Goal: Communication & Community: Answer question/provide support

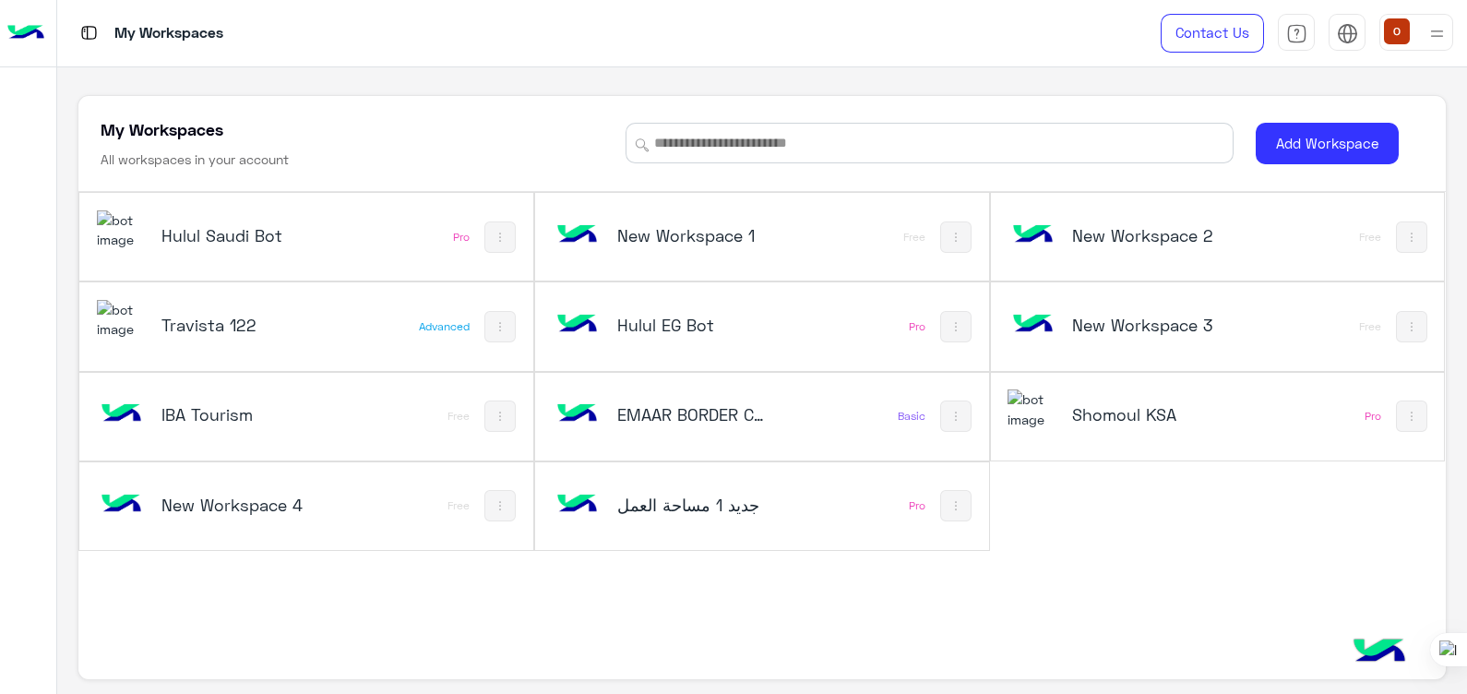
click at [106, 226] on img at bounding box center [122, 230] width 50 height 40
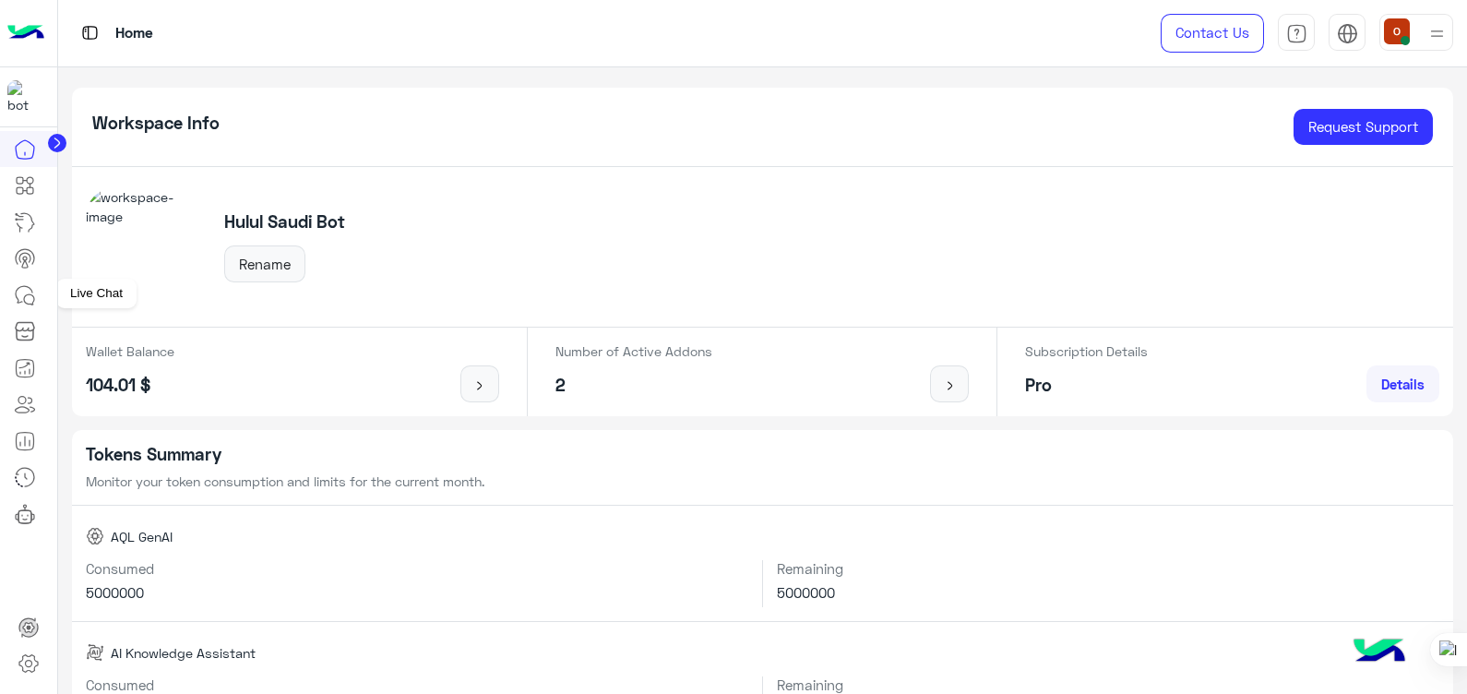
click at [19, 300] on icon at bounding box center [25, 295] width 22 height 22
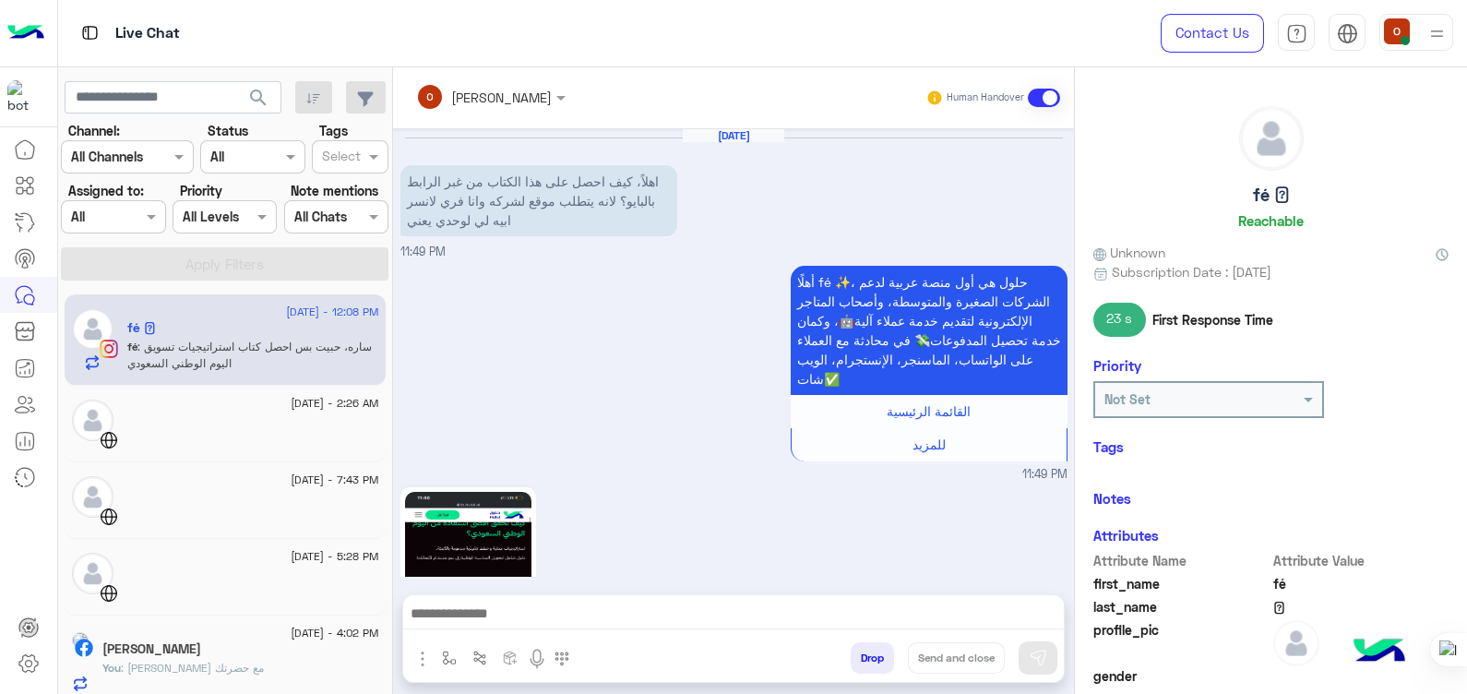
scroll to position [1503, 0]
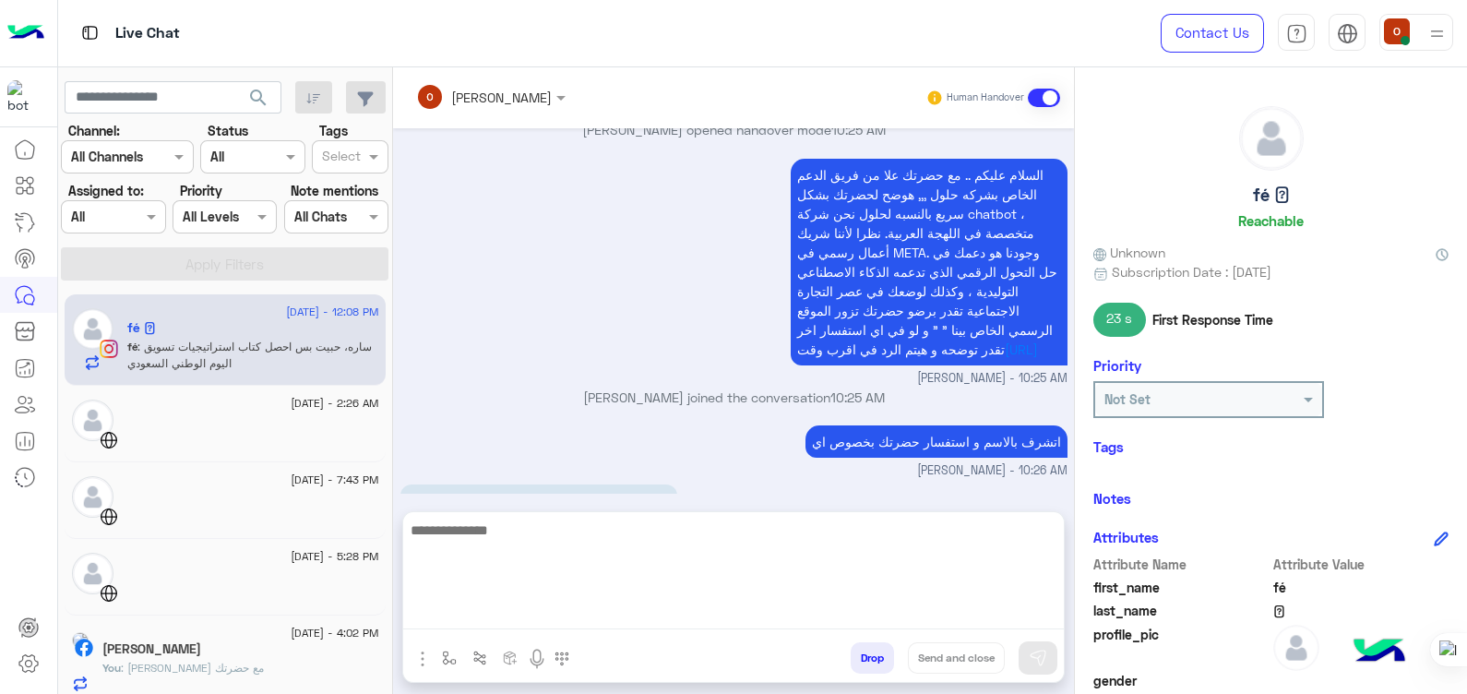
click at [569, 619] on textarea at bounding box center [733, 574] width 661 height 111
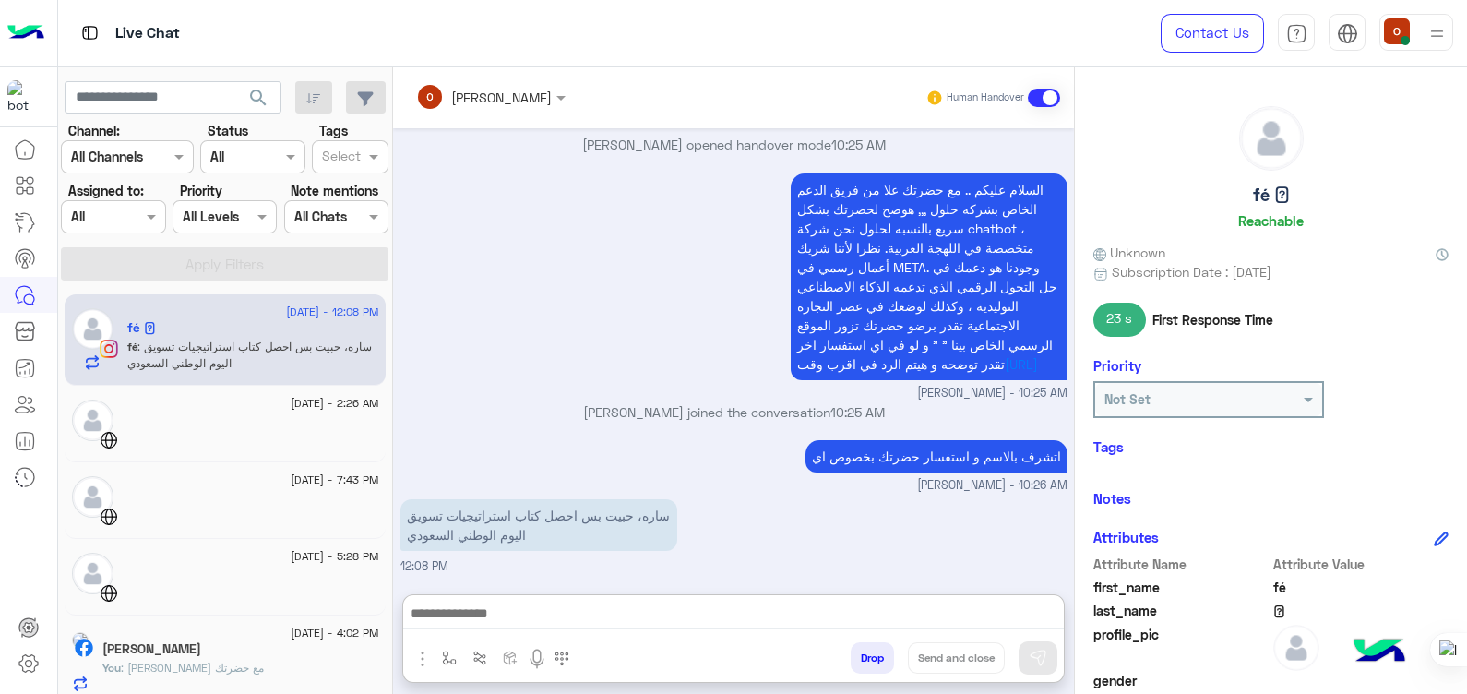
click at [618, 346] on div "السلام عليكم .. مع حضرتك علا من فريق الدعم الخاص بشركه حلول ,,, هوضح لحضرتك بشك…" at bounding box center [733, 285] width 667 height 233
click at [614, 600] on div at bounding box center [733, 618] width 661 height 46
click at [417, 656] on img "button" at bounding box center [423, 659] width 22 height 22
click at [463, 577] on span "Attachements" at bounding box center [487, 581] width 92 height 21
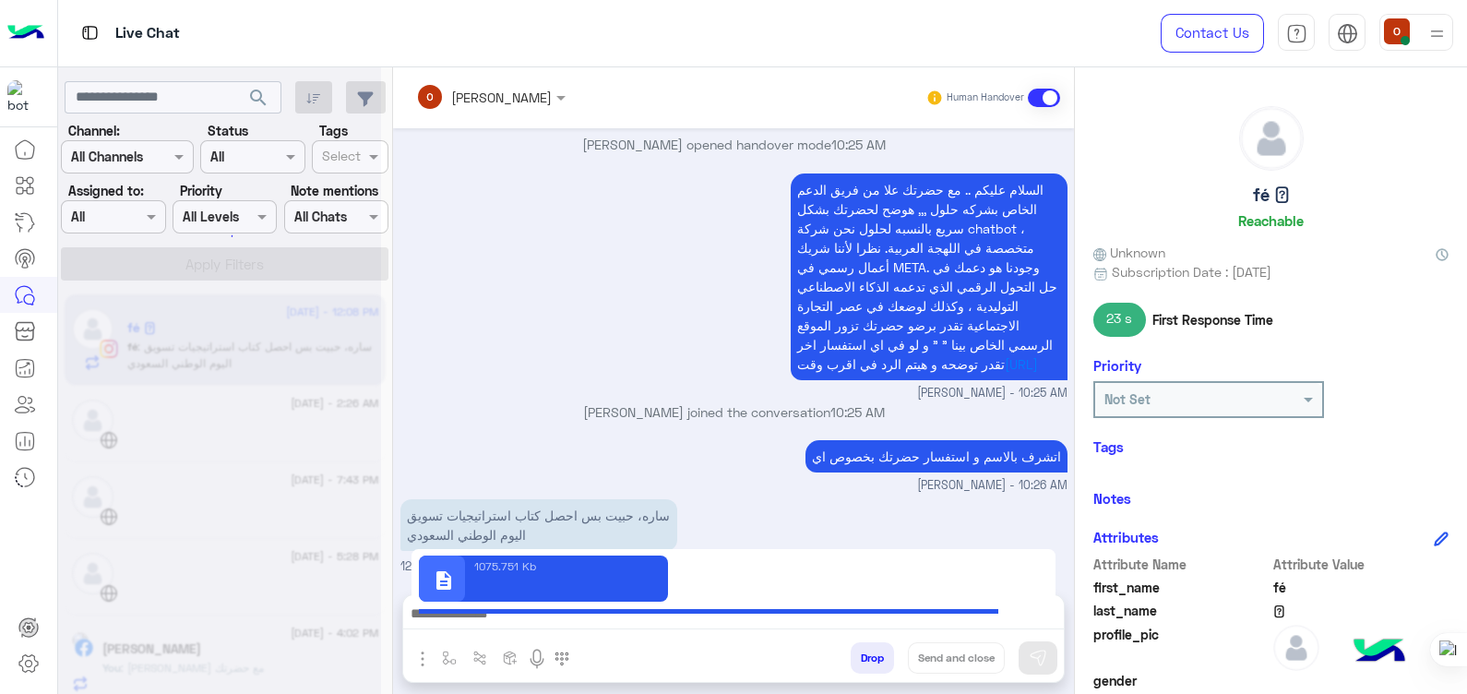
type textarea "**********"
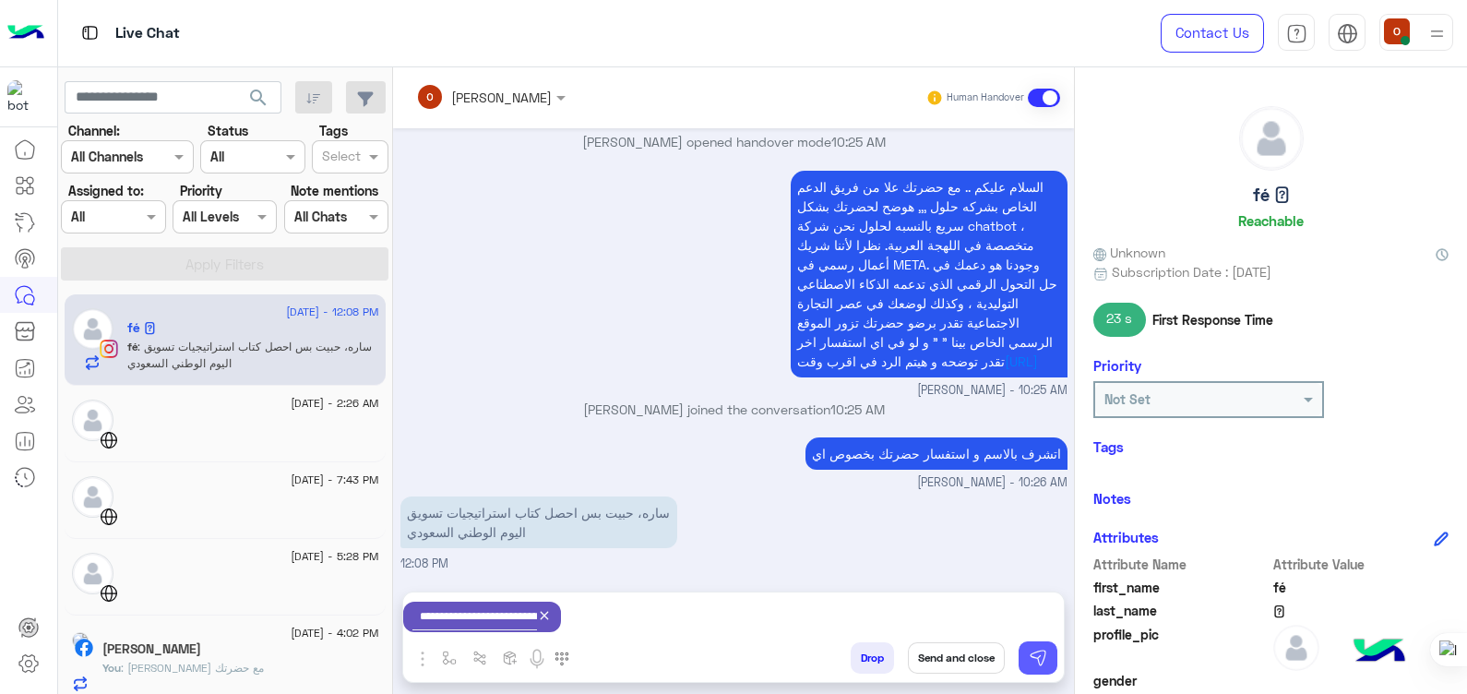
click at [1040, 656] on img at bounding box center [1038, 658] width 18 height 18
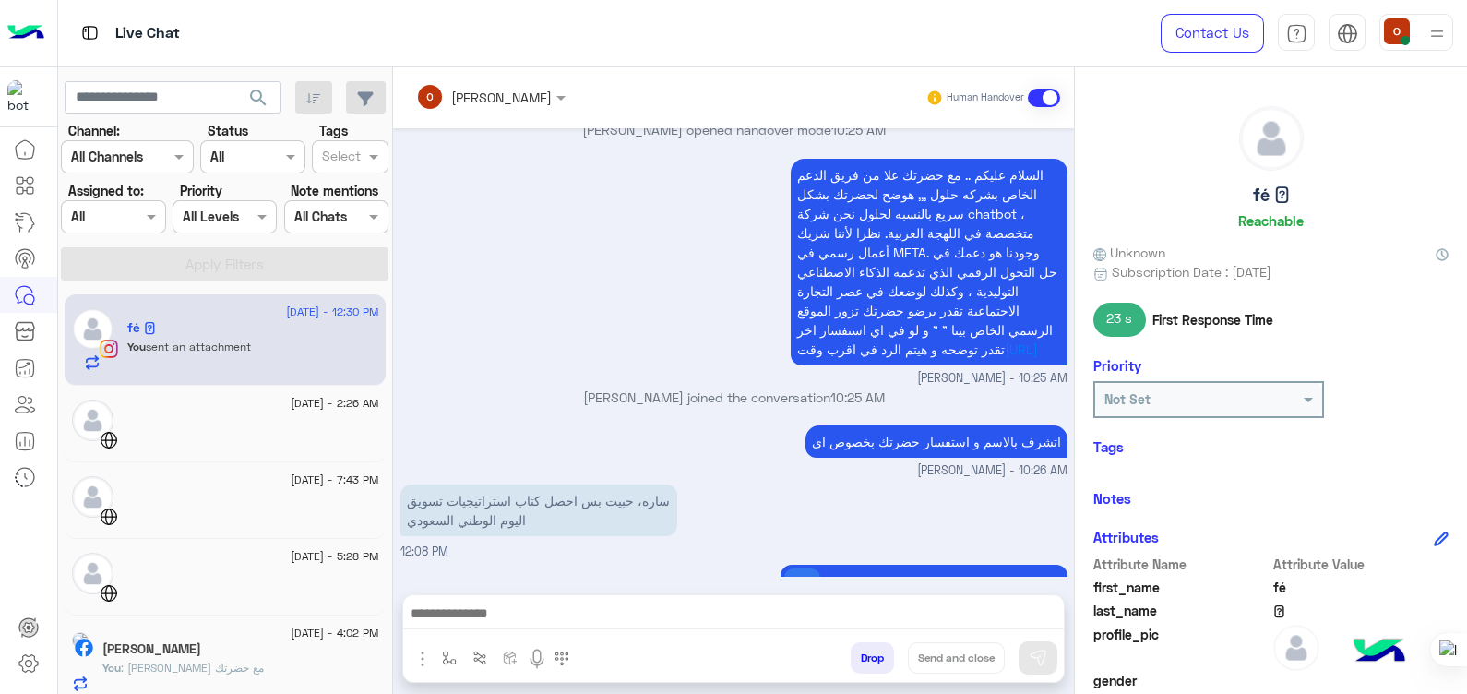
scroll to position [1580, 0]
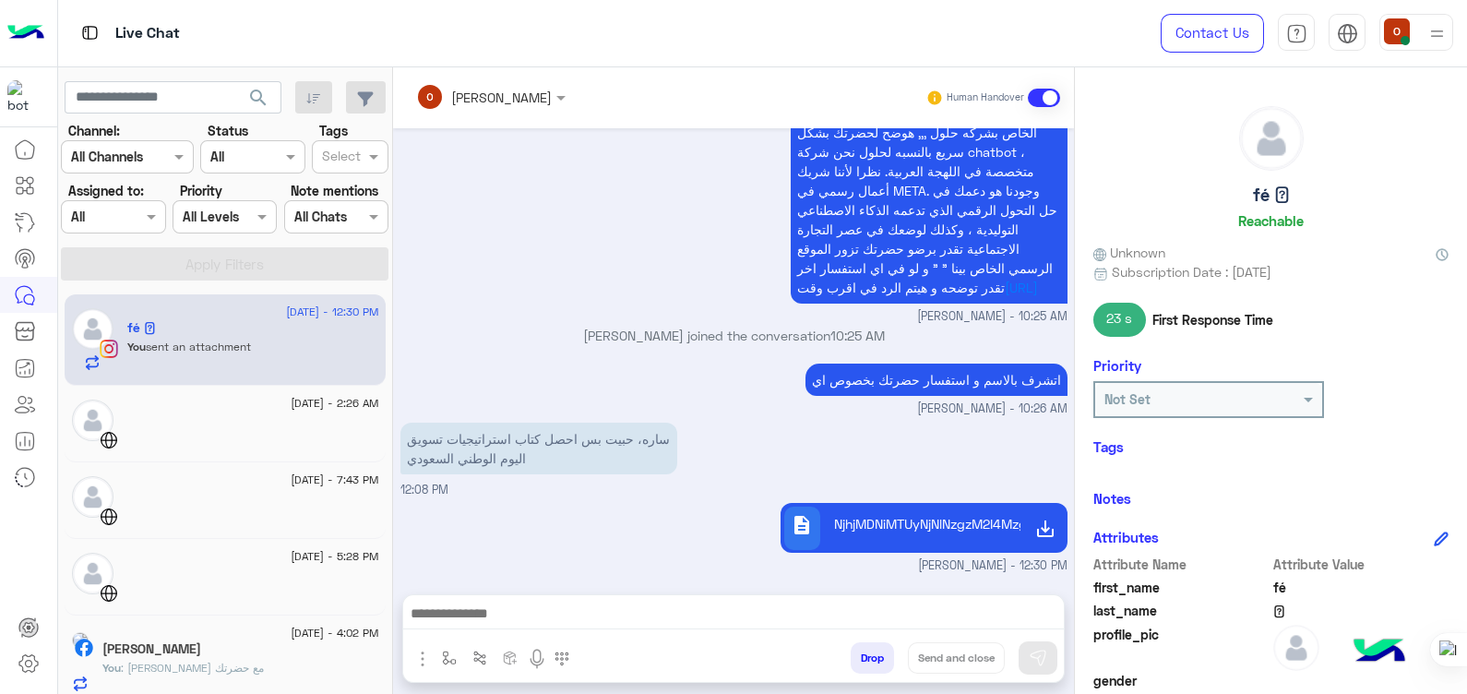
click at [1034, 519] on icon at bounding box center [1045, 529] width 22 height 22
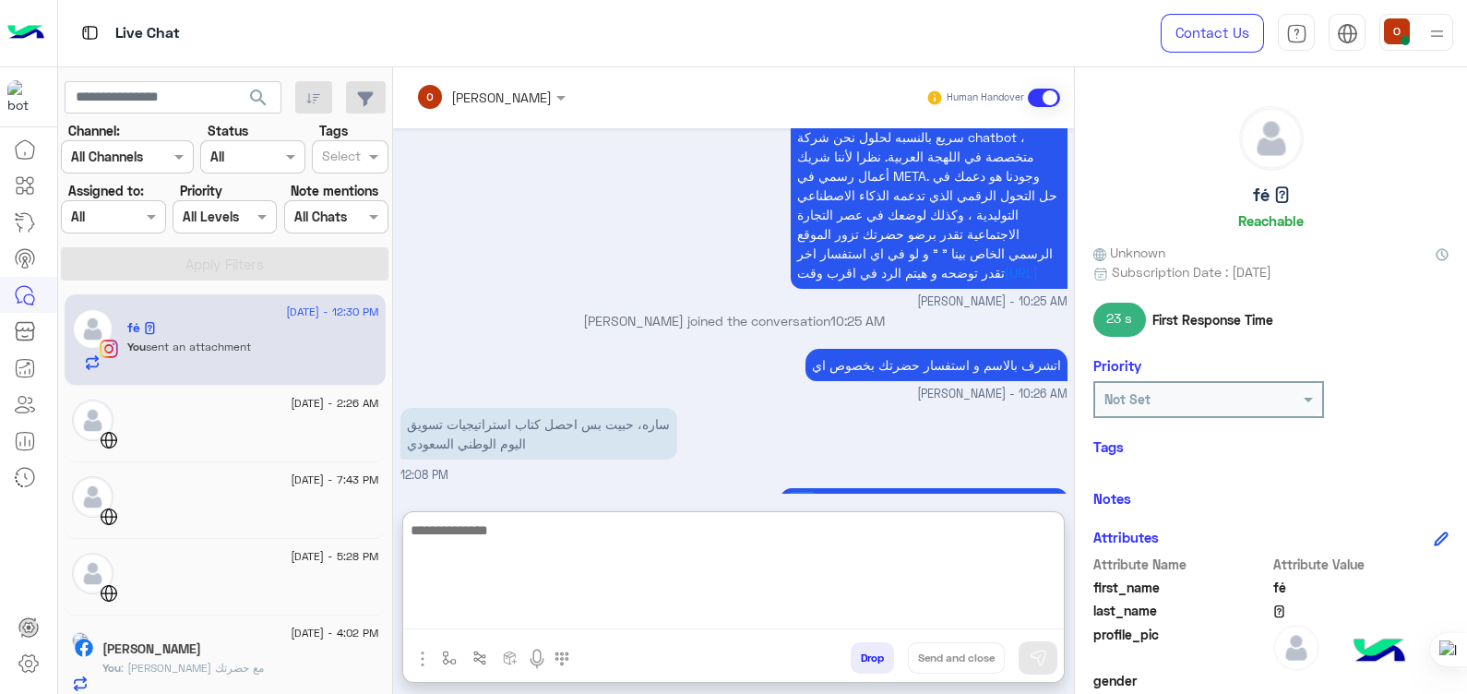
click at [732, 612] on textarea at bounding box center [733, 574] width 661 height 111
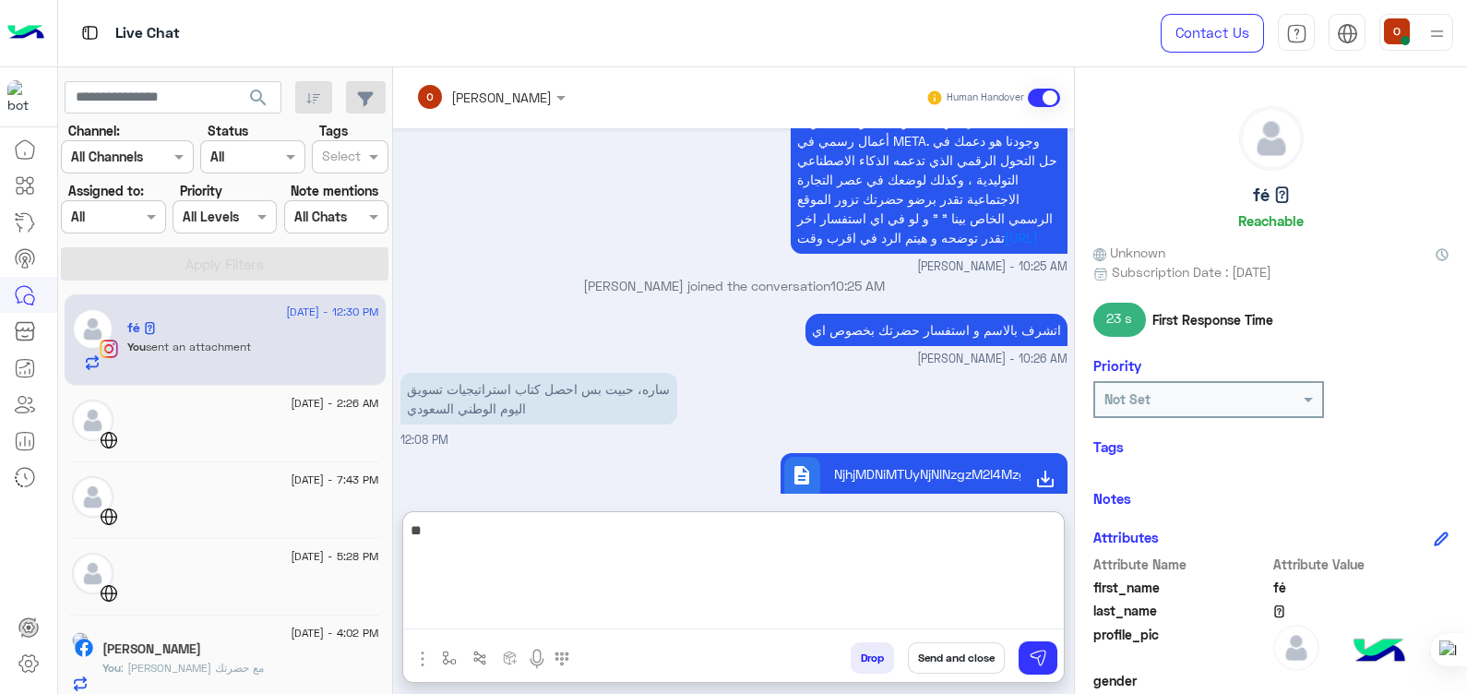
type textarea "*"
type textarea "**********"
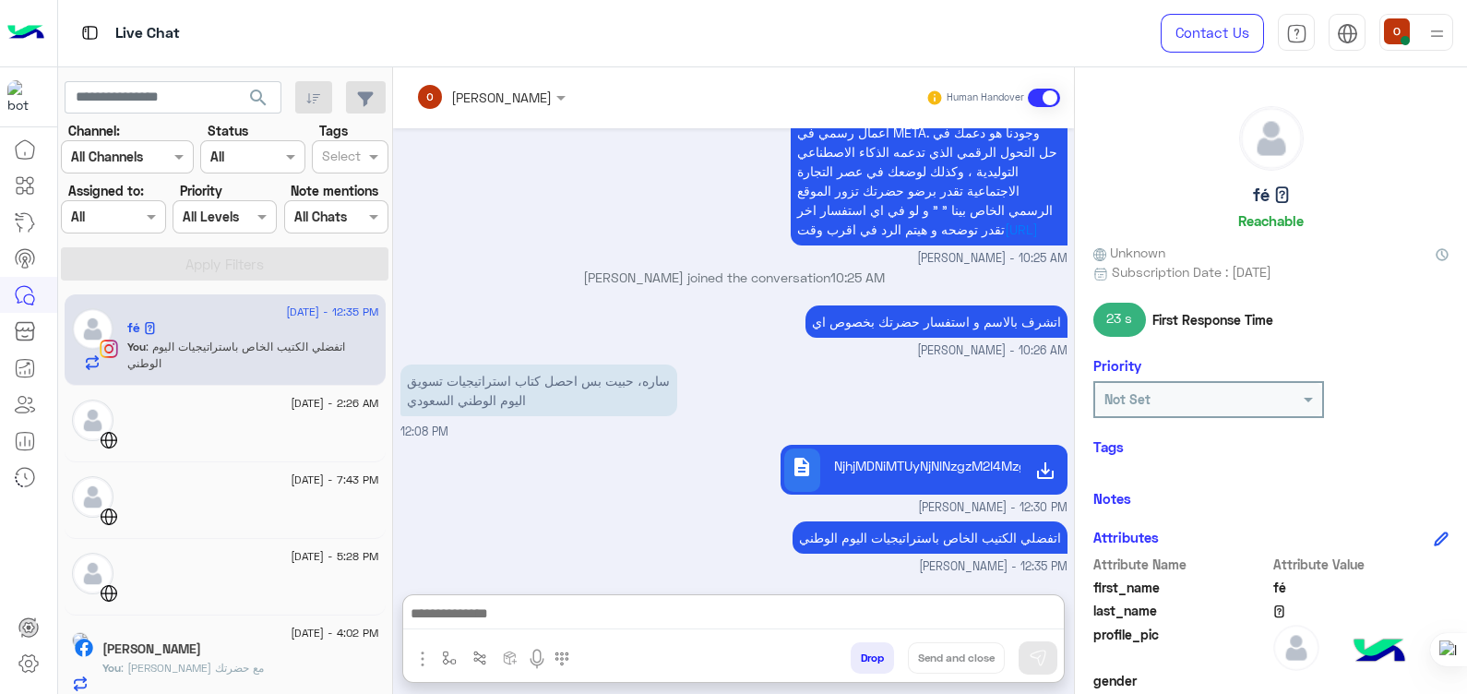
click at [23, 36] on img at bounding box center [25, 33] width 37 height 39
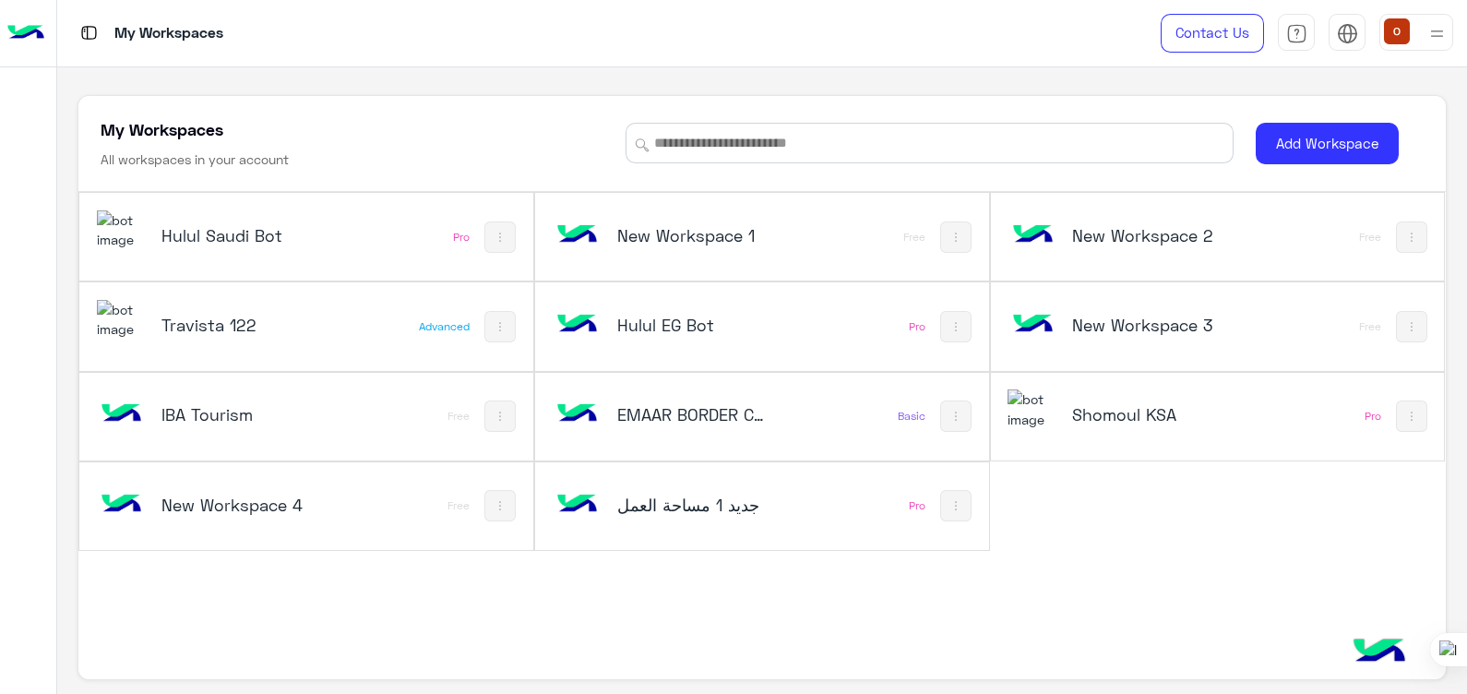
click at [1023, 411] on img at bounding box center [1033, 409] width 50 height 40
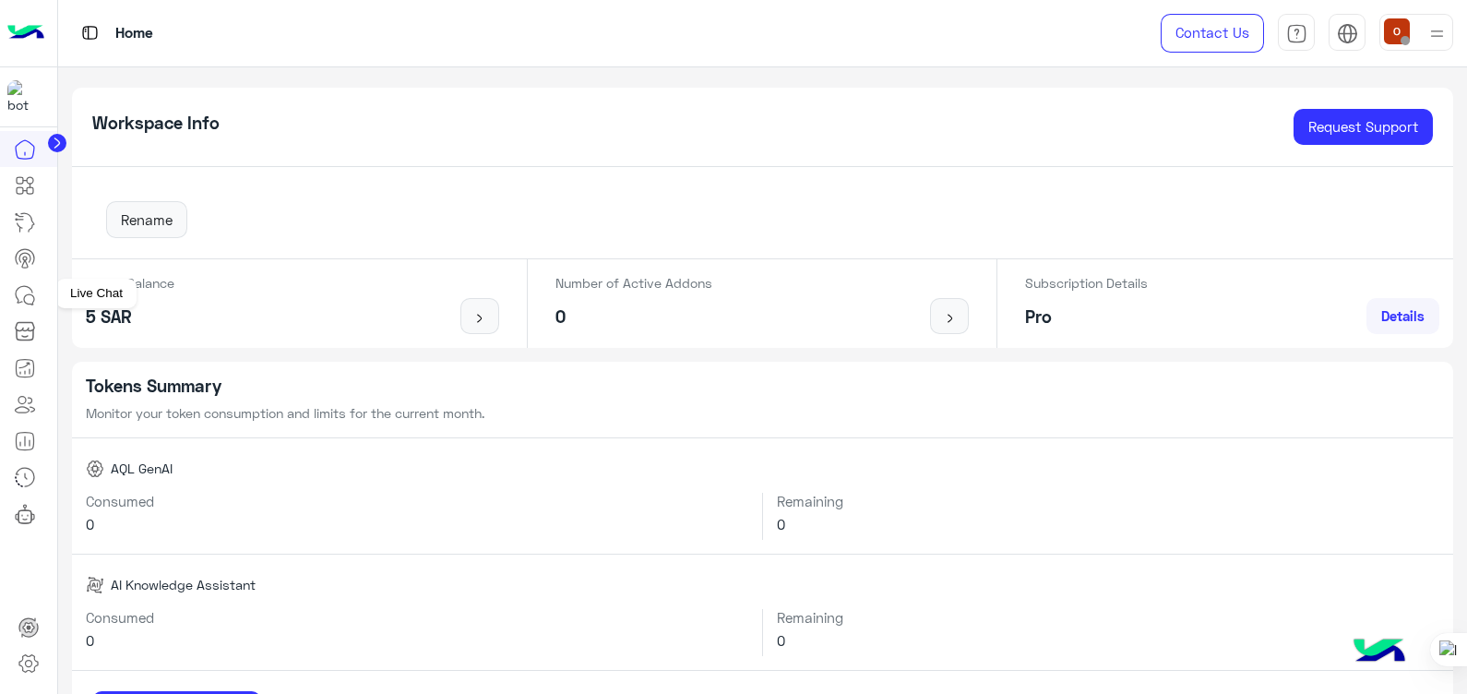
click at [20, 286] on icon at bounding box center [24, 294] width 17 height 17
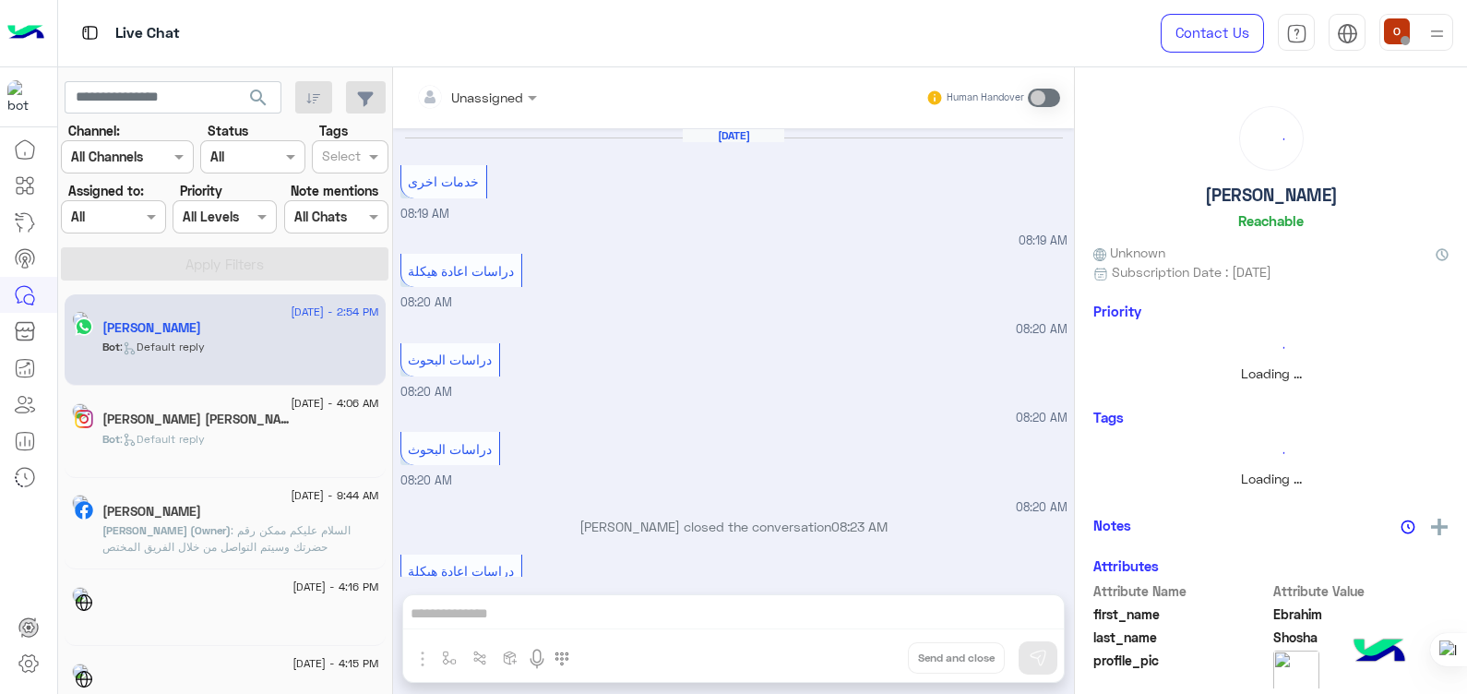
scroll to position [1367, 0]
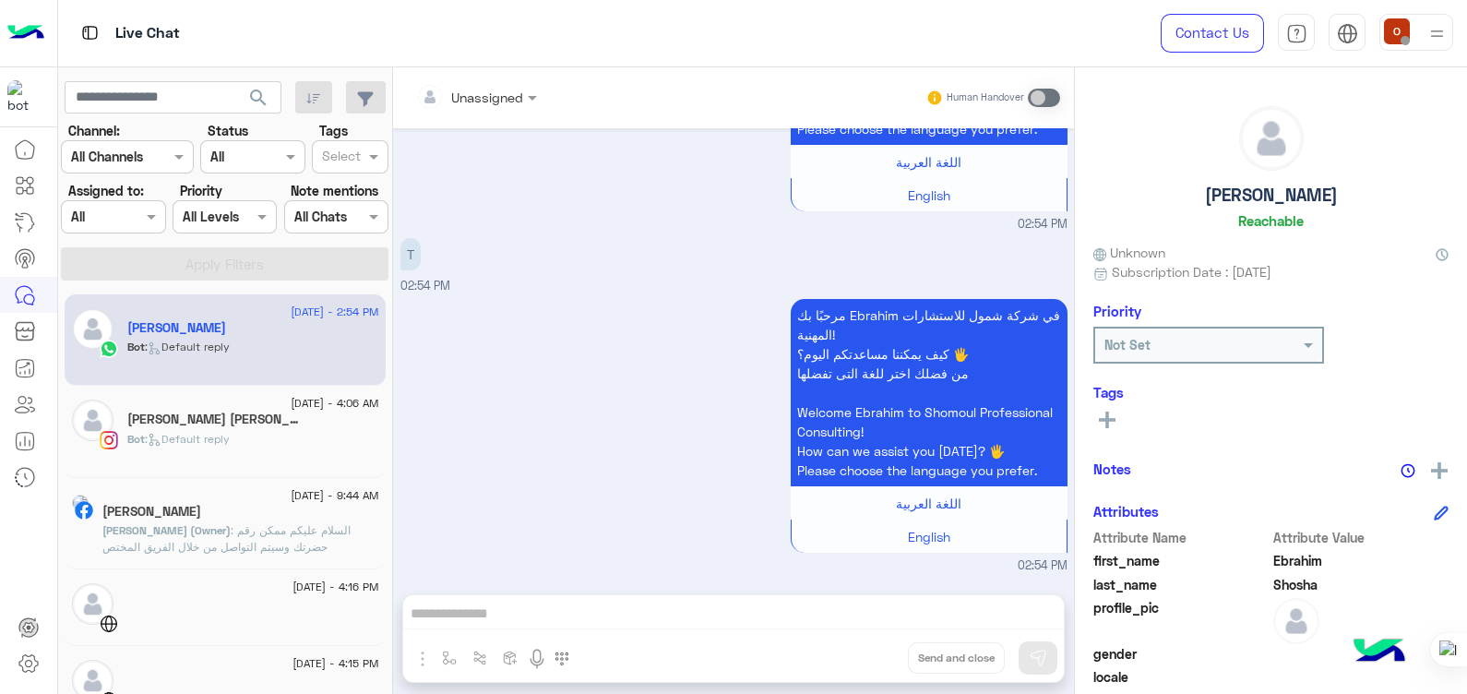
click at [239, 432] on div "Bot : Default reply" at bounding box center [253, 447] width 252 height 32
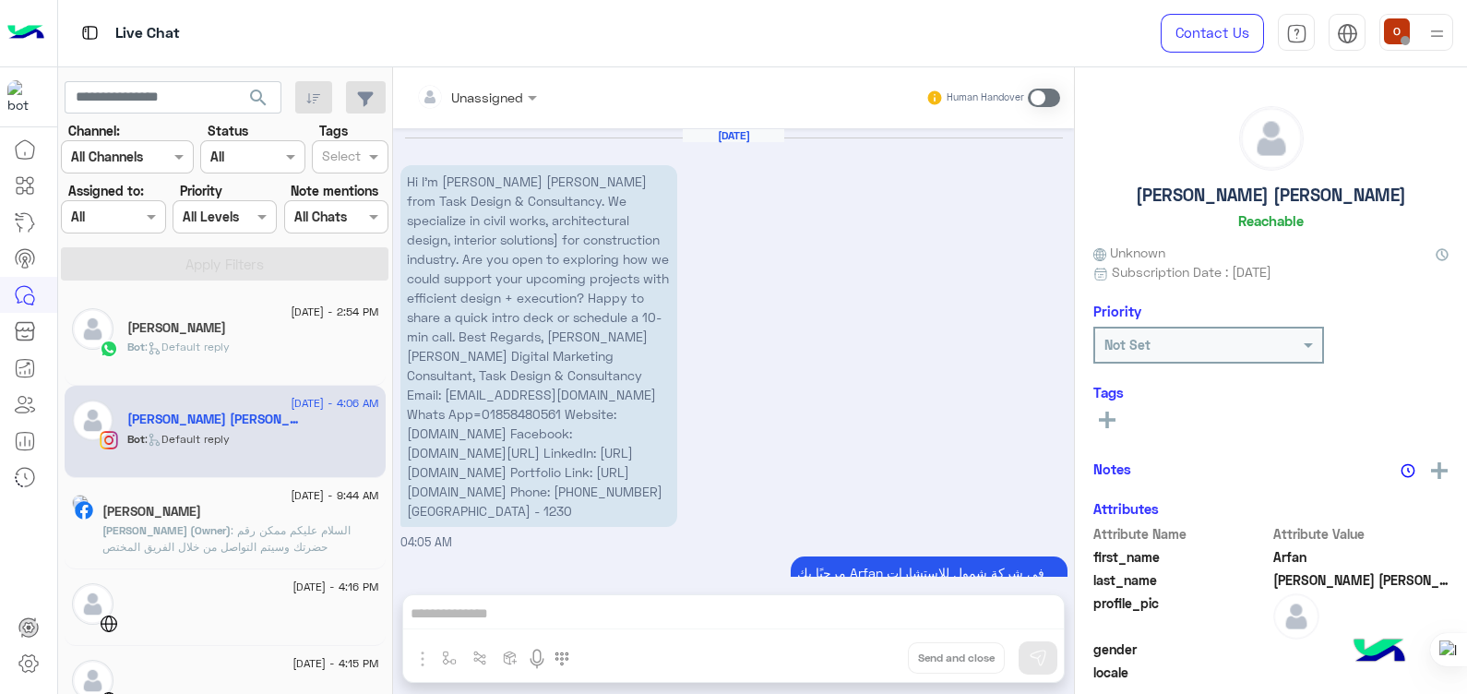
scroll to position [293, 0]
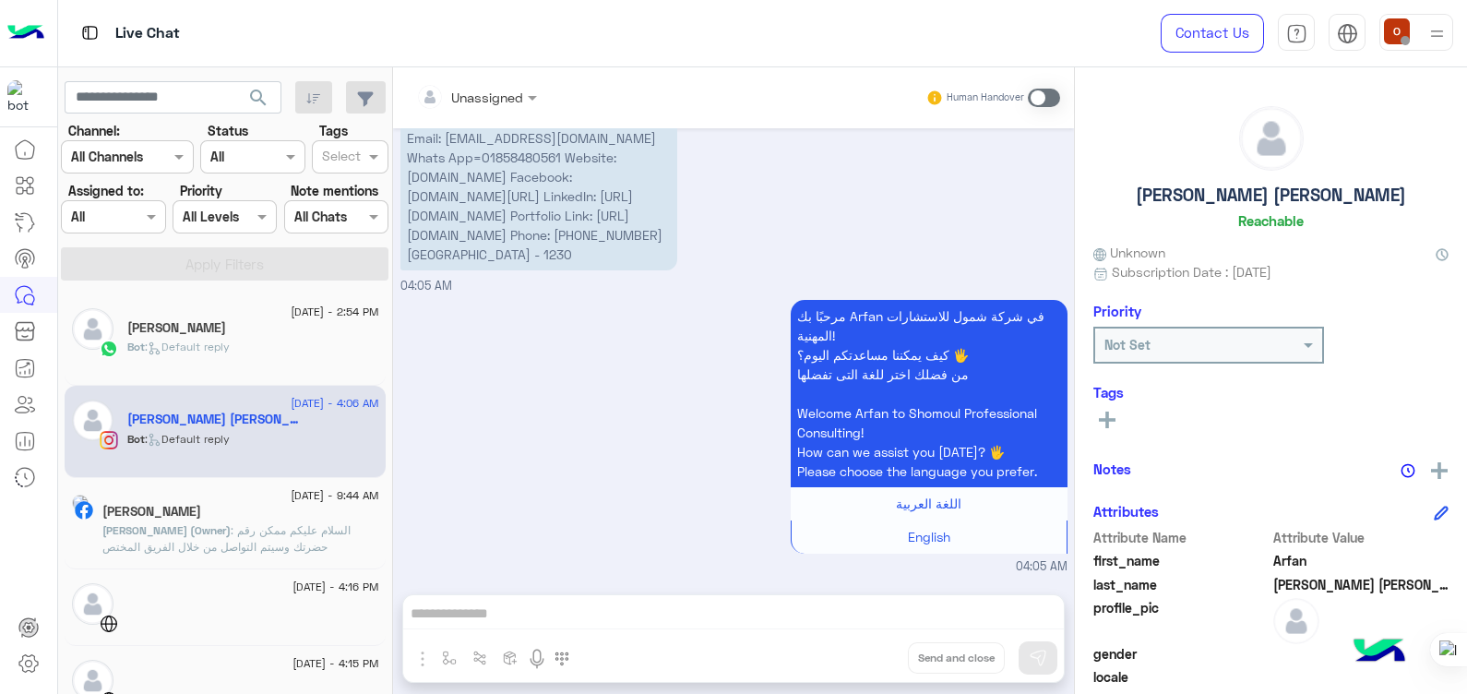
click at [268, 514] on div "[PERSON_NAME]" at bounding box center [240, 513] width 277 height 19
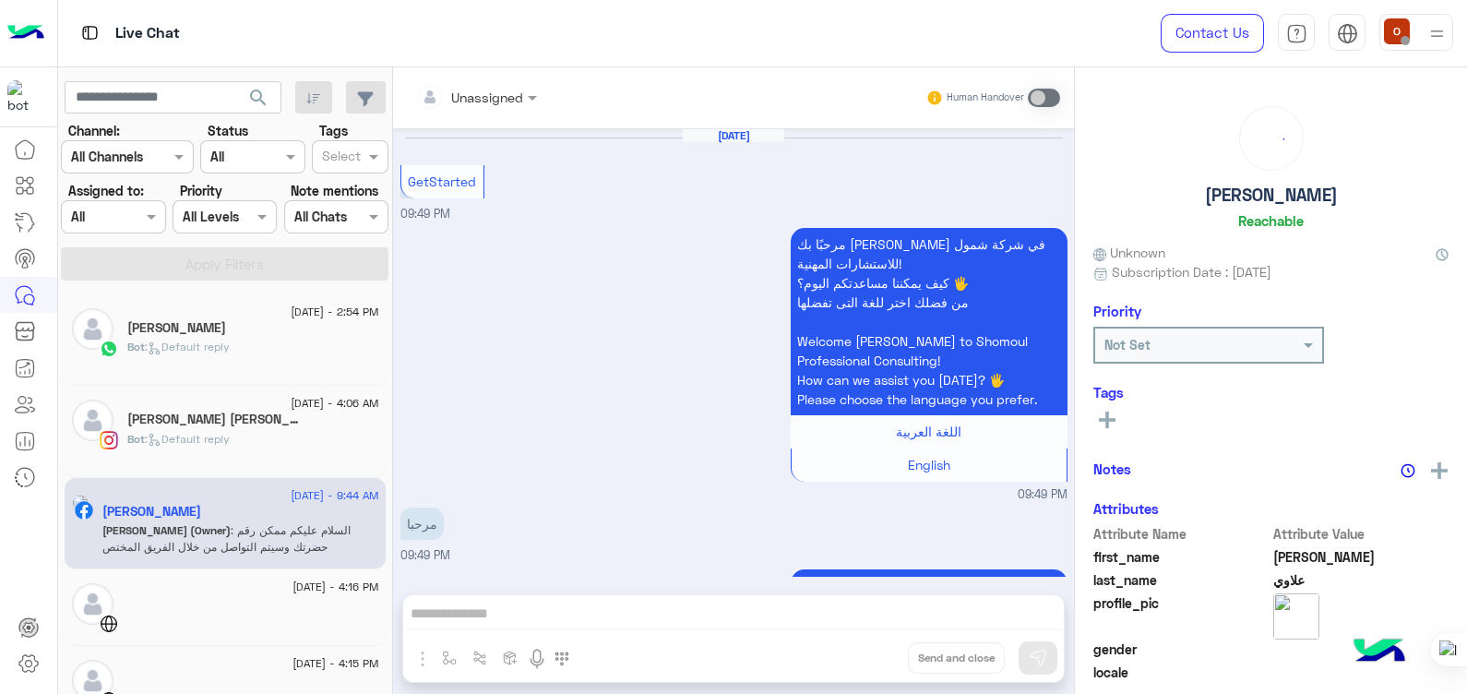
scroll to position [511, 0]
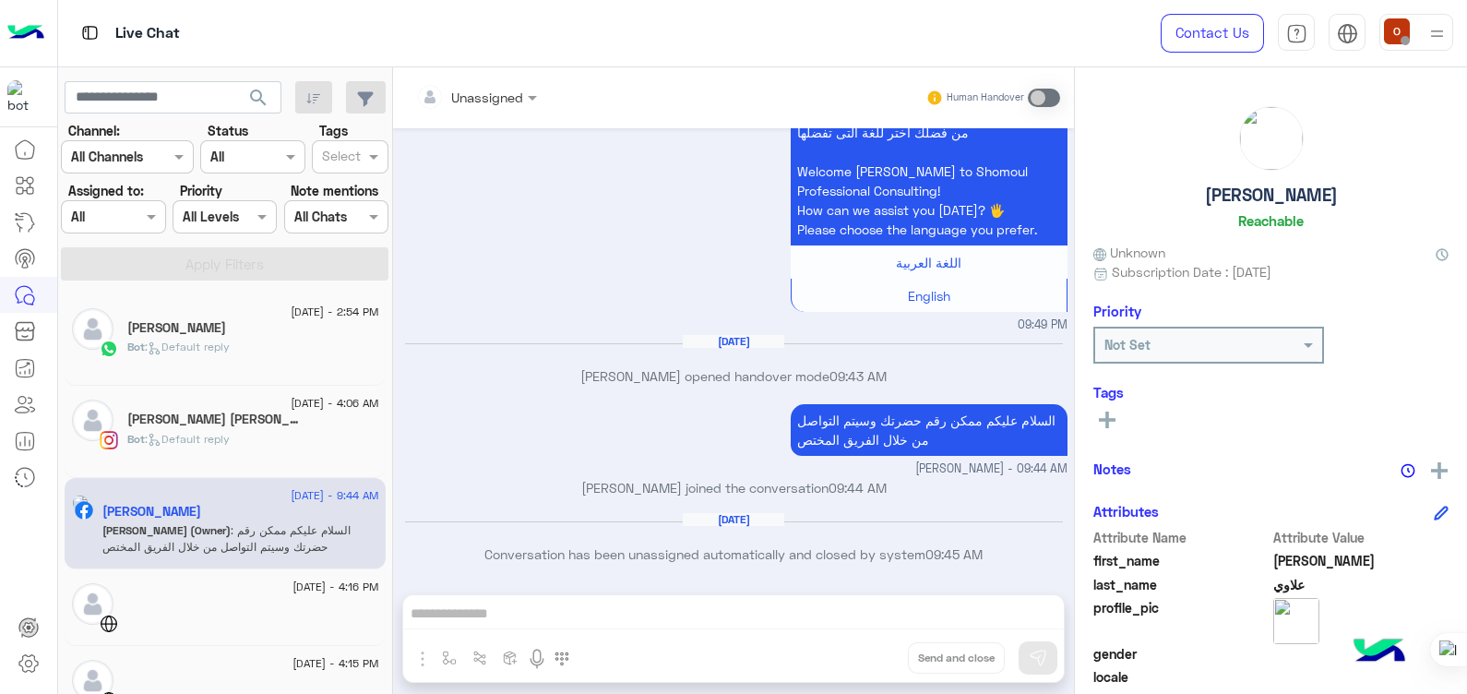
click at [29, 25] on img at bounding box center [25, 33] width 37 height 39
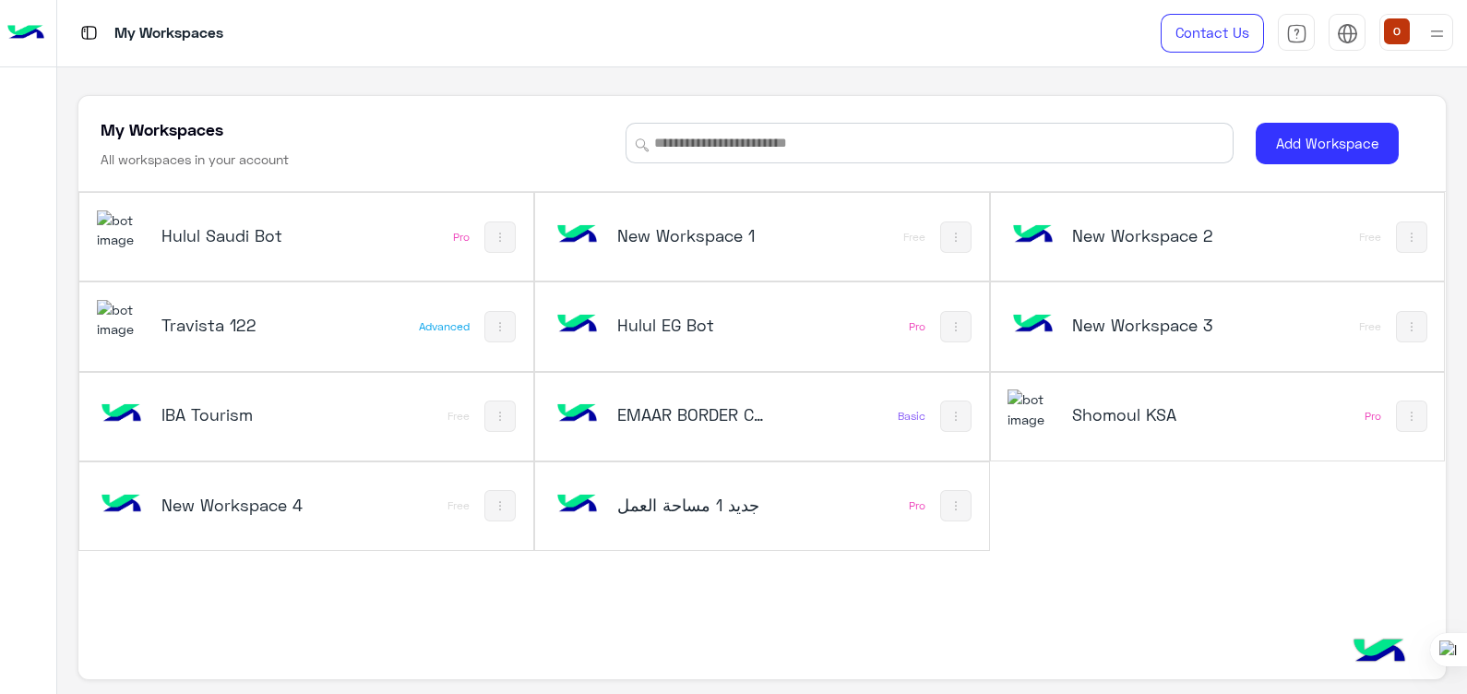
click at [132, 237] on img at bounding box center [122, 230] width 50 height 40
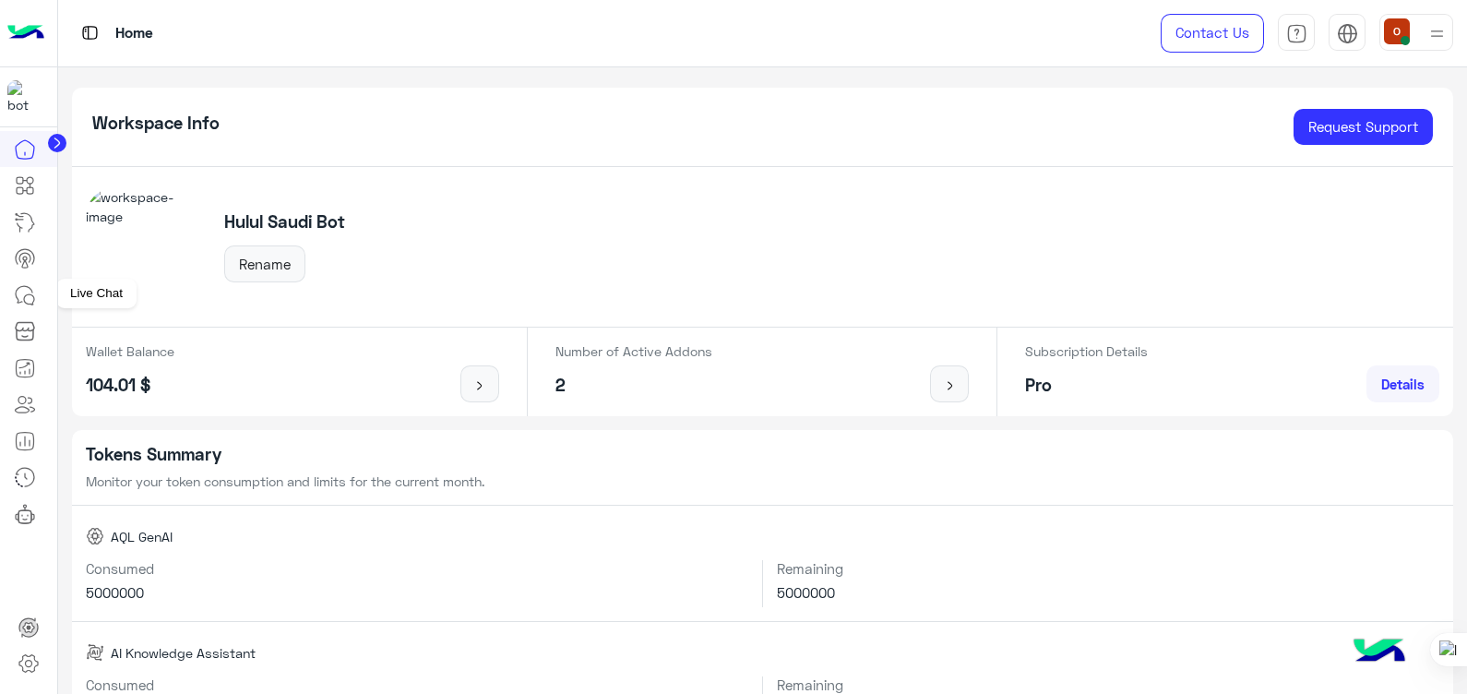
click at [24, 295] on icon at bounding box center [29, 299] width 10 height 10
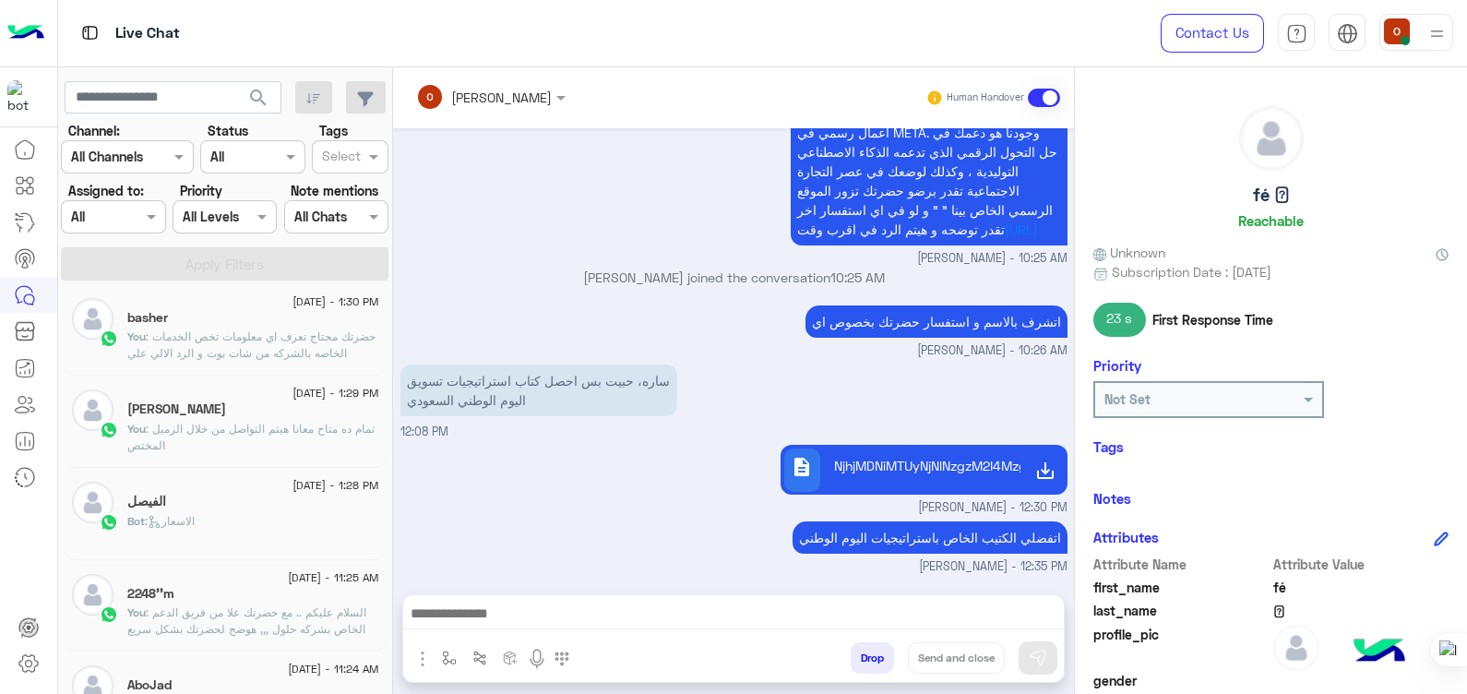
scroll to position [732, 0]
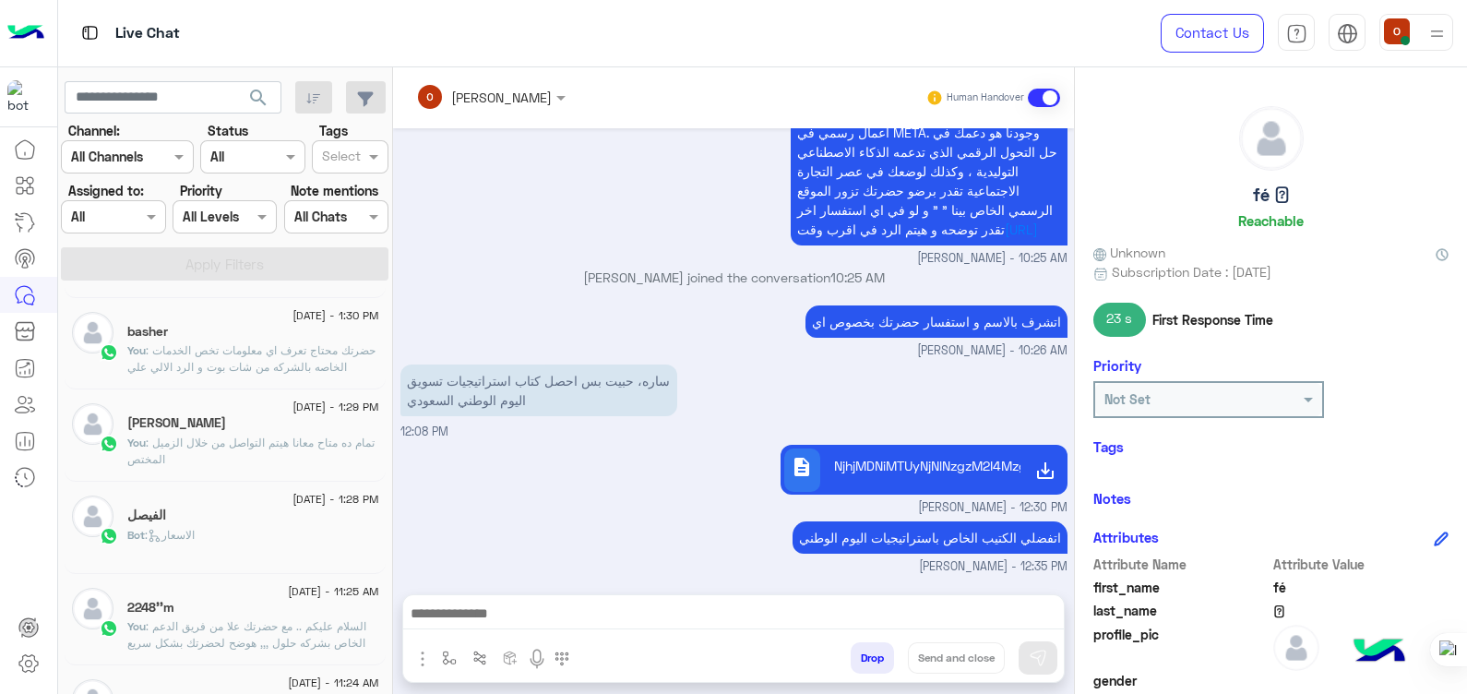
click at [247, 426] on div "[PERSON_NAME]" at bounding box center [253, 424] width 252 height 19
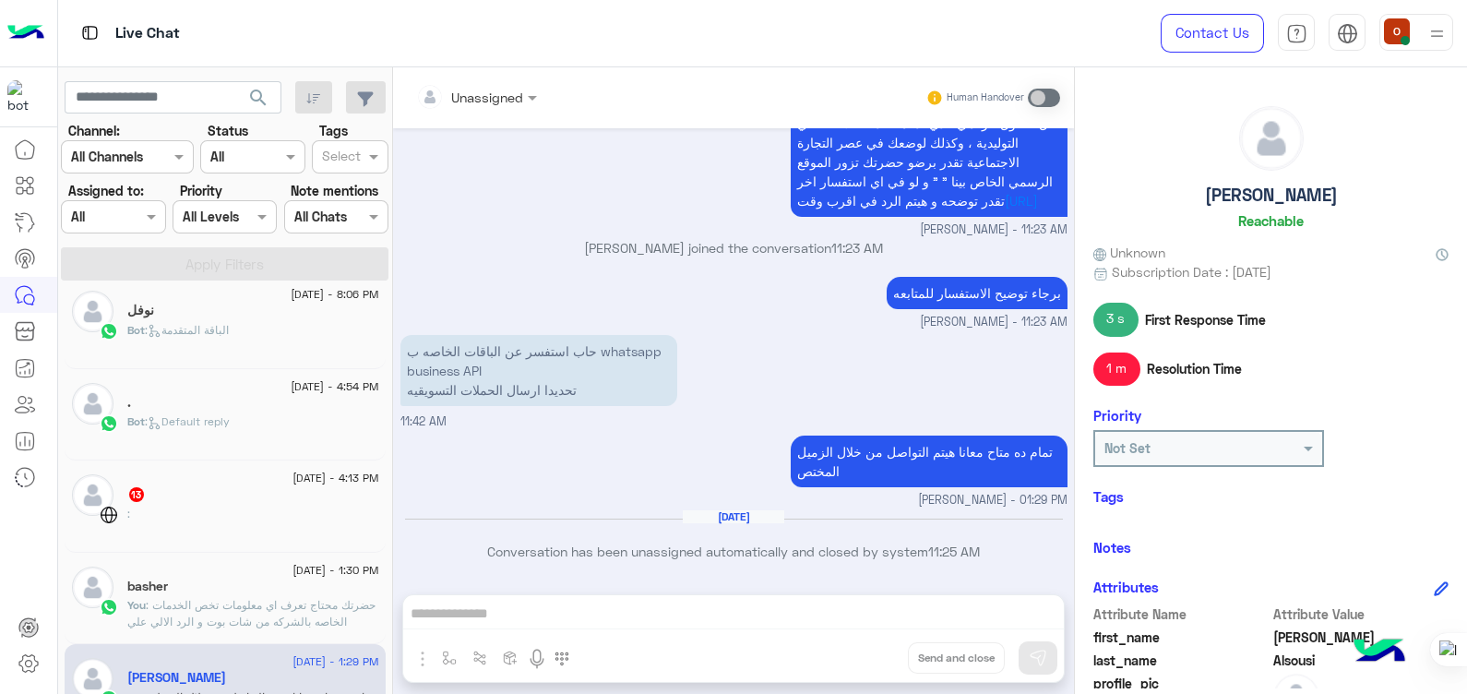
scroll to position [460, 0]
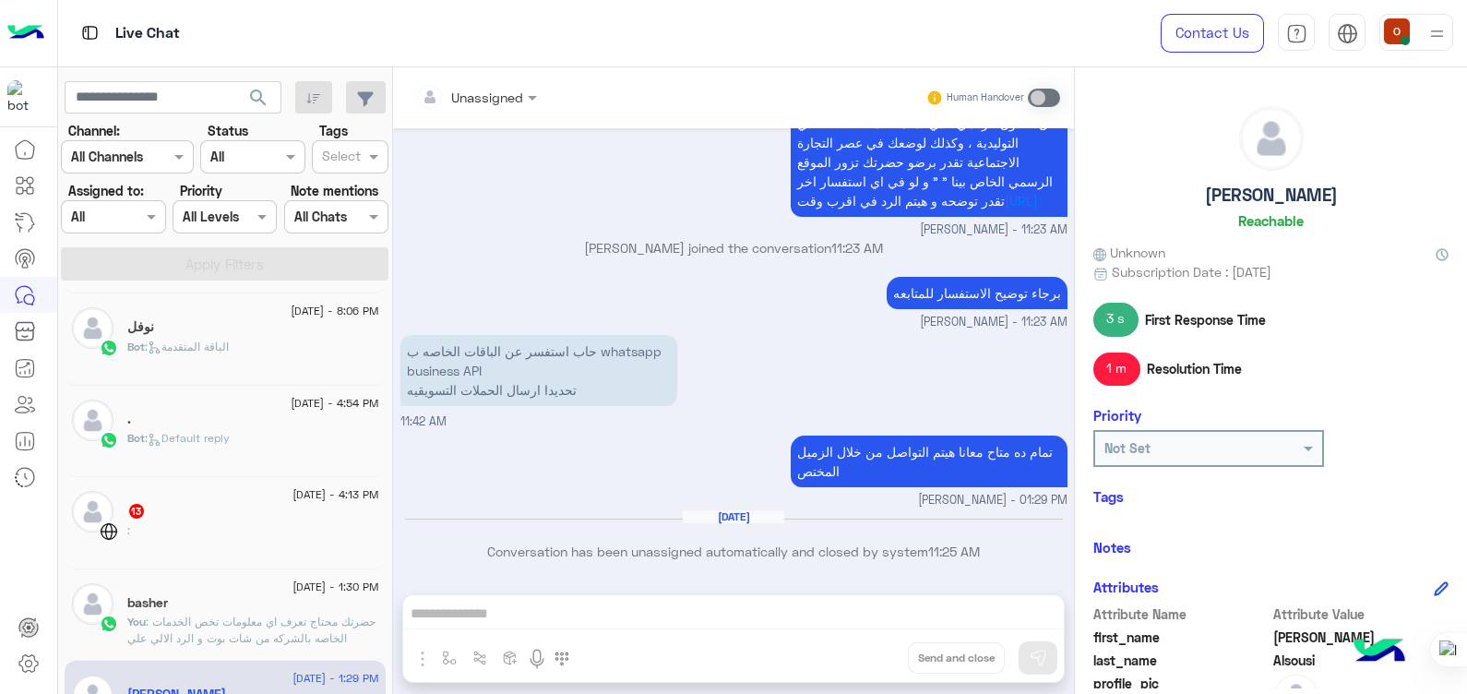
click at [261, 341] on div "Bot : الباقة المتقدمة" at bounding box center [253, 355] width 252 height 32
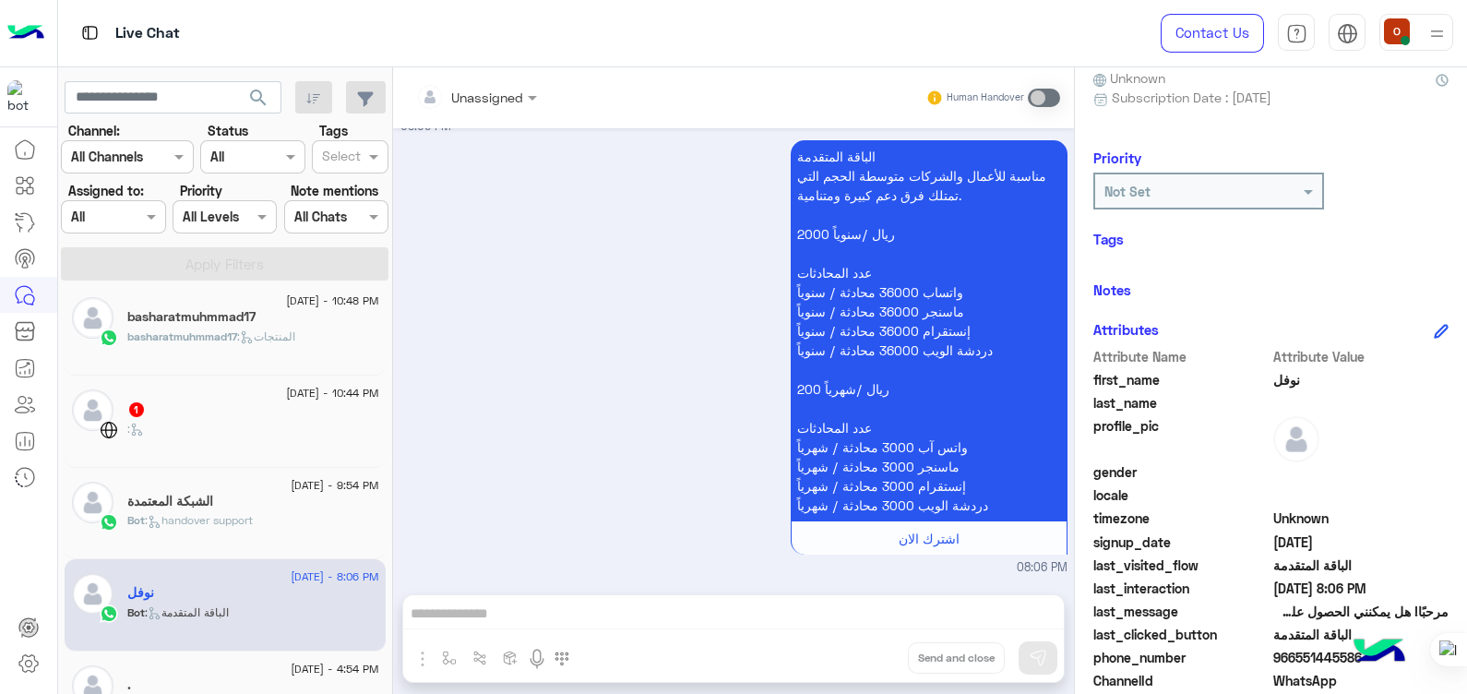
scroll to position [185, 0]
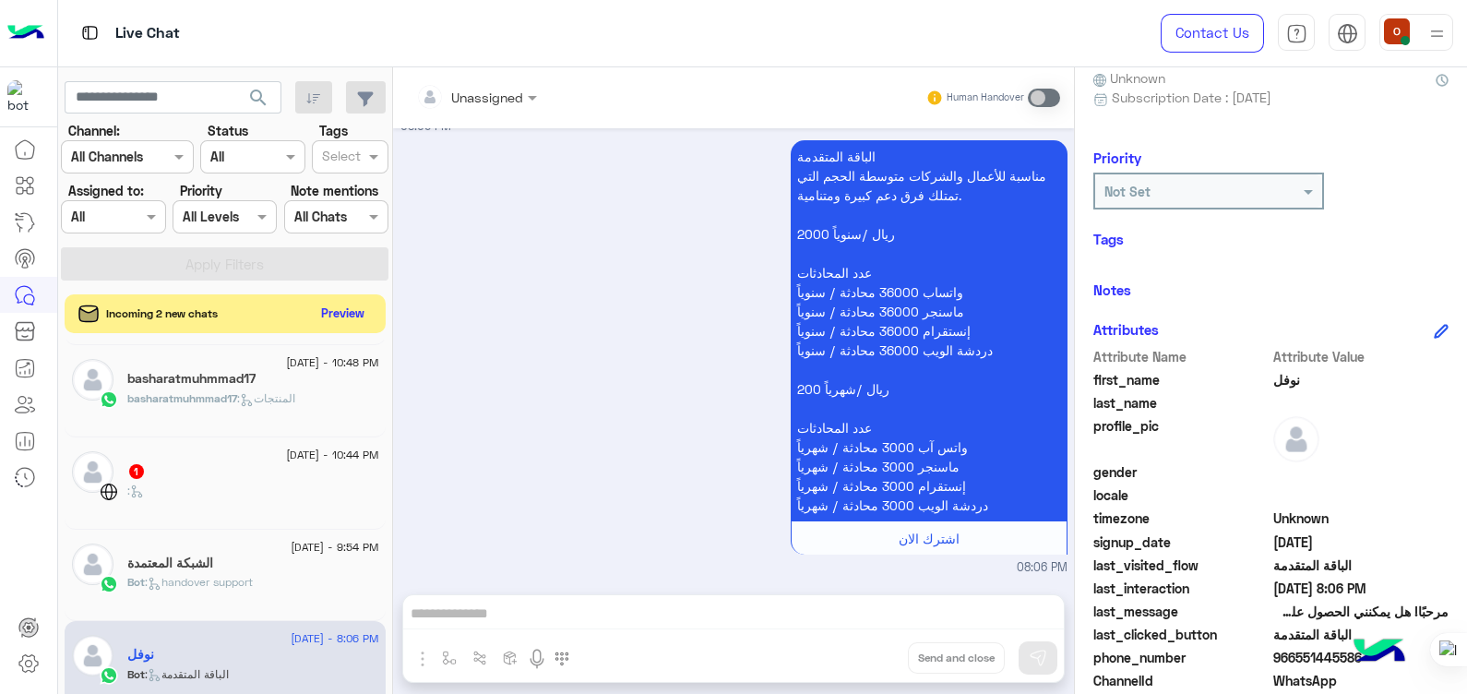
click at [335, 311] on button "Preview" at bounding box center [343, 313] width 57 height 25
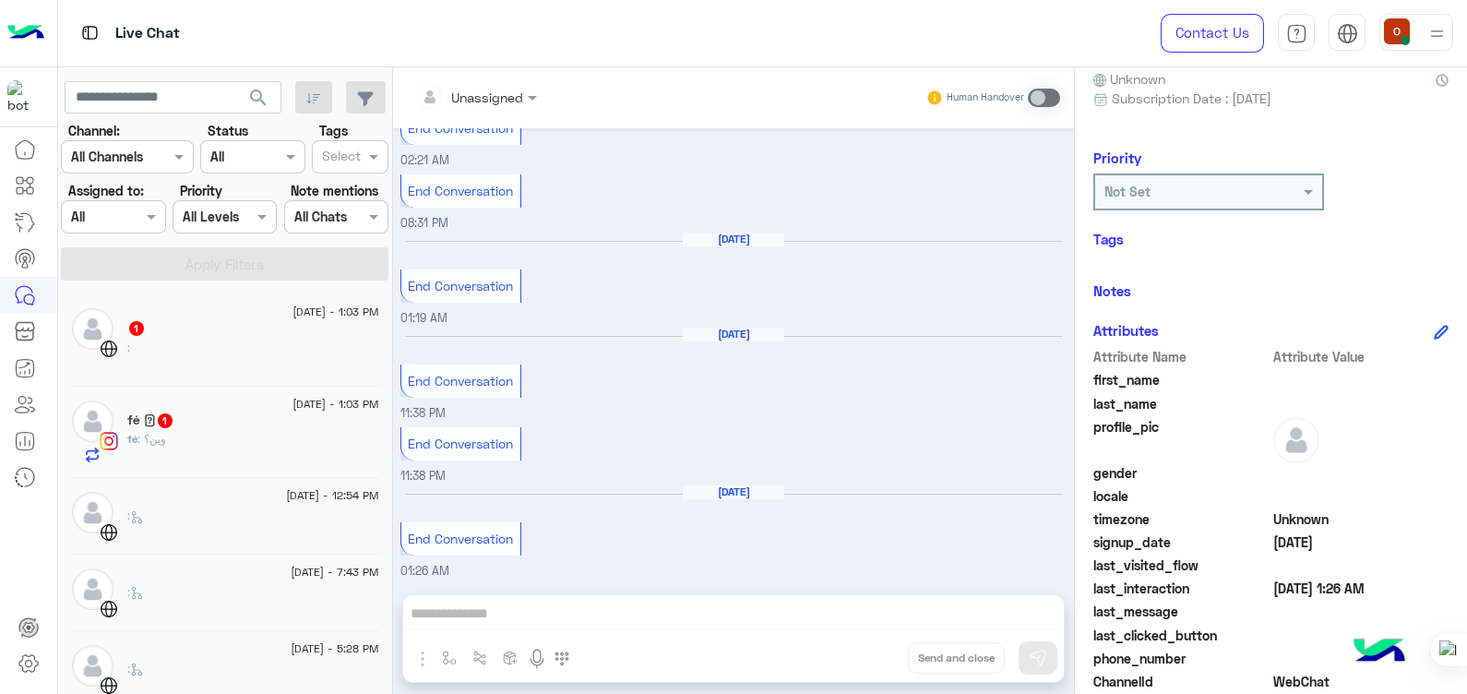
click at [169, 442] on div "fé : وين؟" at bounding box center [253, 447] width 252 height 32
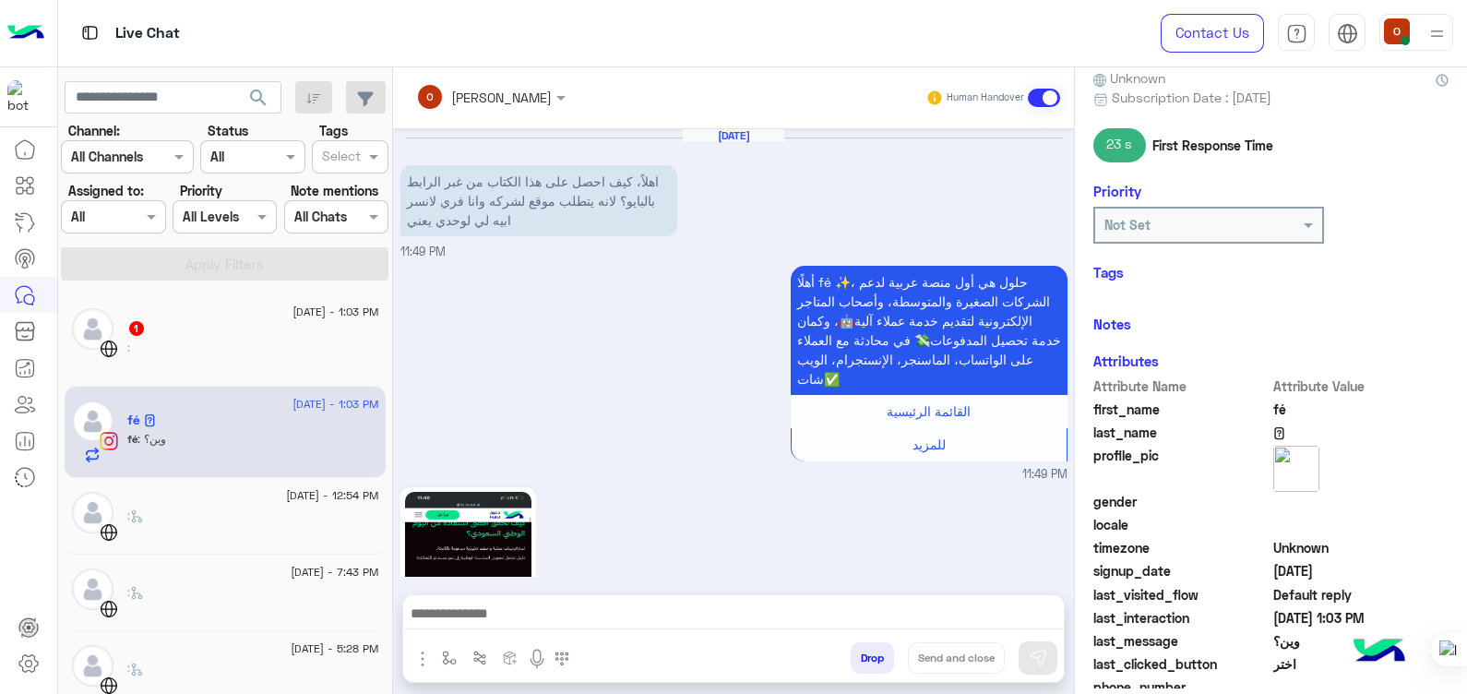
scroll to position [1700, 0]
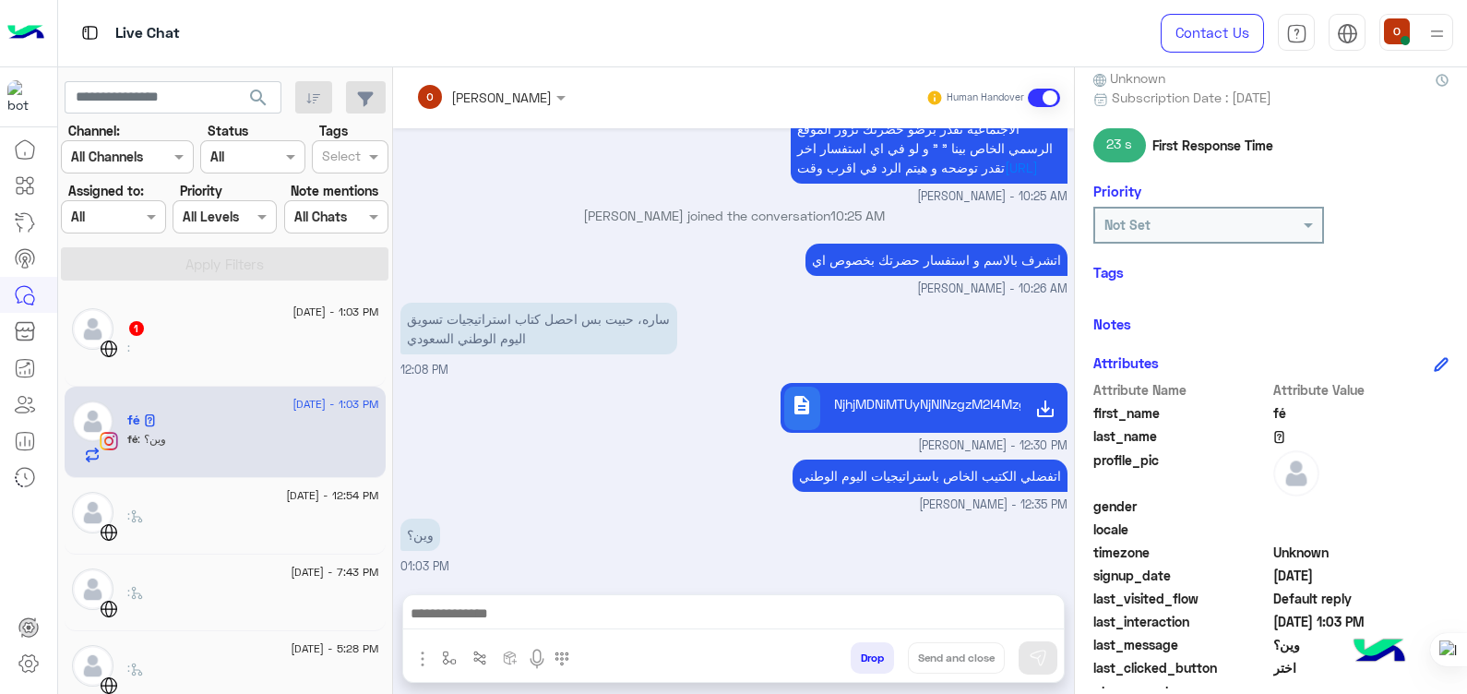
click at [791, 405] on span "description" at bounding box center [802, 405] width 22 height 22
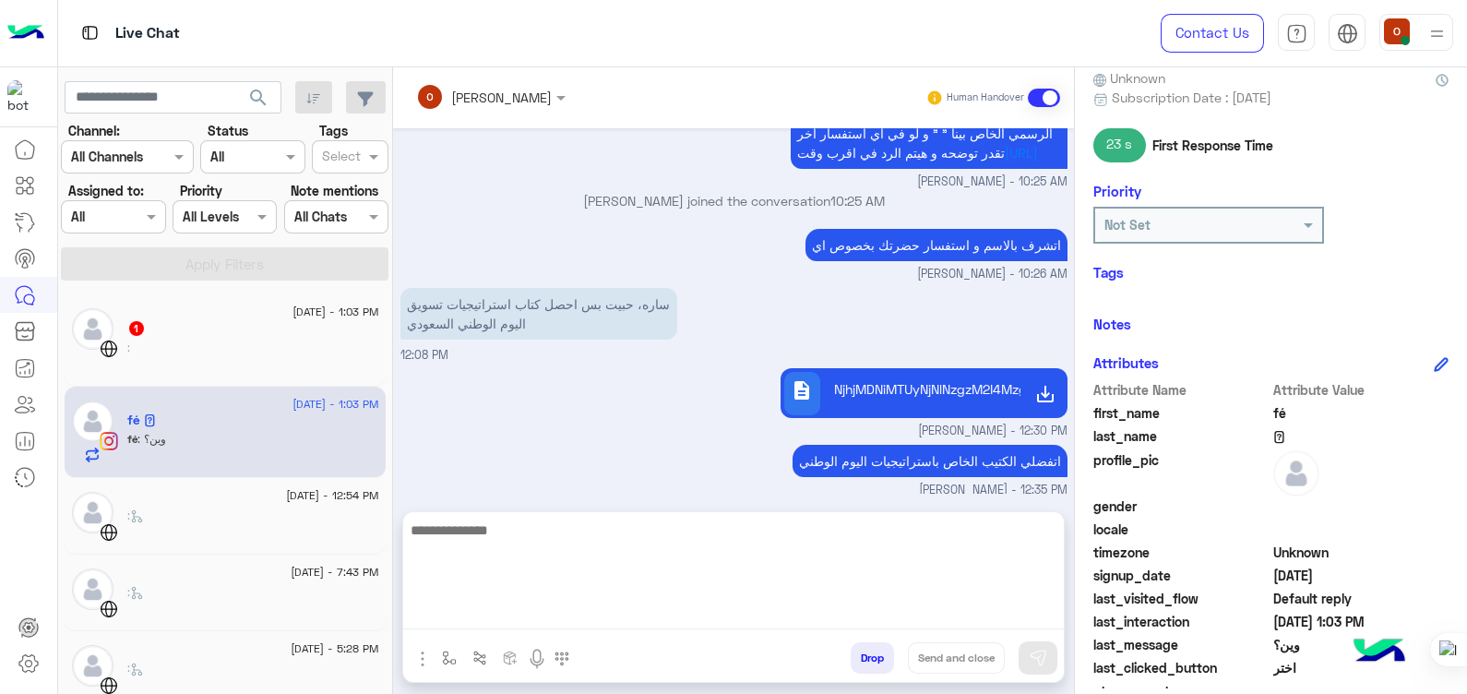
click at [618, 603] on textarea at bounding box center [733, 574] width 661 height 111
type textarea "*"
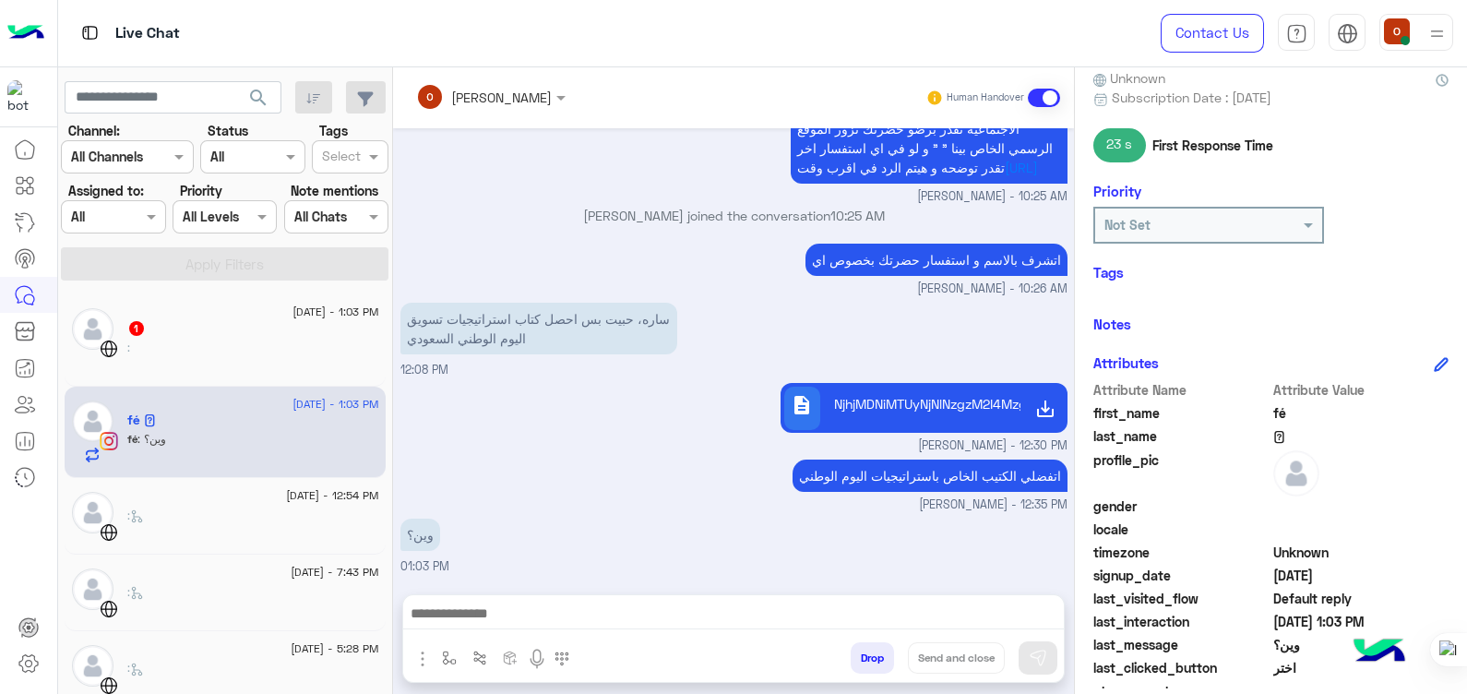
click at [419, 663] on img "button" at bounding box center [423, 659] width 22 height 22
click at [614, 487] on div "اتفضلي الكتيب الخاص باستراتيجيات اليوم الوطني [PERSON_NAME] - 12:35 PM" at bounding box center [733, 484] width 667 height 59
click at [35, 663] on icon at bounding box center [29, 663] width 22 height 22
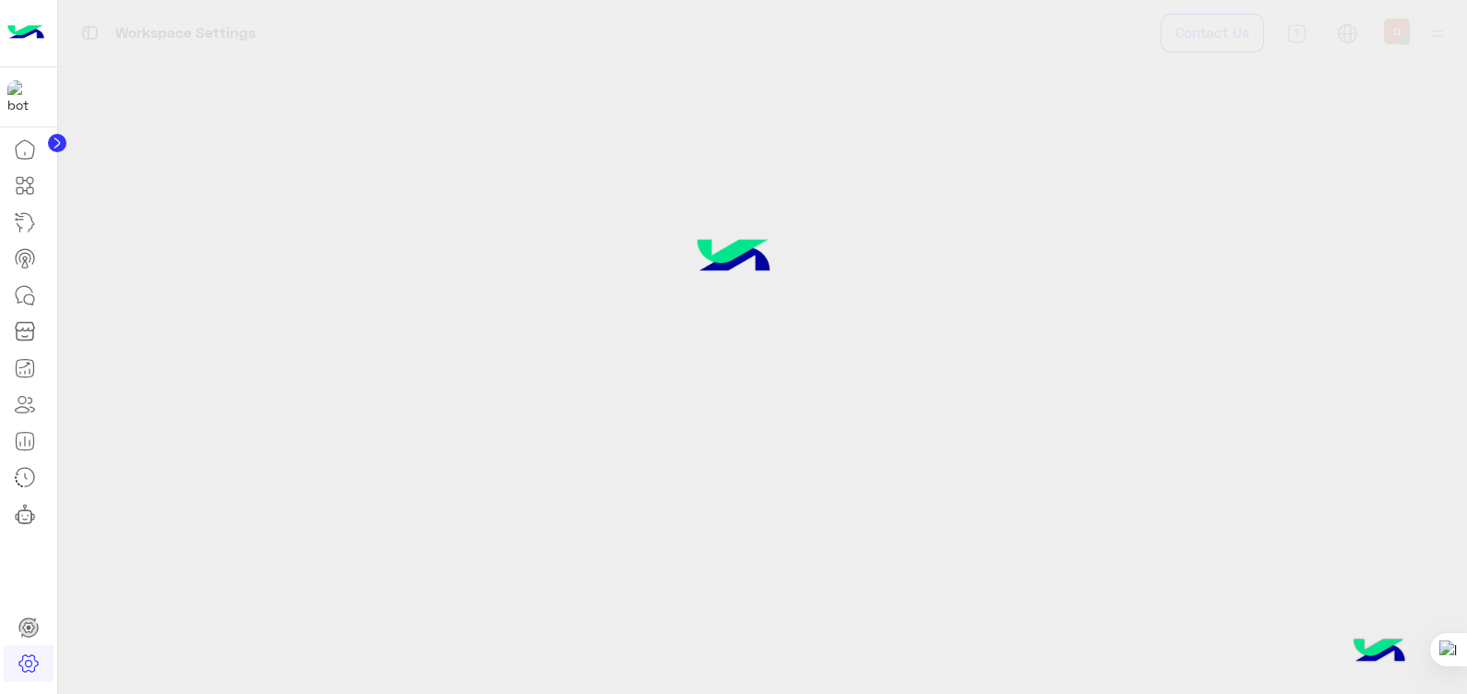
click at [29, 664] on icon at bounding box center [29, 663] width 22 height 22
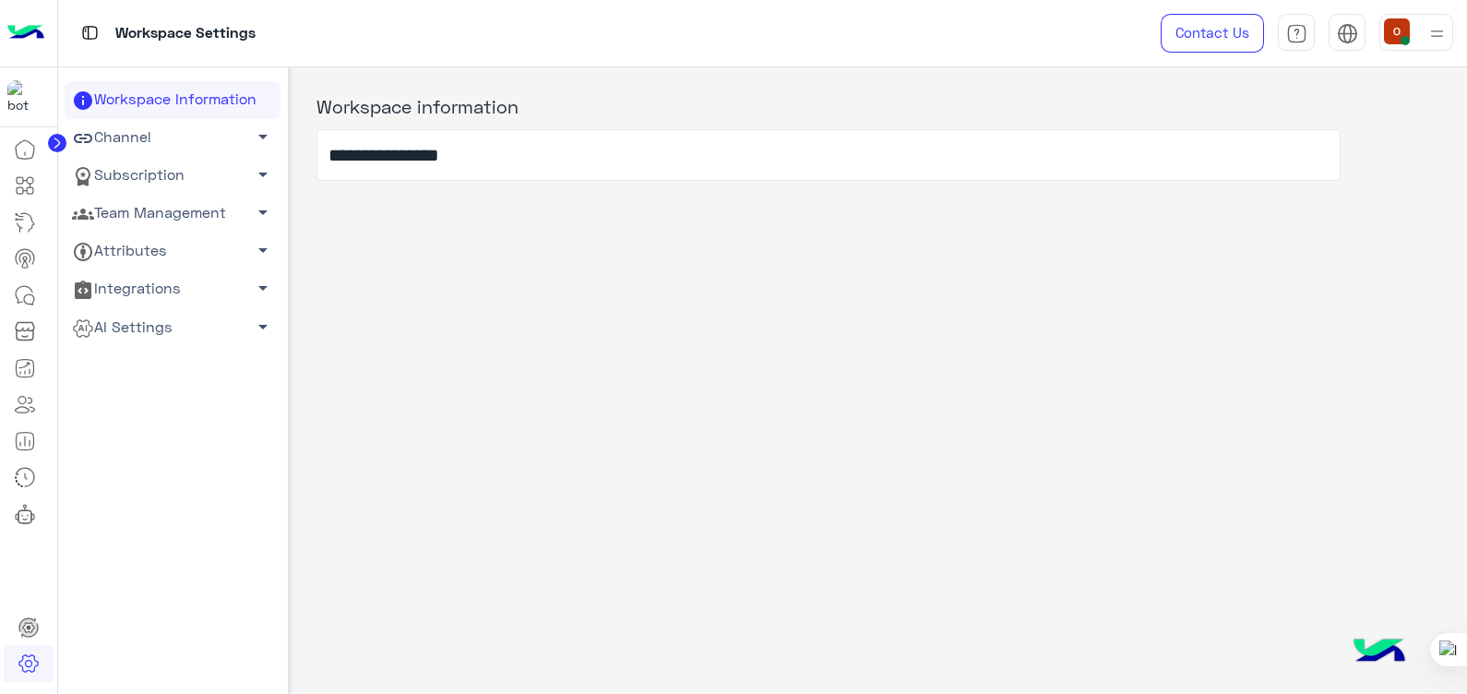
click at [252, 134] on span "arrow_drop_down" at bounding box center [263, 136] width 22 height 22
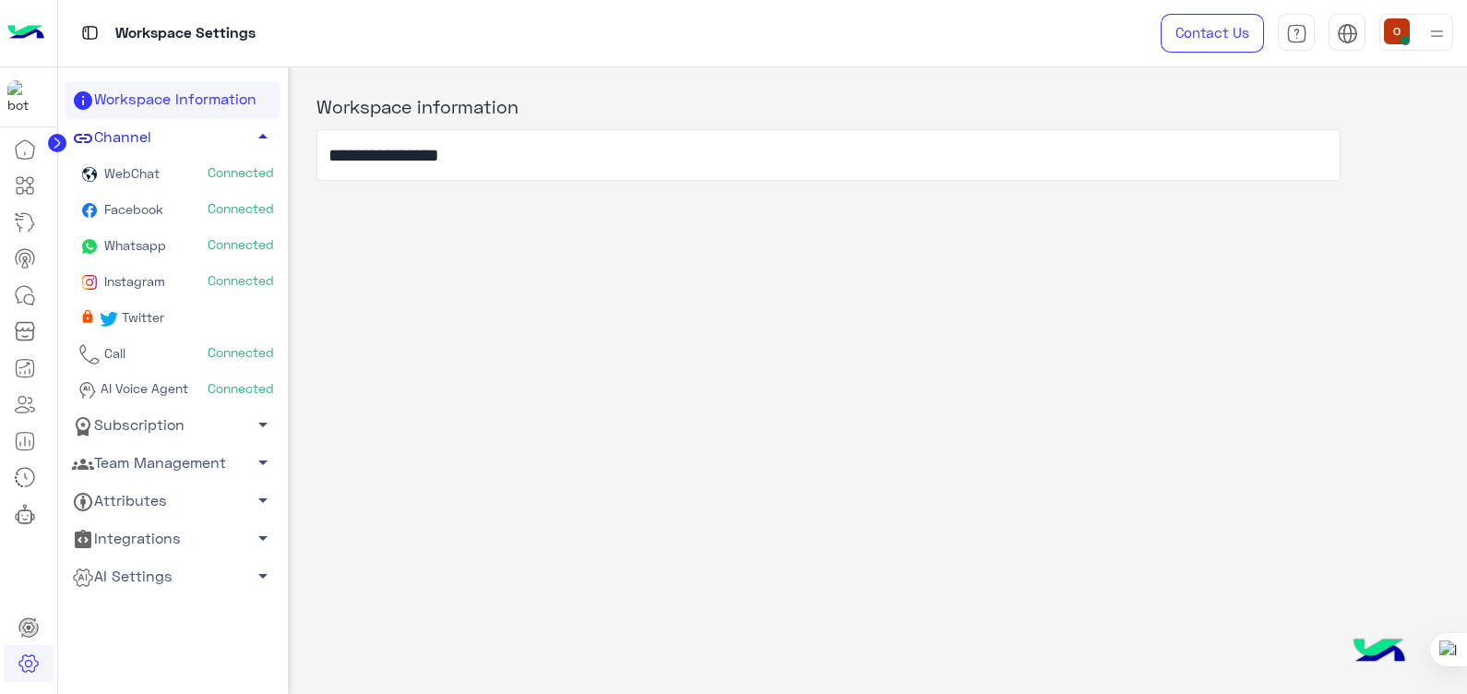
click at [142, 244] on span "Whatsapp" at bounding box center [134, 245] width 66 height 16
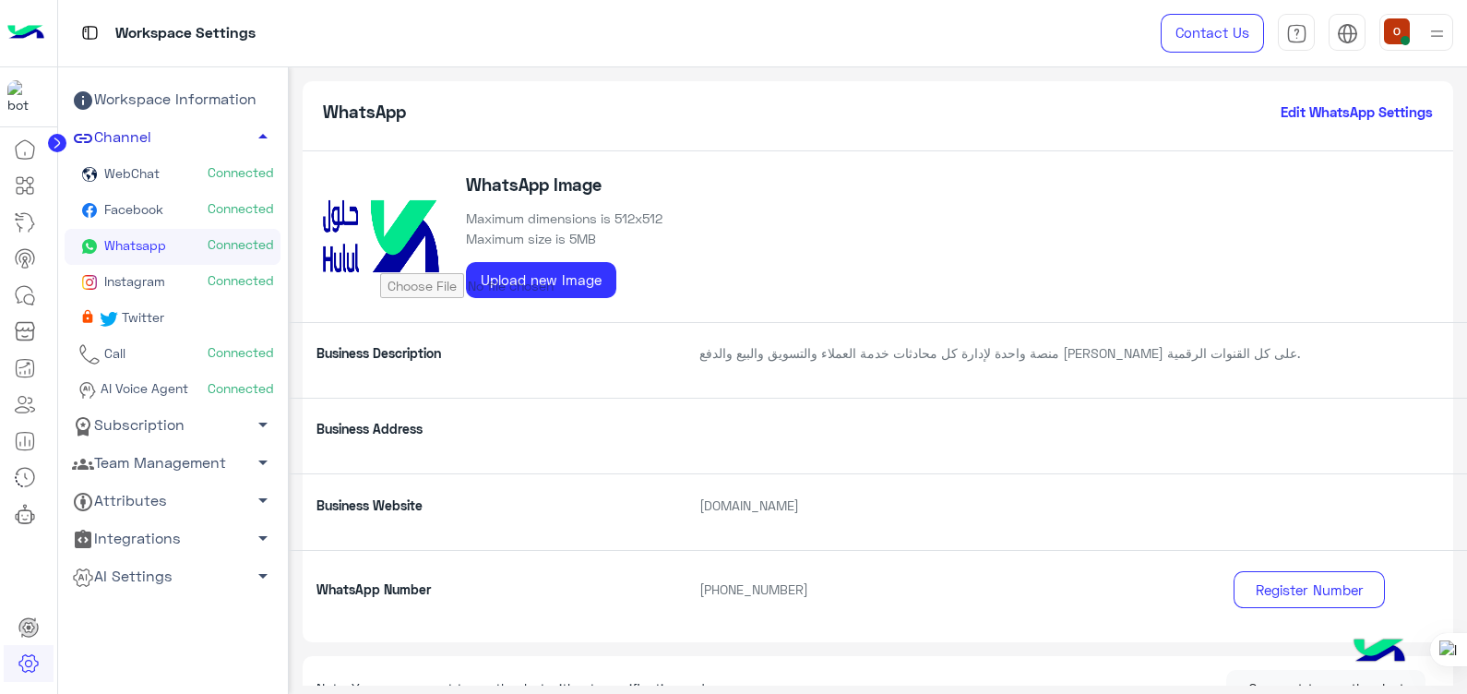
drag, startPoint x: 1466, startPoint y: 180, endPoint x: 1469, endPoint y: 219, distance: 38.9
click at [1466, 219] on html "Workspace Settings Contact Us Help Center عربي English Workspace Information Ch…" at bounding box center [733, 347] width 1467 height 694
click at [26, 291] on icon at bounding box center [25, 295] width 22 height 22
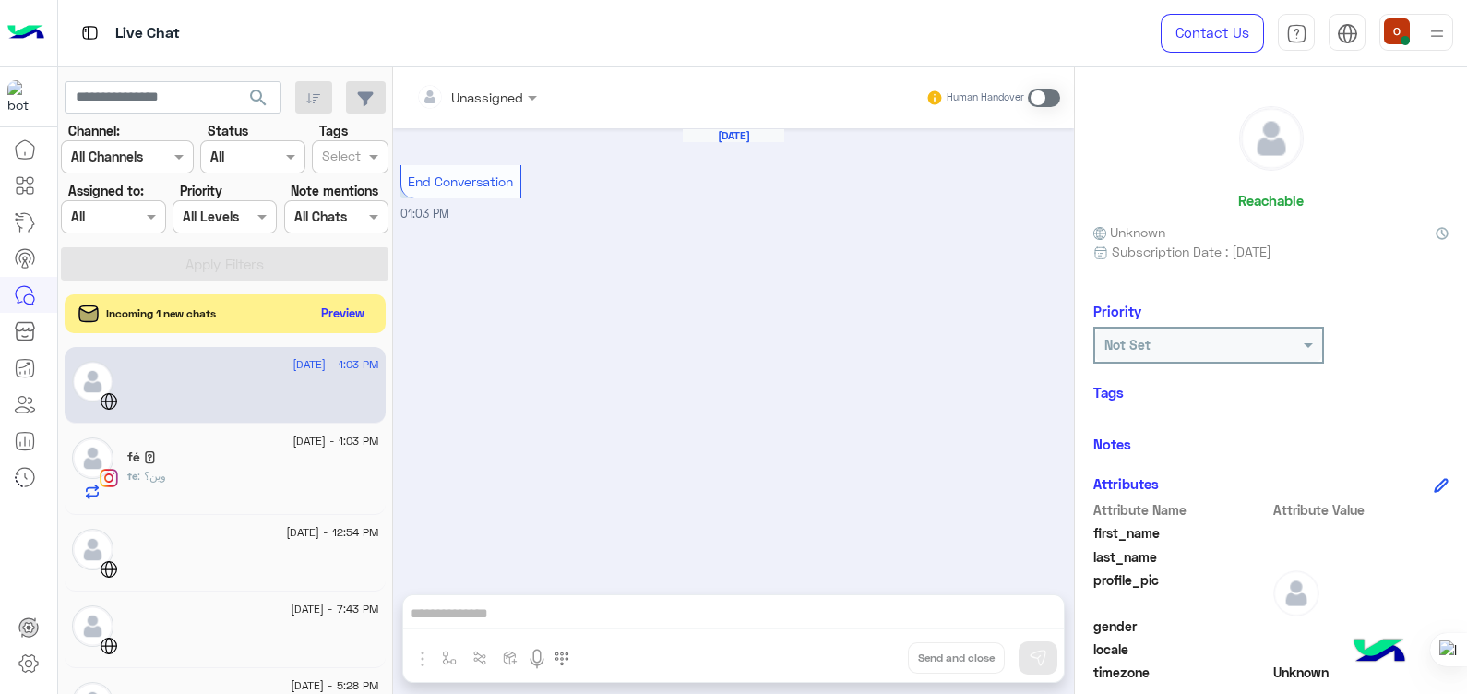
click at [332, 311] on button "Preview" at bounding box center [343, 313] width 57 height 25
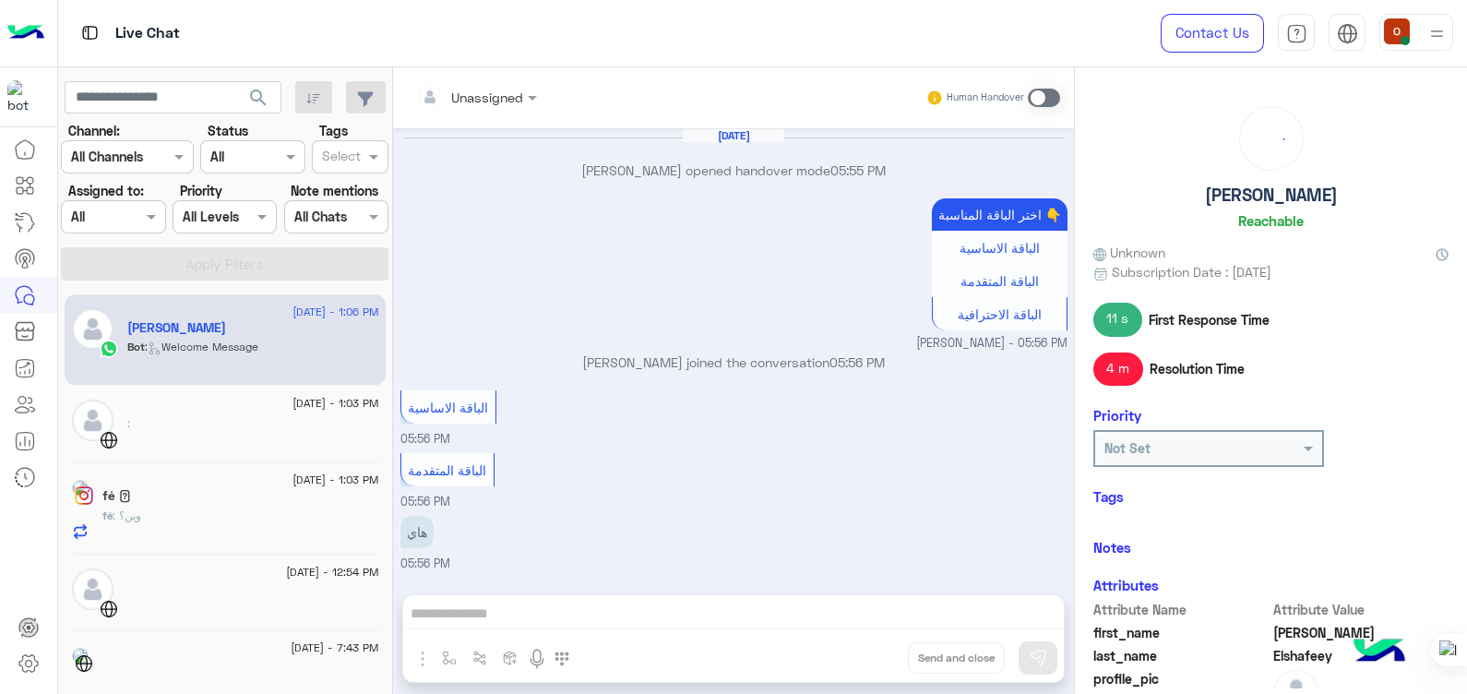
scroll to position [1139, 0]
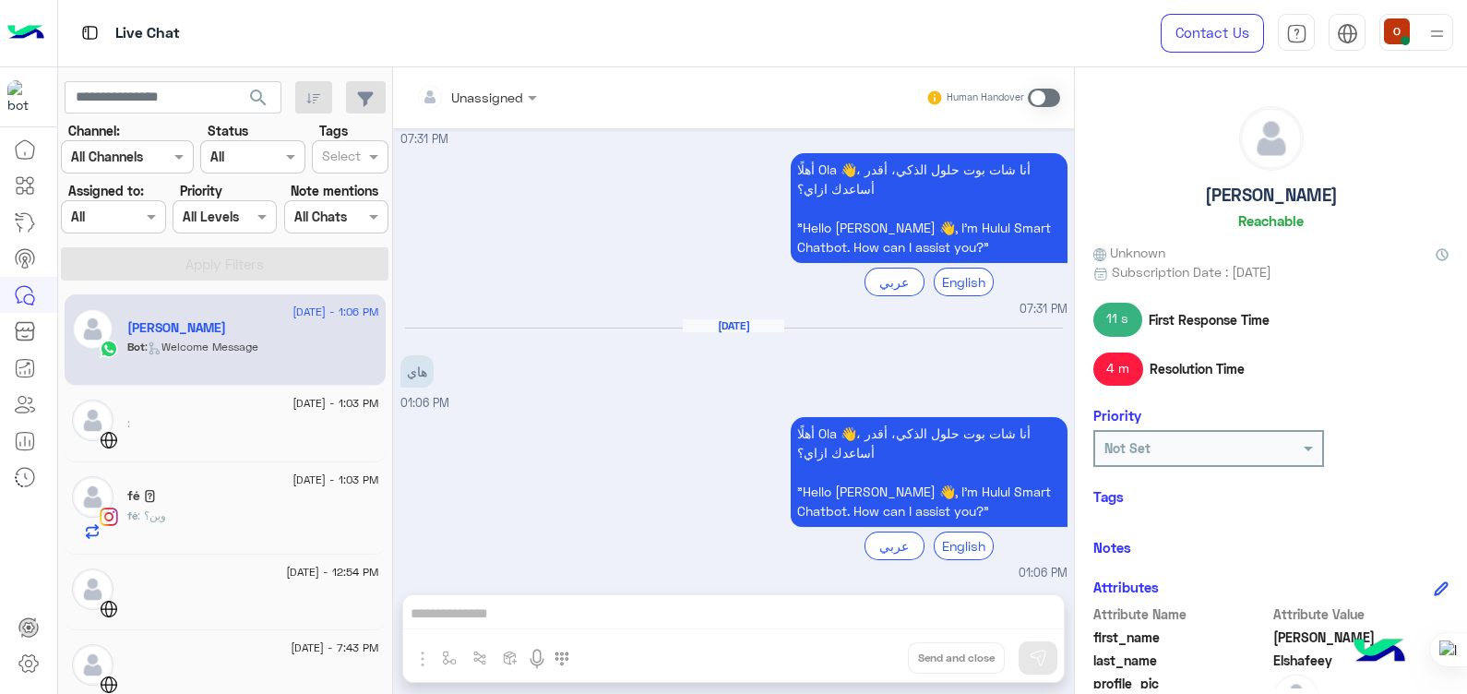
click at [420, 660] on div "Unassigned Human Handover [DATE] [PERSON_NAME] opened handover mode 05:55 PM اخ…" at bounding box center [733, 384] width 681 height 634
click at [1046, 99] on span at bounding box center [1044, 98] width 32 height 18
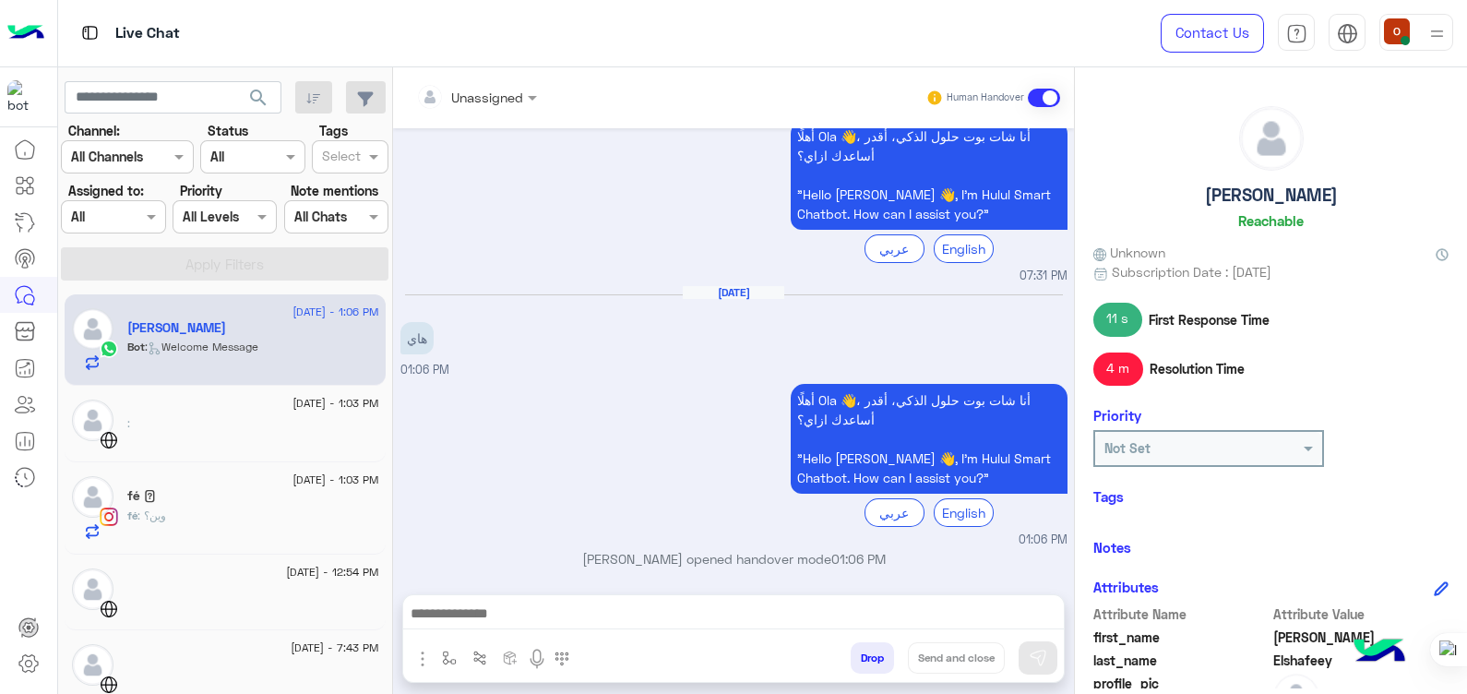
click at [428, 652] on img "button" at bounding box center [423, 659] width 22 height 22
click at [471, 581] on span "Attachements" at bounding box center [487, 581] width 92 height 21
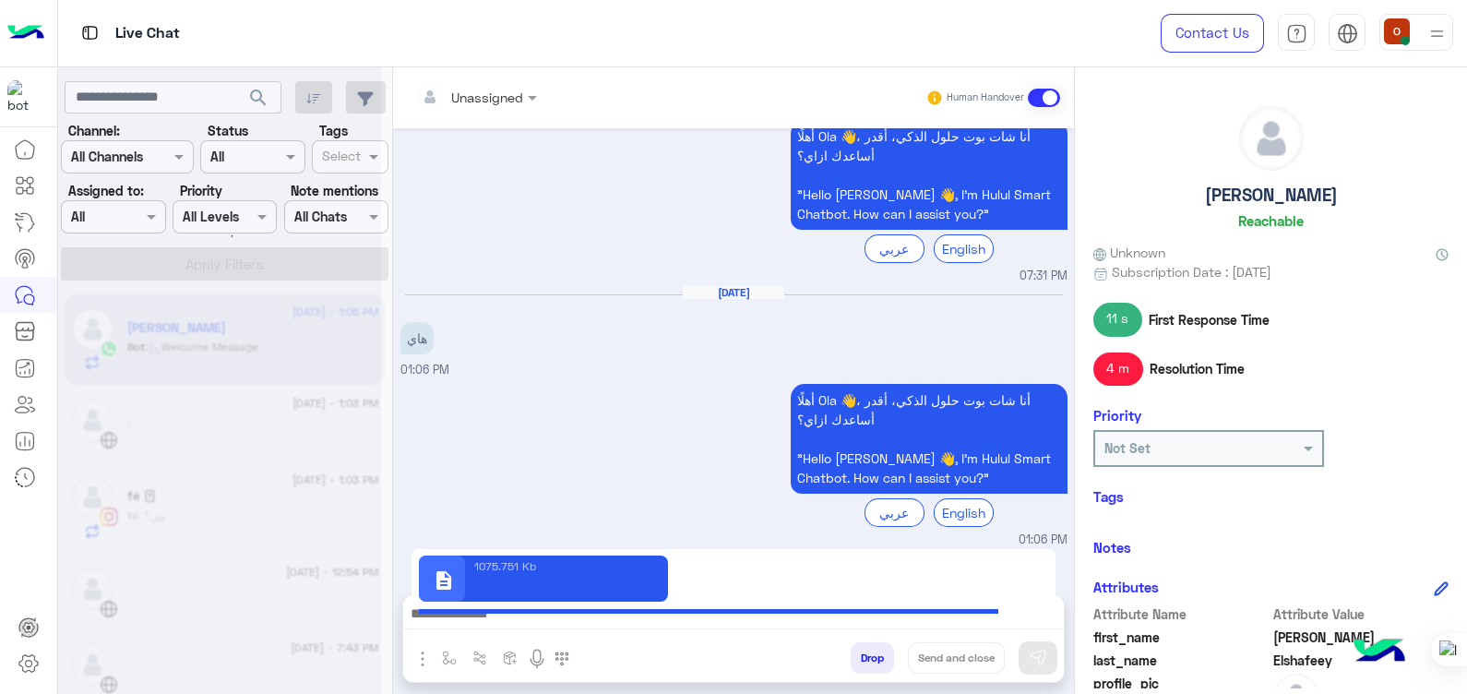
type textarea "**********"
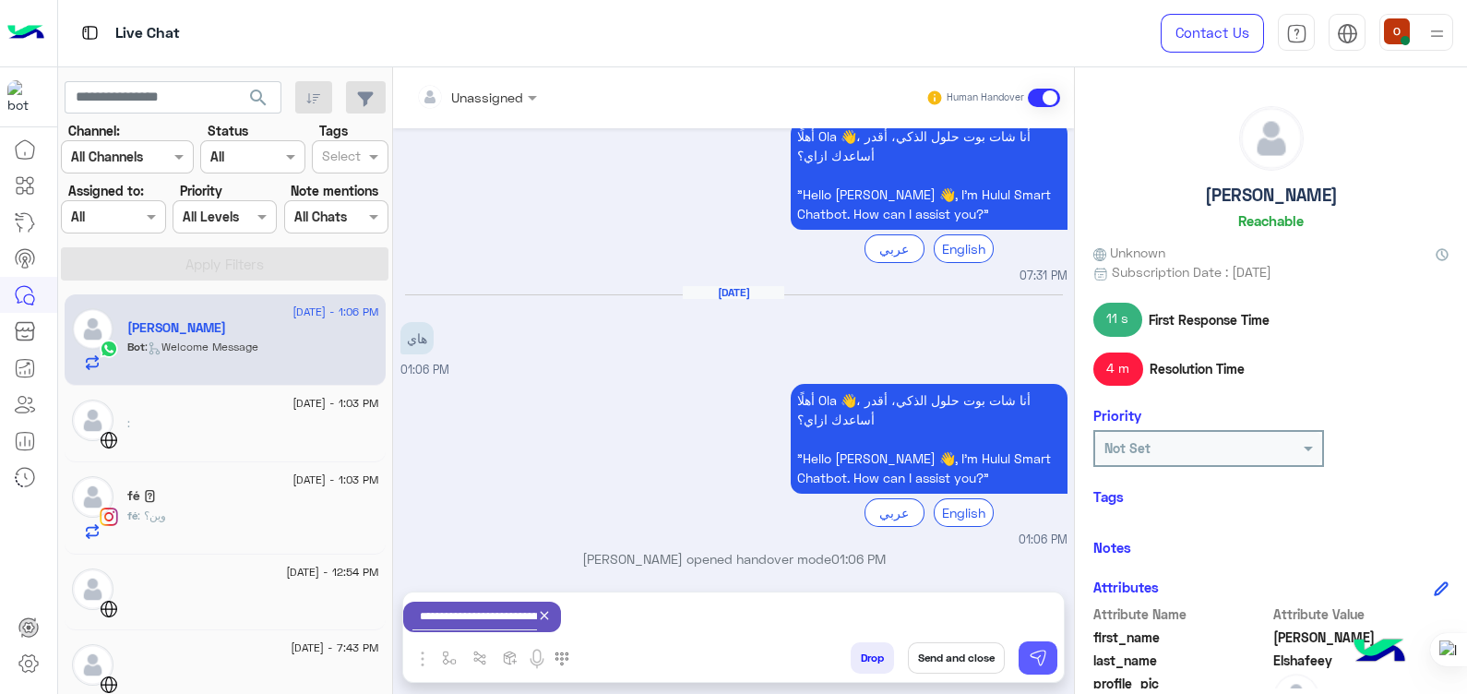
click at [1044, 655] on img at bounding box center [1038, 658] width 18 height 18
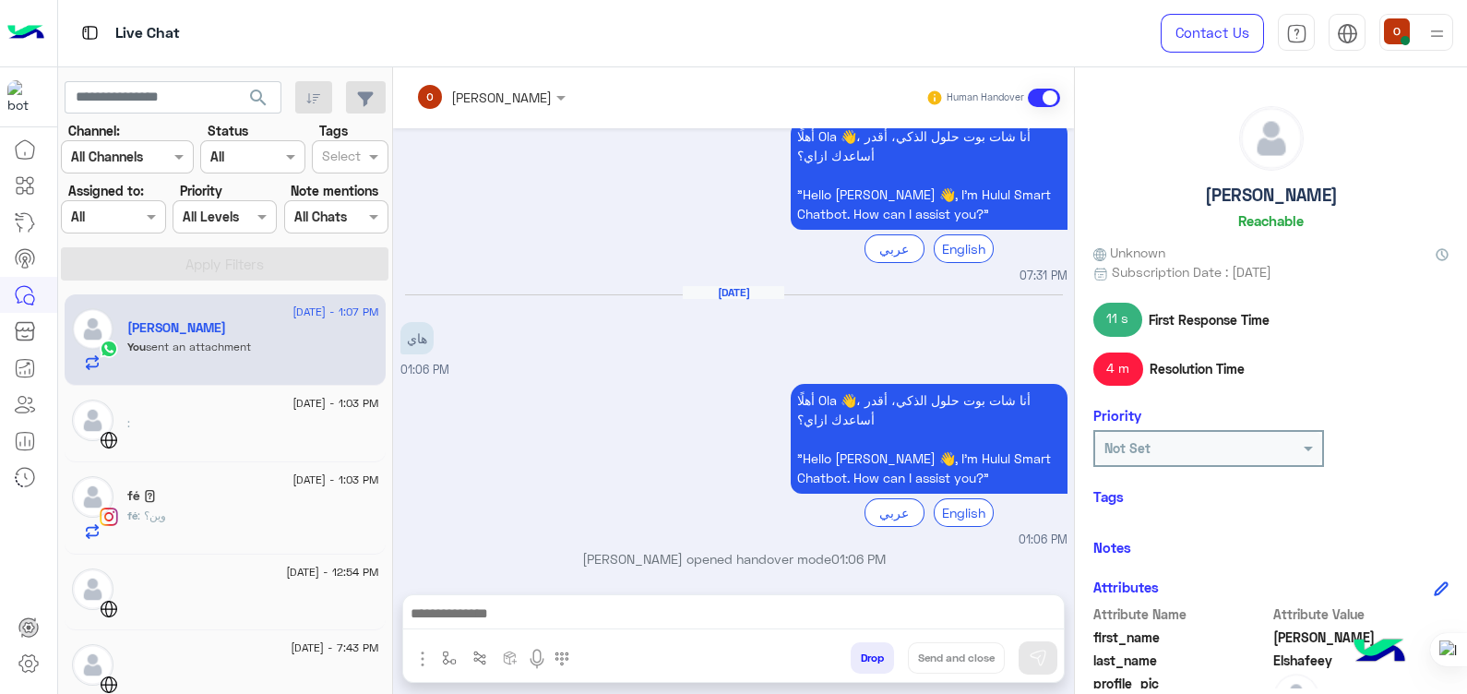
scroll to position [1282, 0]
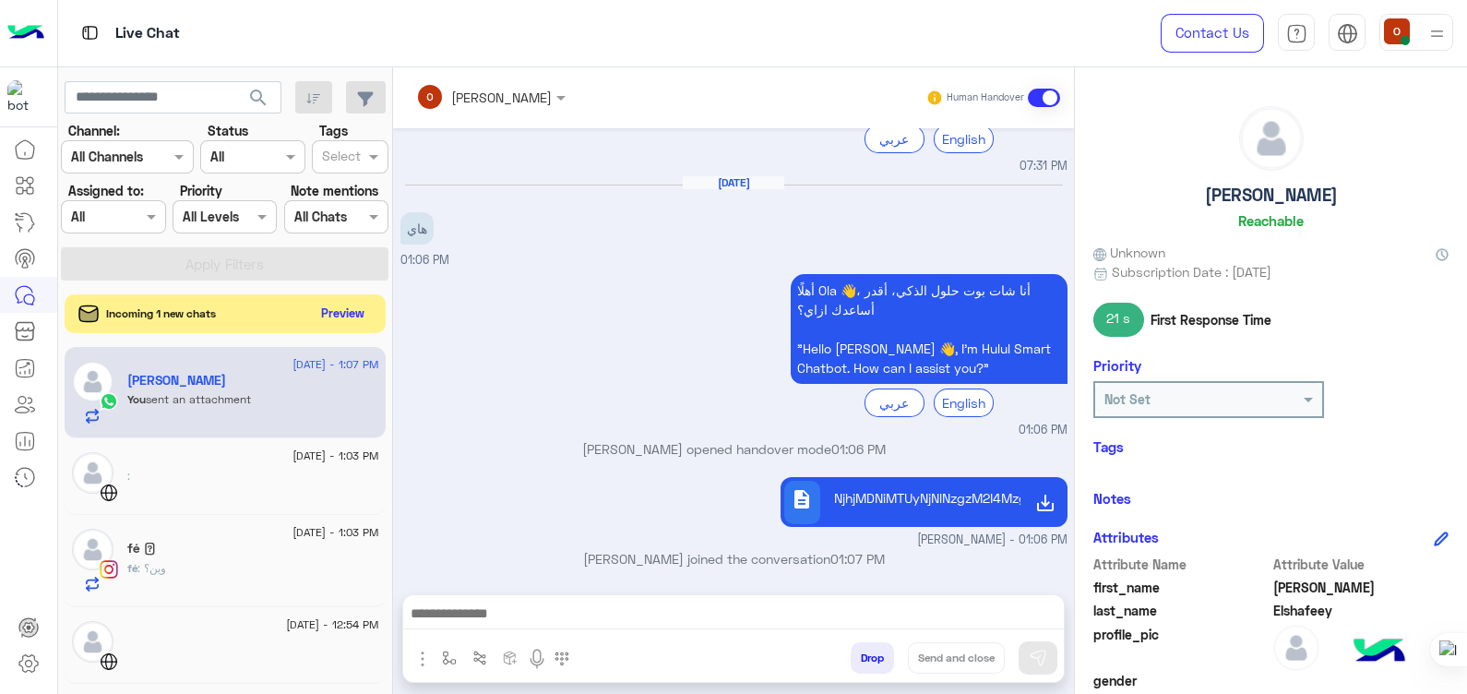
click at [338, 314] on button "Preview" at bounding box center [343, 313] width 57 height 25
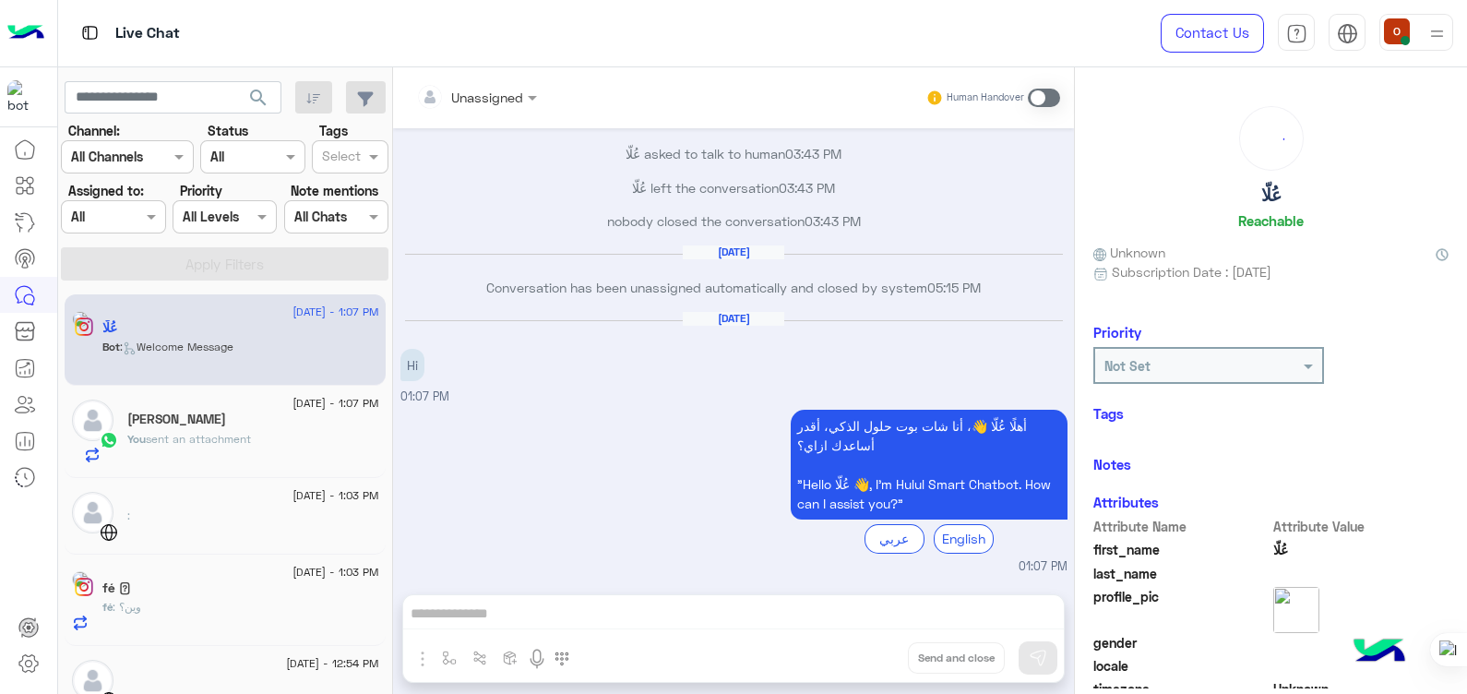
scroll to position [654, 0]
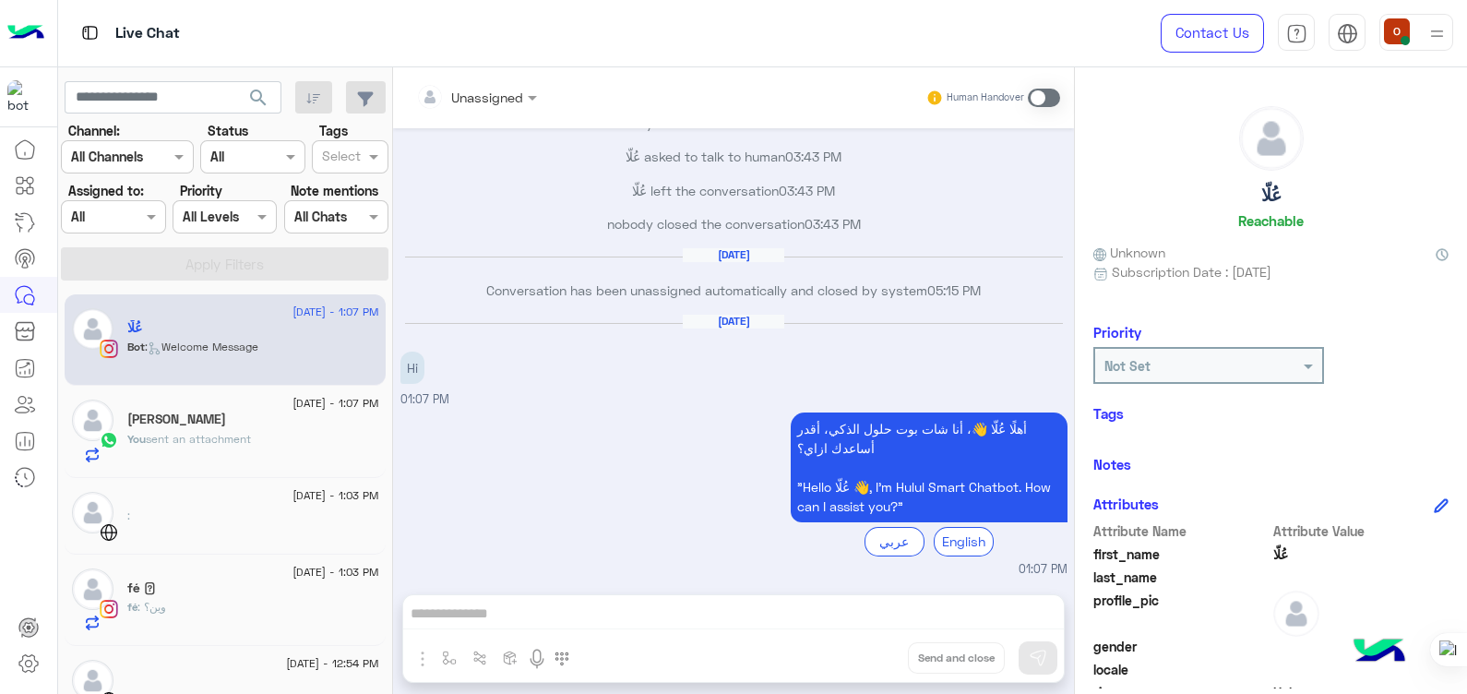
click at [1050, 95] on span at bounding box center [1044, 98] width 32 height 18
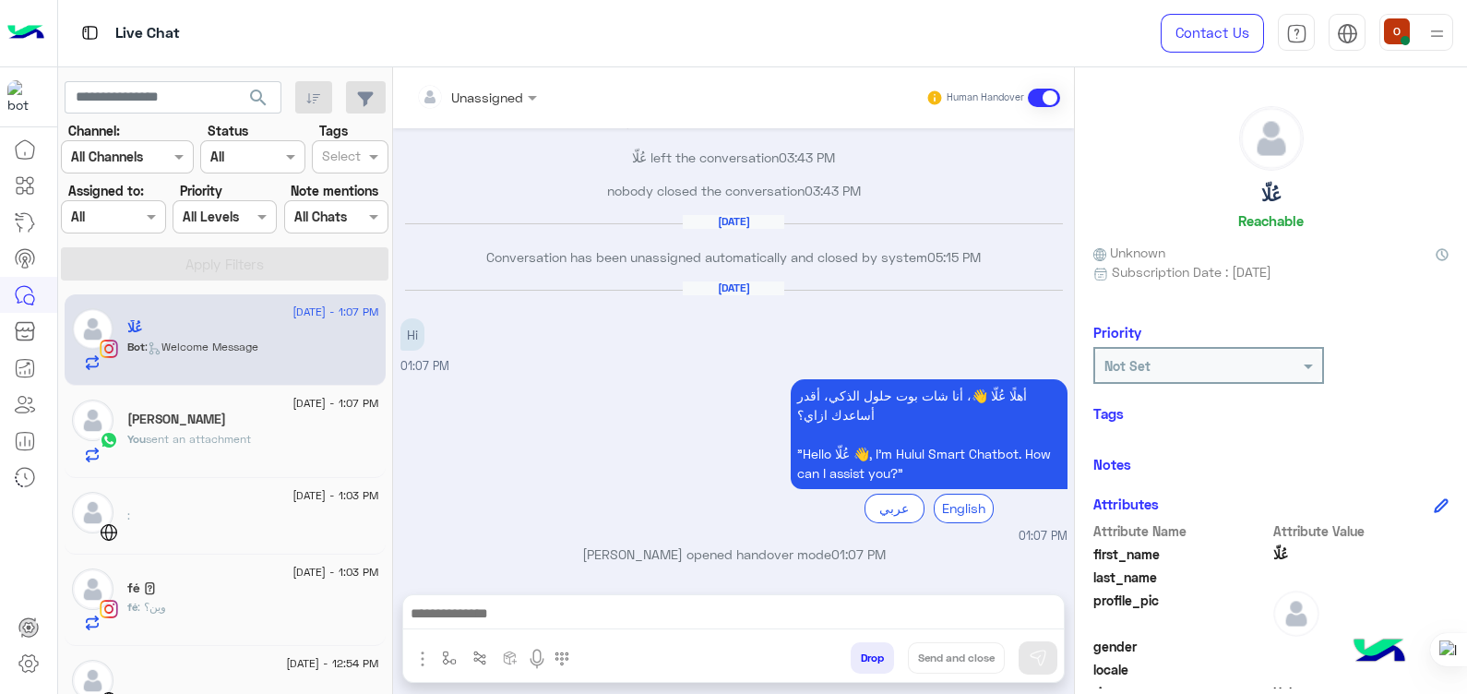
click at [420, 653] on img "button" at bounding box center [423, 659] width 22 height 22
click at [455, 579] on span "Attachements" at bounding box center [487, 581] width 92 height 21
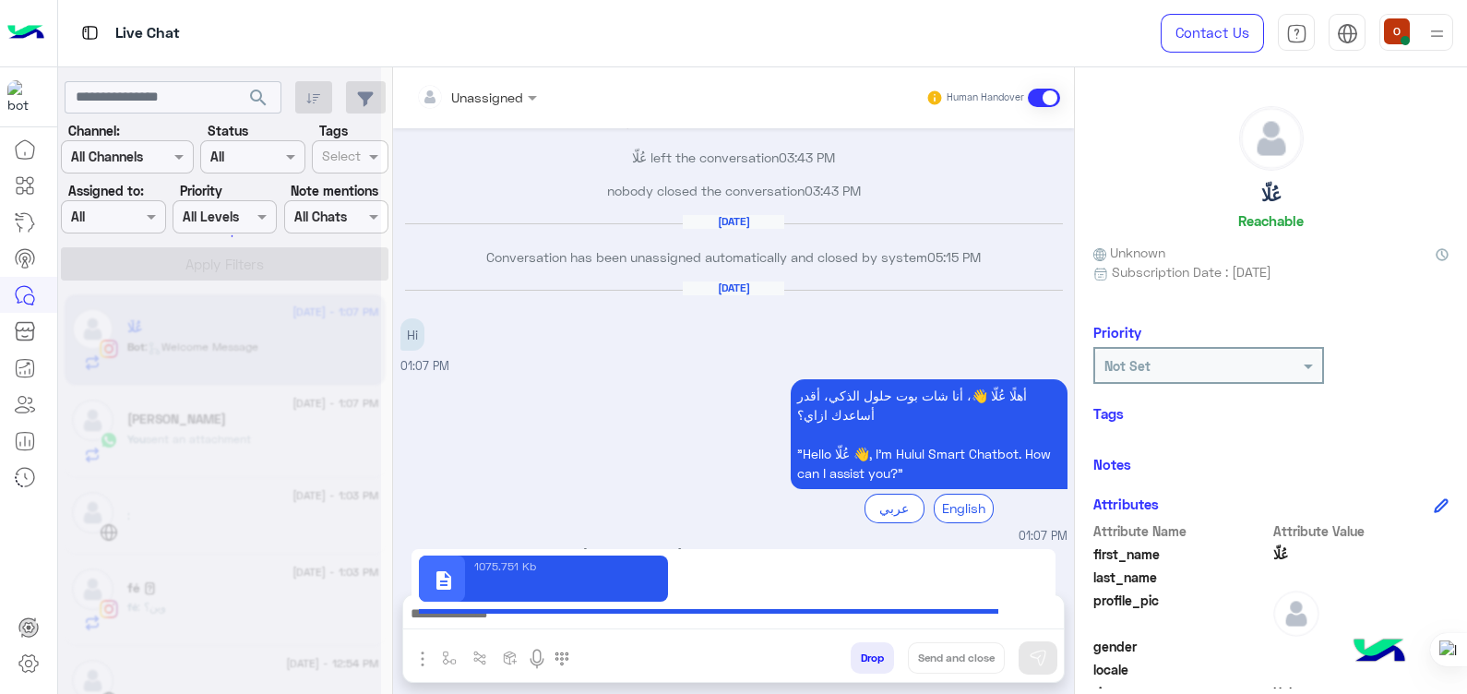
type textarea "**********"
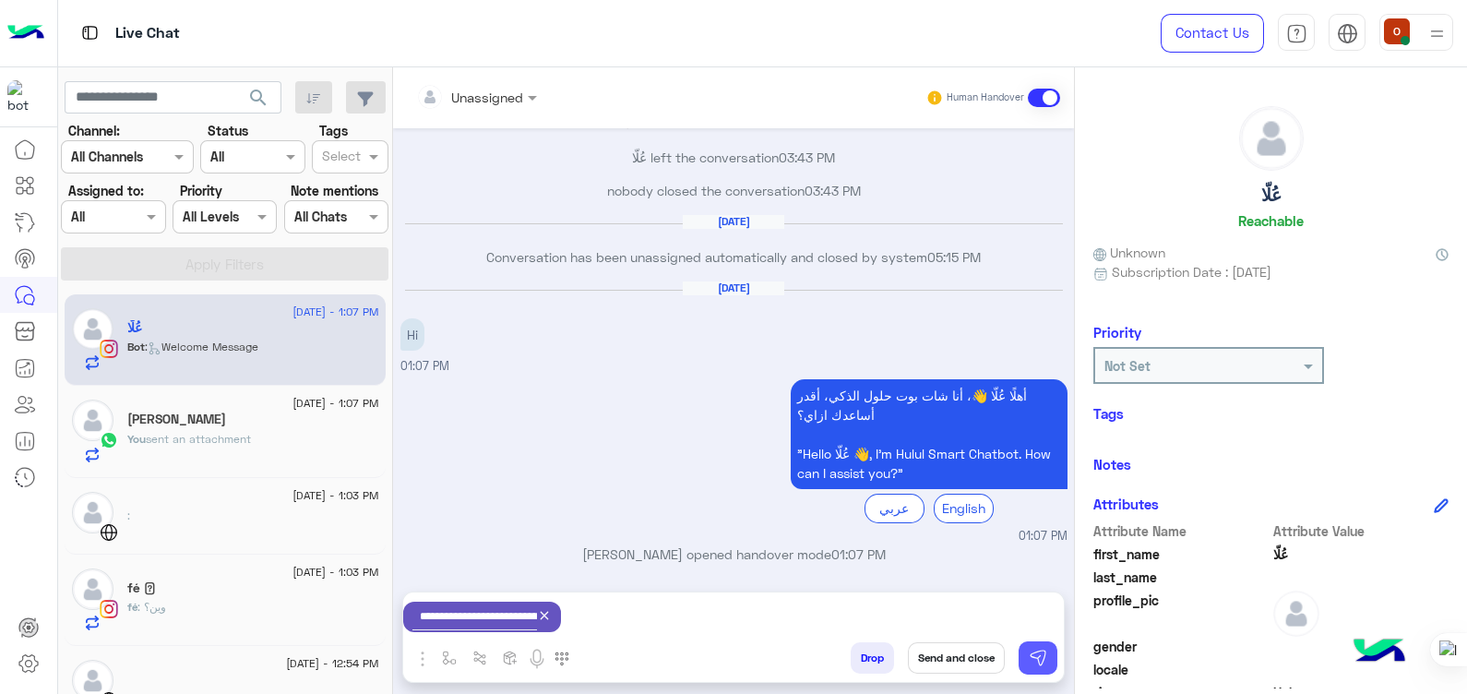
click at [1042, 651] on img at bounding box center [1038, 658] width 18 height 18
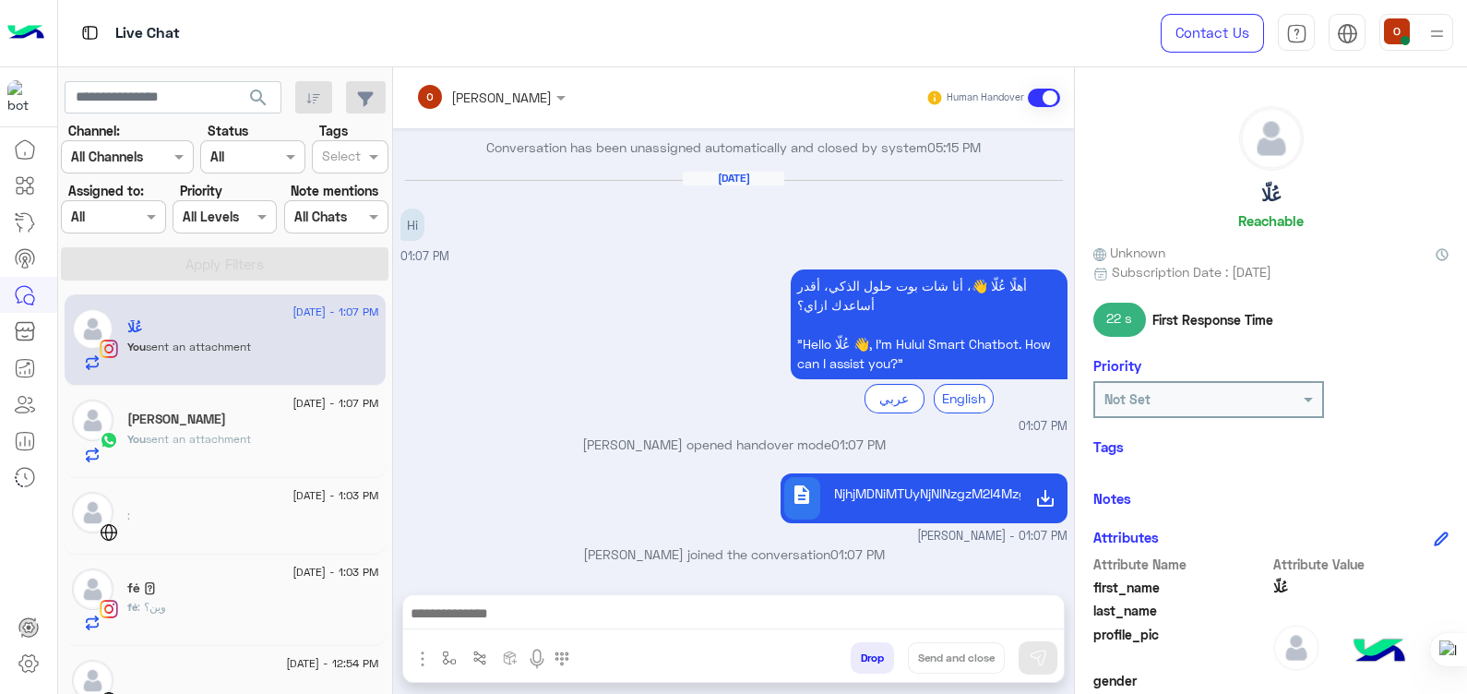
scroll to position [859, 0]
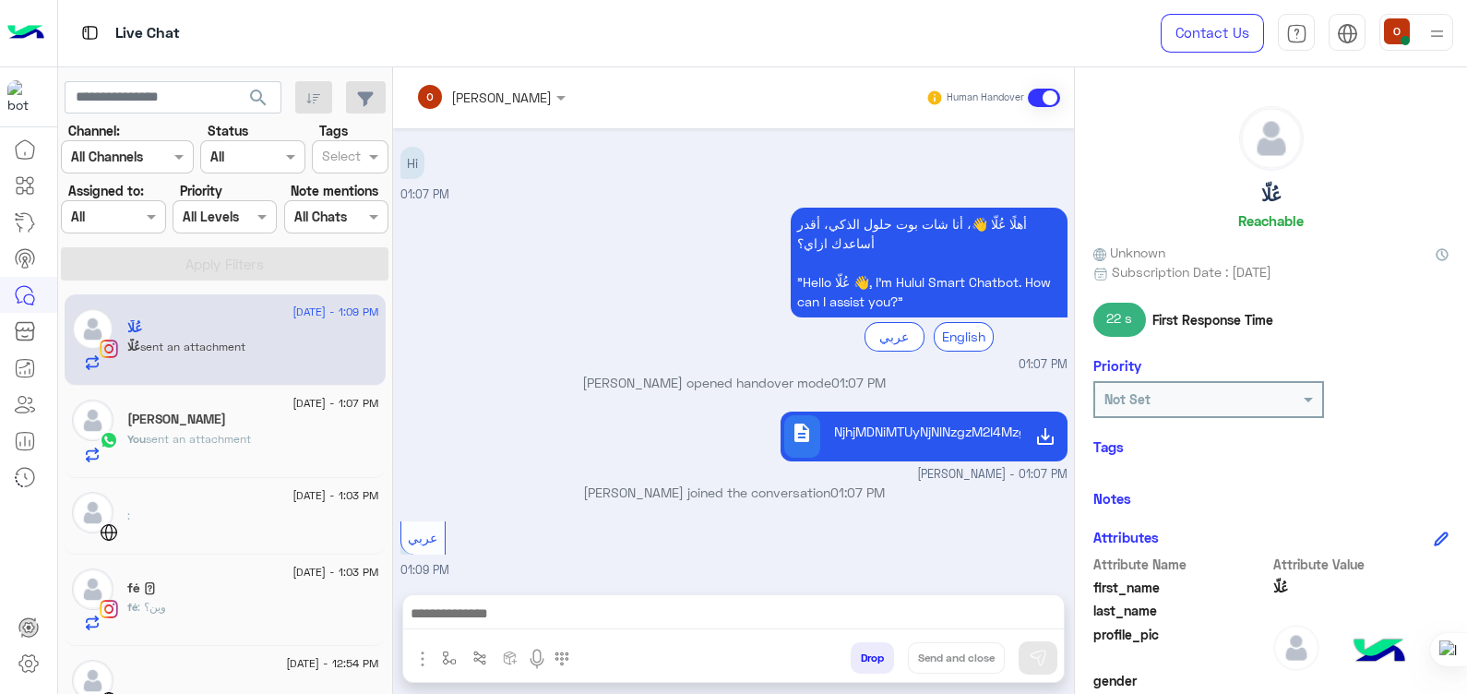
click at [419, 662] on img "button" at bounding box center [423, 659] width 22 height 22
click at [464, 573] on span "Attachements" at bounding box center [487, 581] width 92 height 21
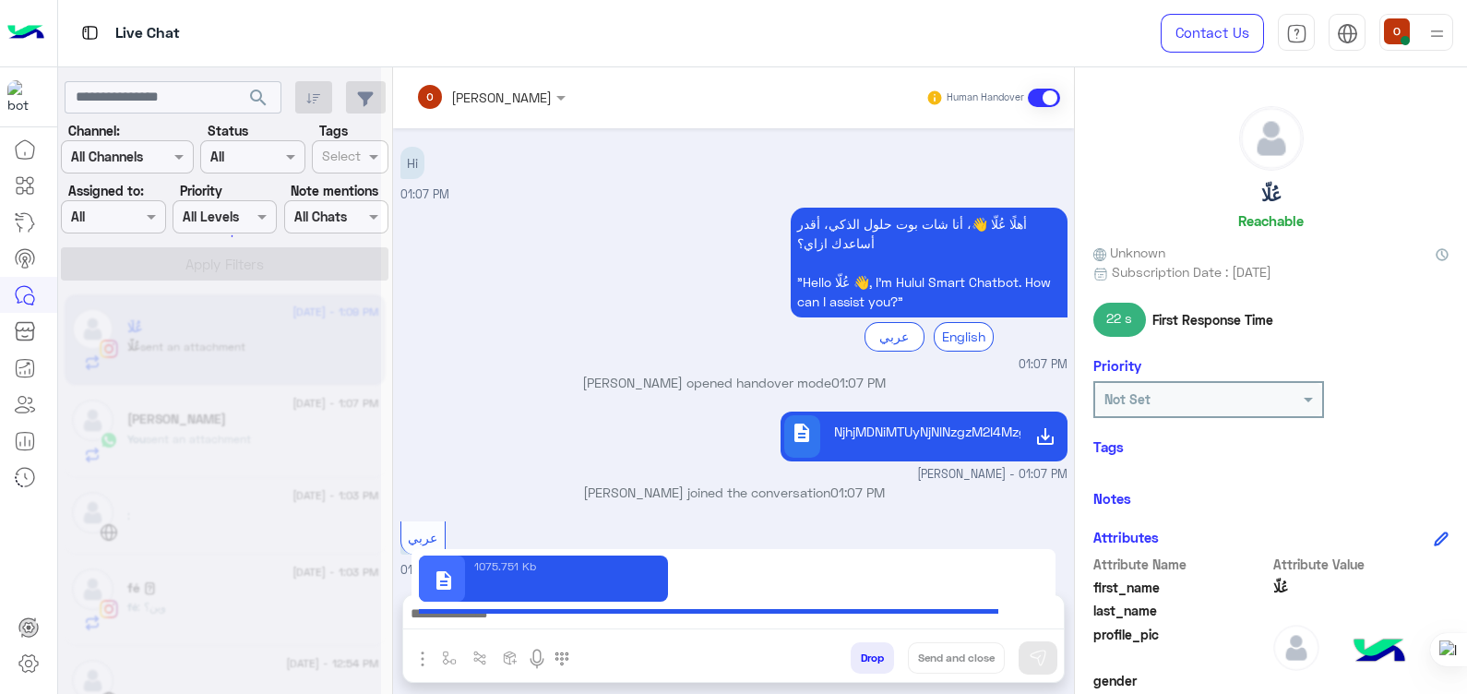
type textarea "**********"
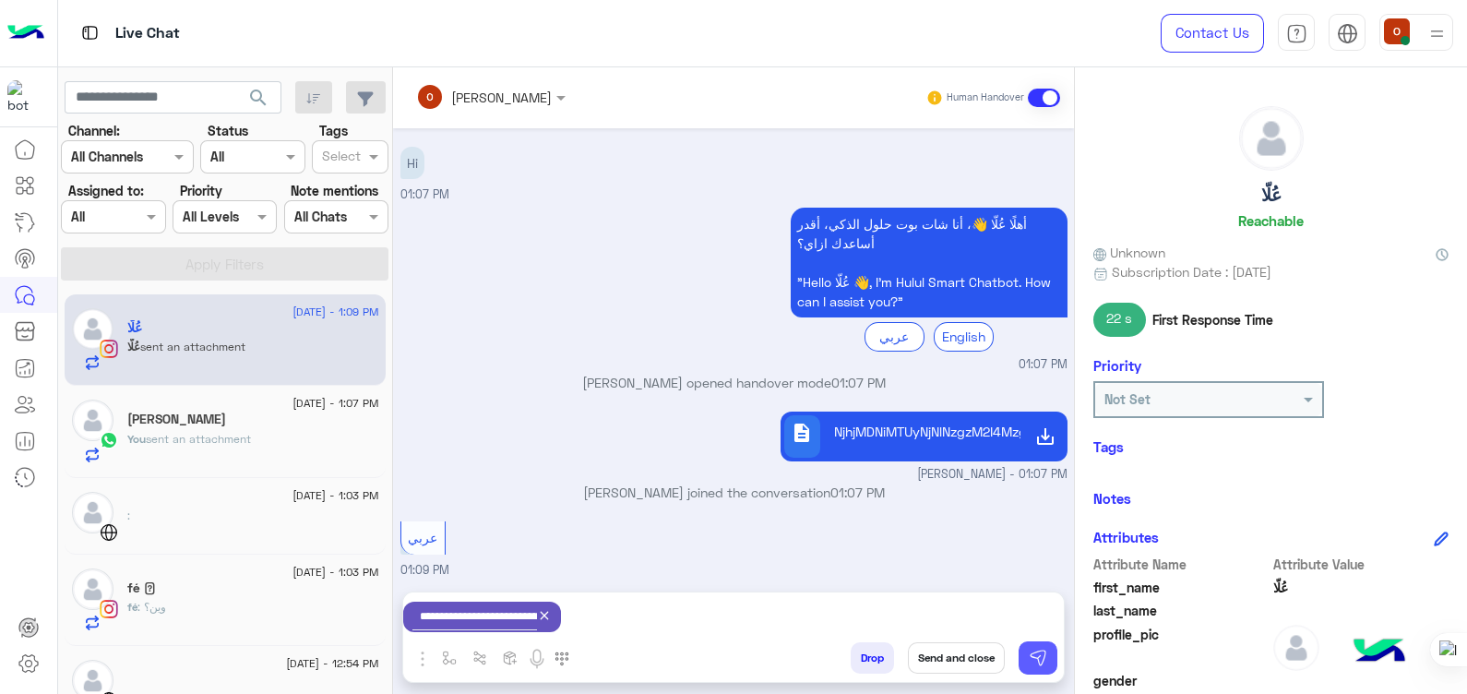
click at [1045, 660] on img at bounding box center [1038, 658] width 18 height 18
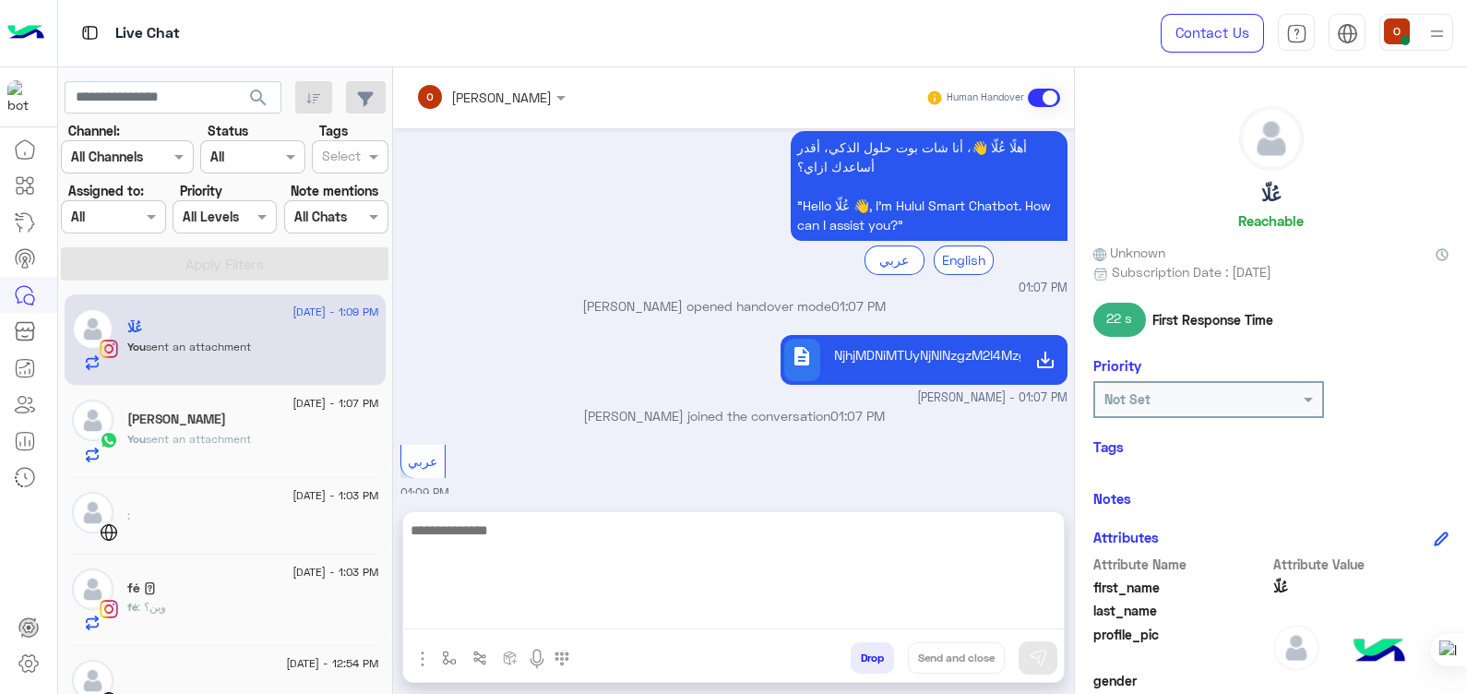
click at [995, 602] on textarea at bounding box center [733, 574] width 661 height 111
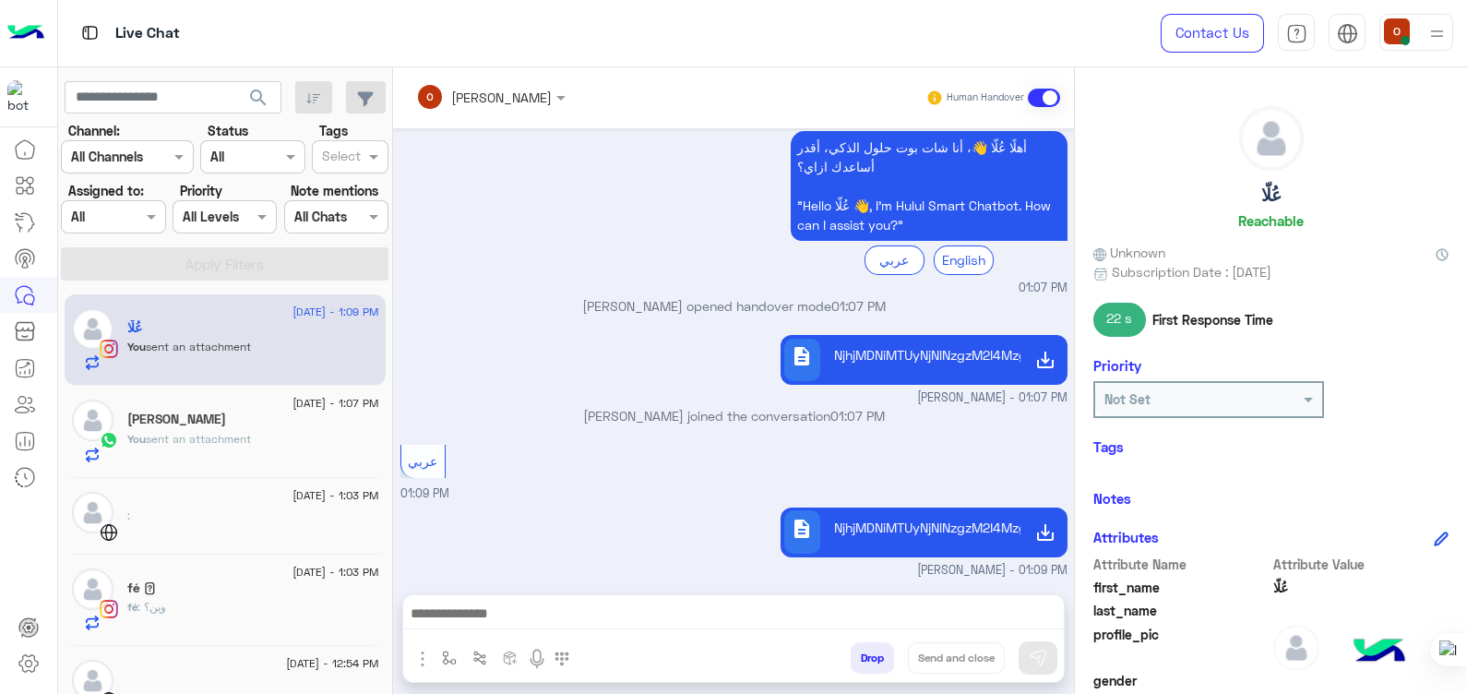
click at [625, 406] on p "[PERSON_NAME] joined the conversation 01:07 PM" at bounding box center [733, 415] width 667 height 19
click at [419, 662] on img "button" at bounding box center [423, 659] width 22 height 22
click at [445, 617] on span "Images" at bounding box center [464, 618] width 47 height 21
click at [180, 606] on div "fé : وين؟" at bounding box center [253, 615] width 252 height 32
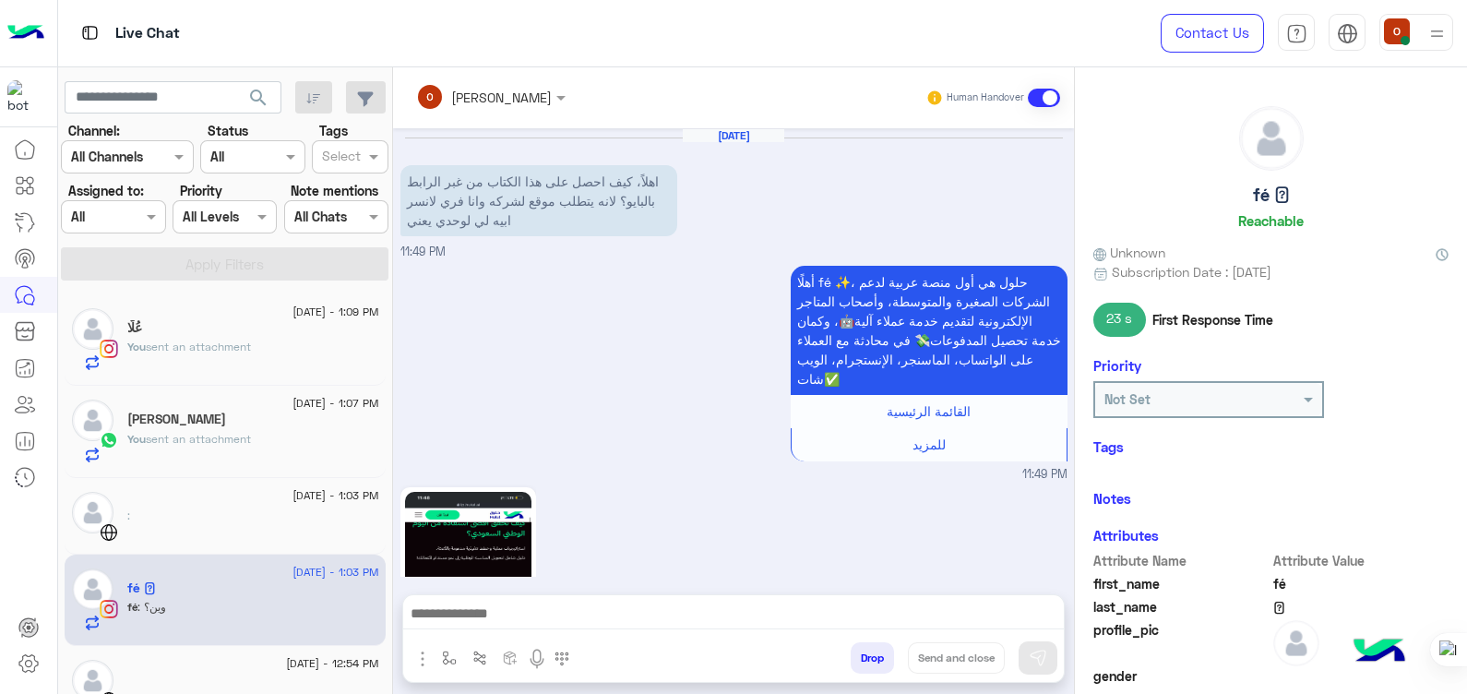
scroll to position [1700, 0]
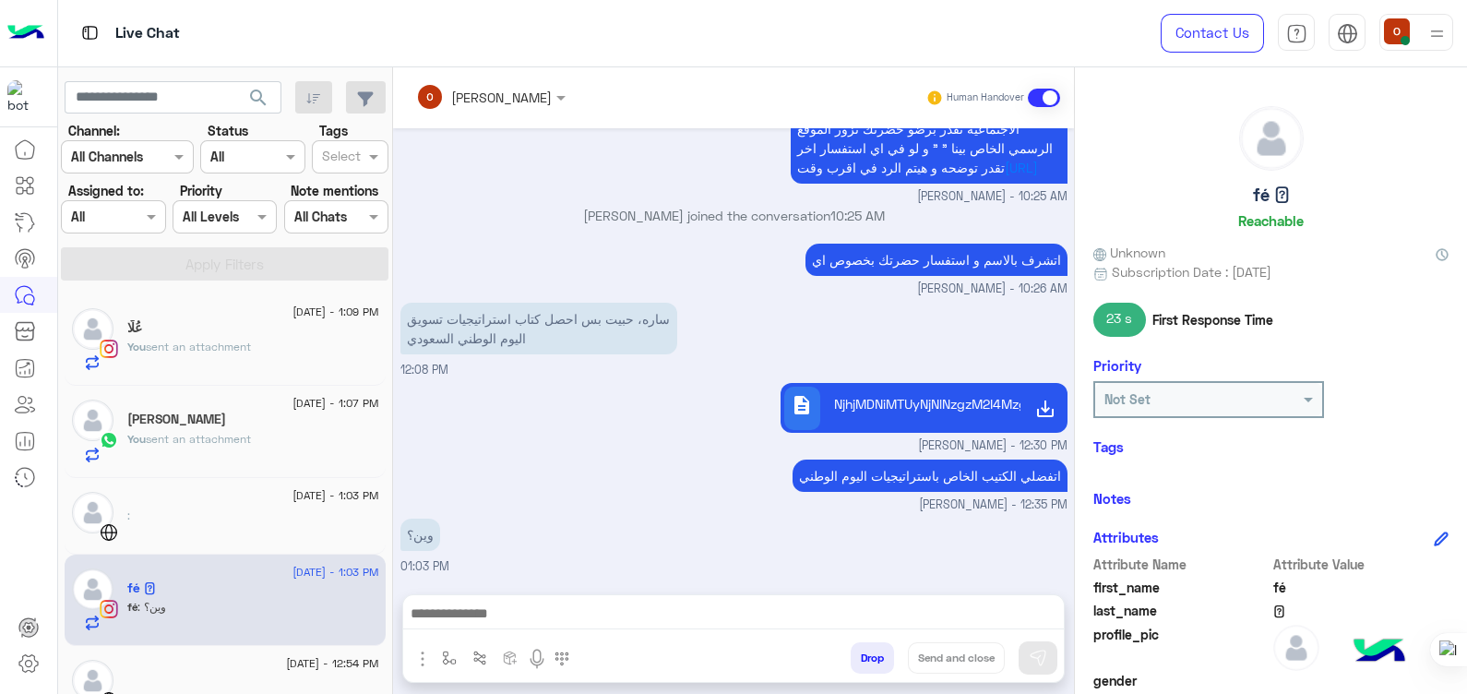
click at [182, 339] on p "You sent an attachment" at bounding box center [189, 347] width 124 height 17
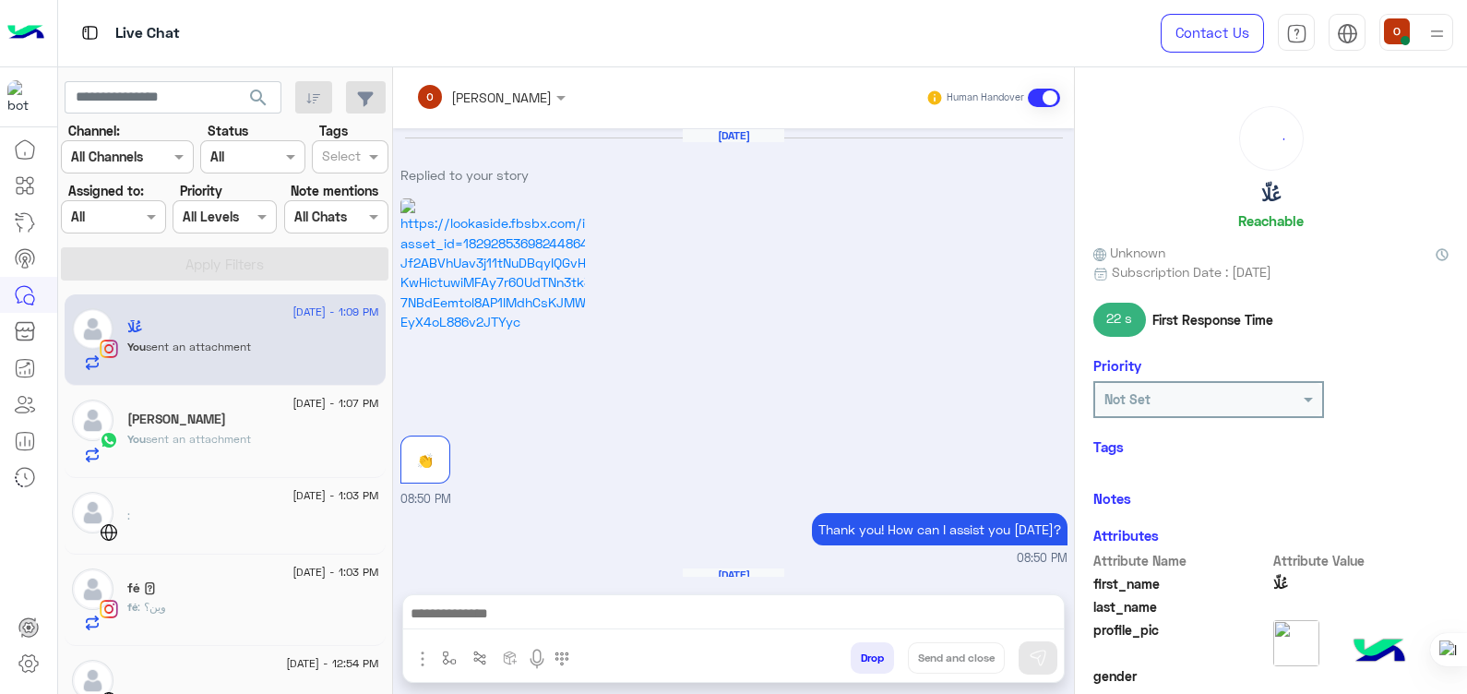
scroll to position [936, 0]
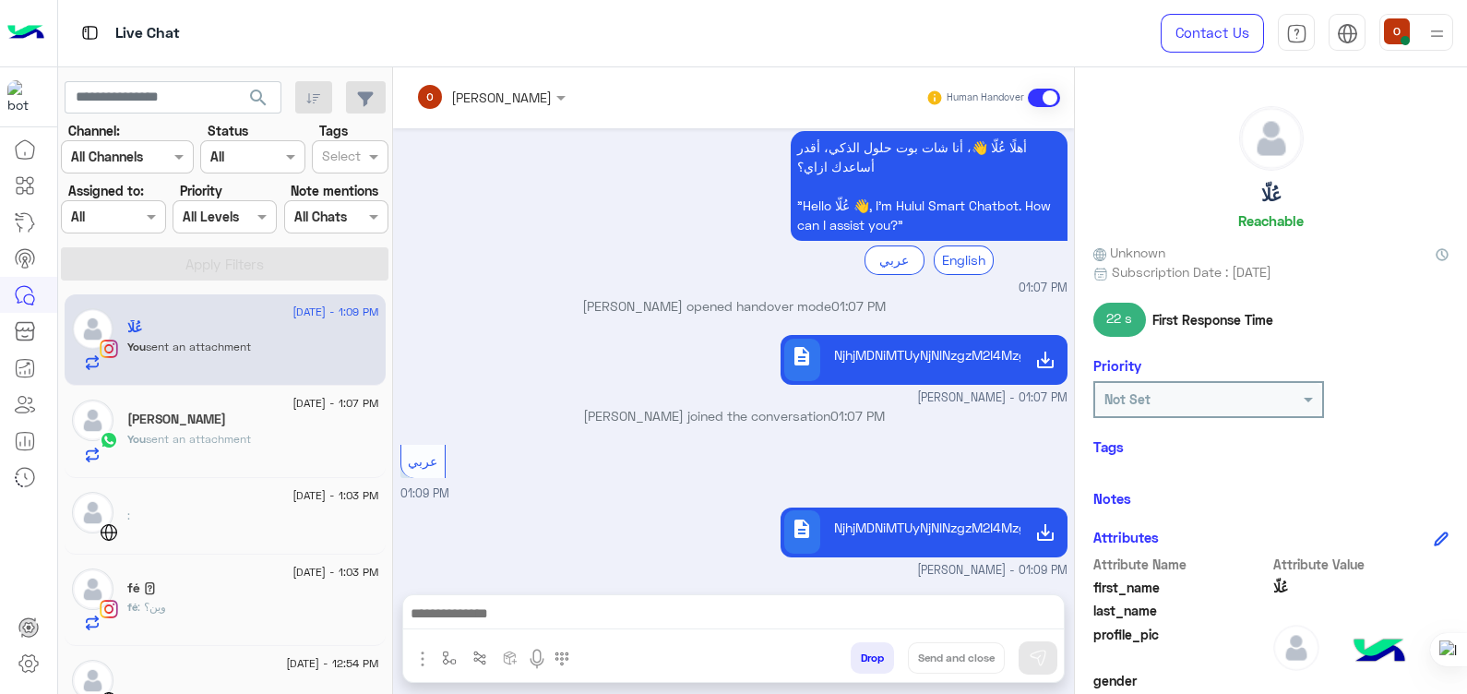
click at [867, 521] on p "NjhjMDNiMTUyNjNlNzgzM2I4Mzg4NzkyX9mD2YrZgSDYqtit2YLZgiDYp9mU2YLYtdmJINin2LPYqtm…" at bounding box center [924, 527] width 180 height 19
click at [184, 599] on div "fé : وين؟" at bounding box center [253, 615] width 252 height 32
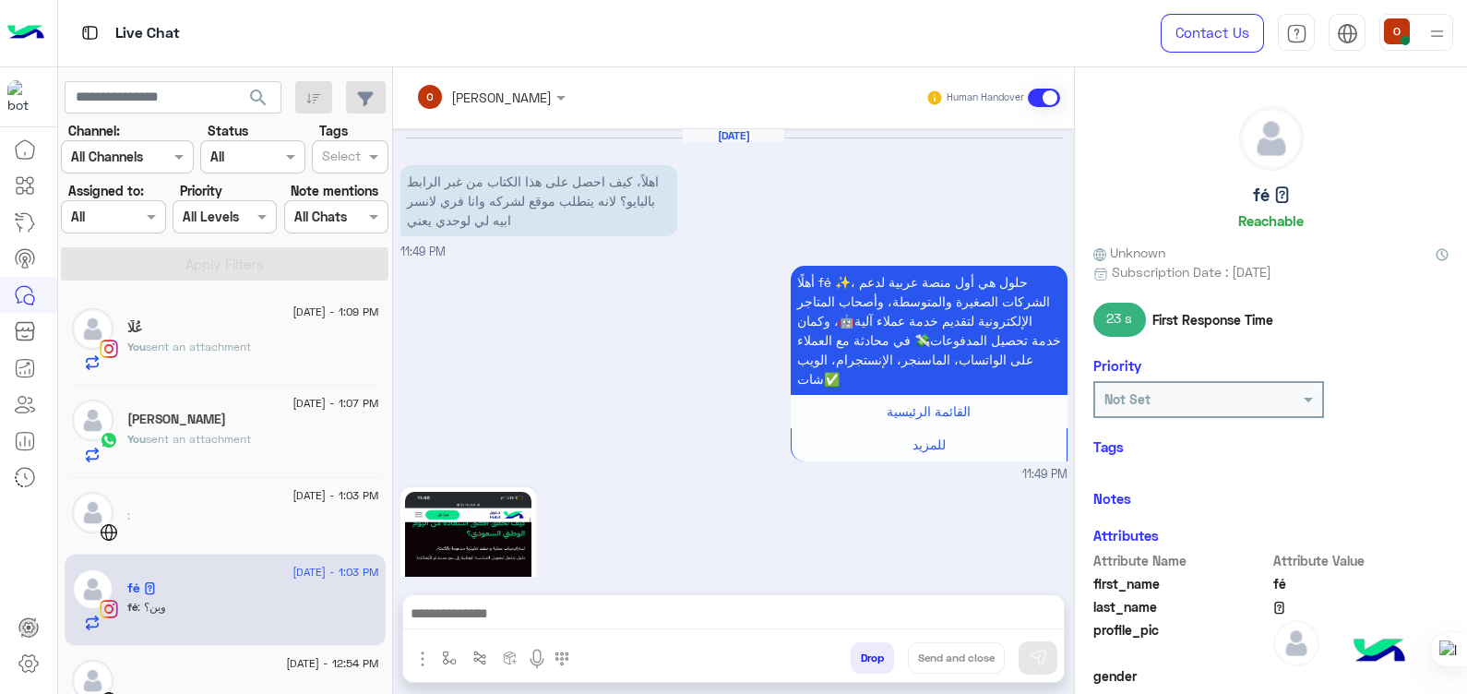
scroll to position [1700, 0]
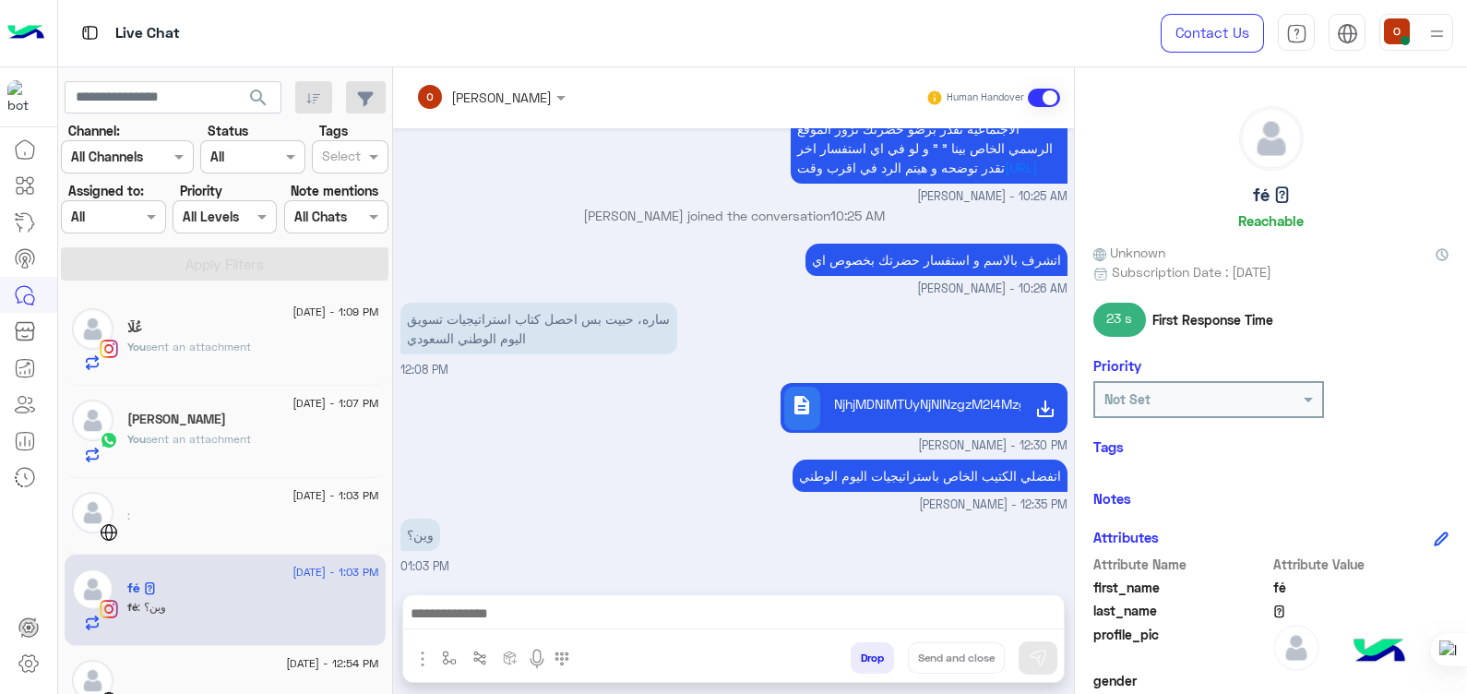
click at [197, 340] on span "sent an attachment" at bounding box center [198, 347] width 105 height 14
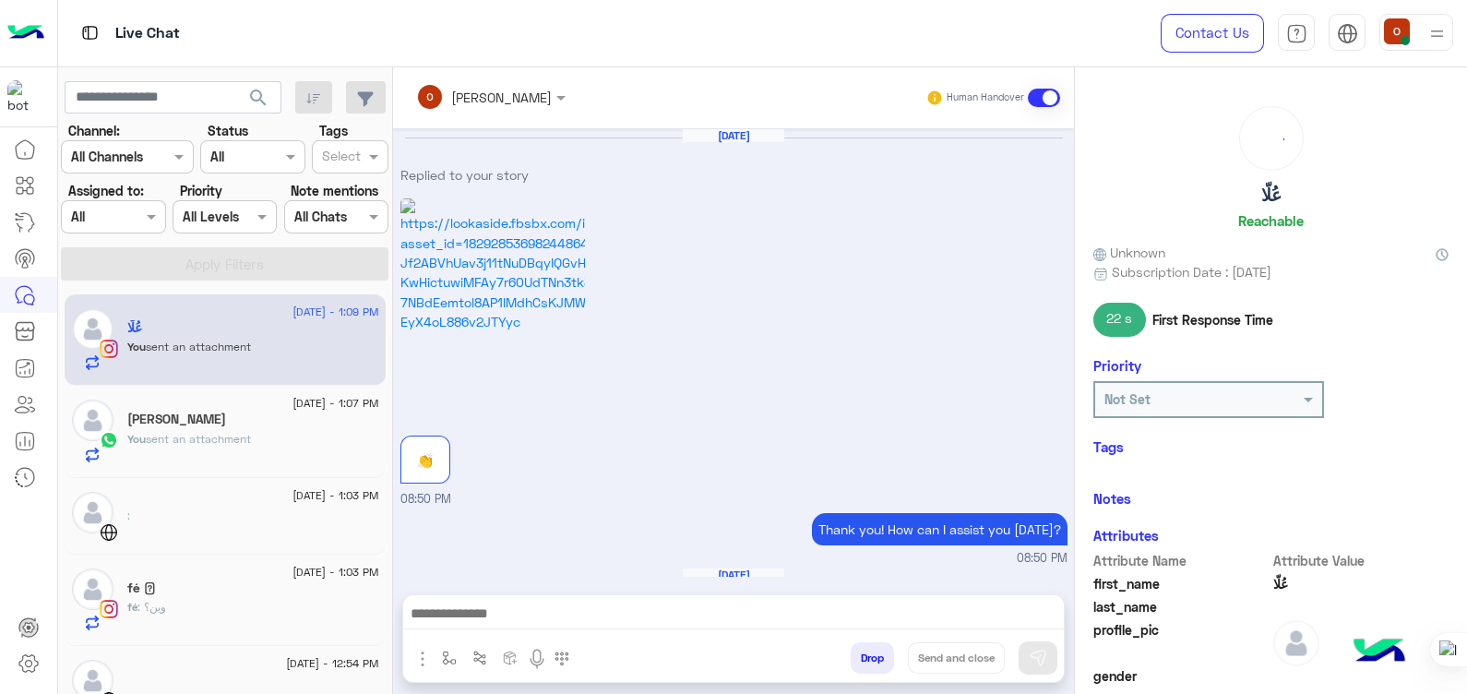
scroll to position [936, 0]
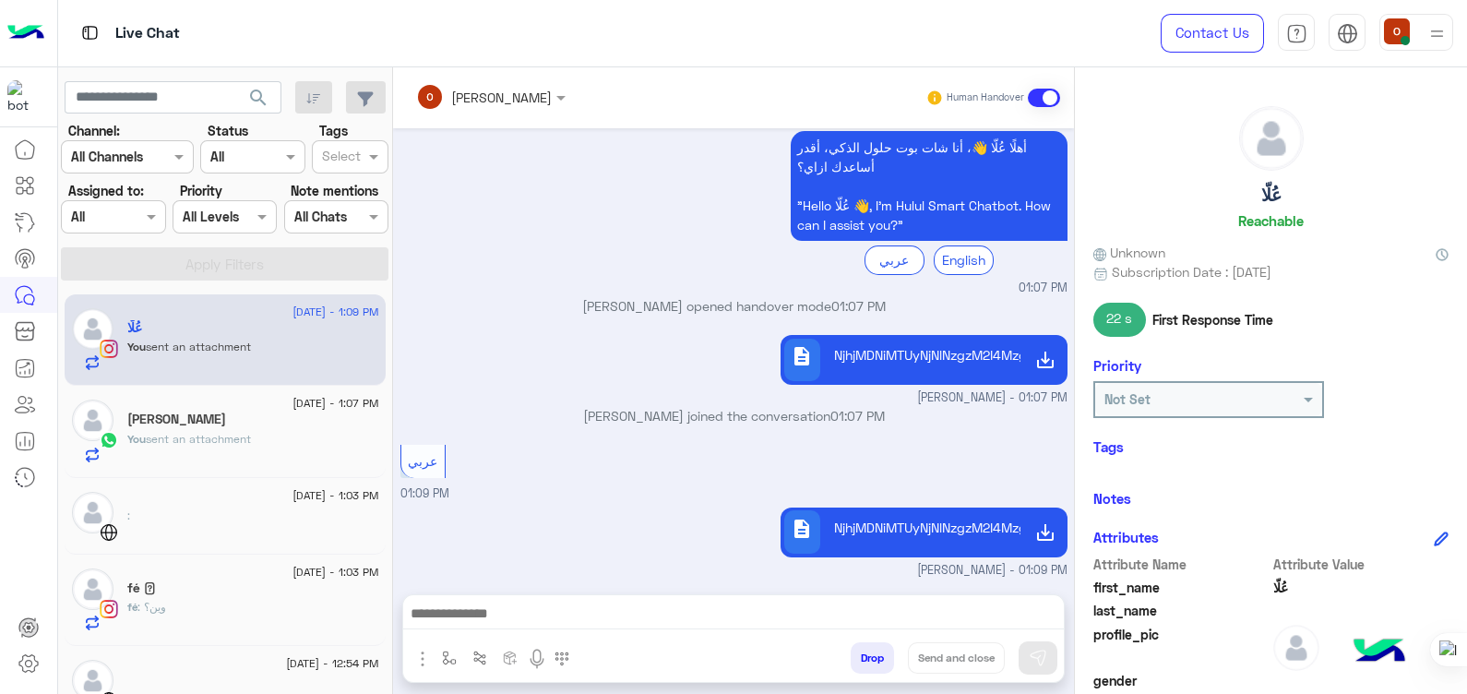
click at [972, 352] on p "NjhjMDNiMTUyNjNlNzgzM2I4Mzg4NzkyX9mD2YrZgSDYqtit2YLZgiDYp9mU2YLYtdmJINin2LPYqtm…" at bounding box center [924, 354] width 180 height 19
click at [158, 613] on p "fé : وين؟" at bounding box center [146, 607] width 39 height 17
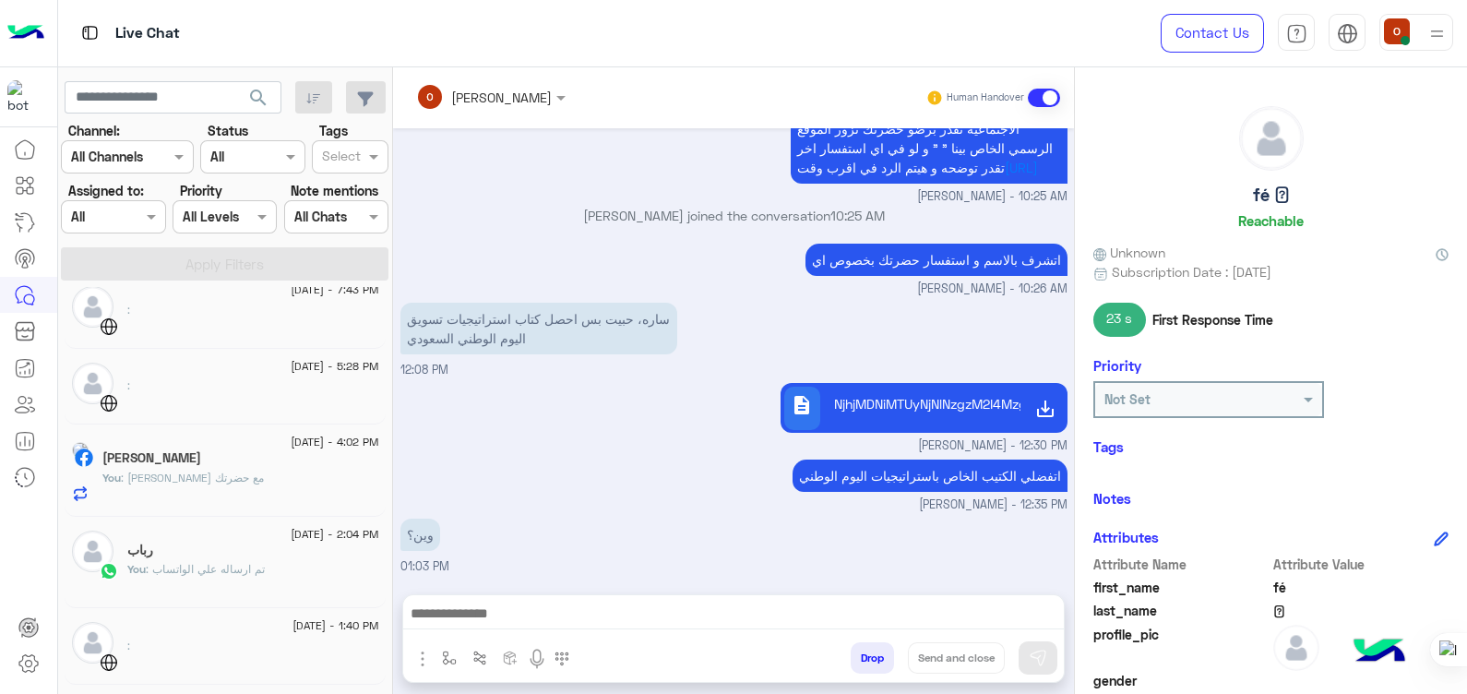
scroll to position [417, 0]
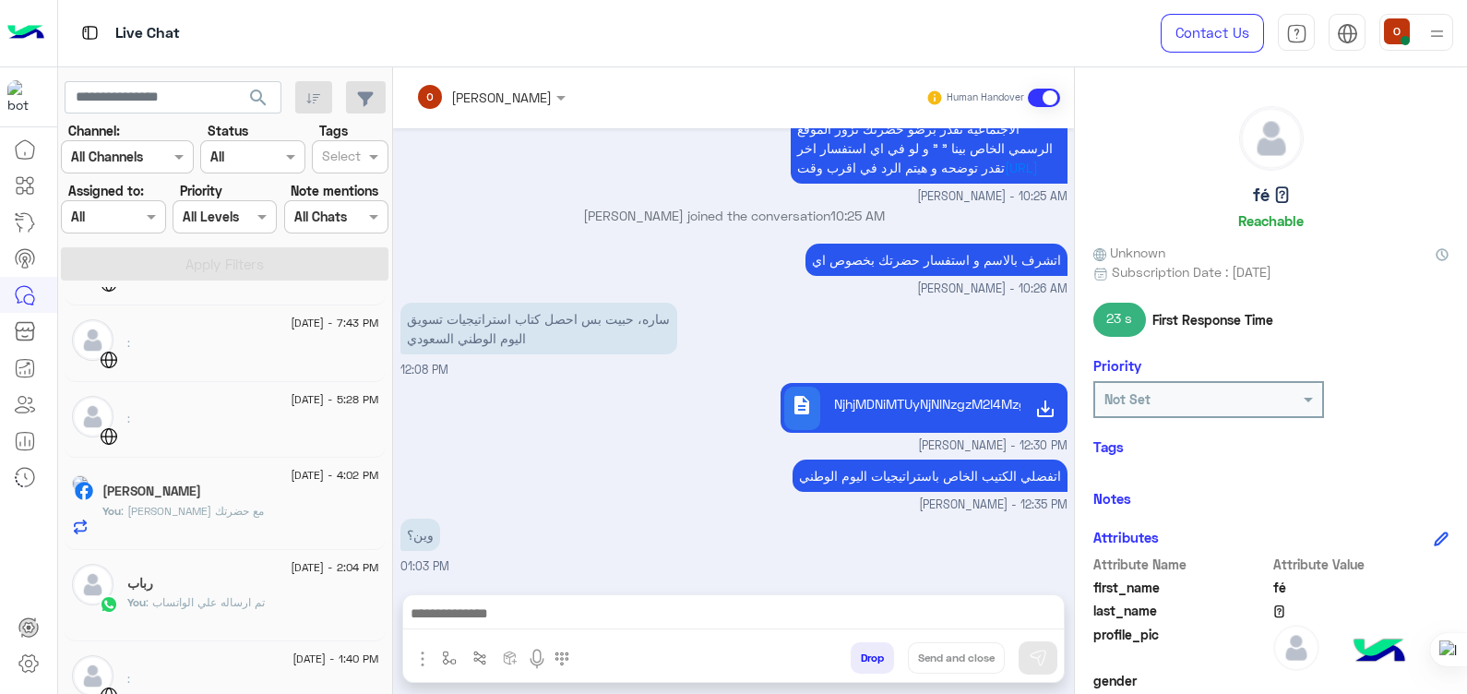
click at [261, 607] on div "You : تم ارساله علي الواتساب" at bounding box center [253, 610] width 252 height 32
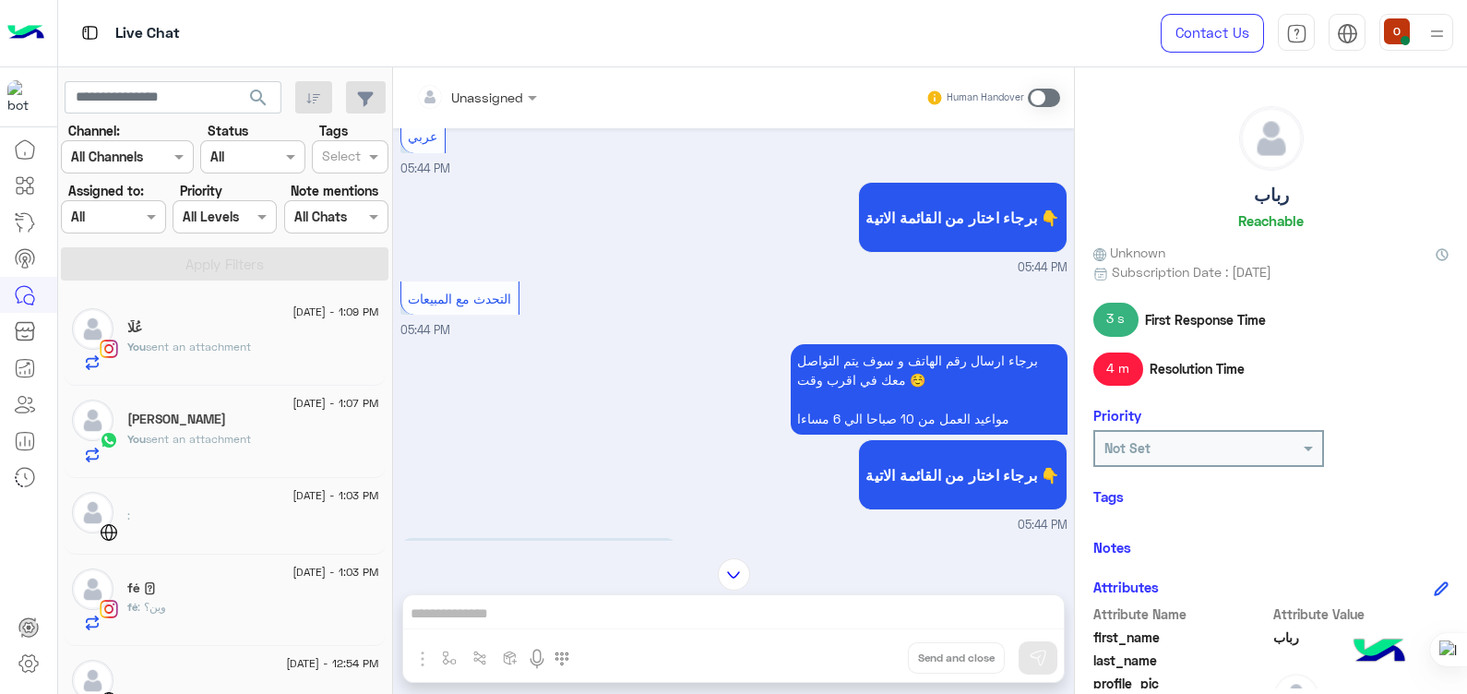
click at [173, 454] on div "You sent an attachment" at bounding box center [253, 447] width 252 height 32
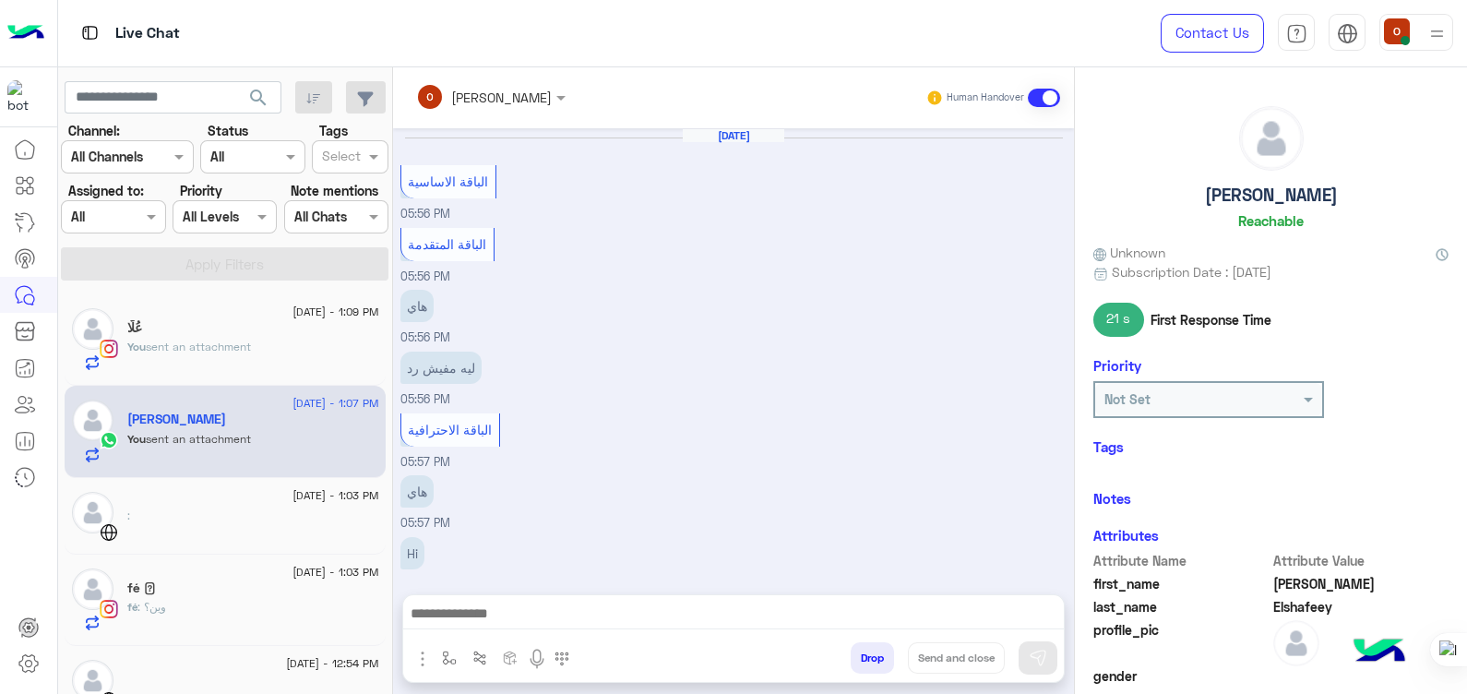
scroll to position [1056, 0]
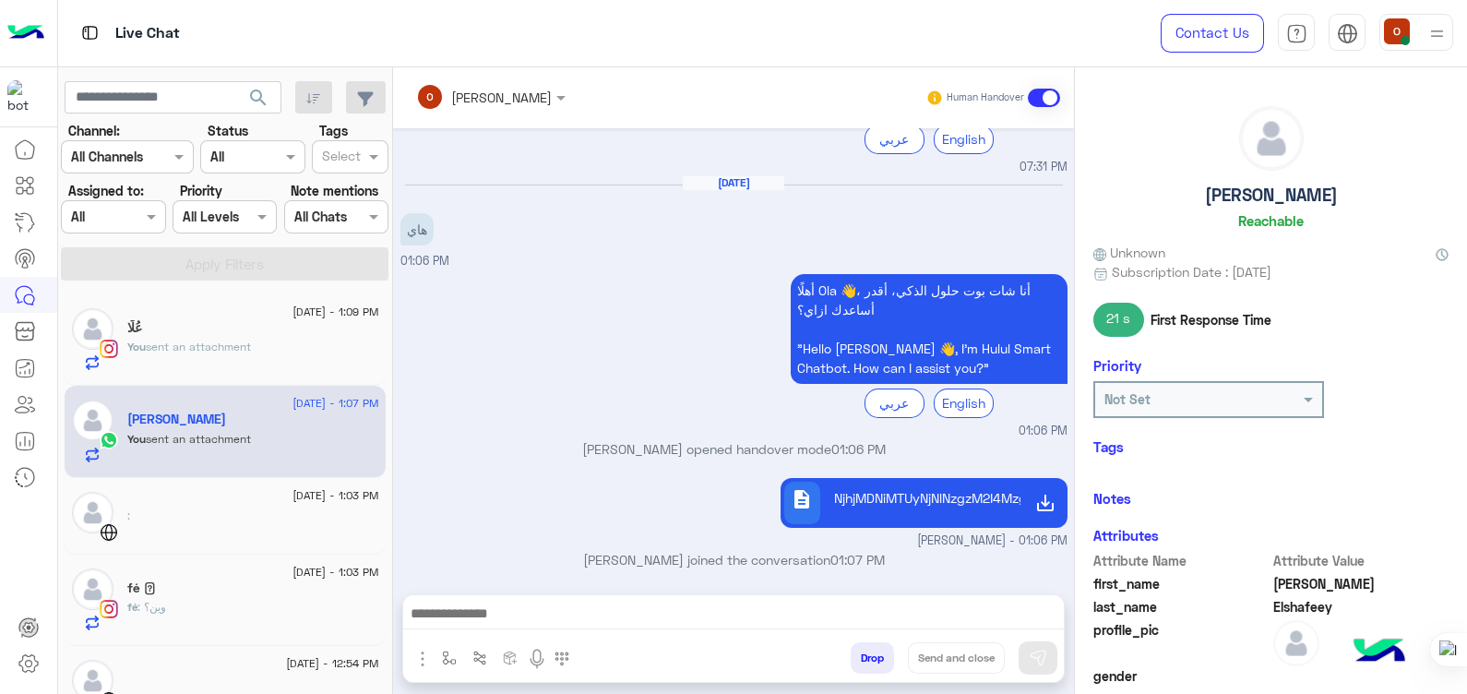
click at [168, 602] on div "fé : وين؟" at bounding box center [253, 615] width 252 height 32
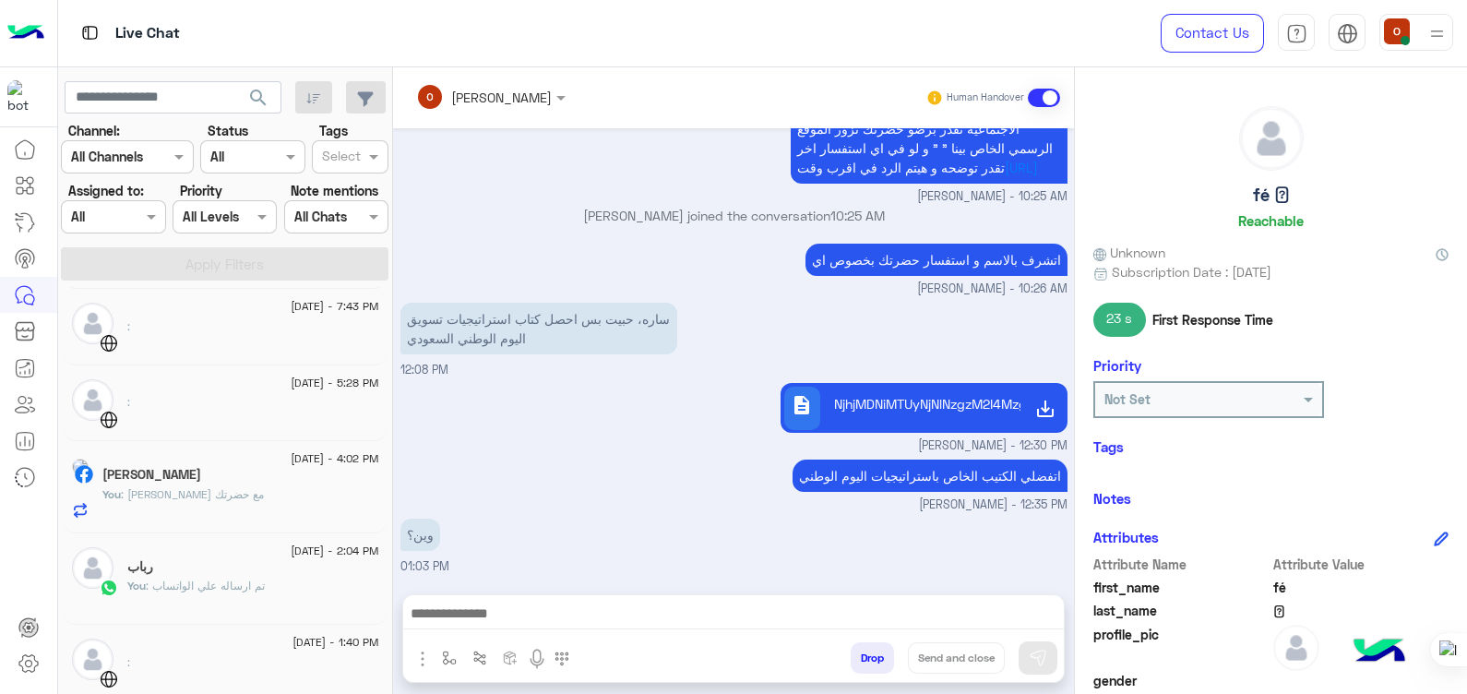
scroll to position [394, 0]
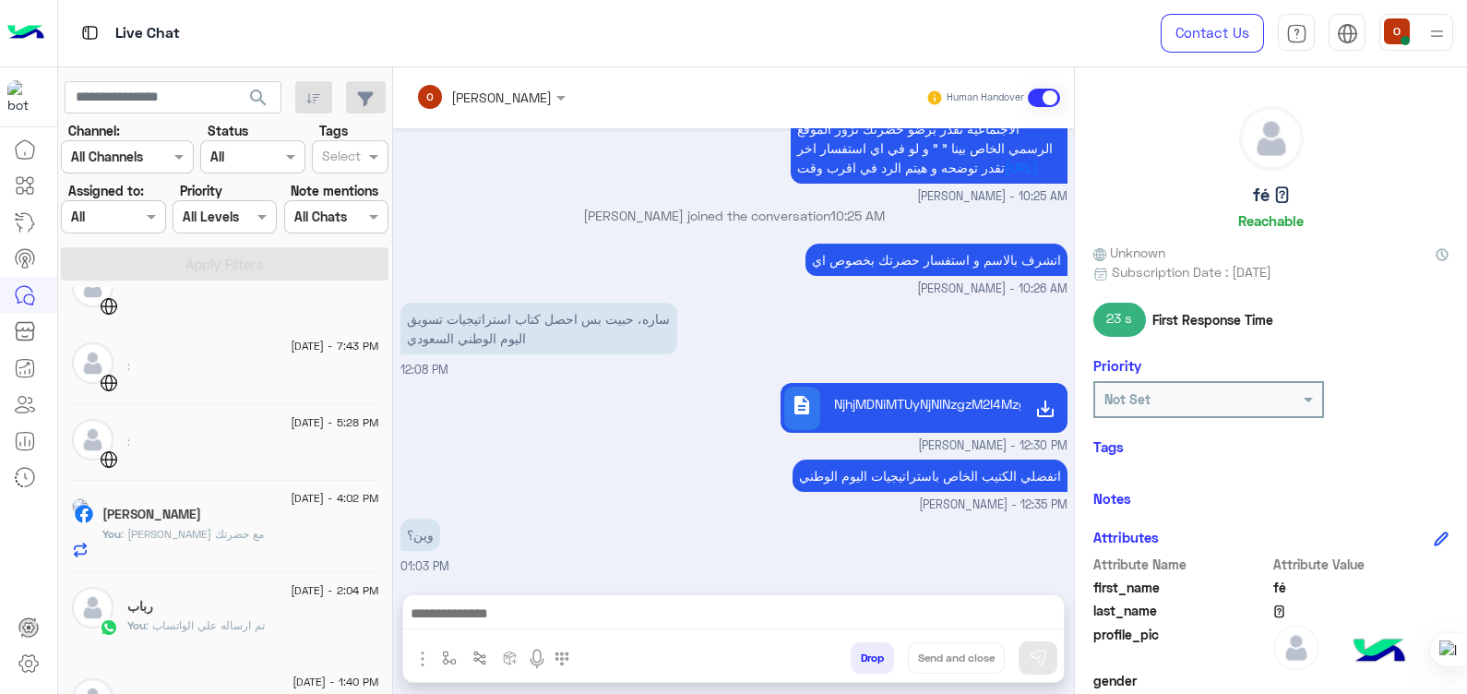
click at [255, 618] on span ": تم ارساله علي الواتساب" at bounding box center [205, 625] width 119 height 14
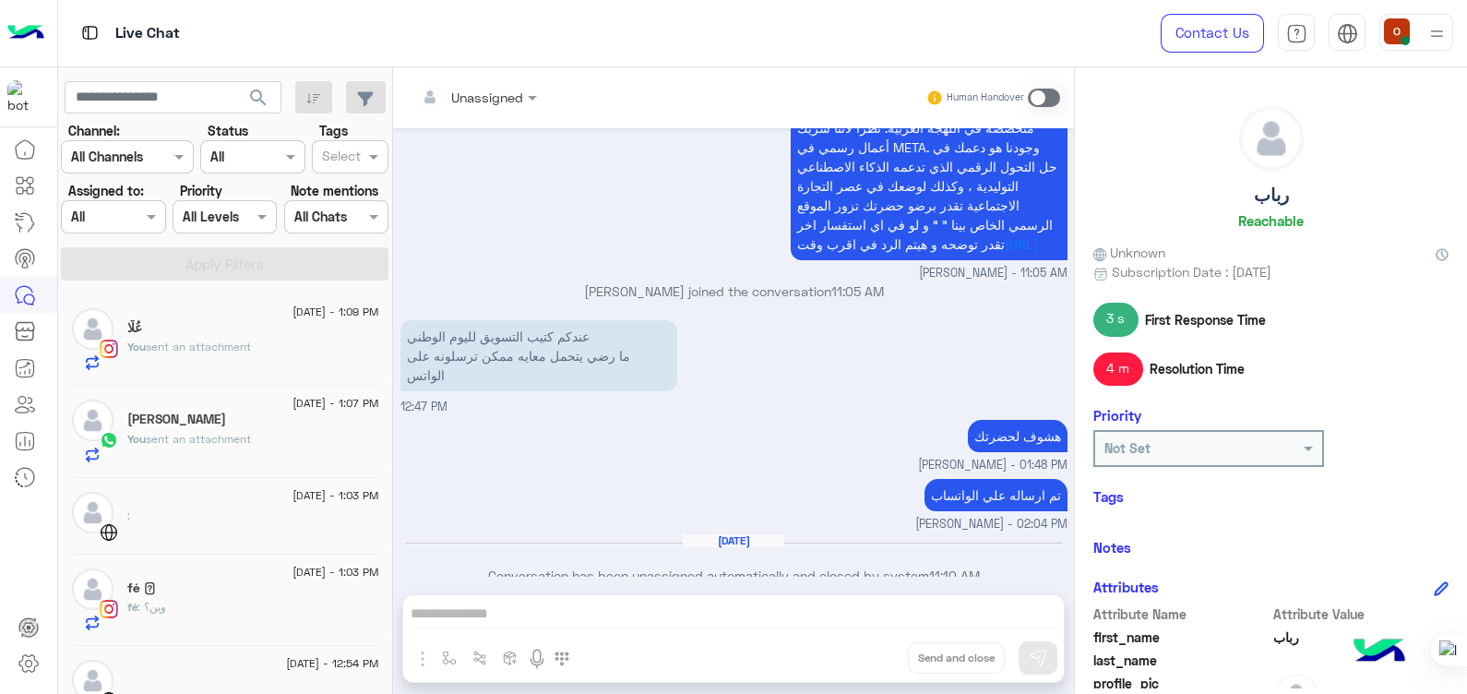
click at [292, 309] on span "[DATE] - 1:09 PM" at bounding box center [335, 312] width 86 height 17
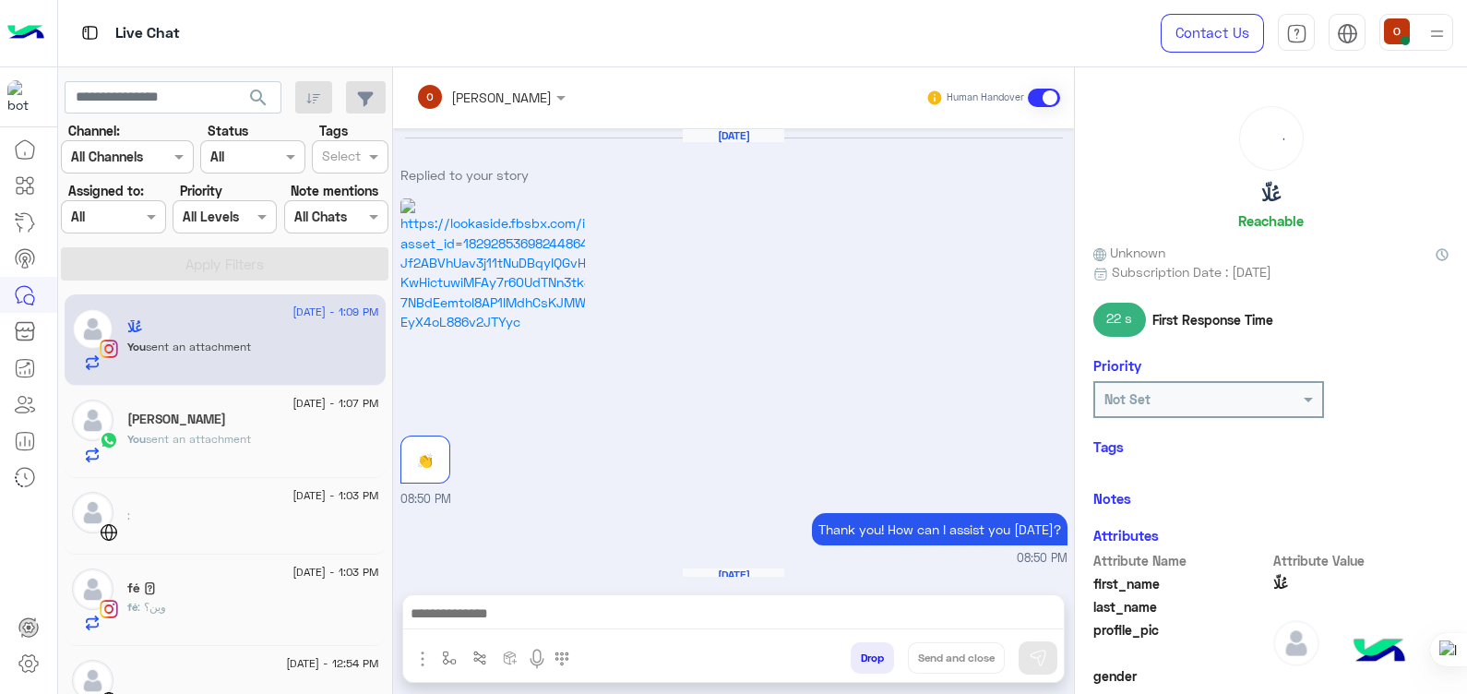
scroll to position [936, 0]
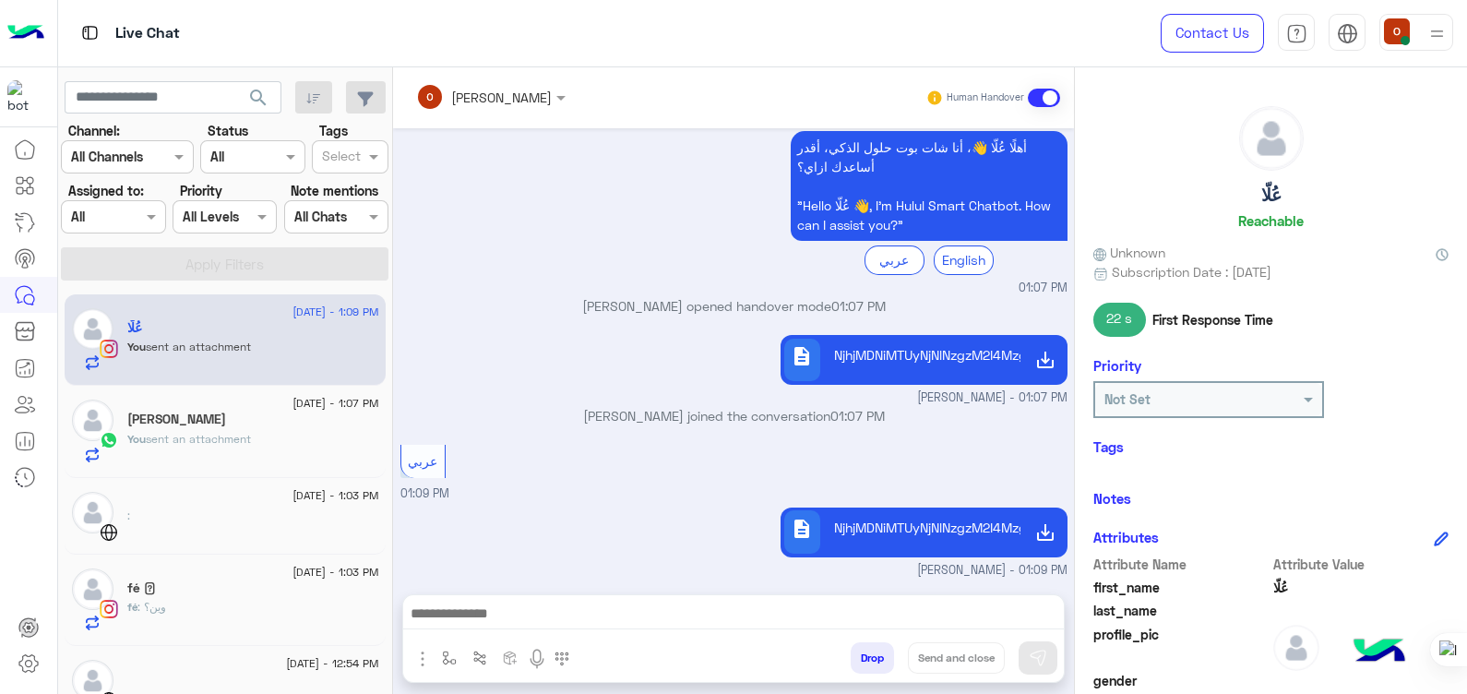
click at [212, 596] on div "fé 𓂀" at bounding box center [253, 589] width 252 height 19
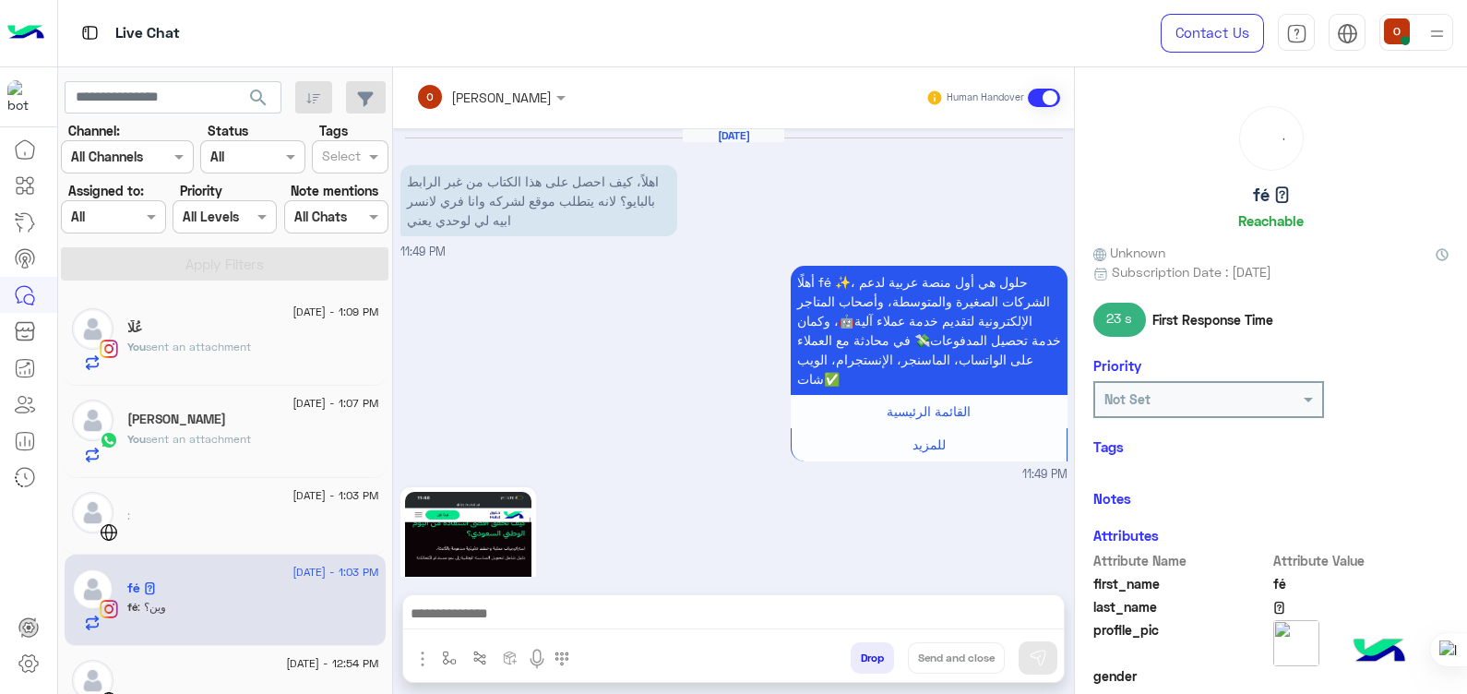
scroll to position [1700, 0]
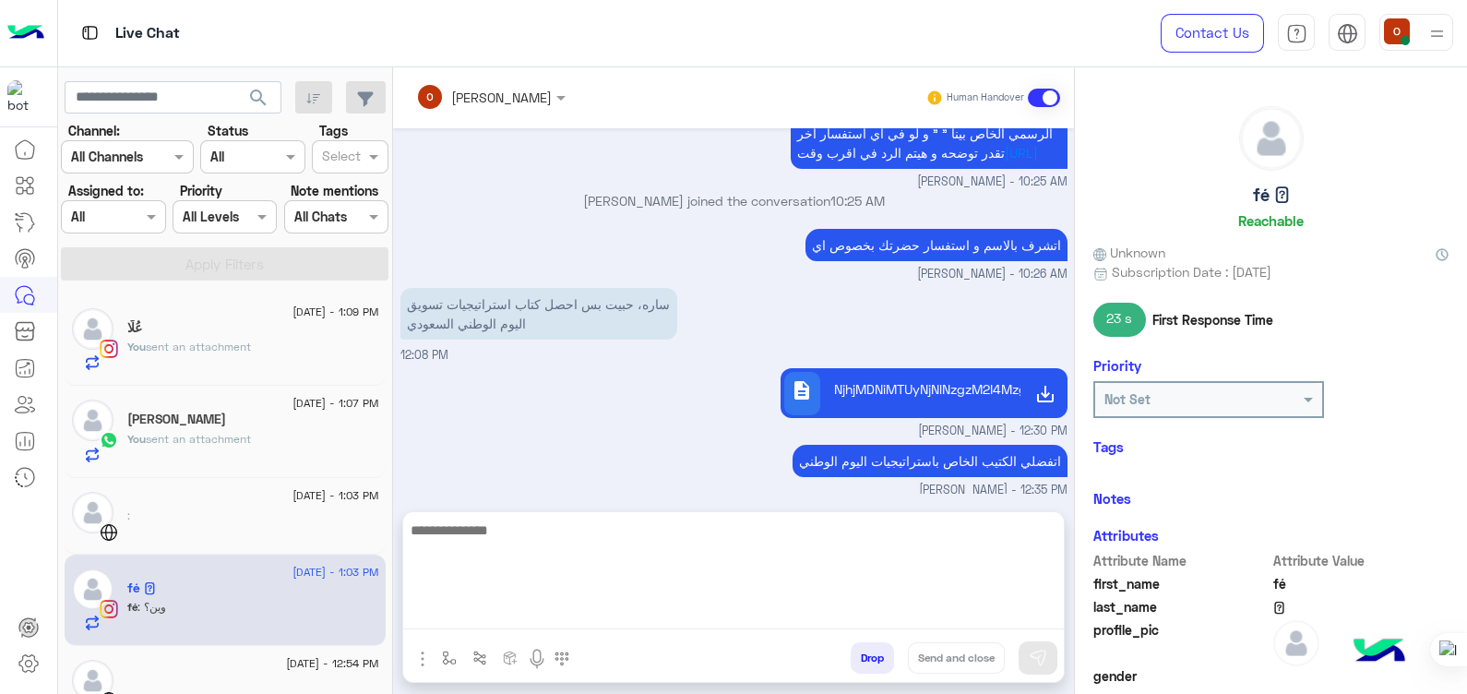
click at [534, 603] on textarea at bounding box center [733, 574] width 661 height 111
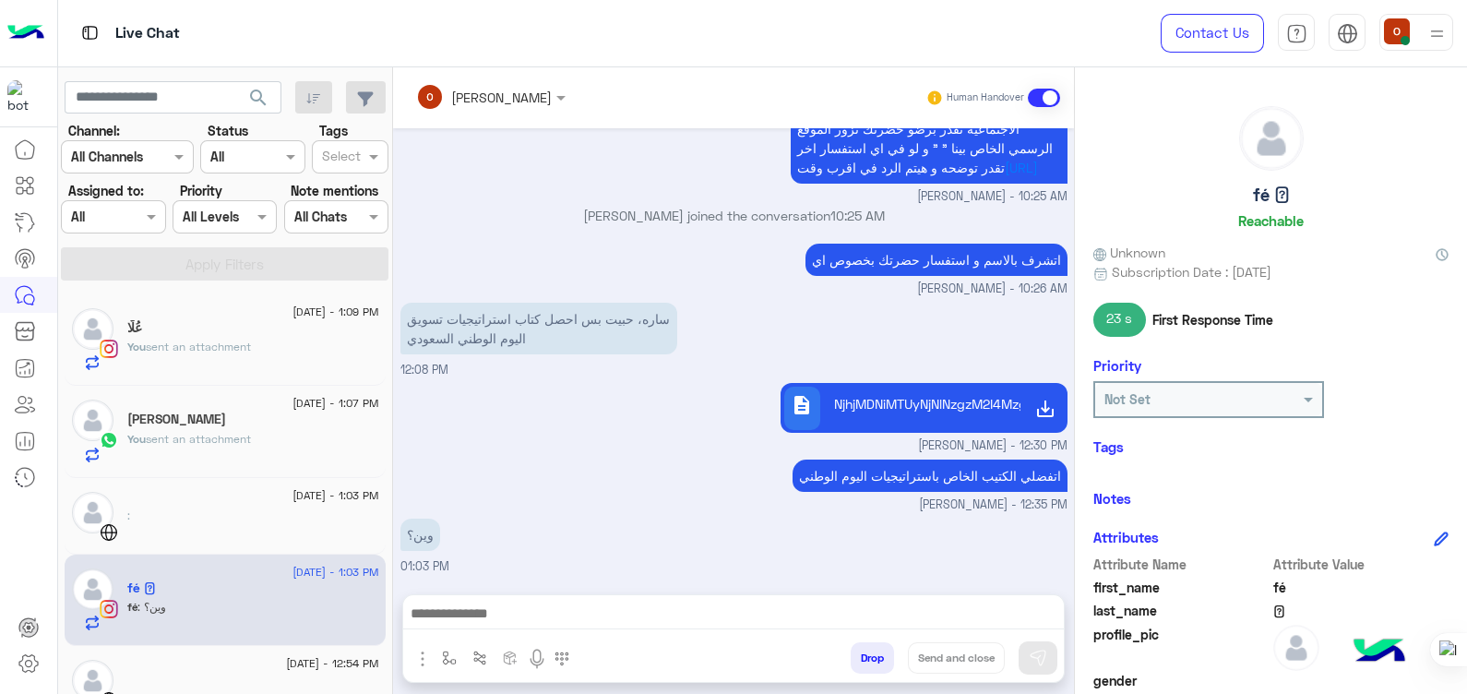
click at [542, 487] on div "اتفضلي الكتيب الخاص باستراتيجيات اليوم الوطني [PERSON_NAME] - 12:35 PM" at bounding box center [733, 484] width 667 height 59
click at [200, 360] on div "You sent an attachment" at bounding box center [253, 355] width 252 height 32
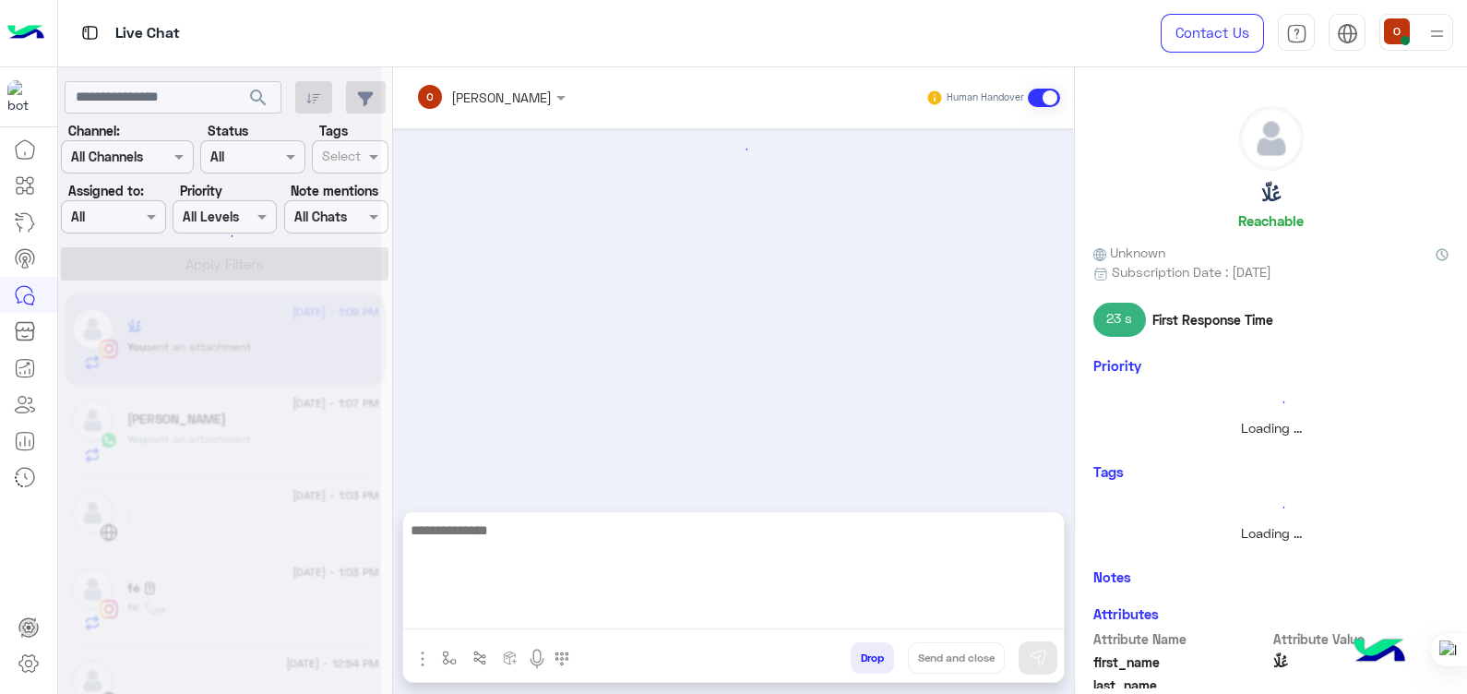
click at [567, 609] on textarea at bounding box center [733, 574] width 661 height 111
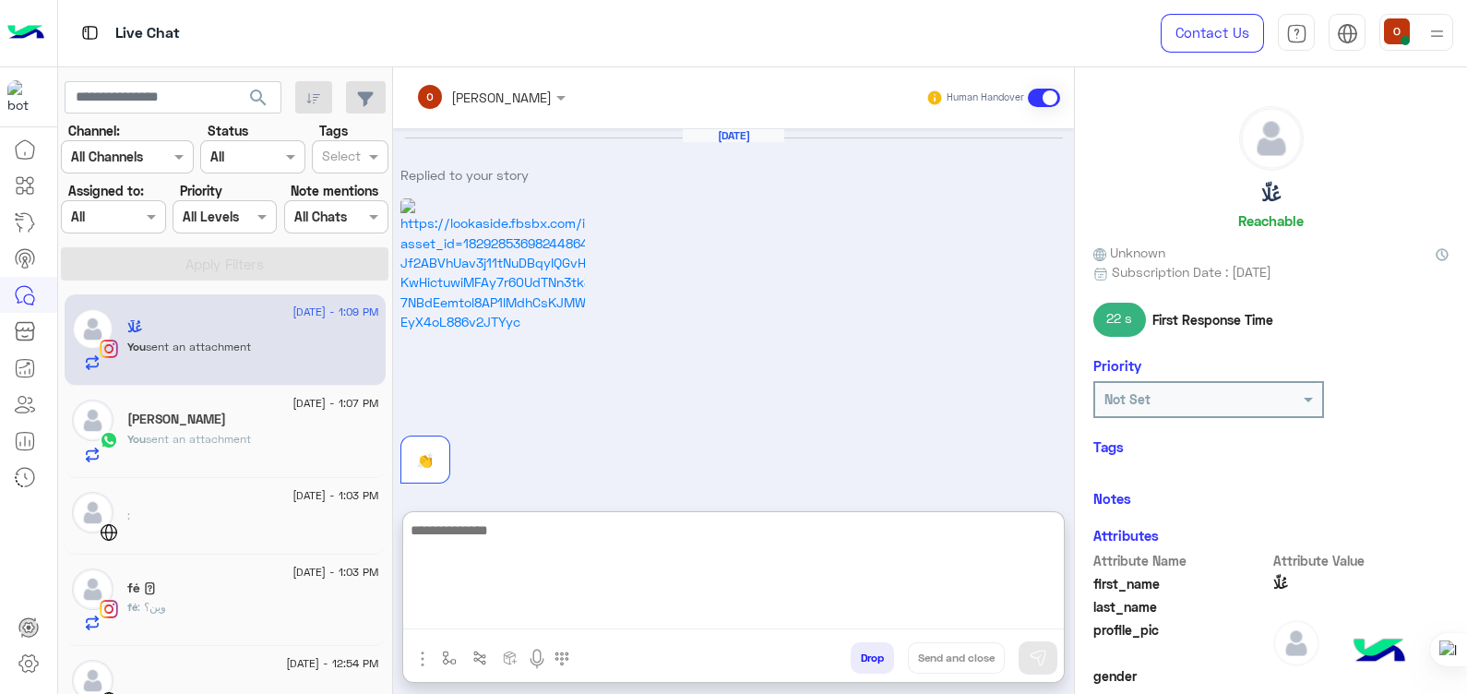
scroll to position [1001, 0]
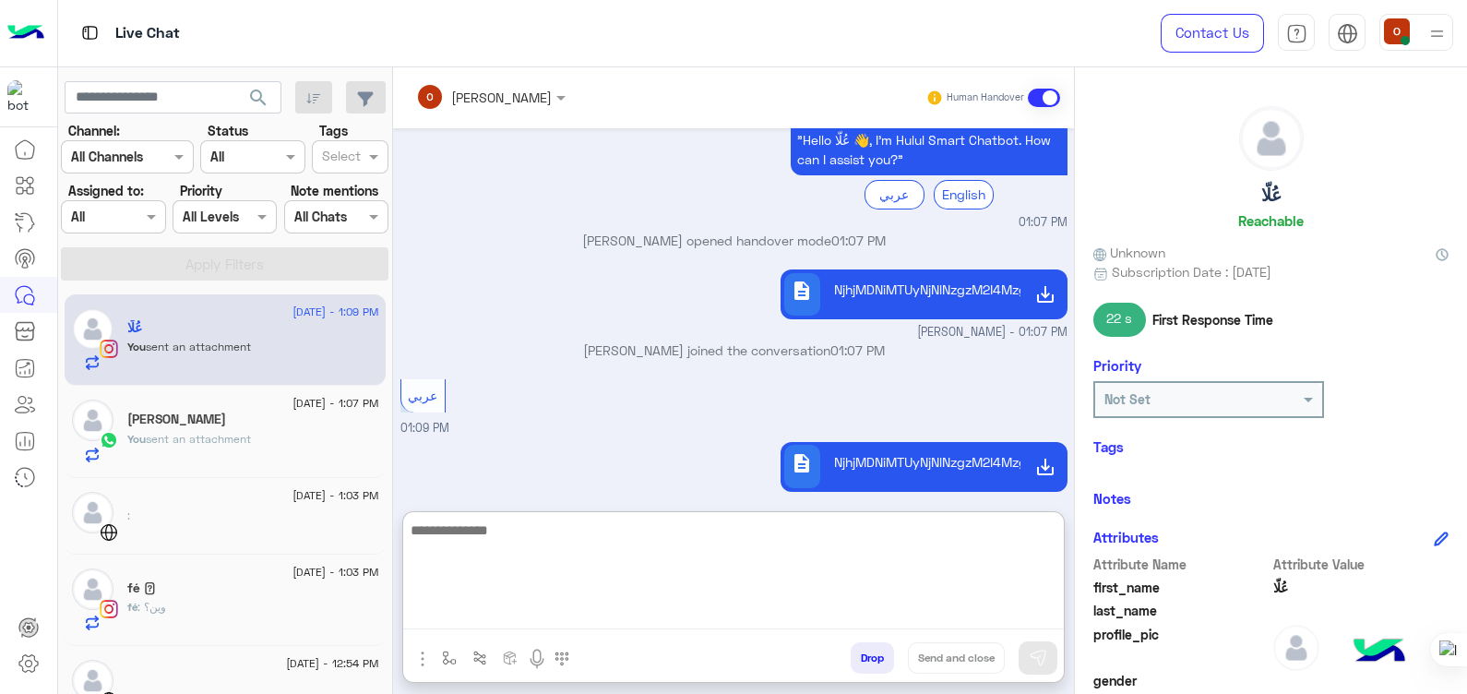
paste textarea "**********"
type textarea "**********"
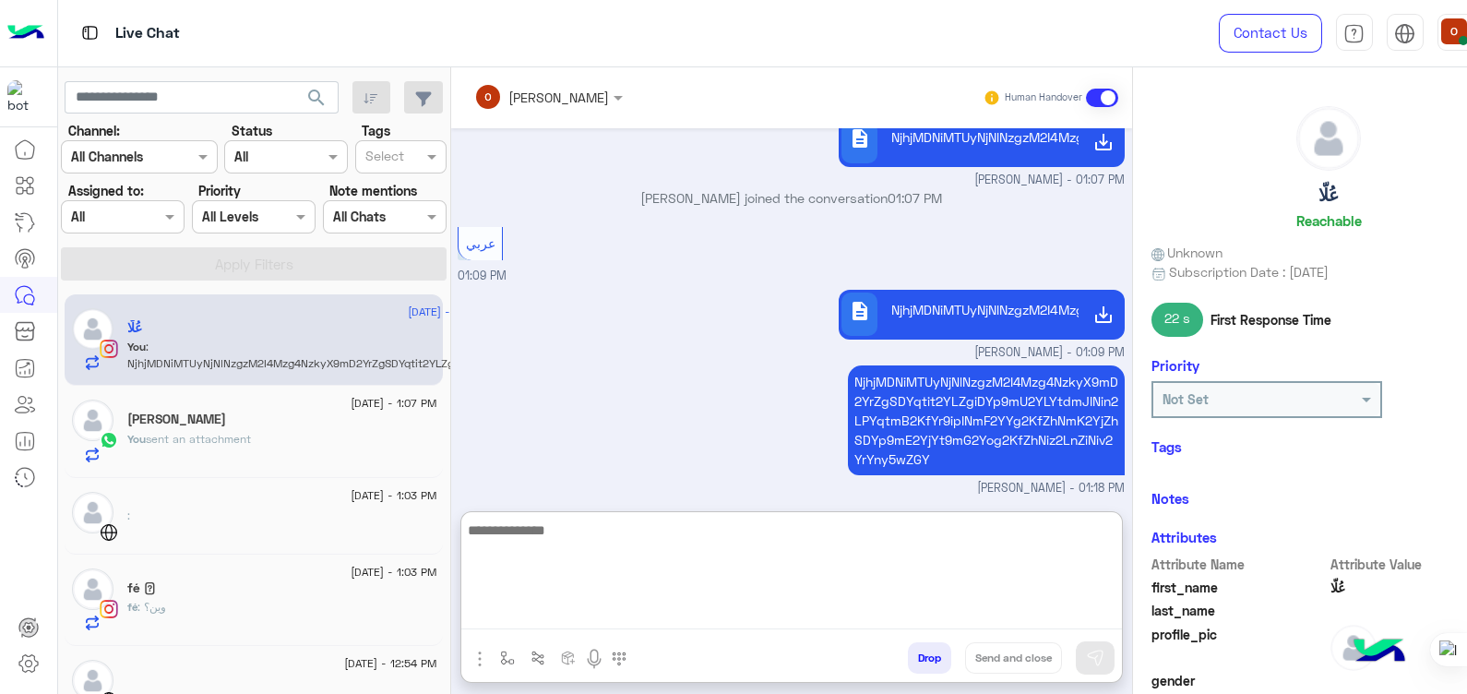
scroll to position [1154, 0]
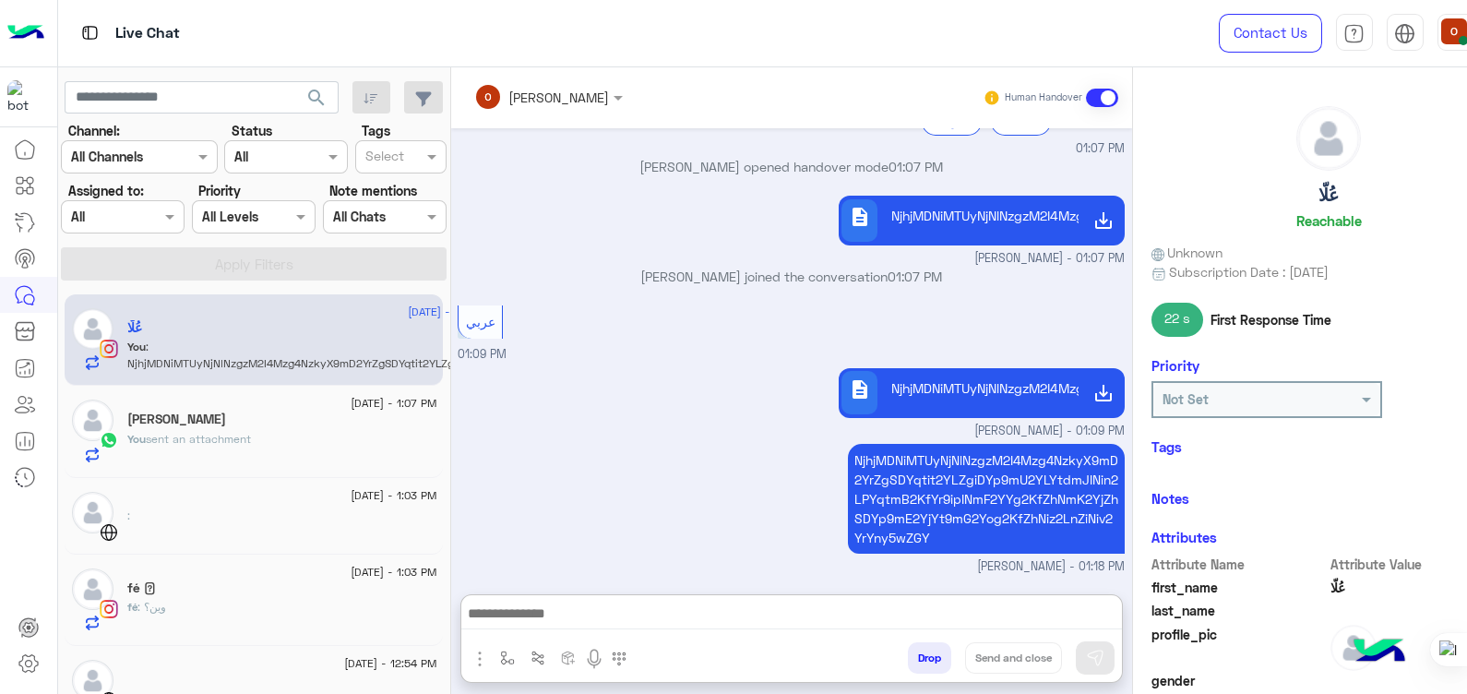
click at [676, 375] on div "[DATE] Replied to your story 👏 08:50 PM Thank you! How can I assist you [DATE]?…" at bounding box center [791, 351] width 681 height 447
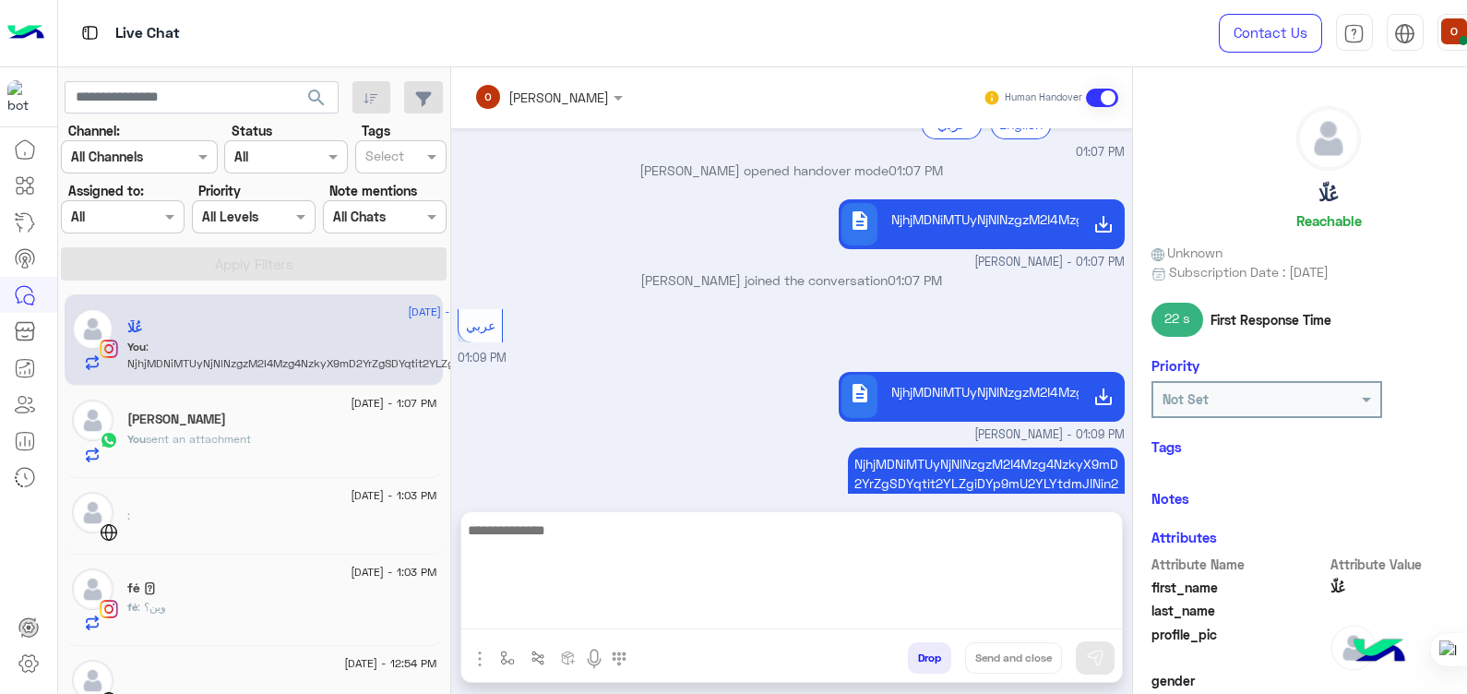
click at [623, 614] on textarea at bounding box center [791, 574] width 661 height 111
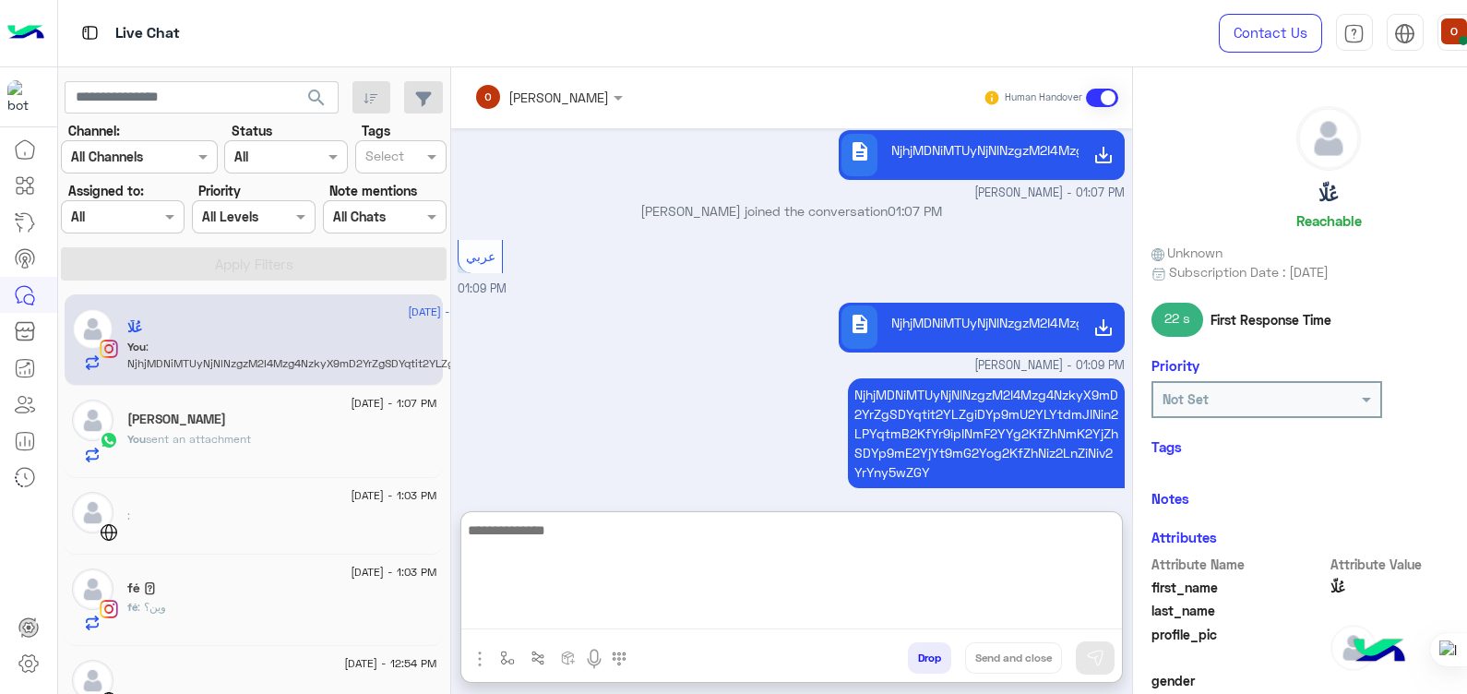
scroll to position [1154, 0]
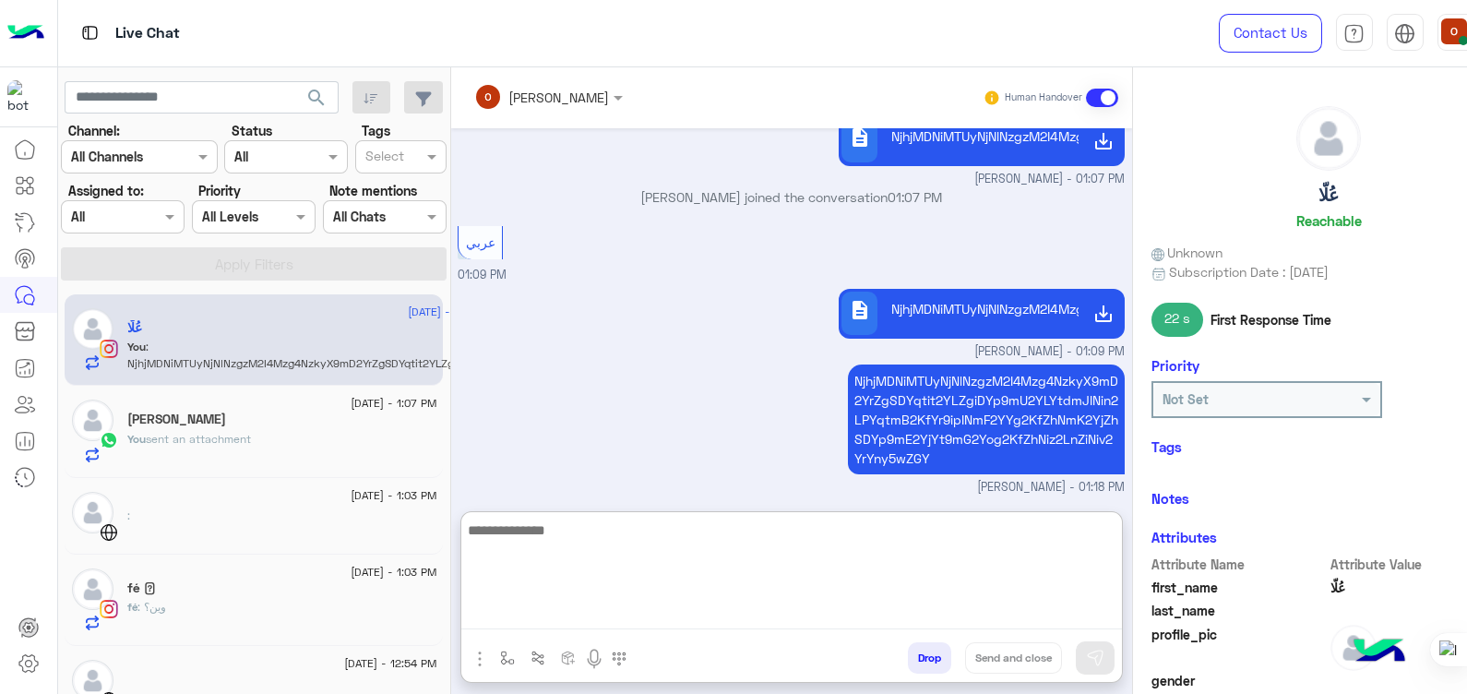
paste textarea "**********"
type textarea "**********"
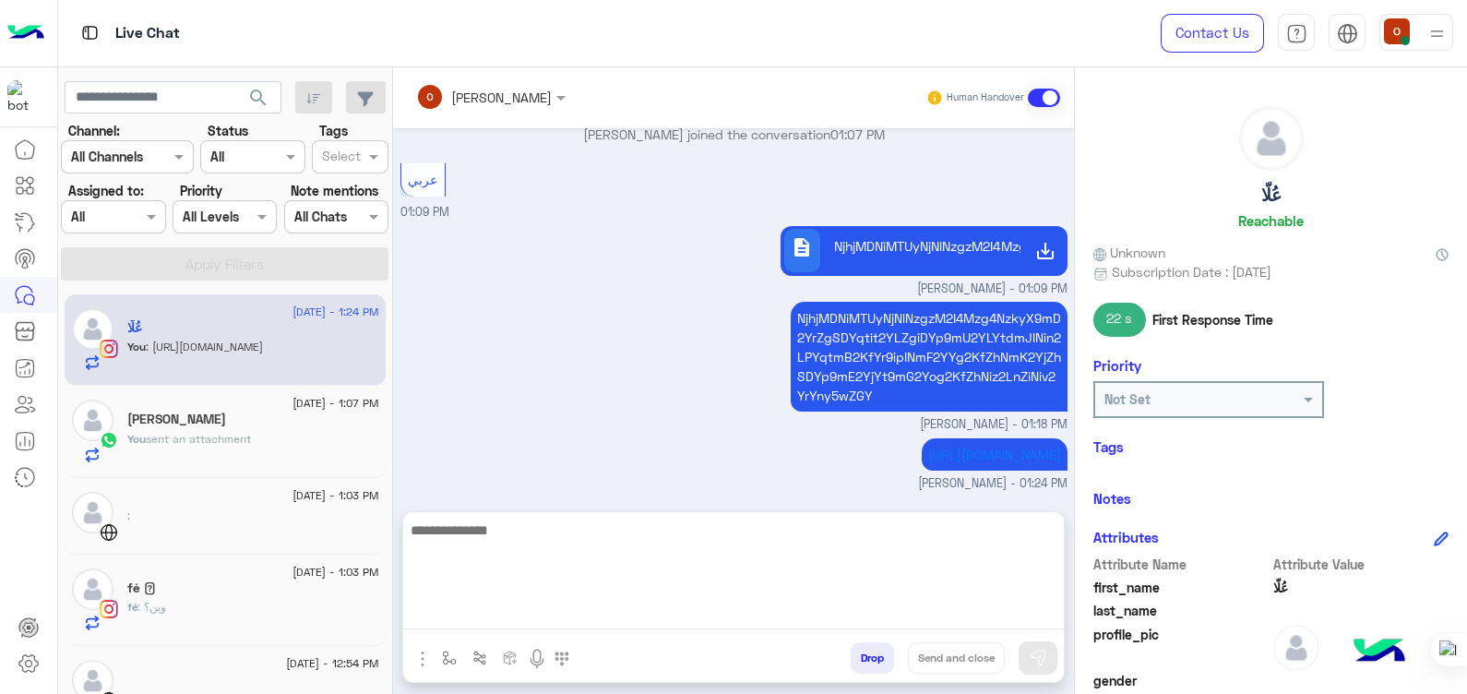
click at [184, 595] on div "fé 𓂀" at bounding box center [253, 589] width 252 height 19
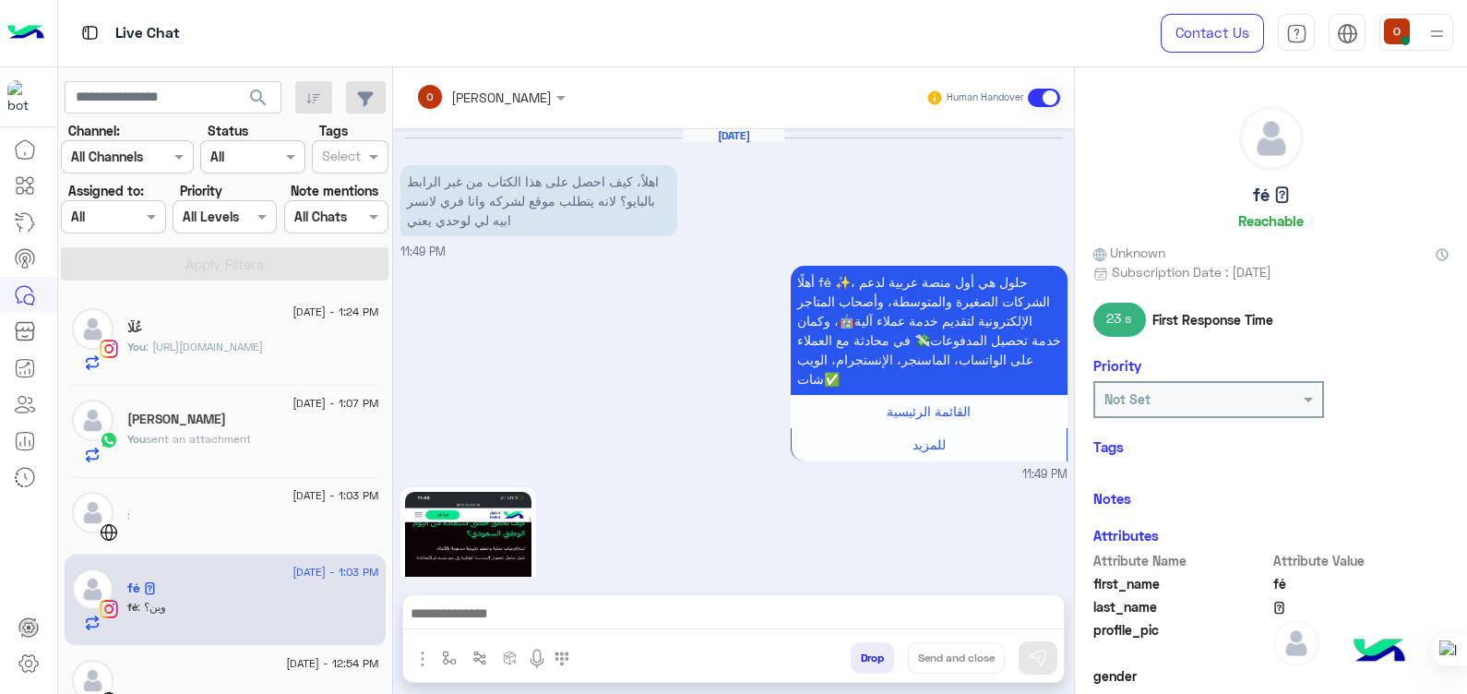
scroll to position [1700, 0]
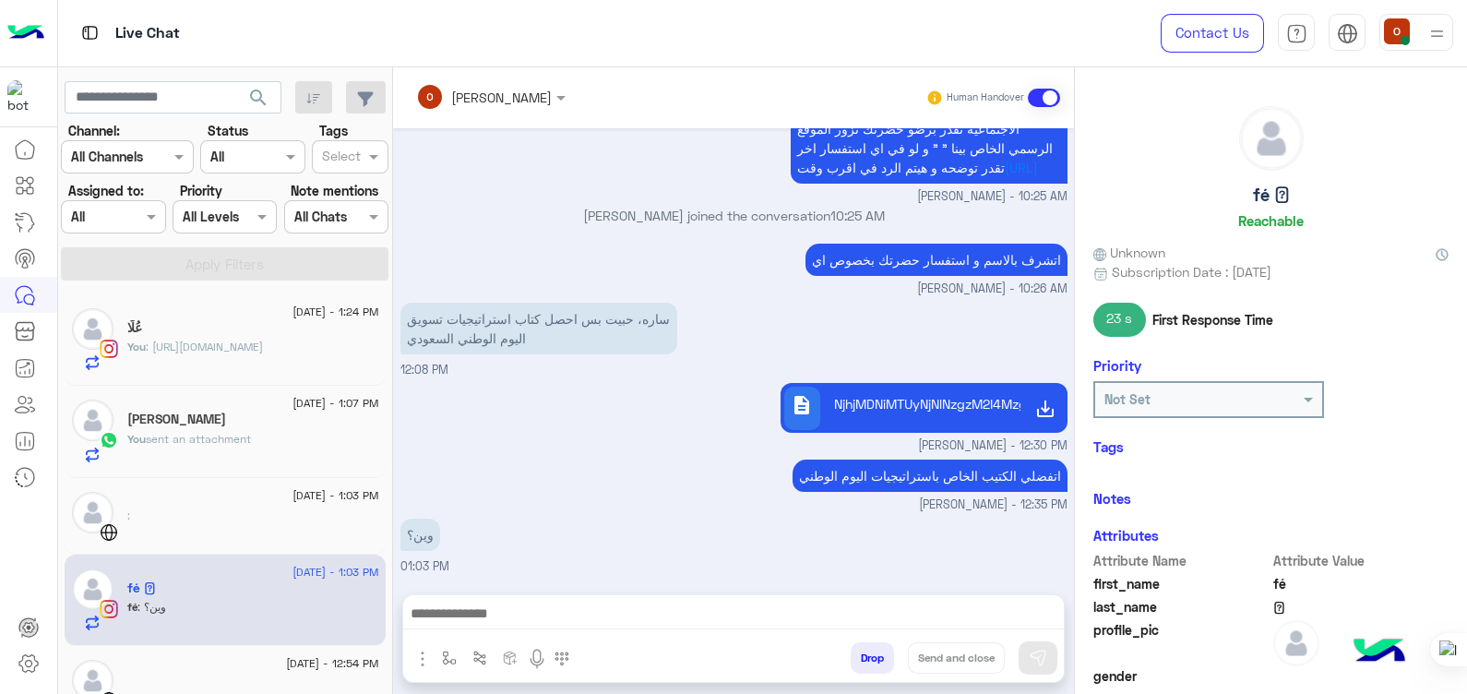
click at [686, 611] on textarea at bounding box center [733, 616] width 661 height 28
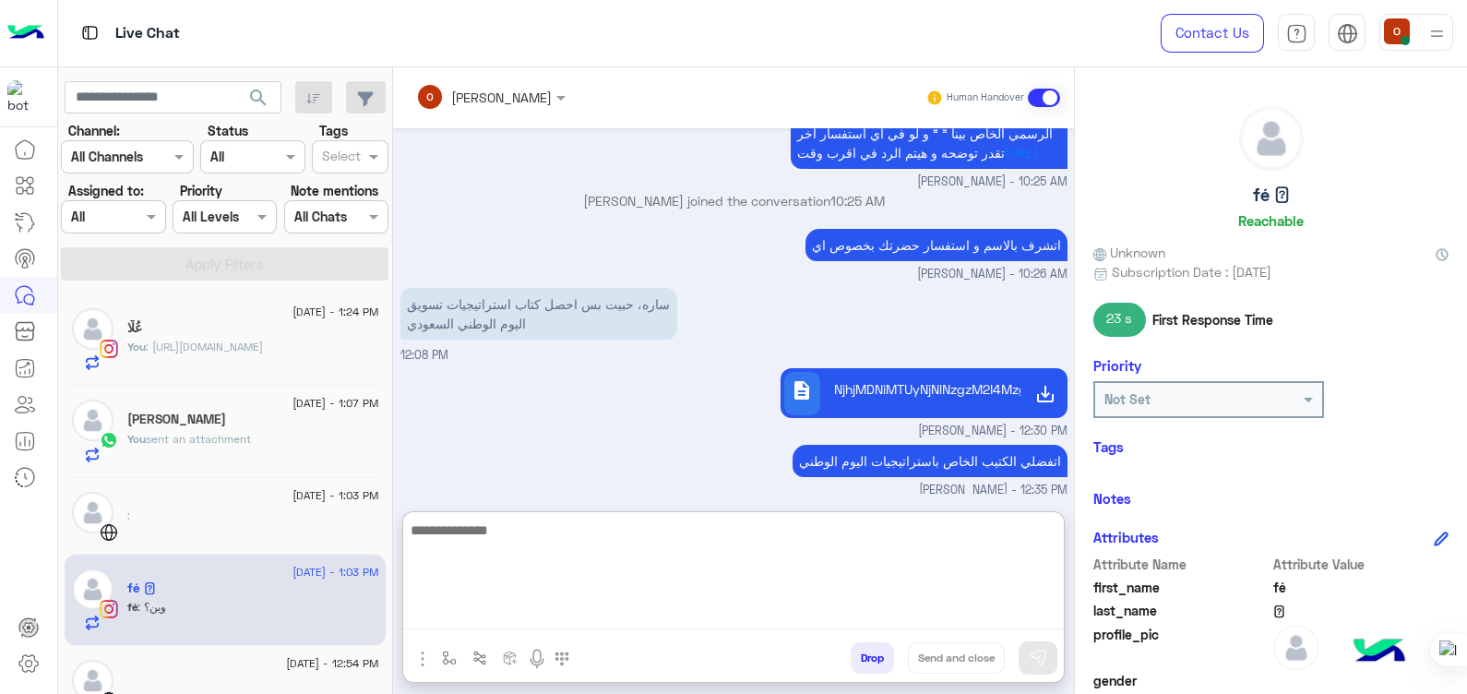
paste textarea "**********"
type textarea "**********"
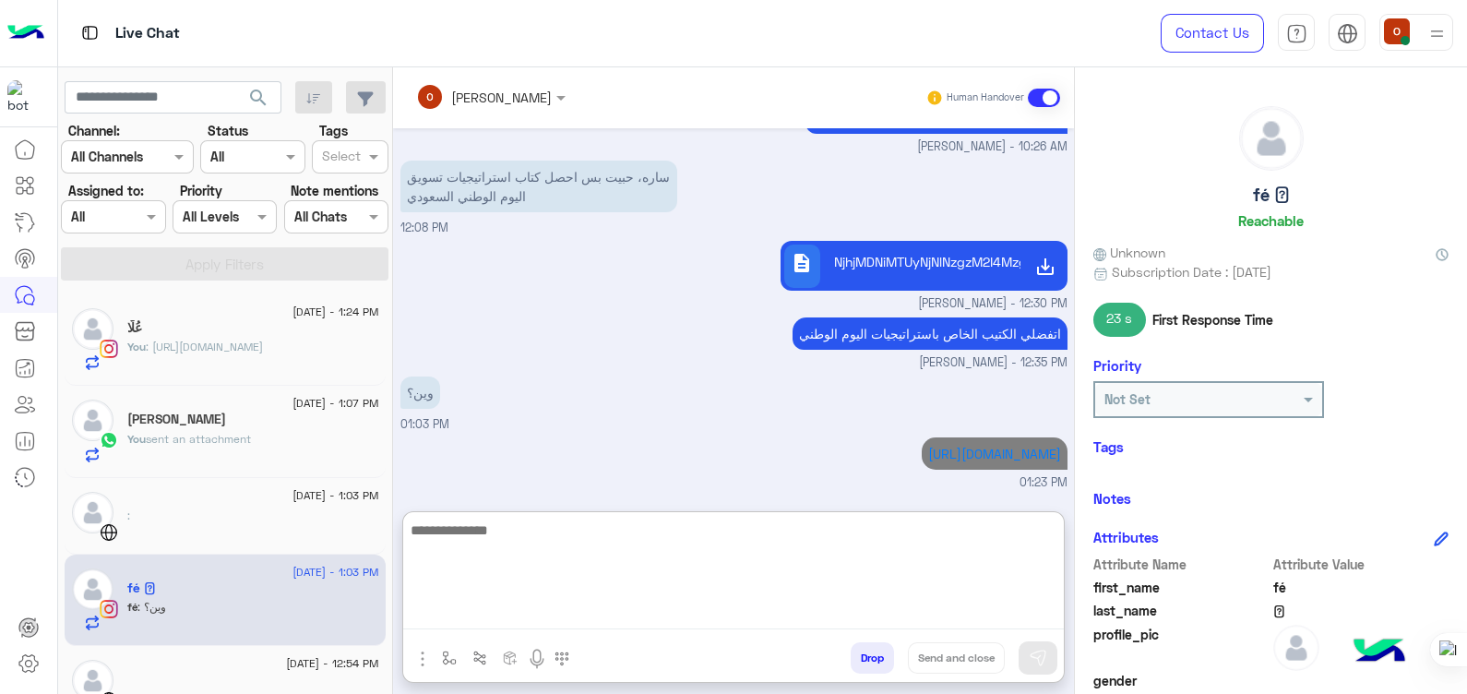
click at [709, 544] on textarea at bounding box center [733, 574] width 661 height 111
type textarea "******"
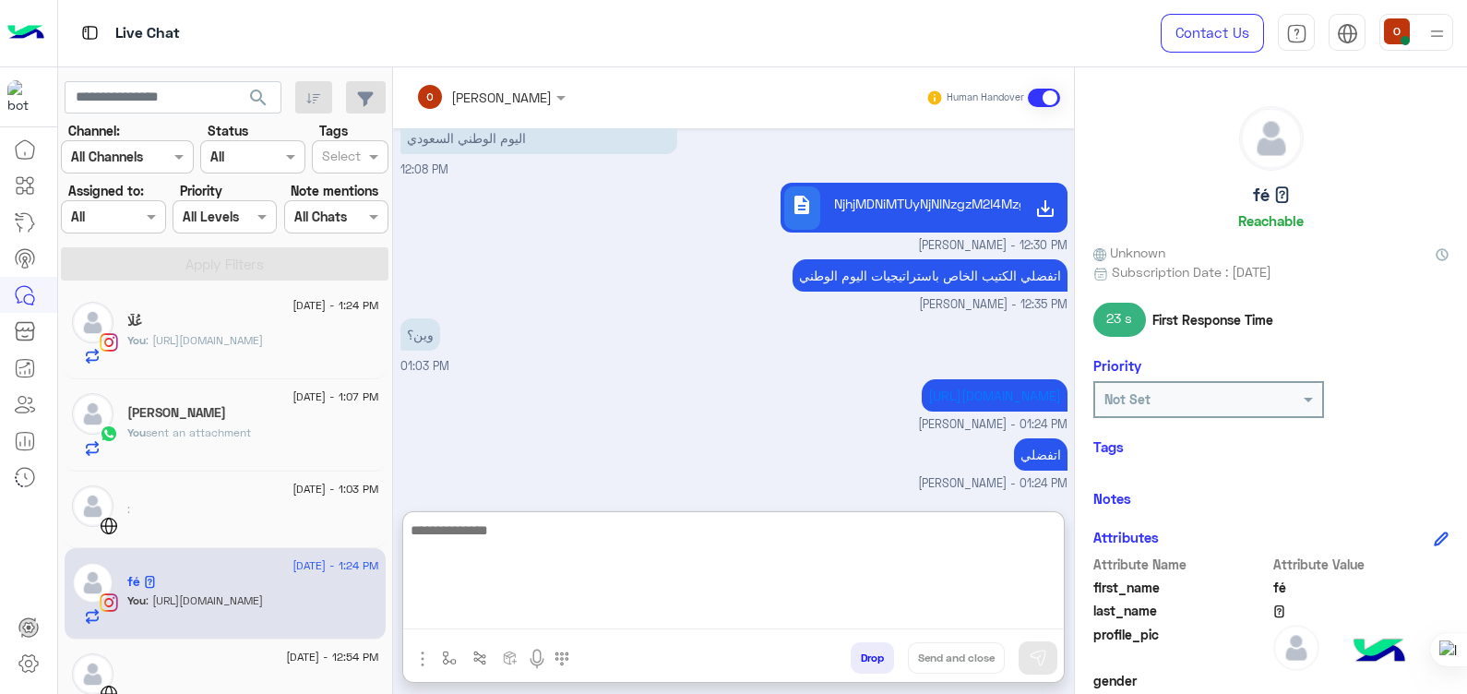
scroll to position [2079, 0]
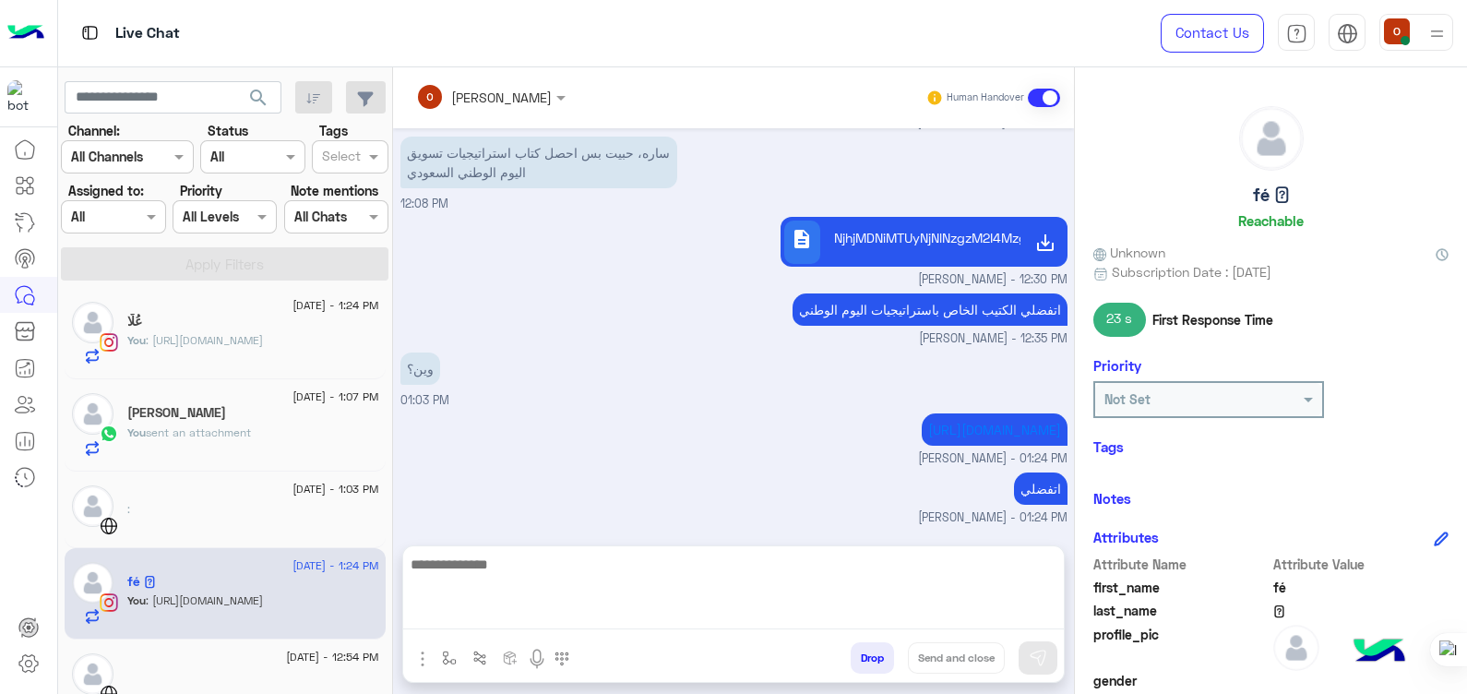
click at [263, 411] on div "[PERSON_NAME]" at bounding box center [253, 414] width 252 height 19
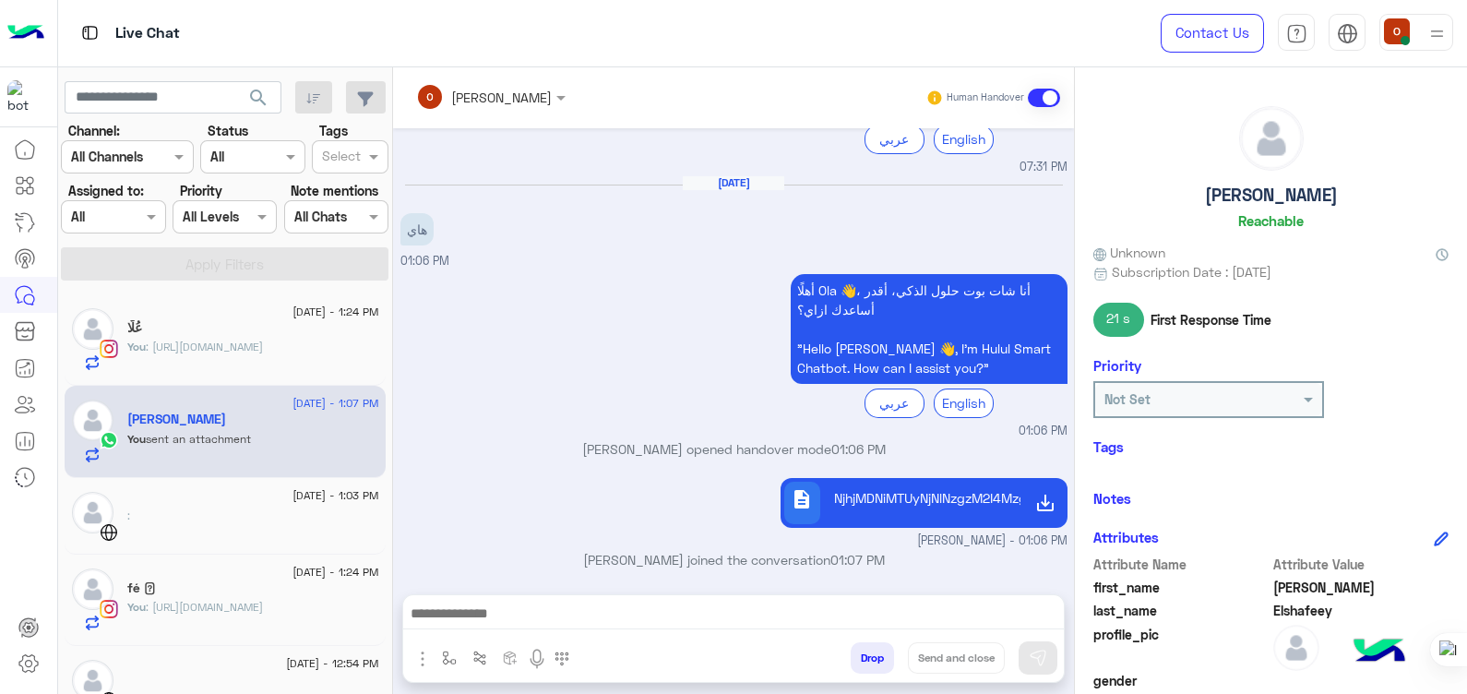
click at [231, 355] on p "You : [URL][DOMAIN_NAME]" at bounding box center [195, 347] width 136 height 17
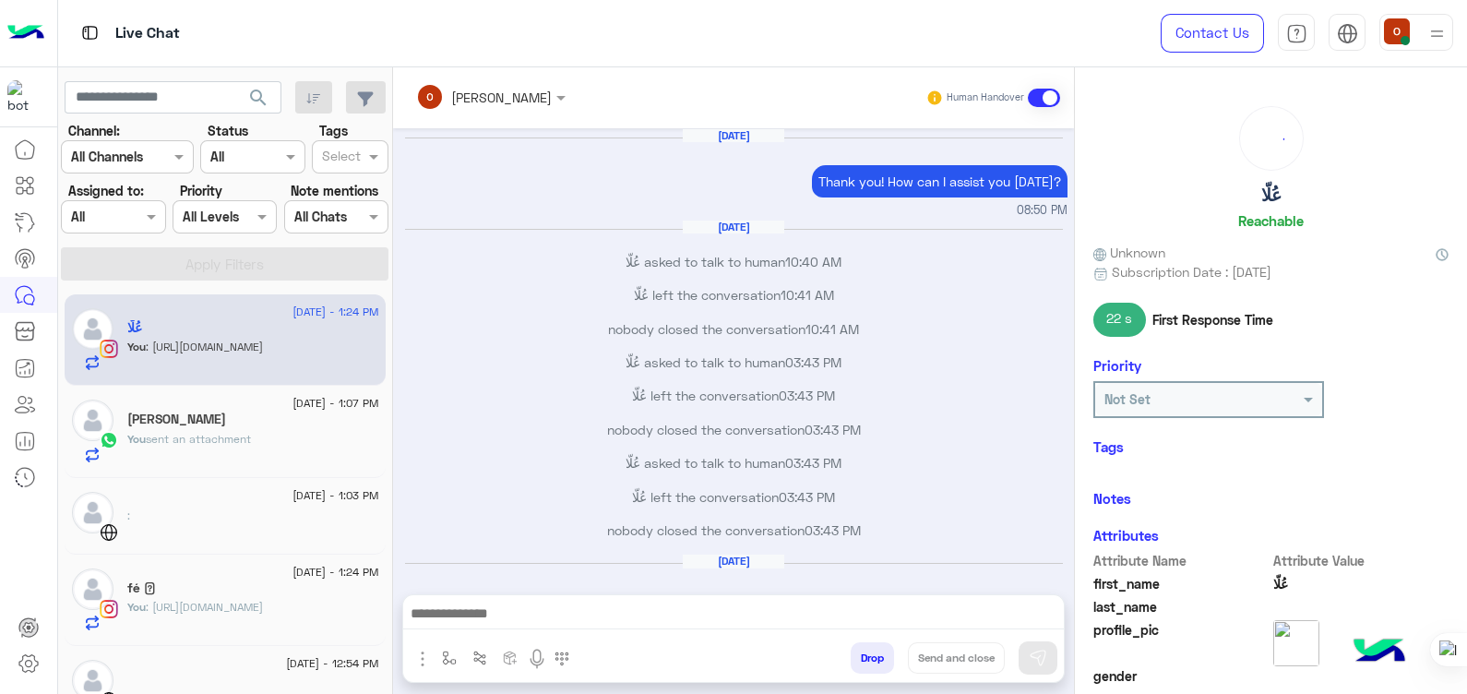
scroll to position [996, 0]
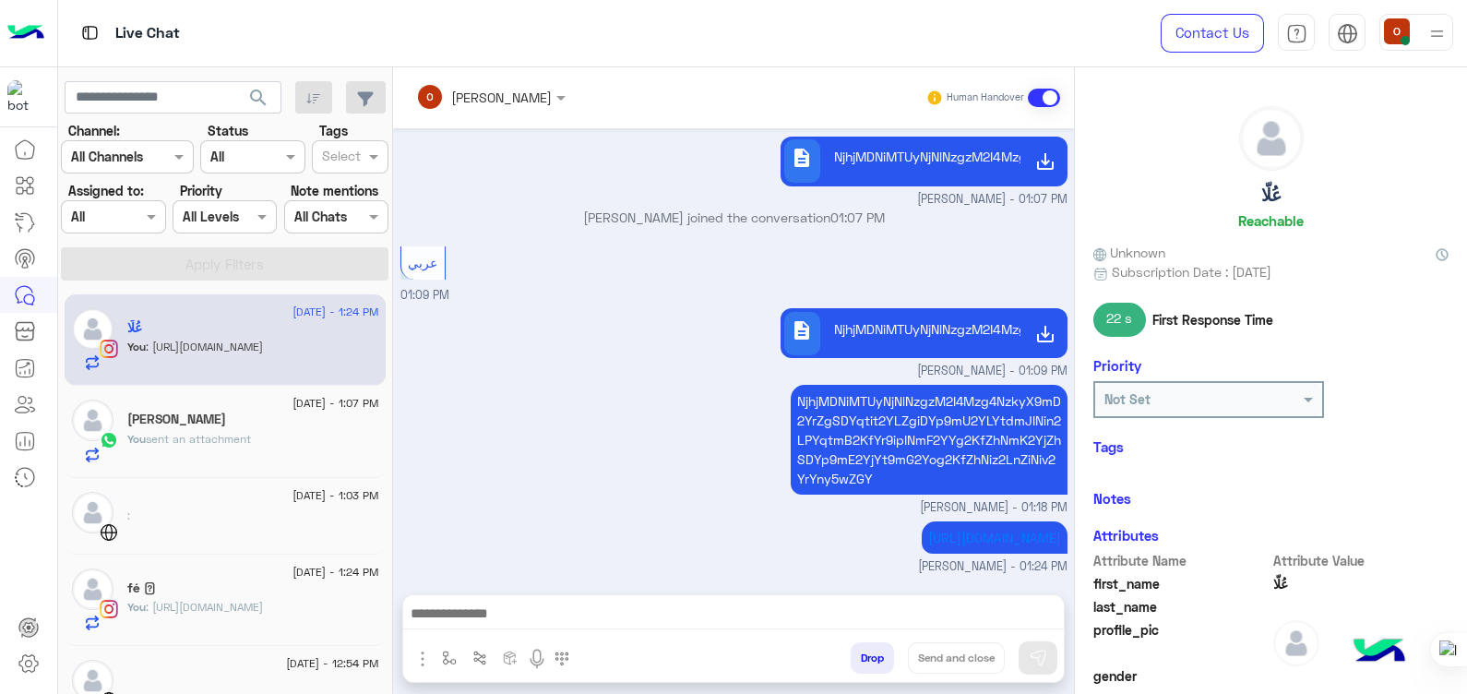
click at [235, 421] on div "[PERSON_NAME]" at bounding box center [253, 421] width 252 height 19
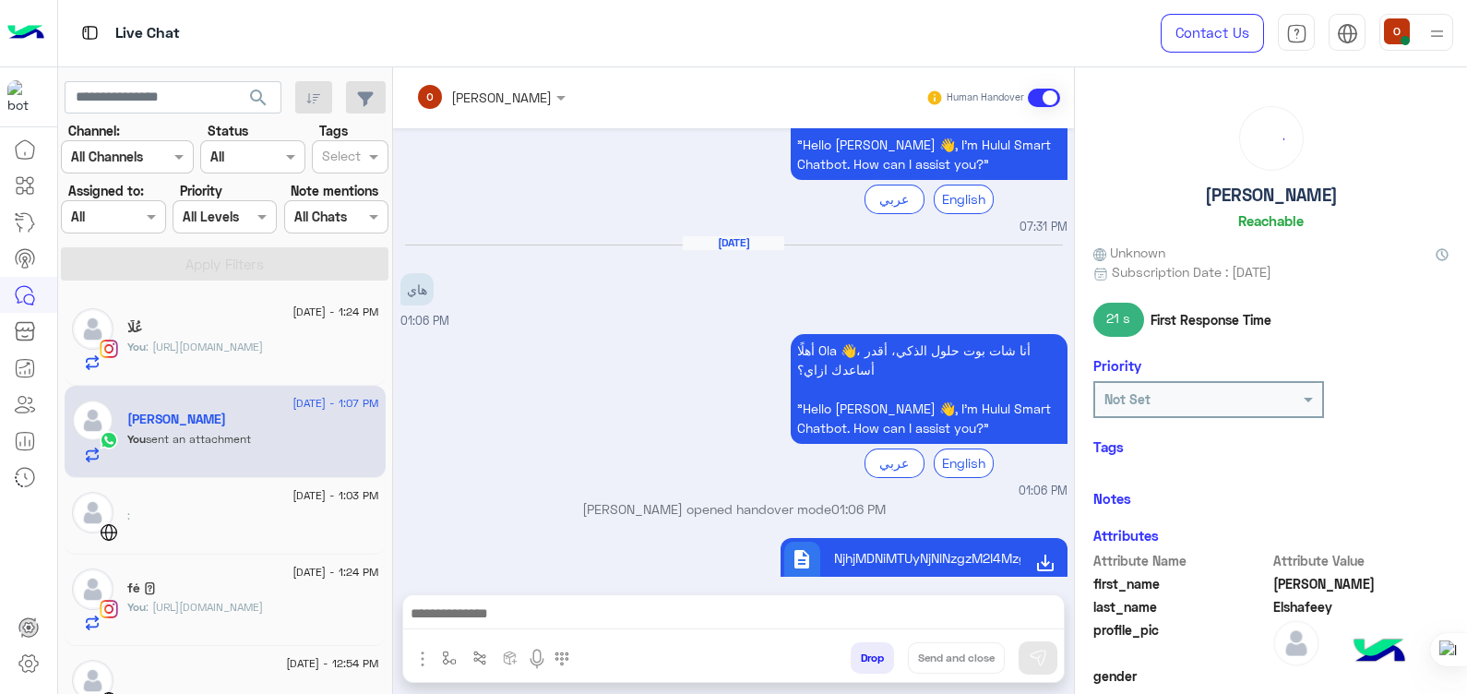
scroll to position [1056, 0]
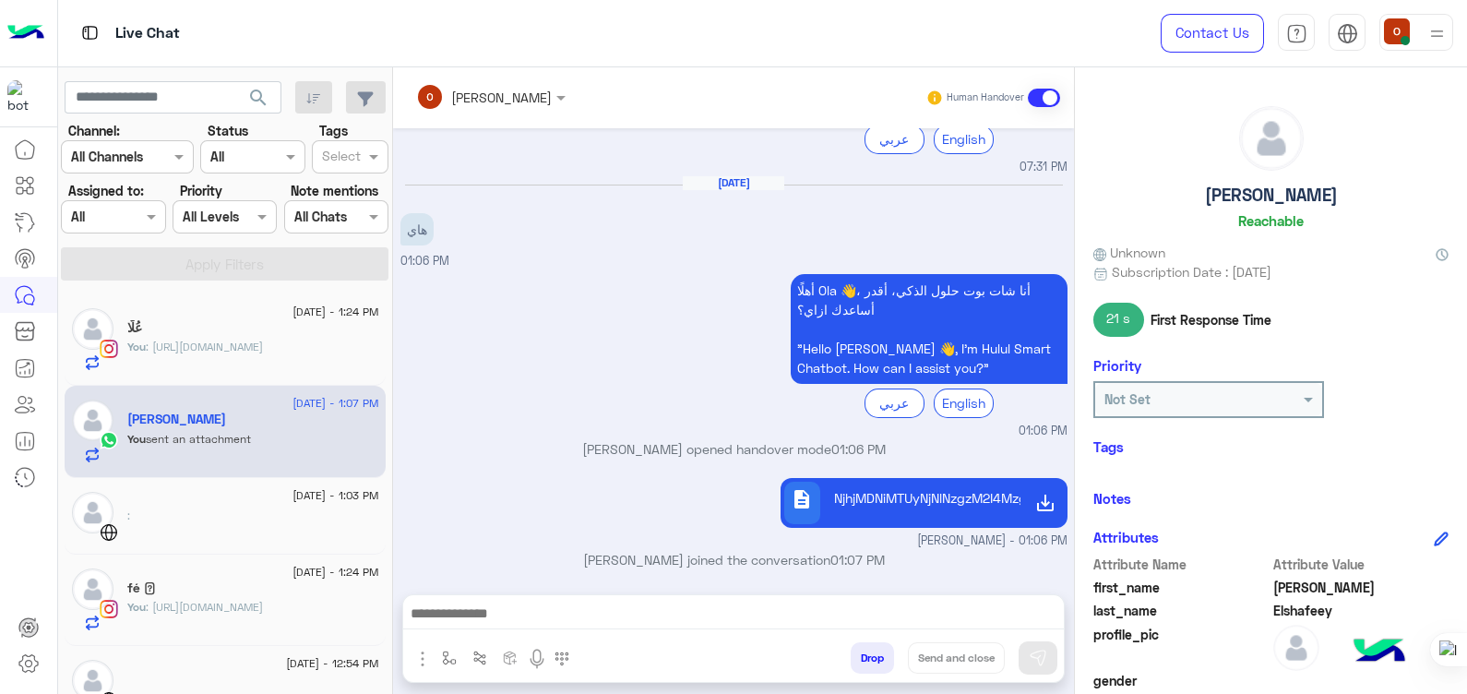
click at [235, 351] on span ": [URL][DOMAIN_NAME]" at bounding box center [204, 347] width 117 height 14
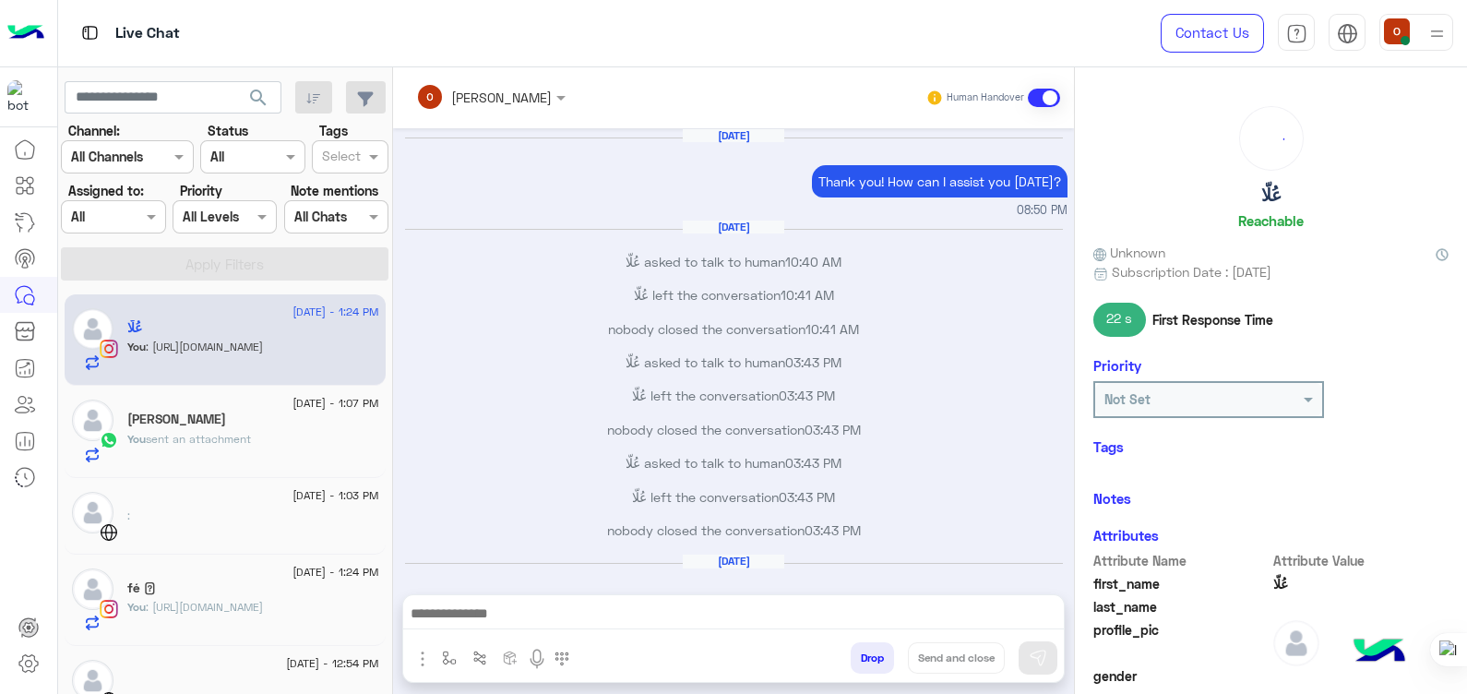
scroll to position [996, 0]
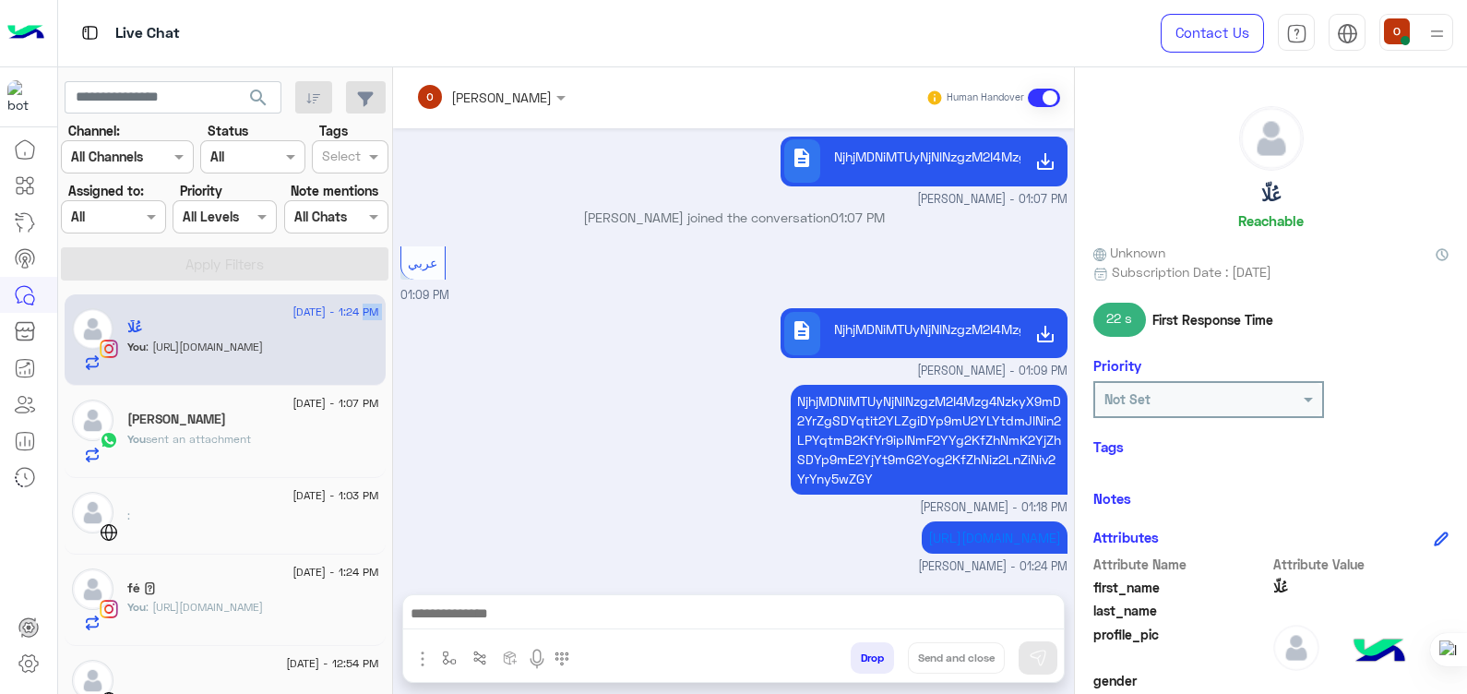
drag, startPoint x: 443, startPoint y: 303, endPoint x: 443, endPoint y: 322, distance: 19.4
click at [393, 322] on div "[DATE] - 1:24 PM عُلّا You : [URL][DOMAIN_NAME] [DATE] - 1:07 PM [PERSON_NAME] …" at bounding box center [225, 493] width 335 height 413
drag, startPoint x: 443, startPoint y: 322, endPoint x: 614, endPoint y: 328, distance: 170.8
click at [614, 517] on div "[URL][DOMAIN_NAME] [PERSON_NAME] - 01:24 PM" at bounding box center [733, 546] width 667 height 59
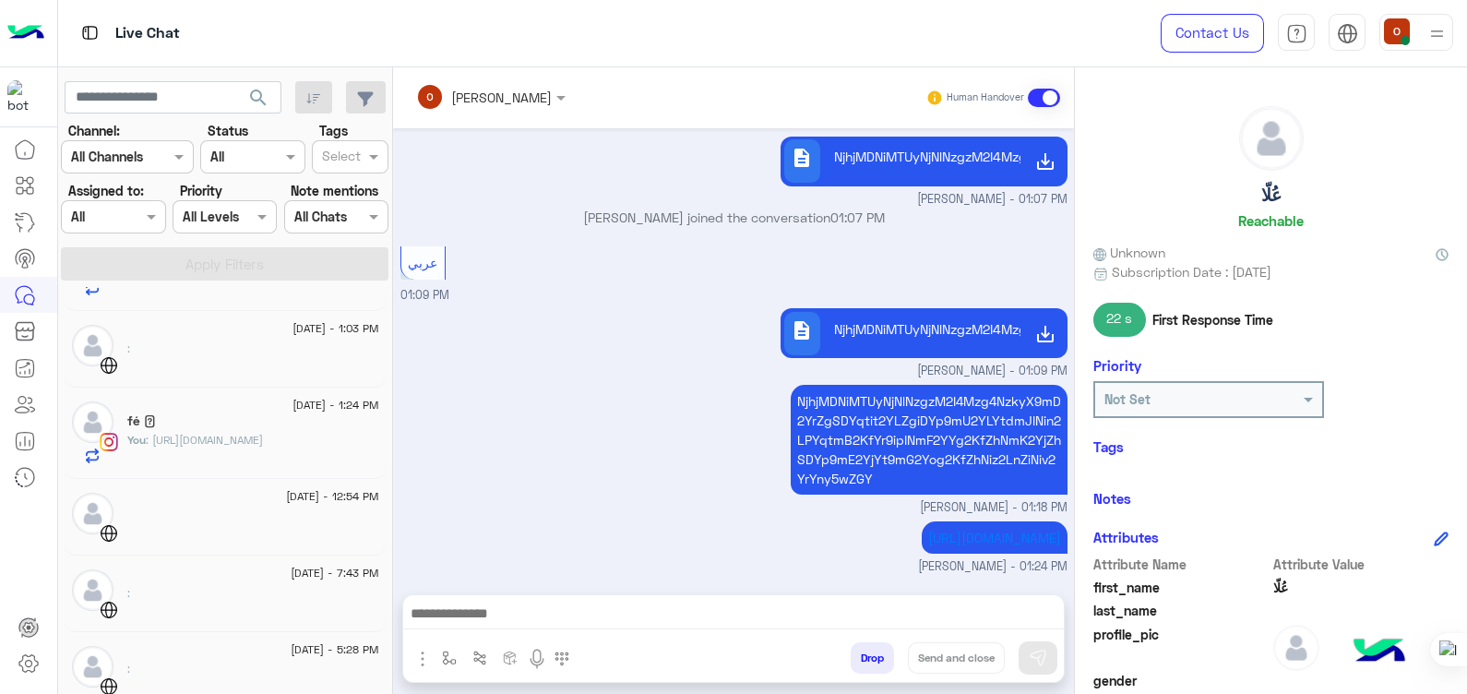
scroll to position [148, 0]
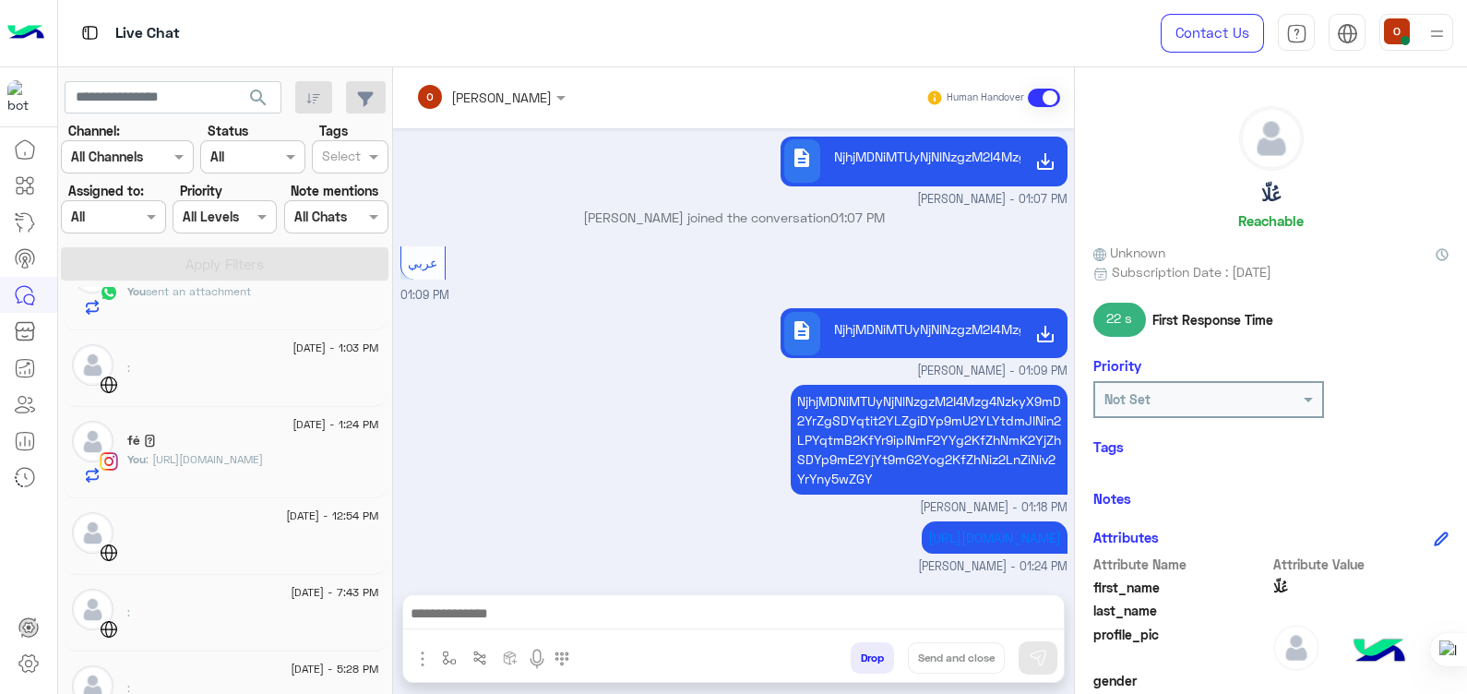
click at [263, 455] on span ": [URL][DOMAIN_NAME]" at bounding box center [204, 459] width 117 height 14
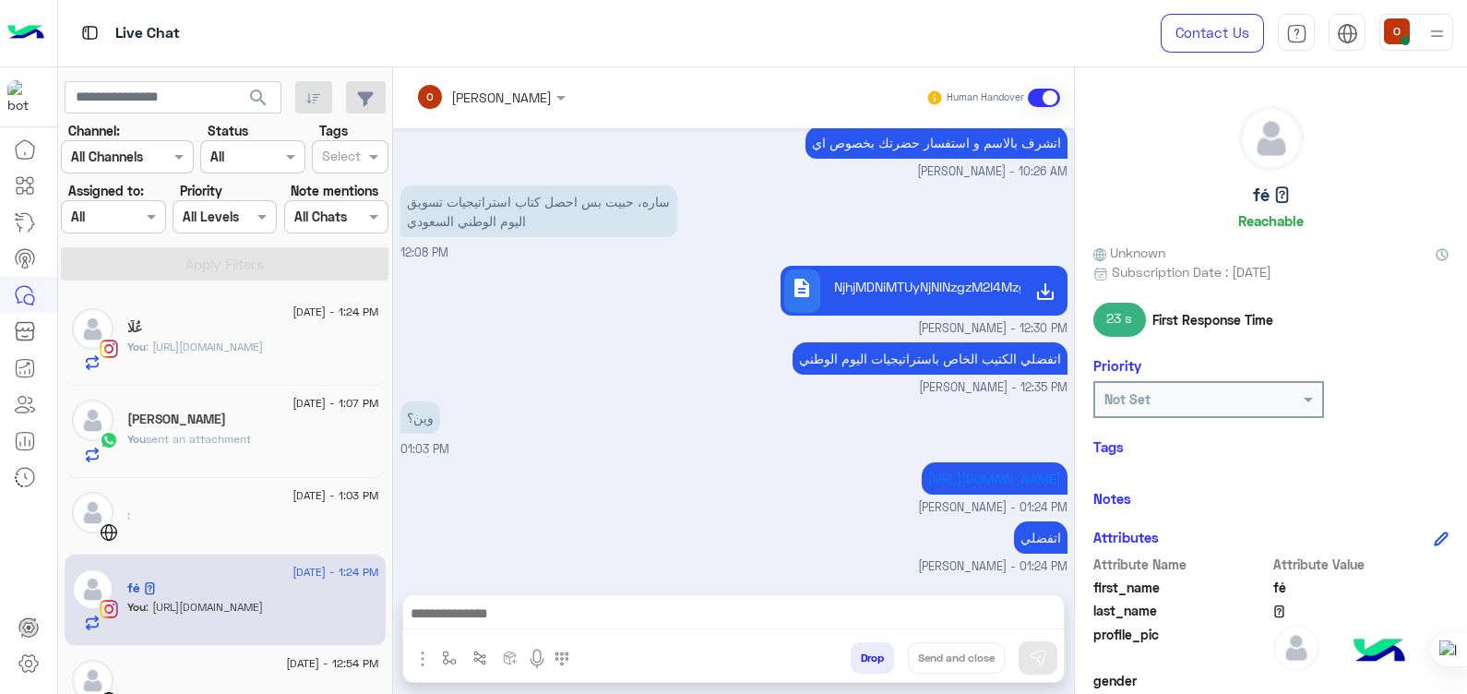
drag, startPoint x: 1465, startPoint y: 310, endPoint x: 1471, endPoint y: 457, distance: 146.8
click at [1466, 457] on html "Live Chat Contact Us Help Center عربي English search Channel: Channel All Chann…" at bounding box center [733, 347] width 1467 height 694
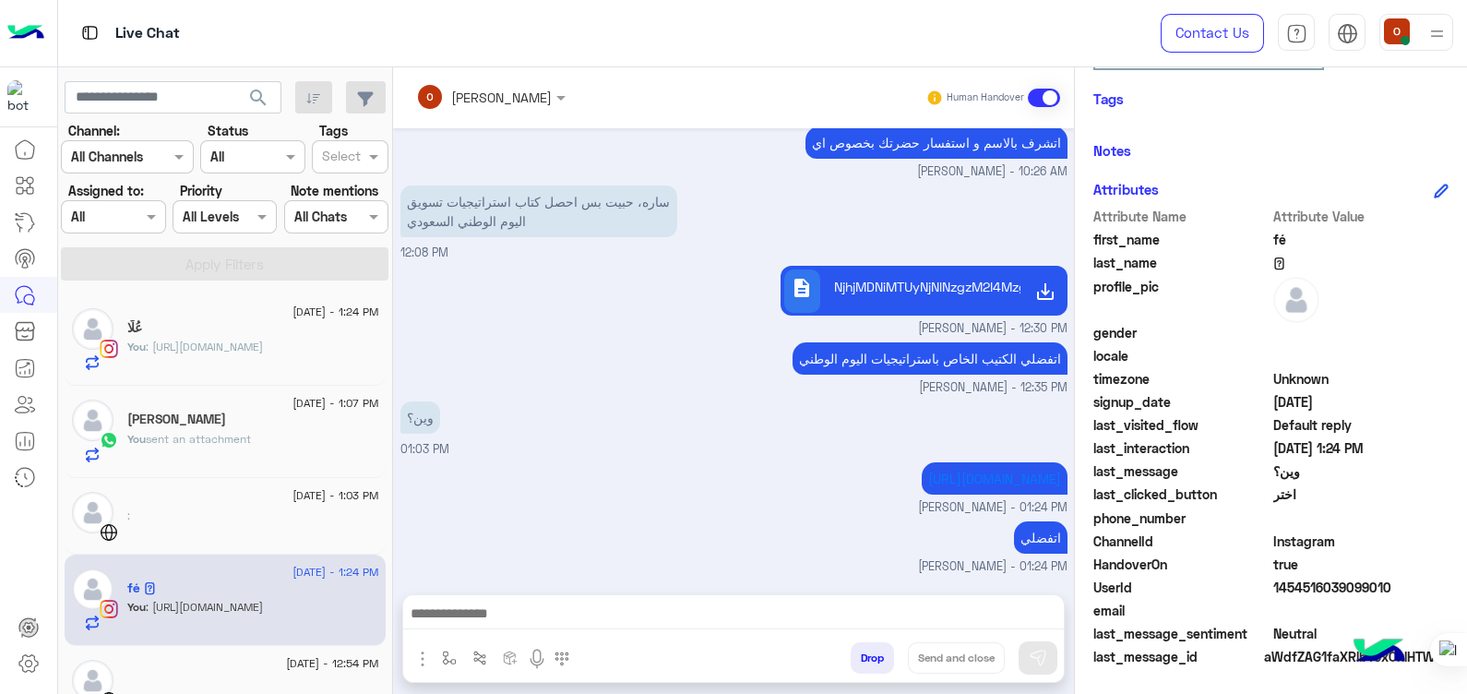
drag, startPoint x: 1375, startPoint y: 426, endPoint x: 1378, endPoint y: 730, distance: 303.6
click at [1378, 693] on html "Live Chat Contact Us Help Center عربي English search Channel: Channel All Chann…" at bounding box center [733, 347] width 1467 height 694
click at [807, 458] on div "[URL][DOMAIN_NAME] [PERSON_NAME] - 01:24 PM" at bounding box center [733, 487] width 667 height 59
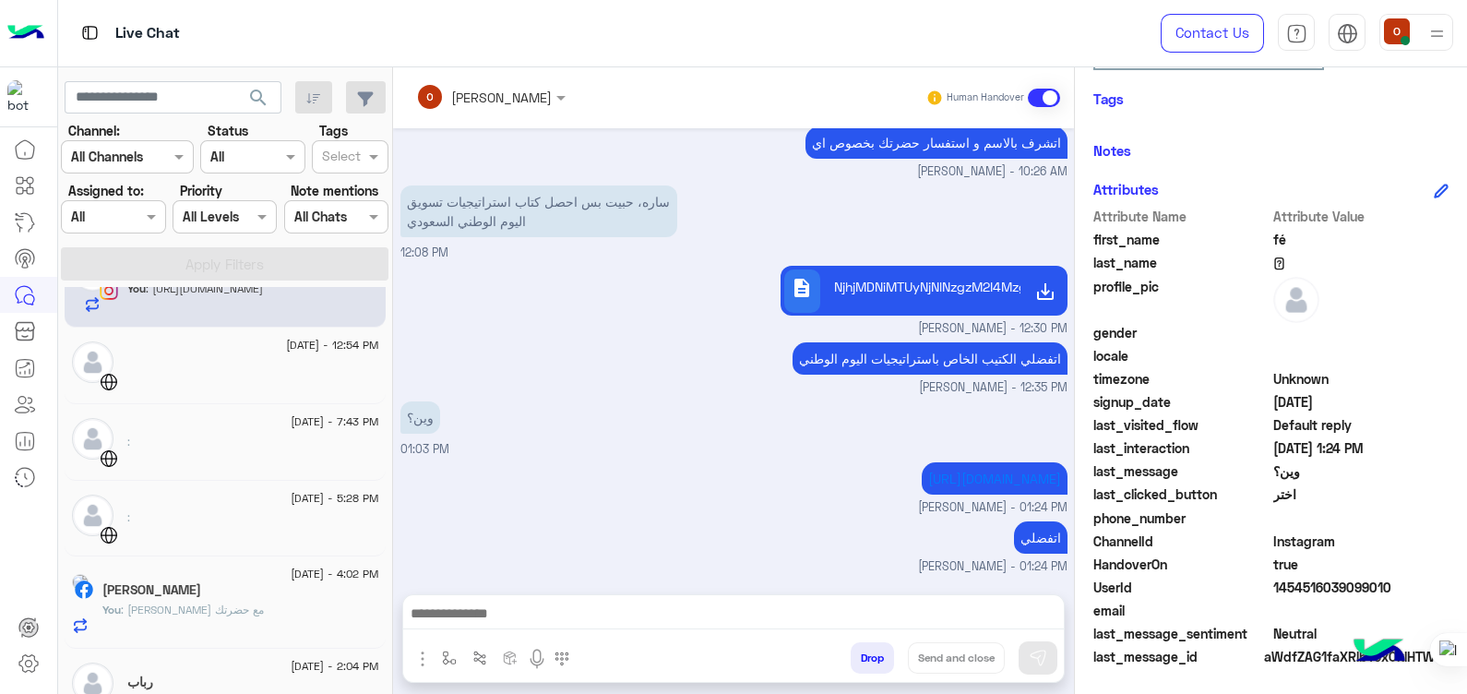
scroll to position [635, 0]
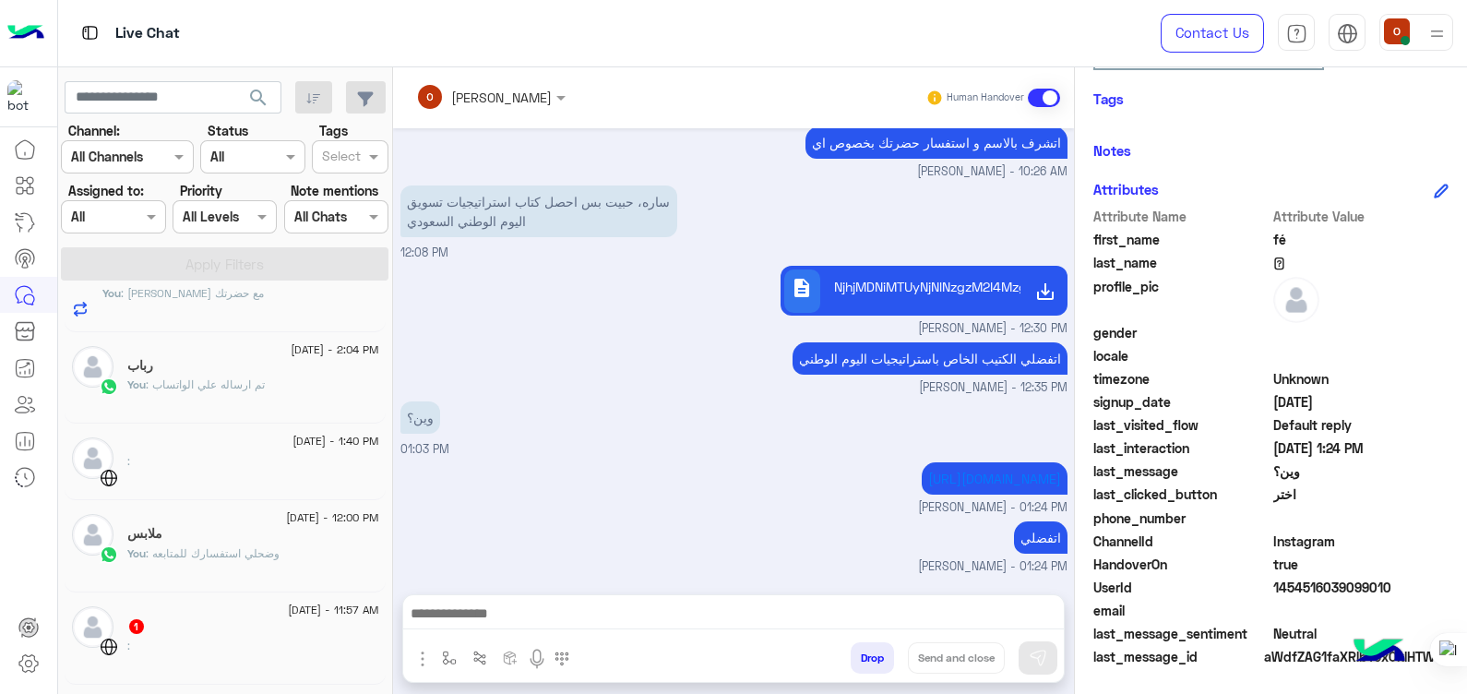
click at [268, 541] on div "ملابس" at bounding box center [253, 535] width 252 height 19
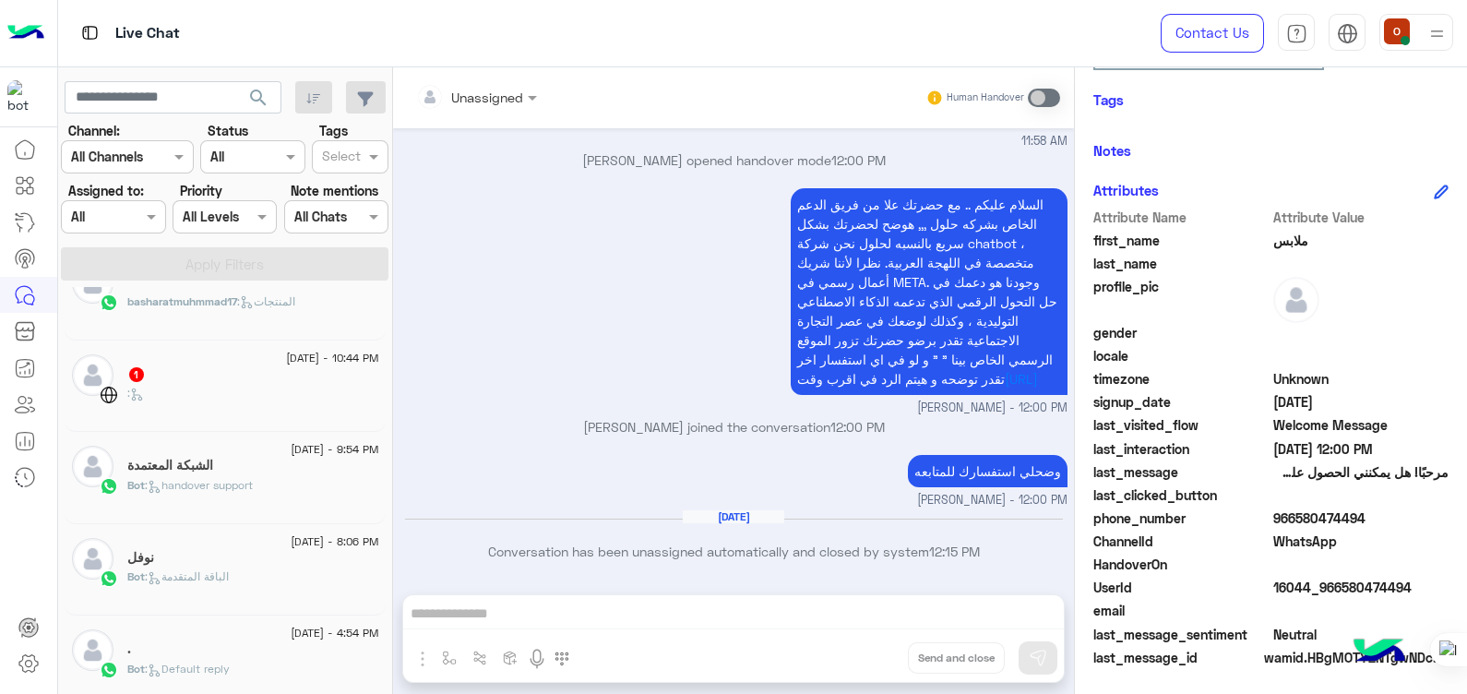
scroll to position [466, 0]
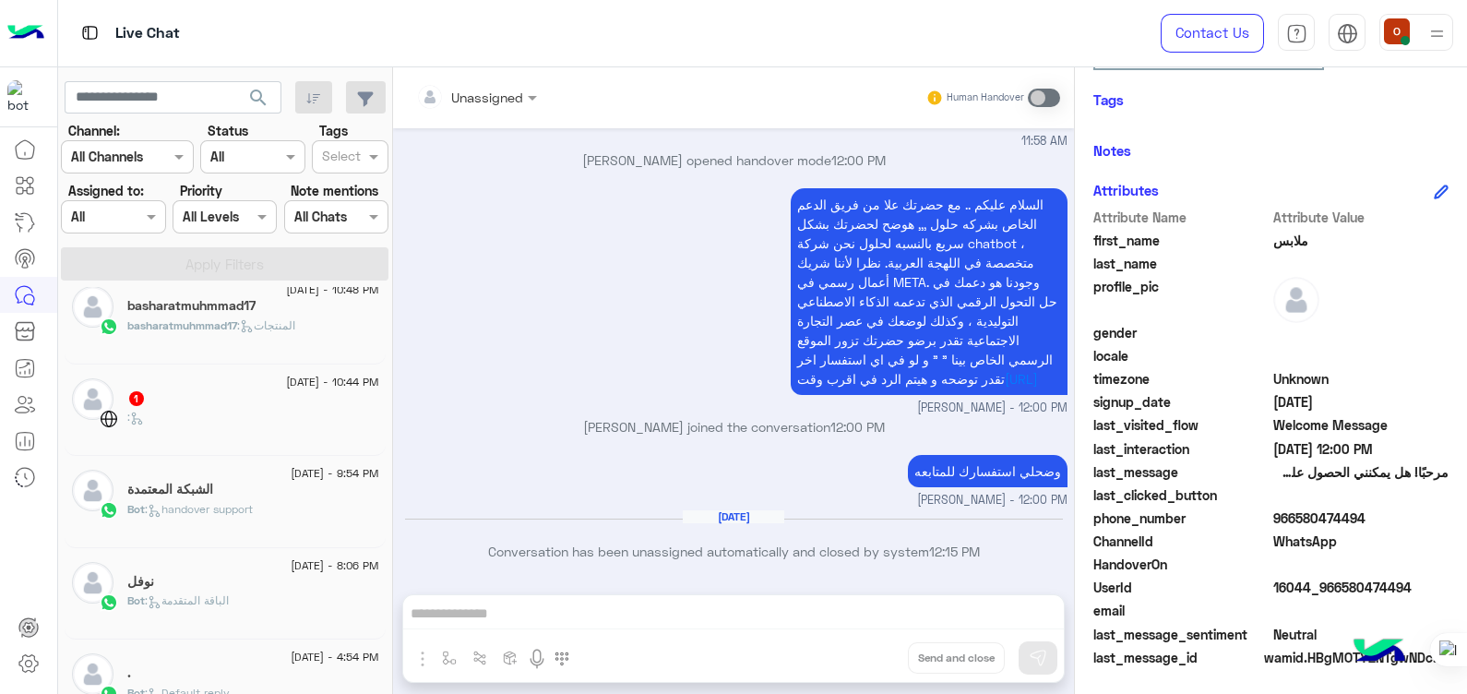
click at [858, 595] on div "Unassigned Human Handover [DATE] مرحبًا! هل يمكنني الحصول على مزيد من المعلومات…" at bounding box center [733, 384] width 681 height 634
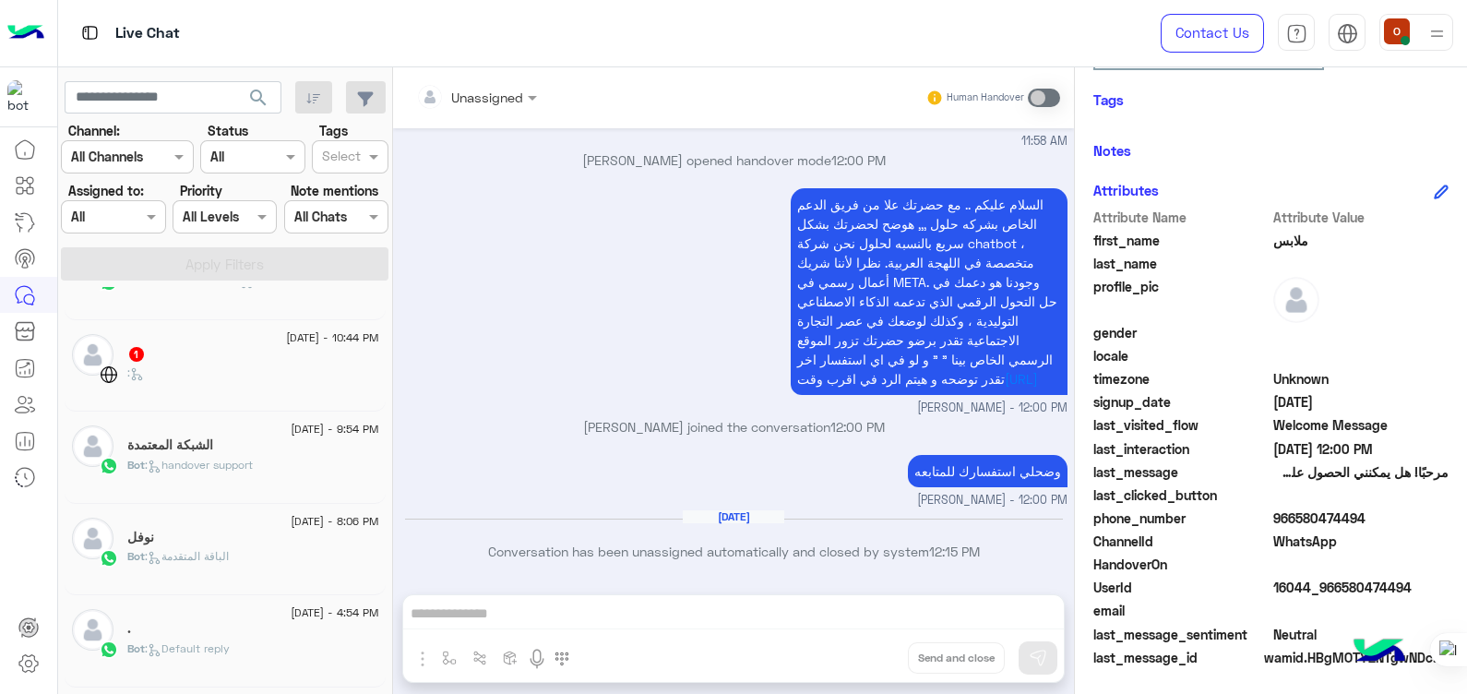
scroll to position [442, 0]
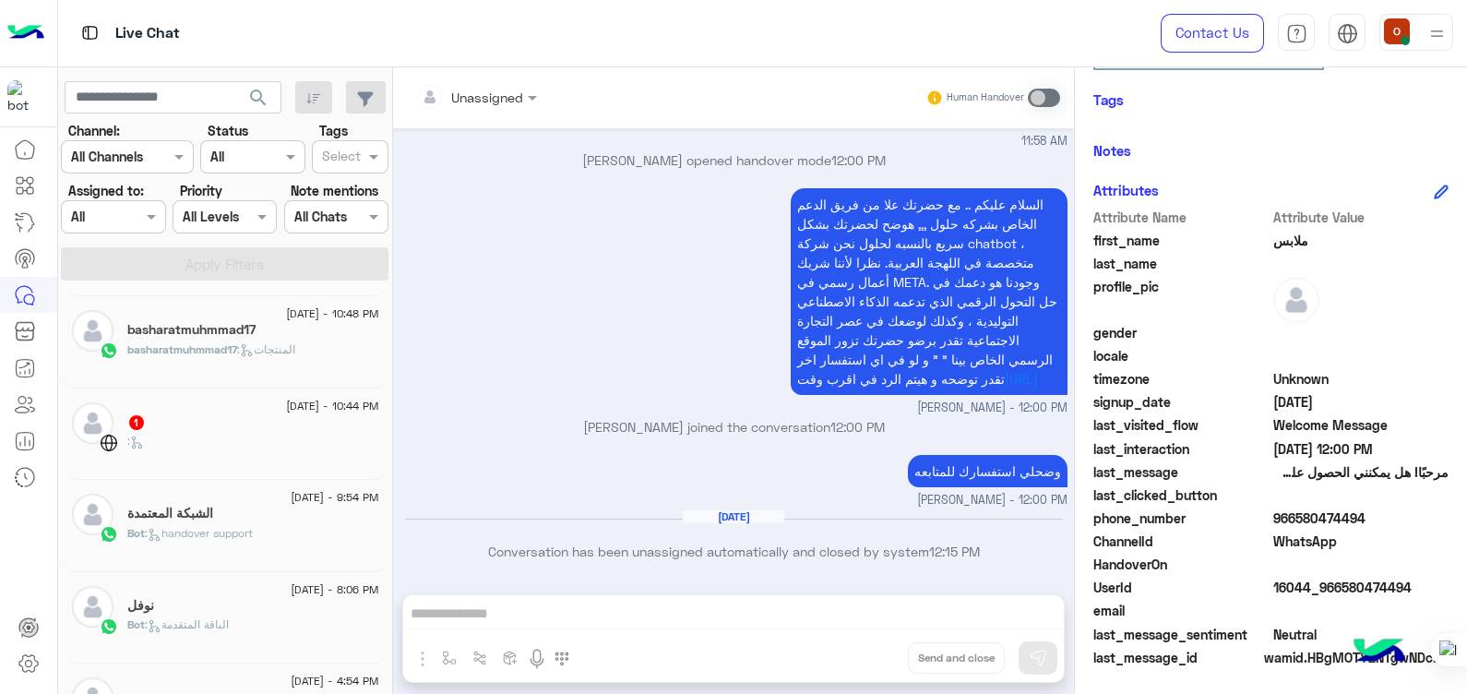
click at [212, 617] on span ": الباقة المتقدمة" at bounding box center [187, 624] width 84 height 14
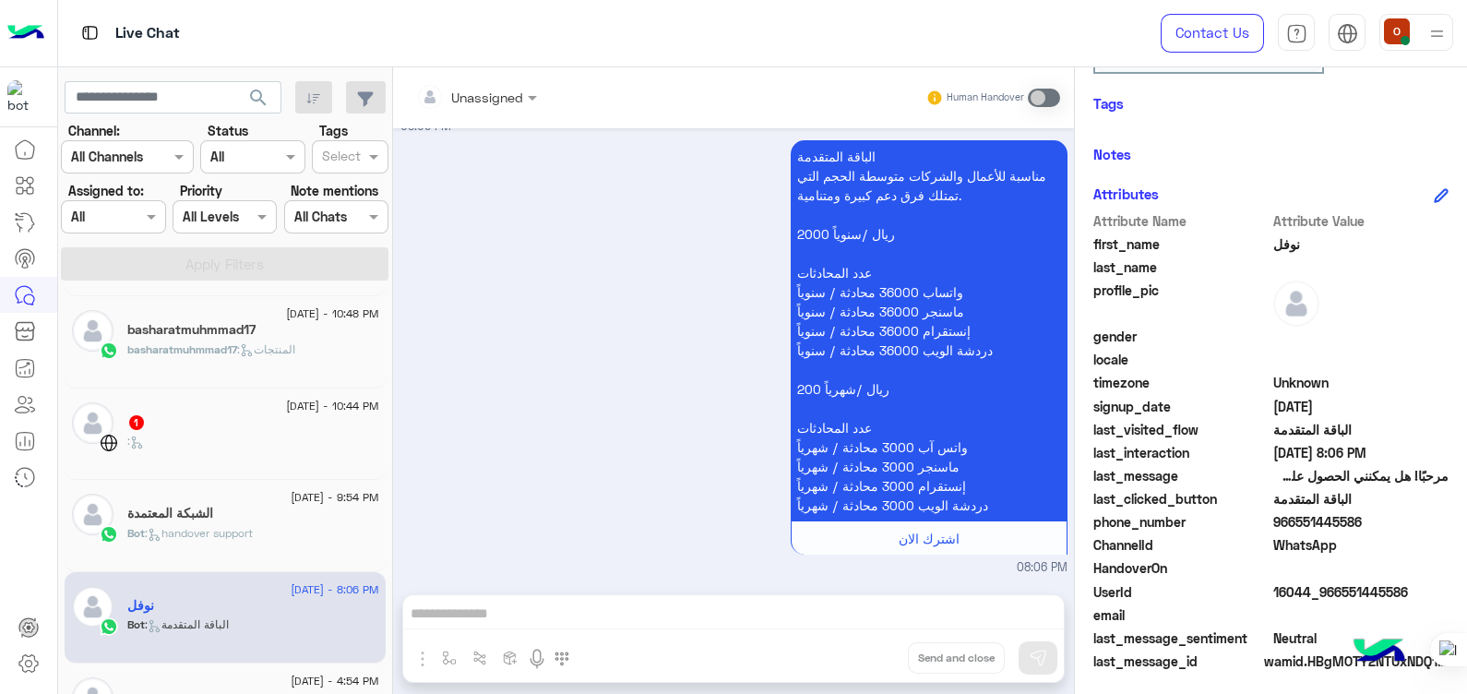
scroll to position [314, 0]
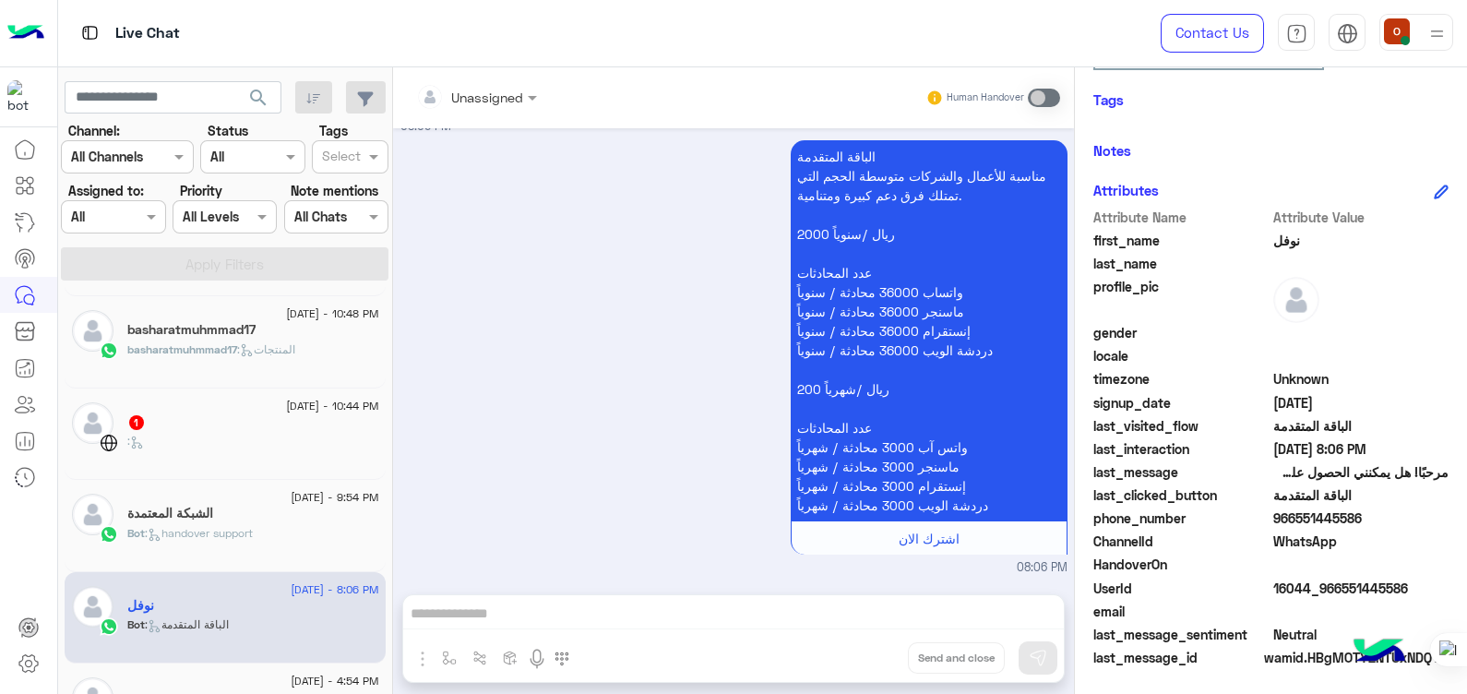
click at [166, 541] on div "Bot : handover support" at bounding box center [253, 541] width 252 height 32
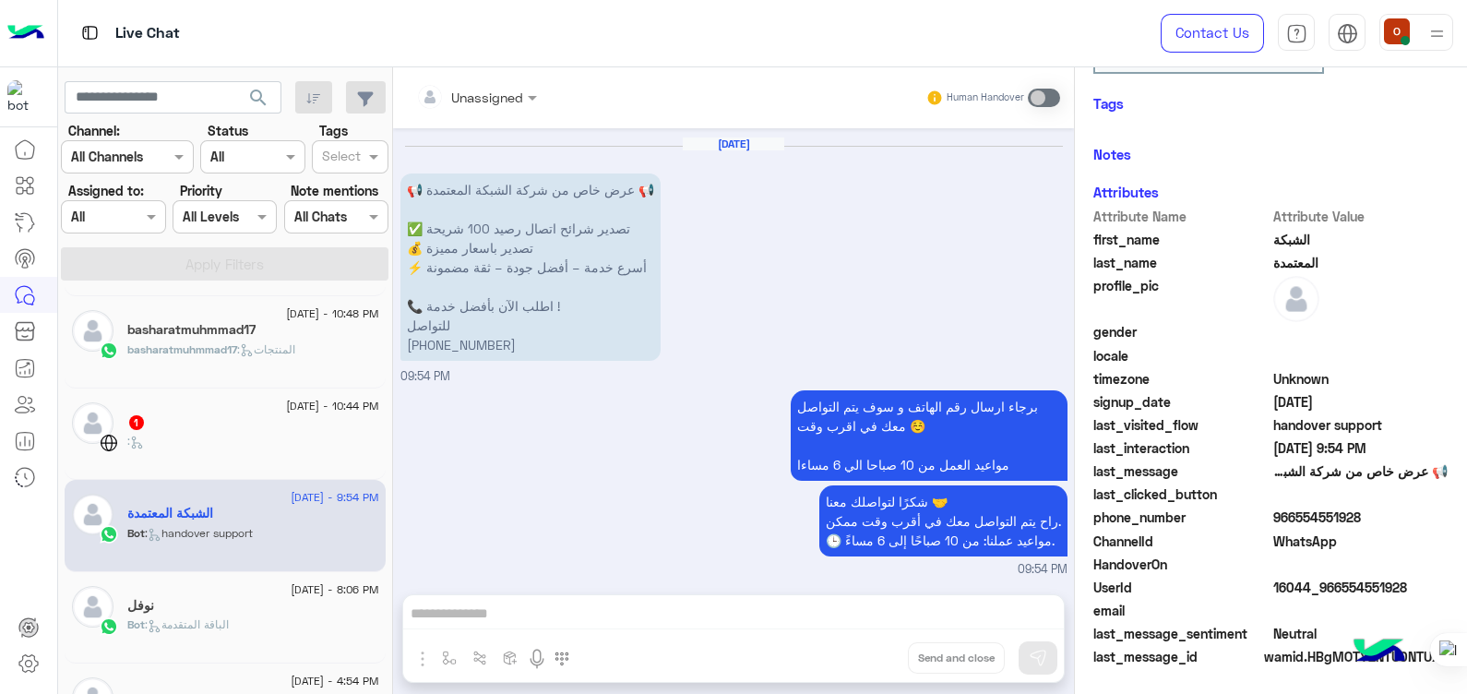
scroll to position [397, 0]
click at [194, 347] on span "basharatmuhmmad17" at bounding box center [182, 349] width 110 height 14
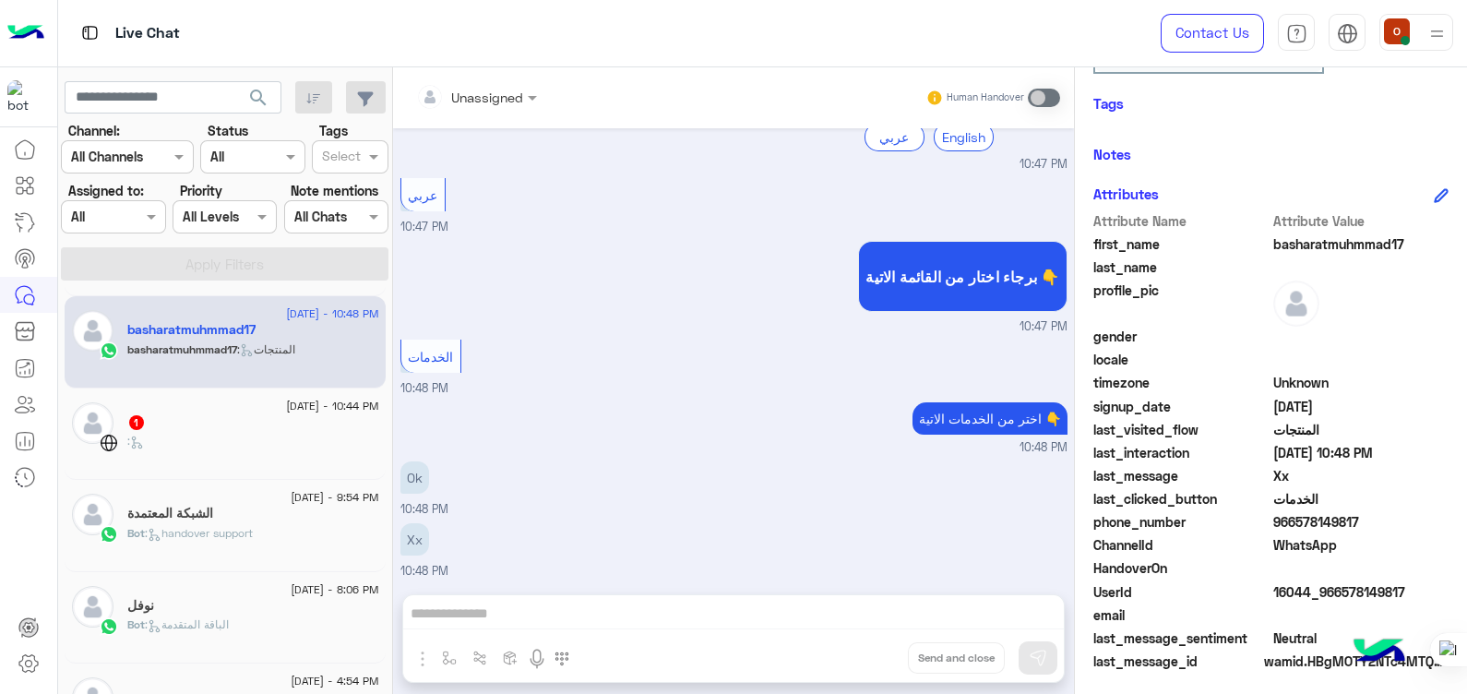
scroll to position [314, 0]
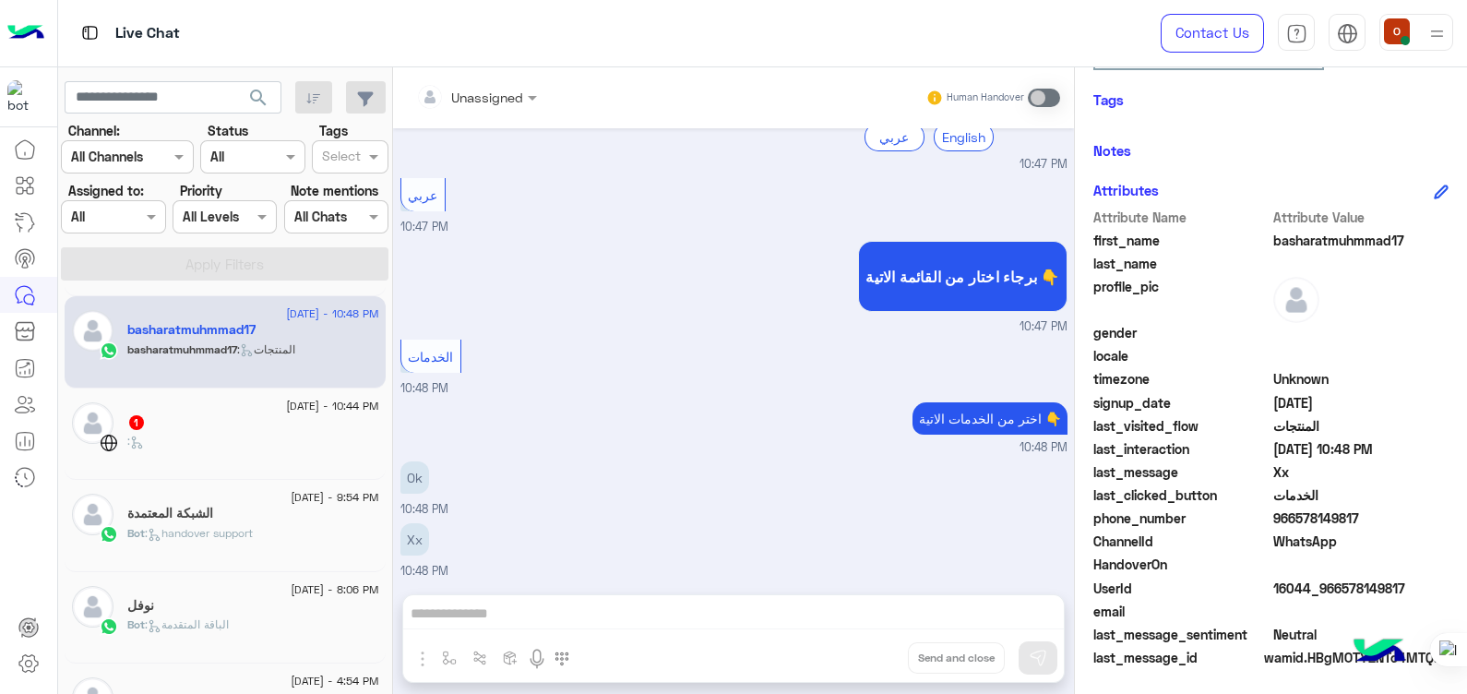
click at [283, 322] on div "basharatmuhmmad17" at bounding box center [253, 331] width 252 height 19
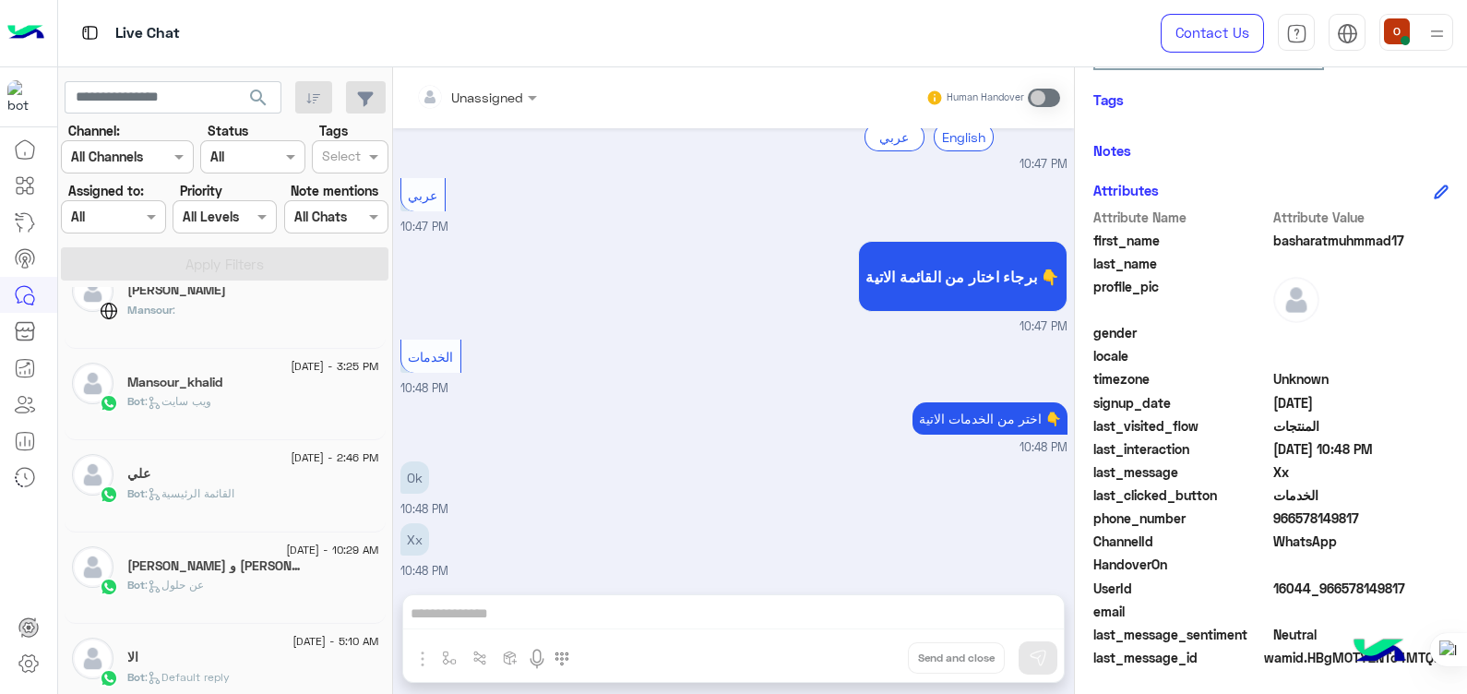
scroll to position [1423, 0]
click at [268, 656] on div "الا" at bounding box center [253, 652] width 252 height 19
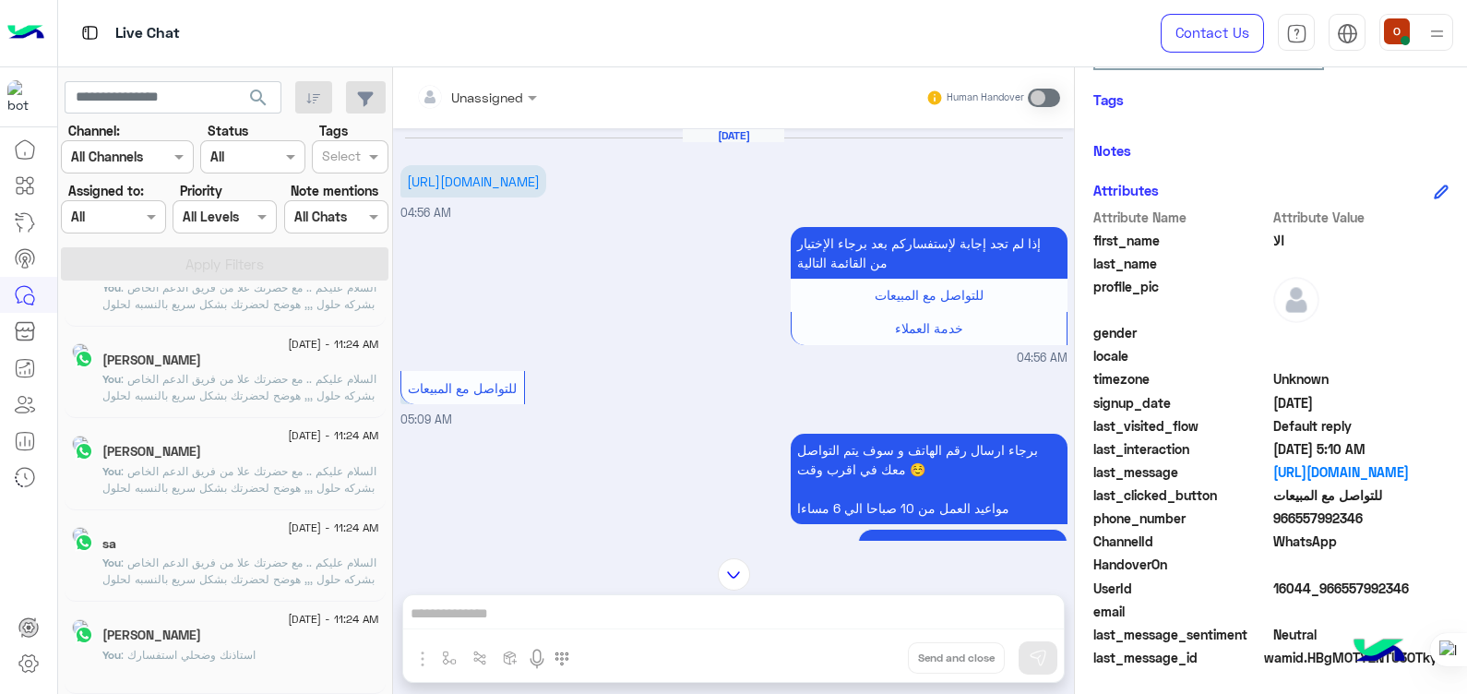
scroll to position [9, 0]
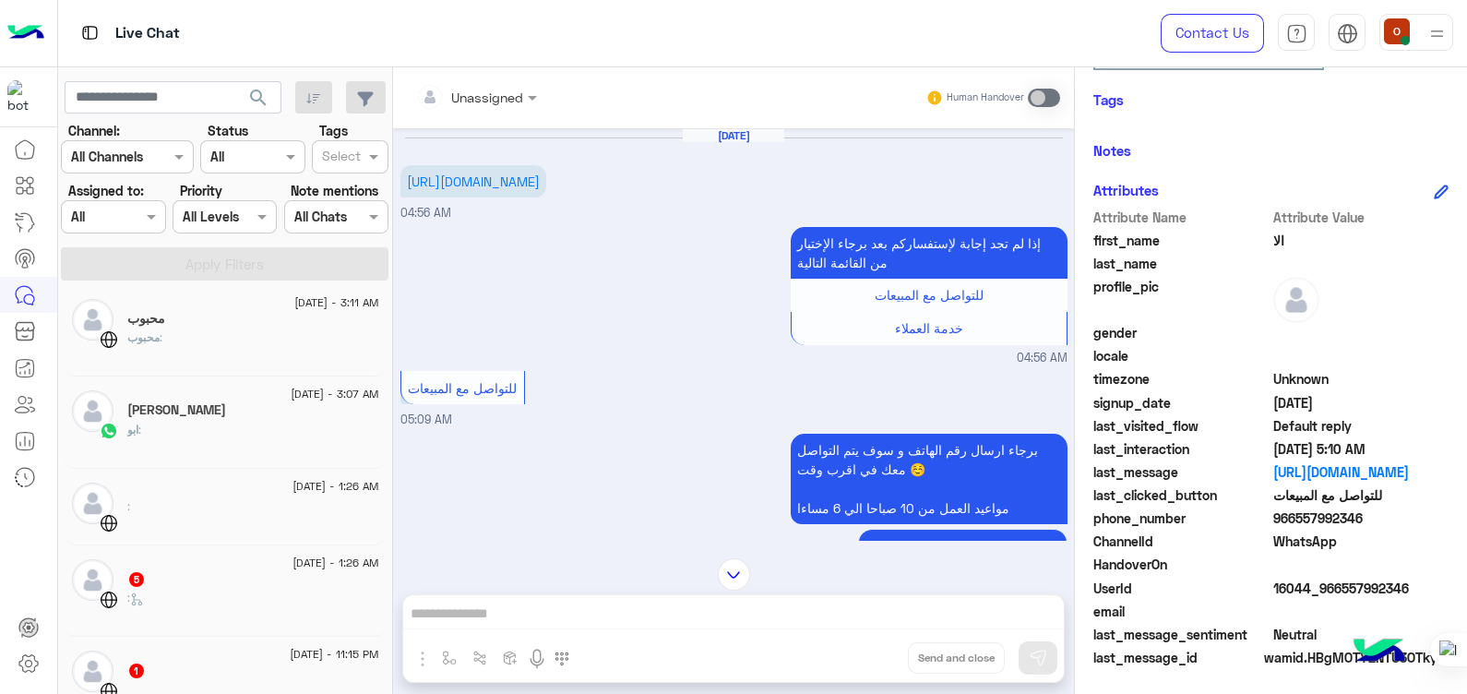
click at [164, 349] on div "محبوب :" at bounding box center [253, 345] width 252 height 32
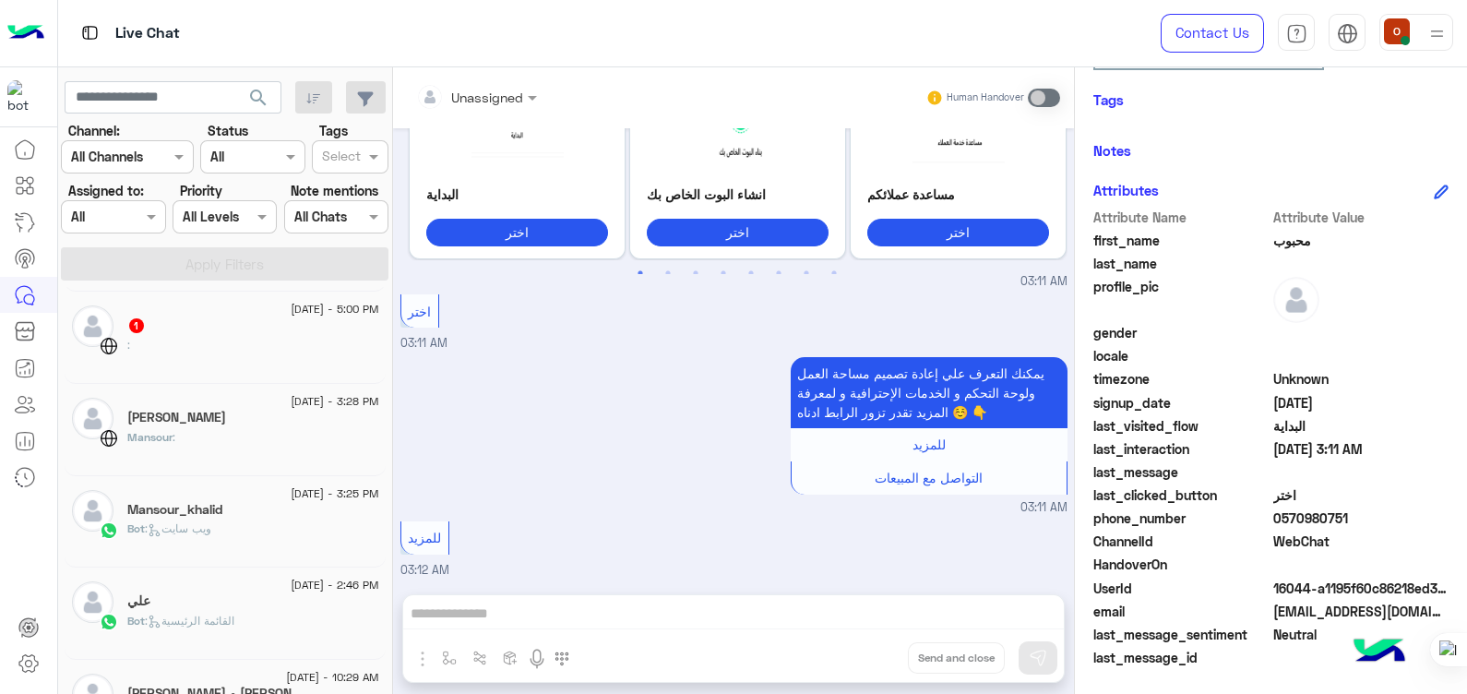
scroll to position [1299, 0]
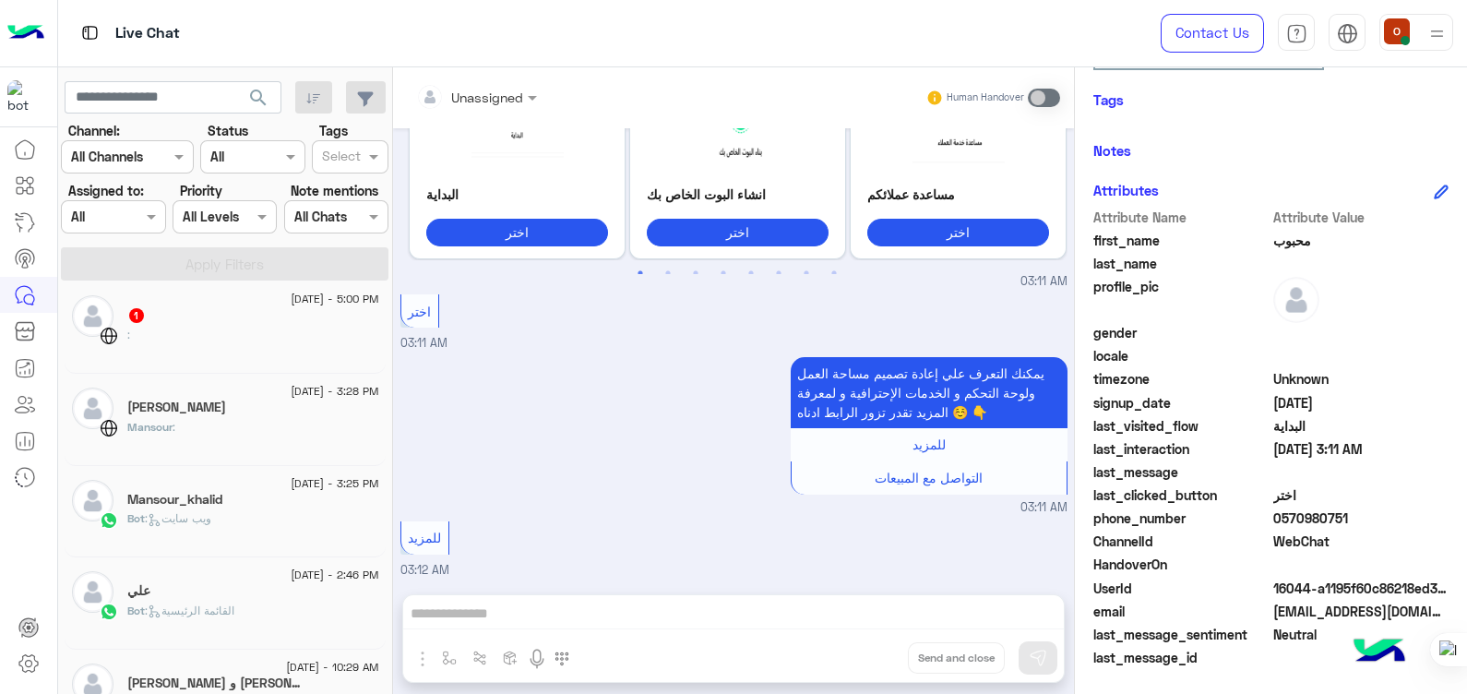
click at [250, 687] on div "[PERSON_NAME] و [PERSON_NAME]؟" at bounding box center [253, 684] width 252 height 19
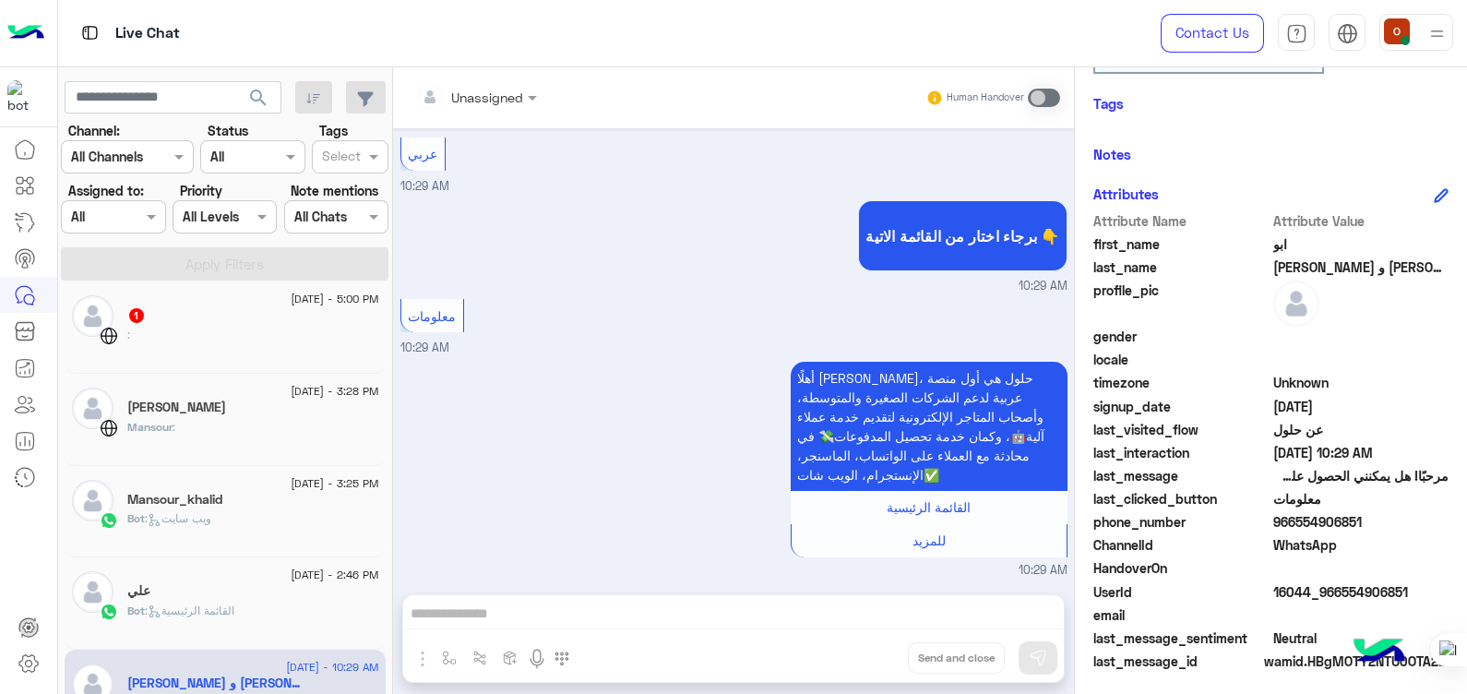
scroll to position [314, 0]
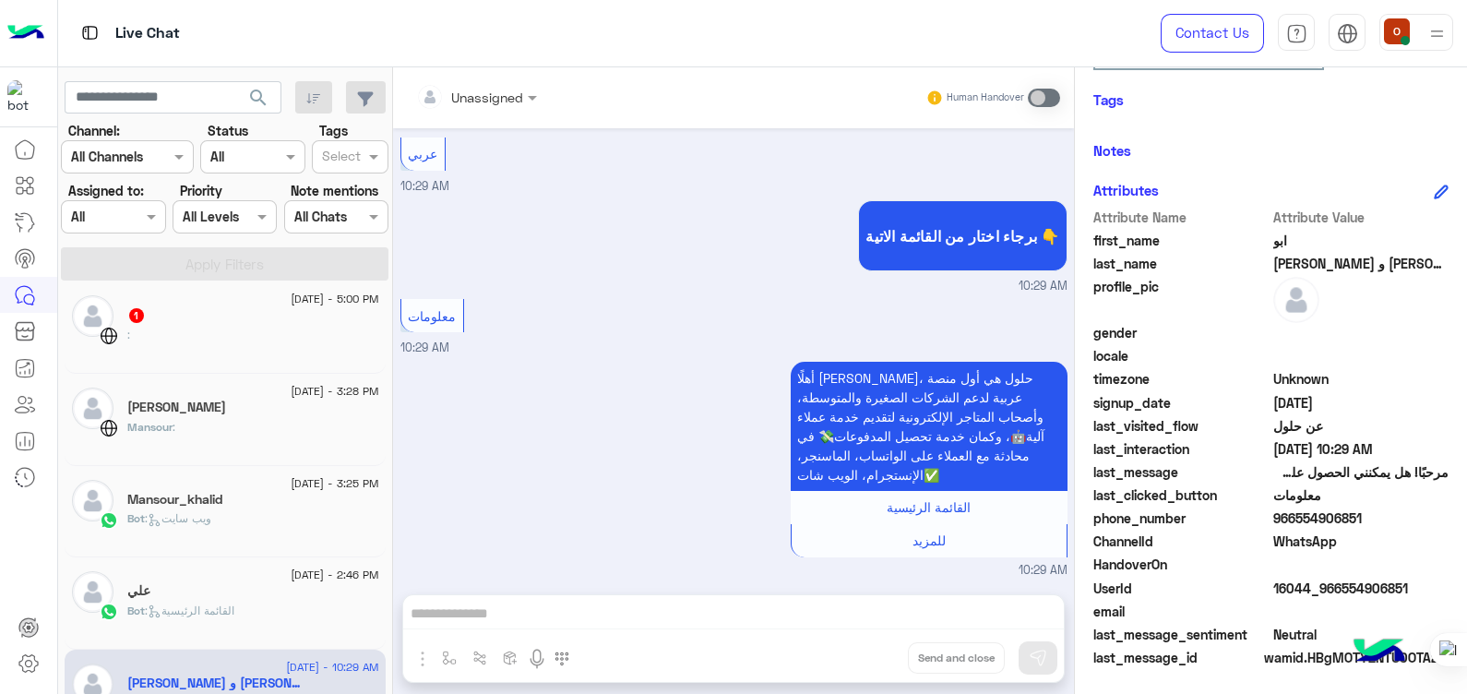
drag, startPoint x: 1362, startPoint y: 509, endPoint x: 1295, endPoint y: 513, distance: 66.5
click at [1295, 513] on span "966554906851" at bounding box center [1361, 517] width 176 height 19
copy span "554906851"
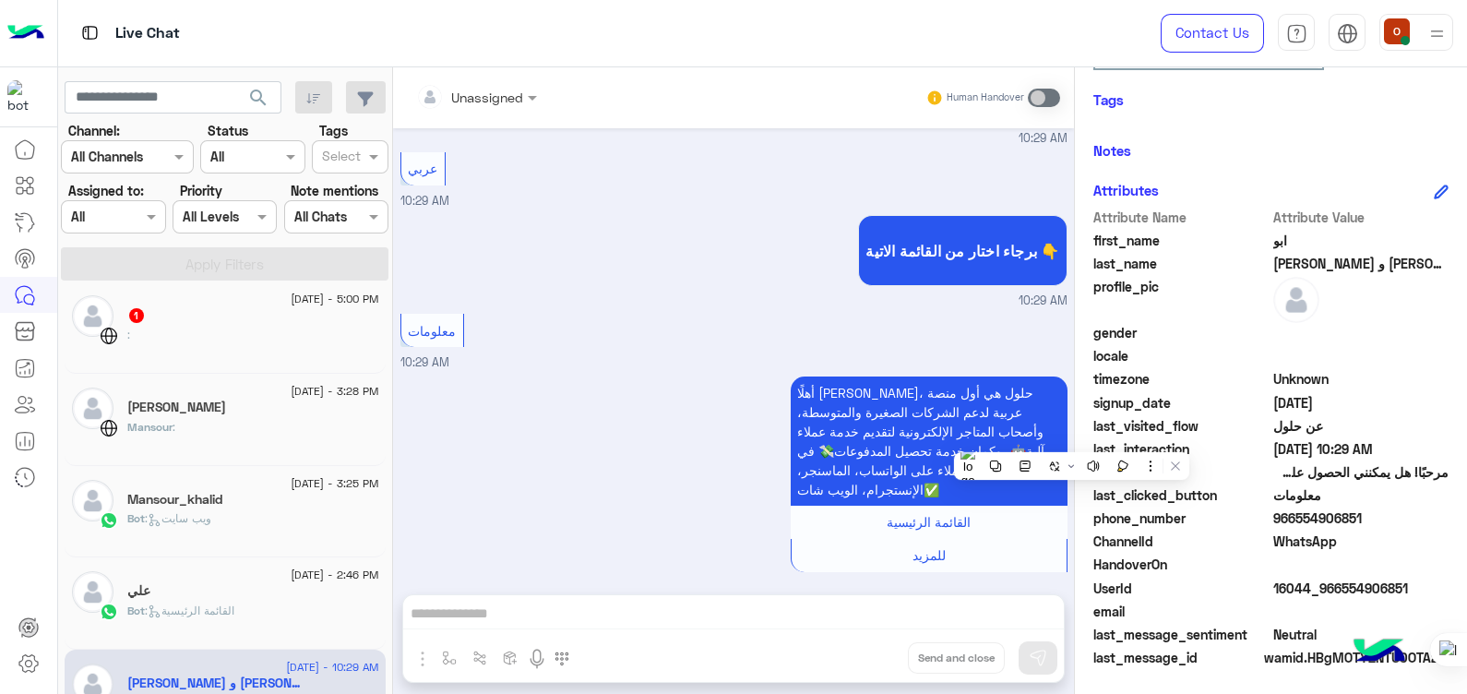
scroll to position [691, 0]
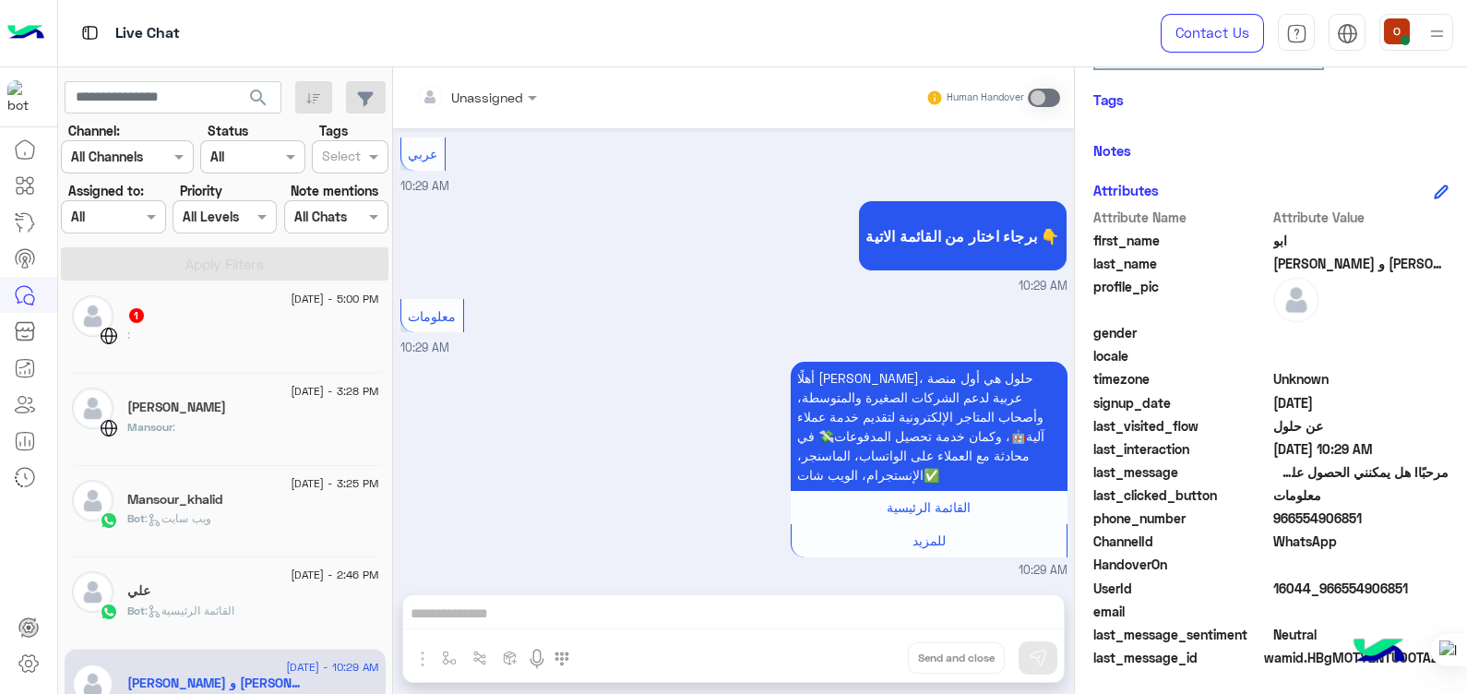
click at [162, 624] on div "Bot : القائمة الرئيسية" at bounding box center [253, 618] width 252 height 32
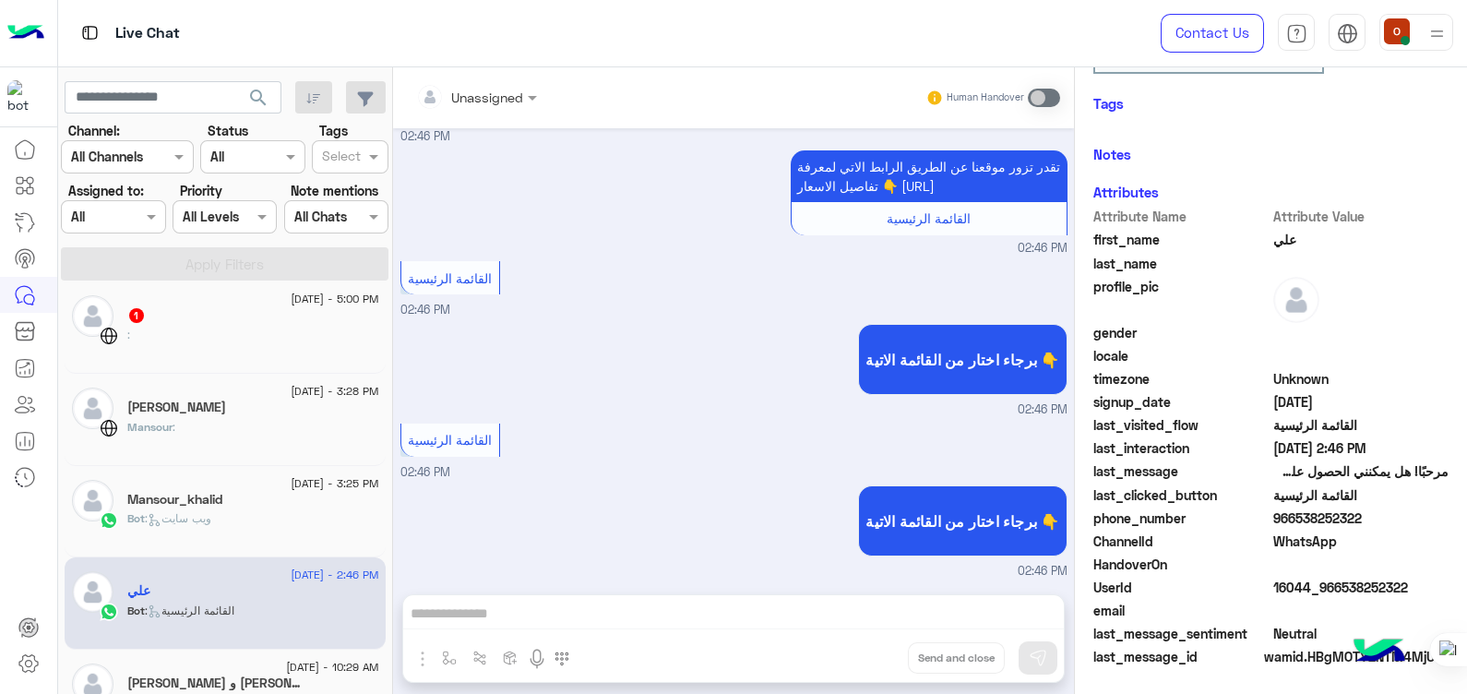
scroll to position [314, 0]
drag, startPoint x: 1355, startPoint y: 513, endPoint x: 1294, endPoint y: 514, distance: 60.9
click at [1294, 514] on span "966538252322" at bounding box center [1361, 517] width 176 height 19
copy span "538252322"
drag, startPoint x: 1465, startPoint y: 296, endPoint x: 1469, endPoint y: 365, distance: 69.3
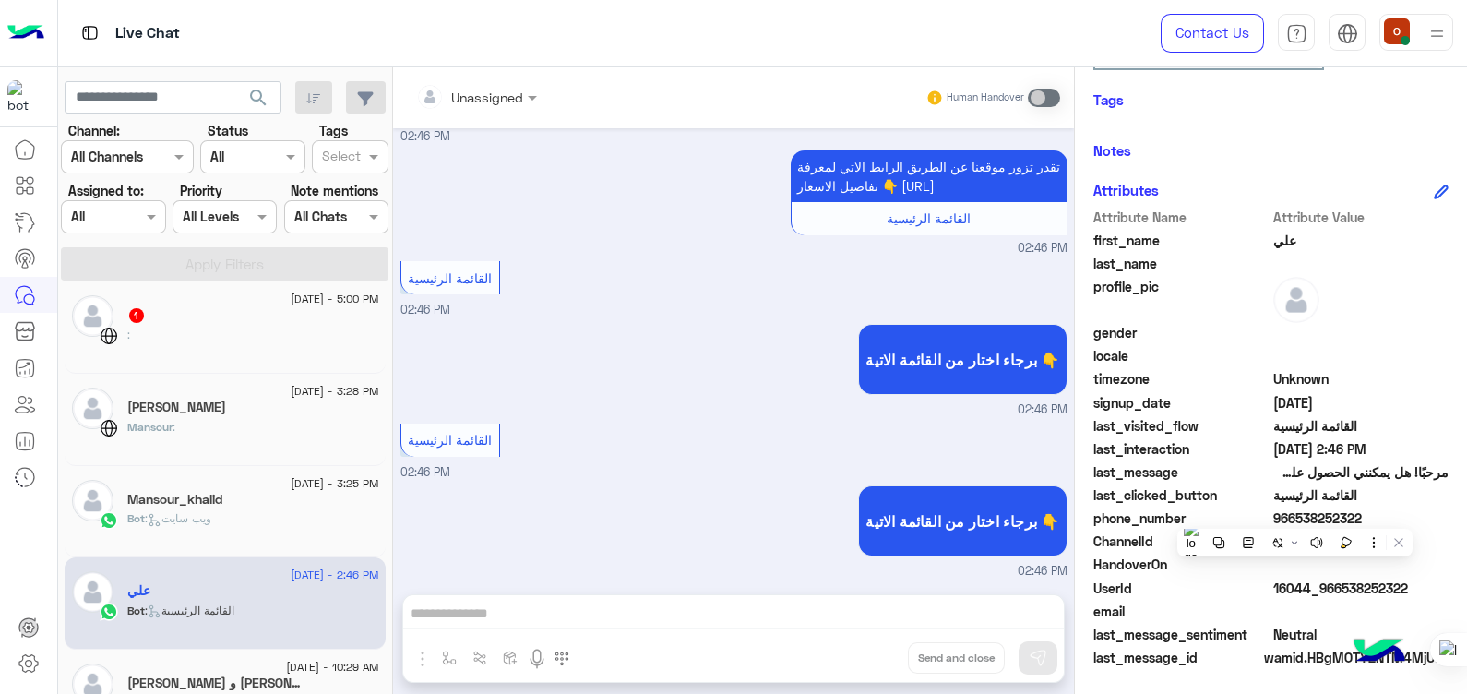
click at [1466, 365] on html "Live Chat Contact Us Help Center عربي English search Channel: Channel All Chann…" at bounding box center [733, 347] width 1467 height 694
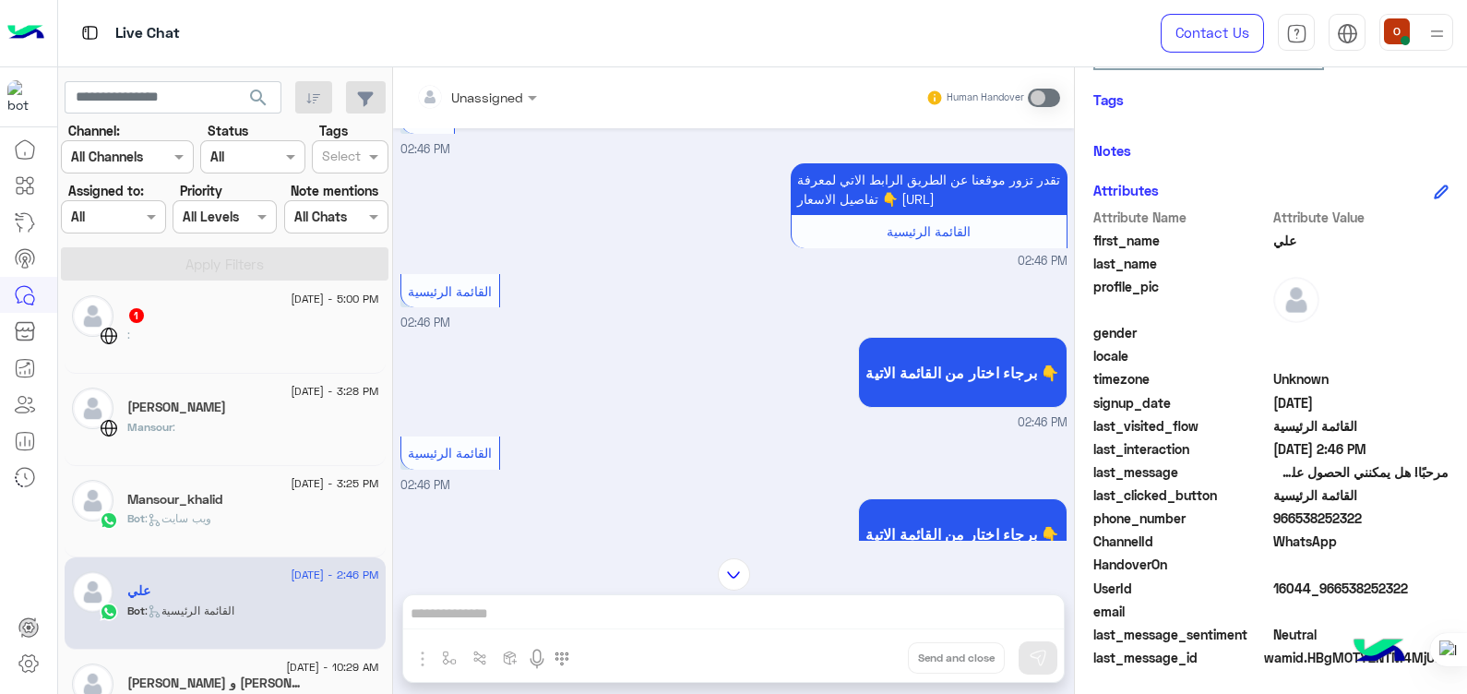
scroll to position [948, 0]
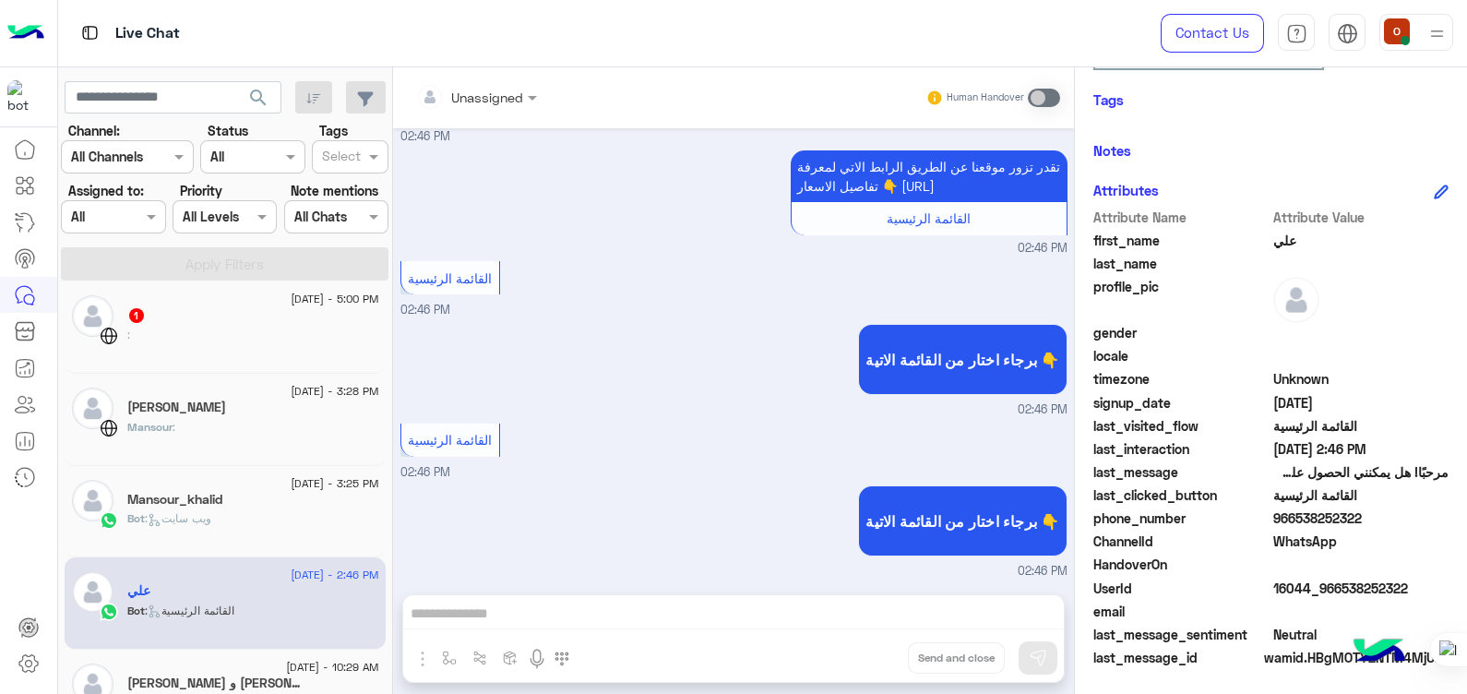
click at [1071, 462] on div "[DATE] مرحبًا! هل يمكنني الحصول على مزيد من المعلومات حول هذا؟ 02:45 PM أهلًا ع…" at bounding box center [733, 351] width 681 height 447
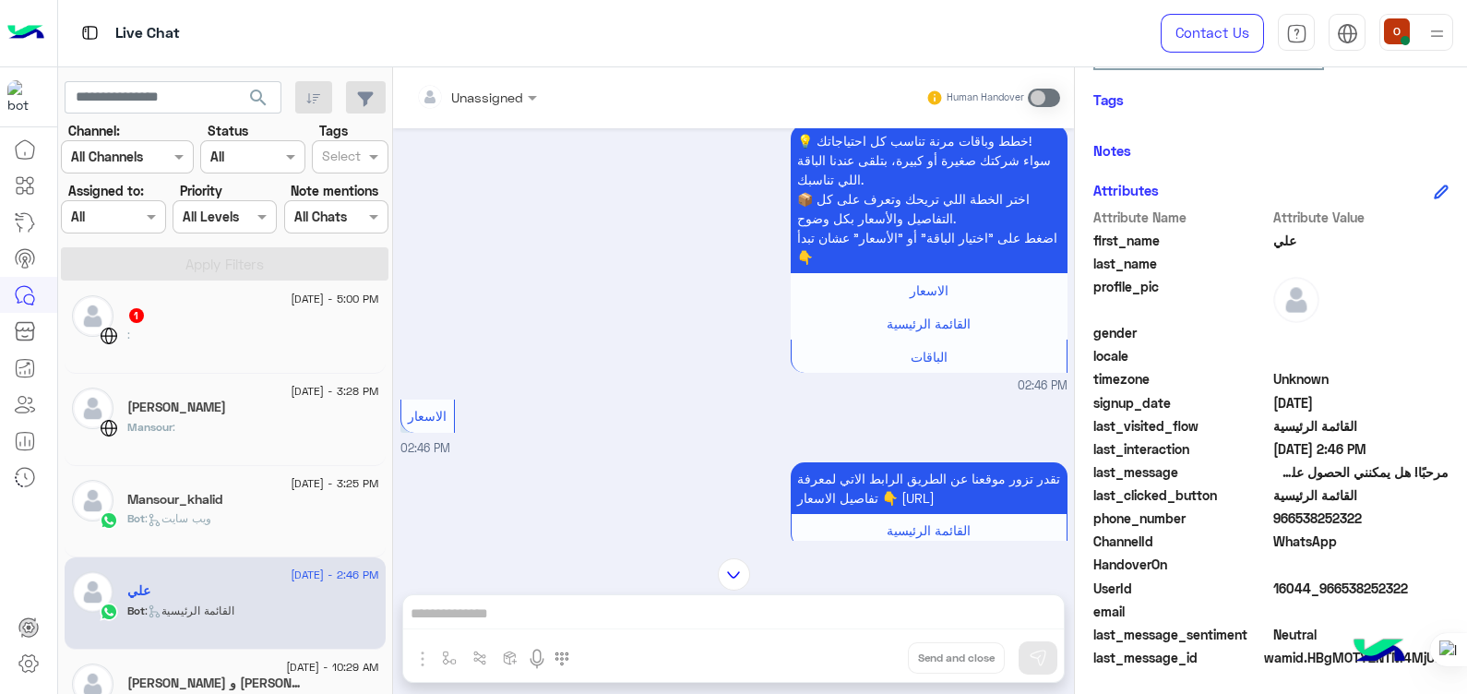
scroll to position [631, 0]
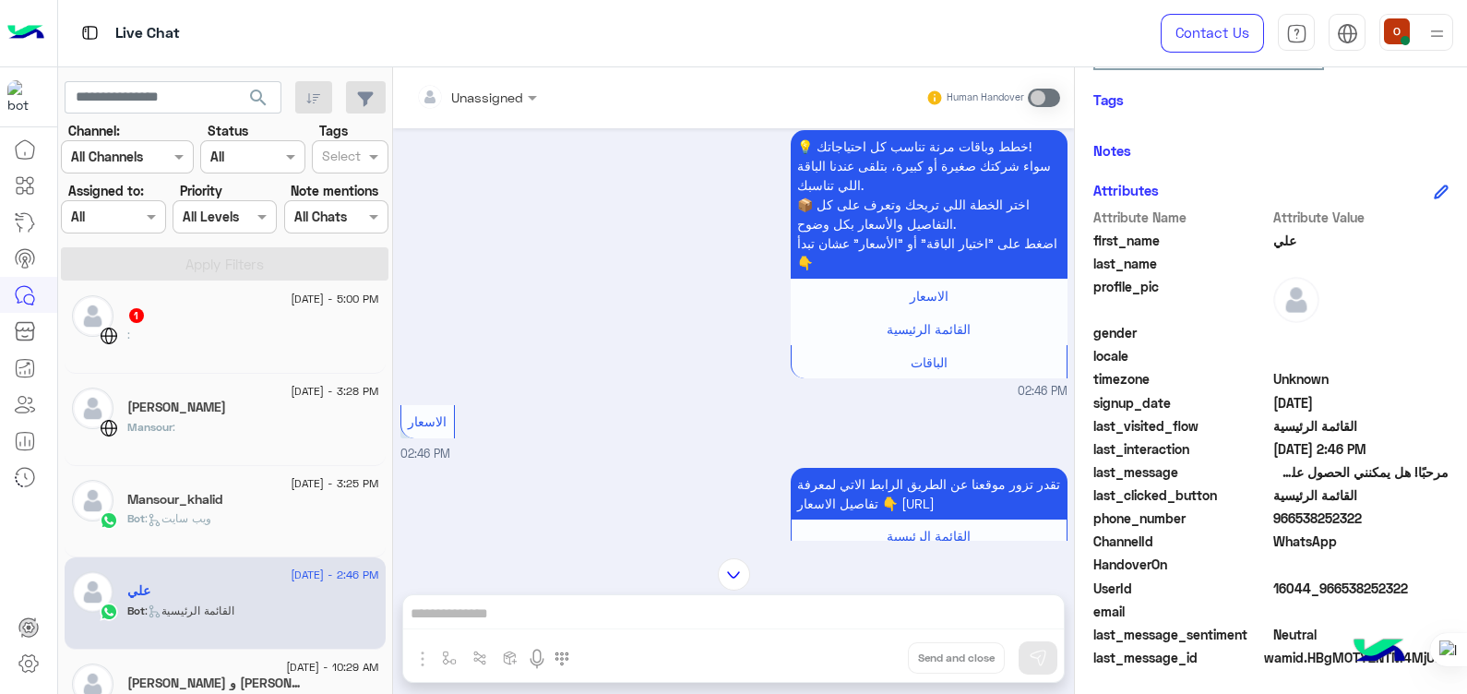
click at [190, 518] on span ": ويب سايت" at bounding box center [178, 518] width 66 height 14
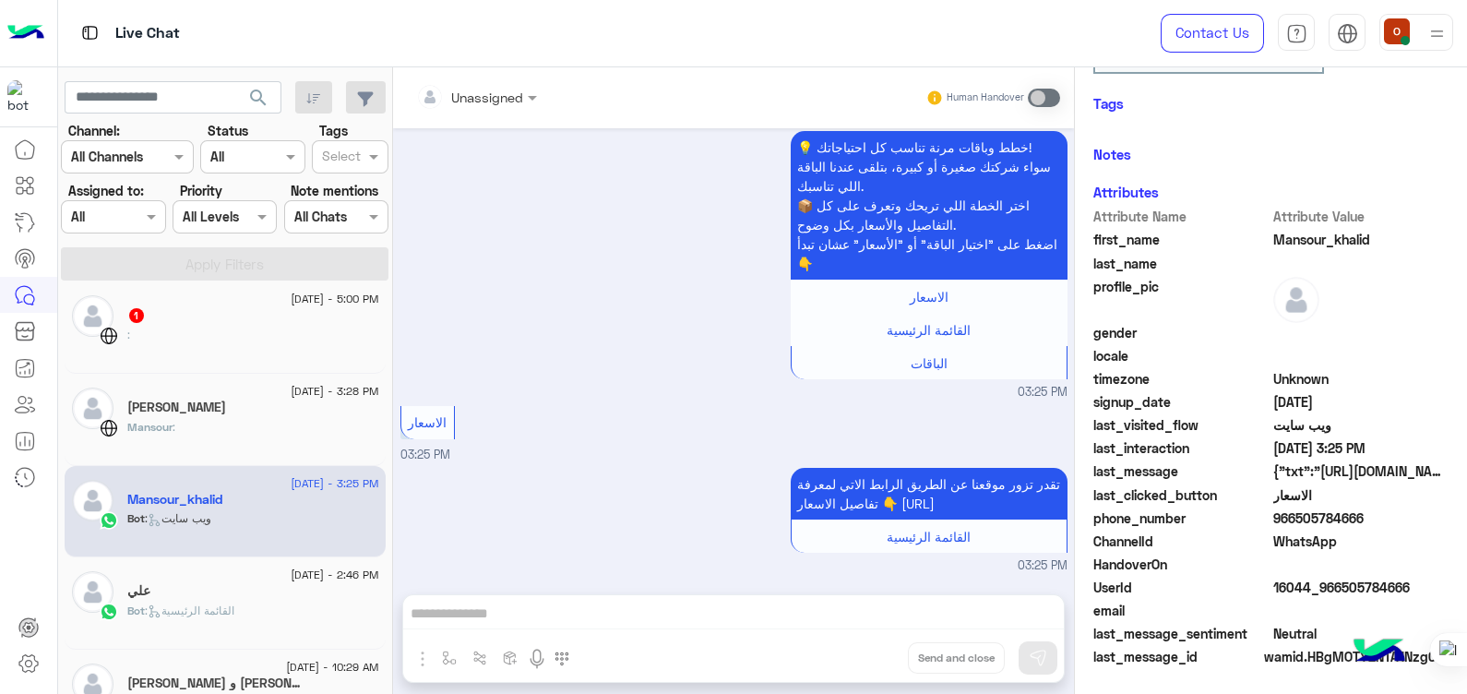
scroll to position [314, 0]
drag, startPoint x: 1356, startPoint y: 514, endPoint x: 1295, endPoint y: 518, distance: 61.0
click at [1295, 518] on span "966505784666" at bounding box center [1361, 517] width 176 height 19
copy span "505784666"
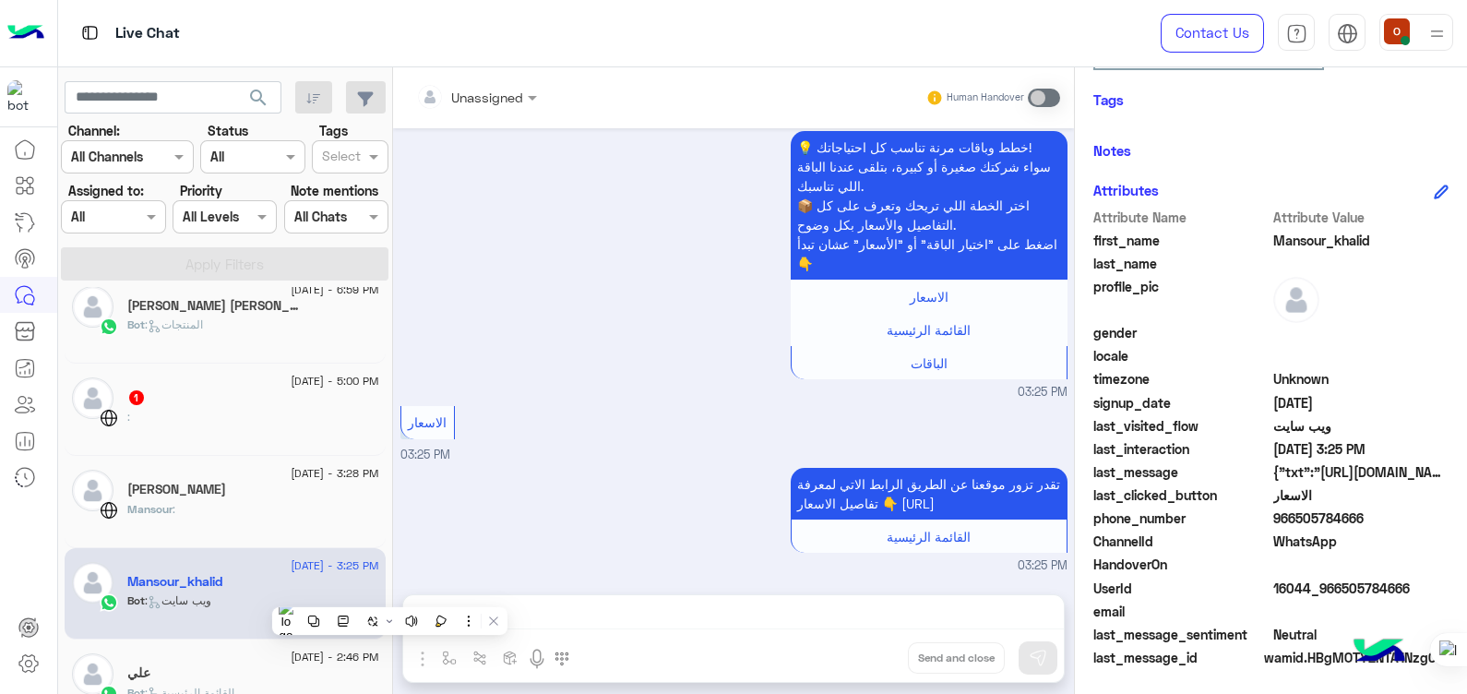
scroll to position [1451, 0]
click at [233, 521] on div "[PERSON_NAME] :" at bounding box center [253, 517] width 252 height 32
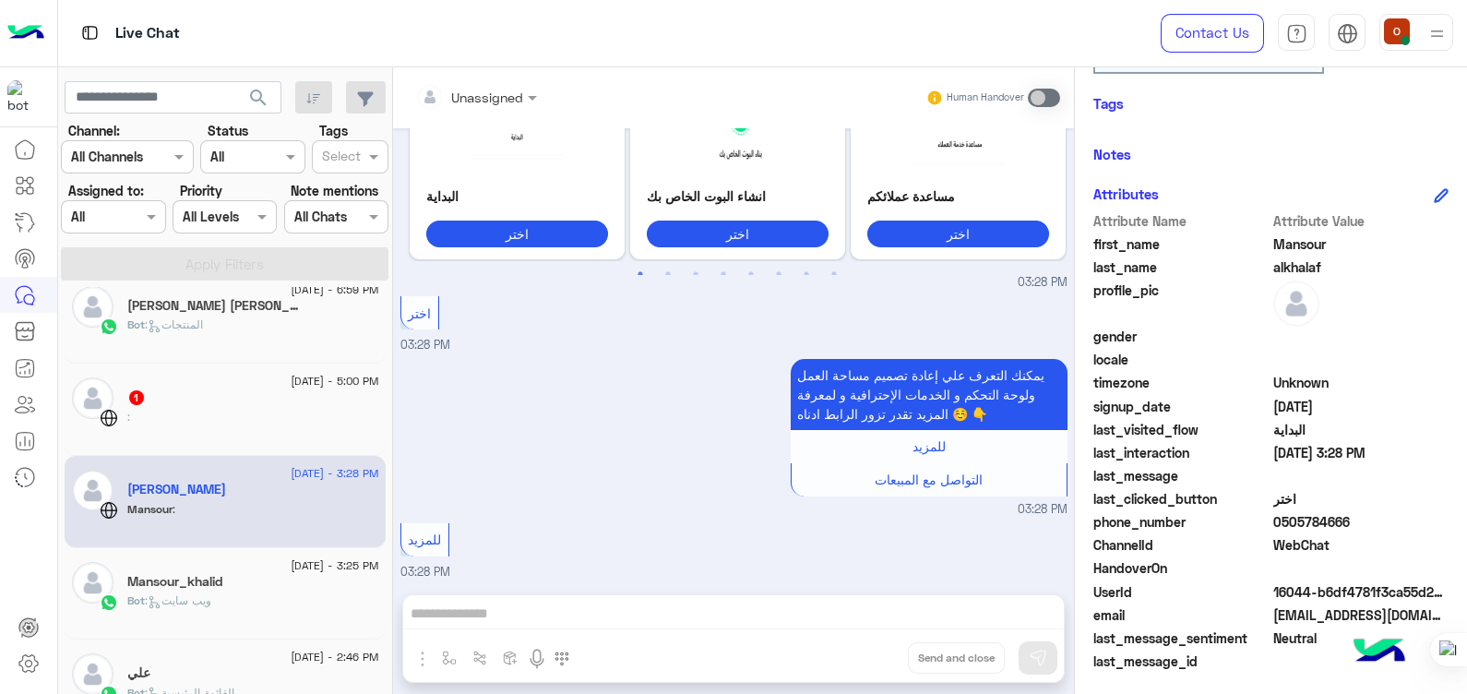
scroll to position [314, 0]
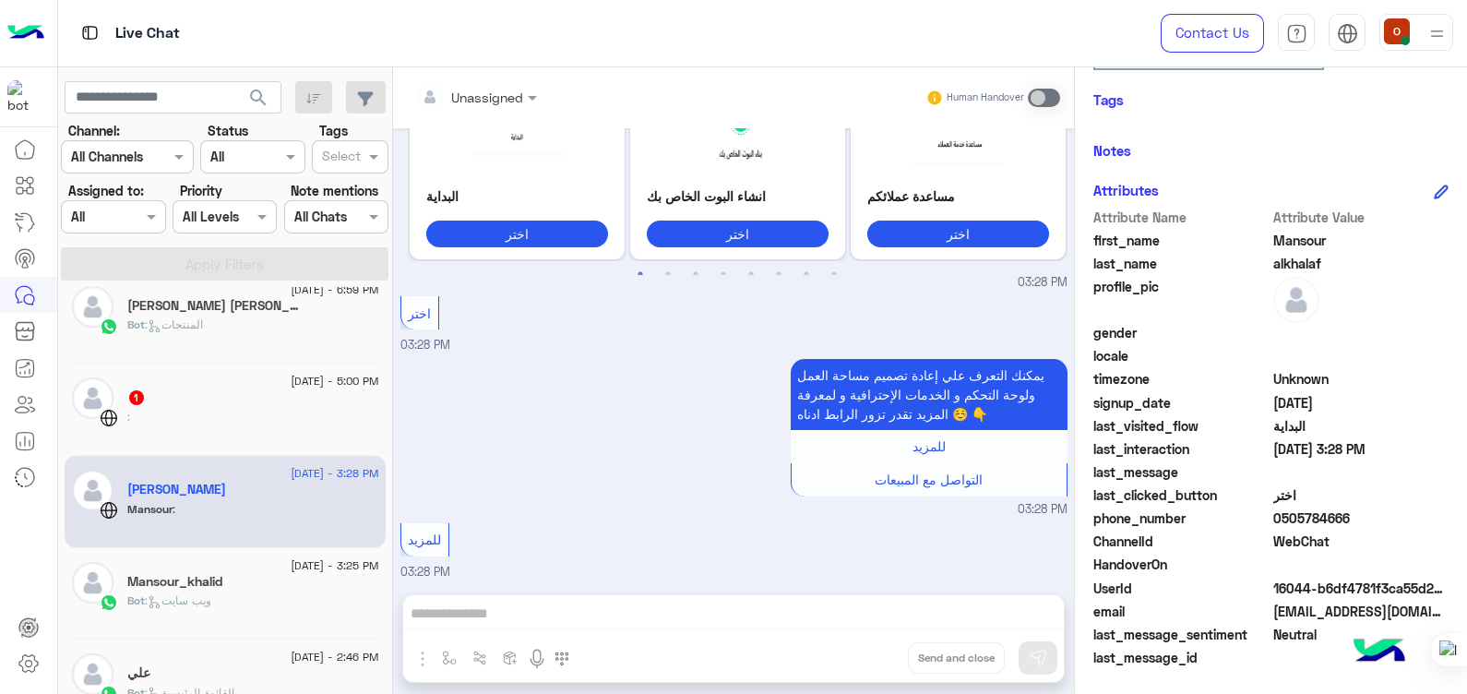
click at [216, 328] on div "Bot : المنتجات" at bounding box center [253, 332] width 252 height 32
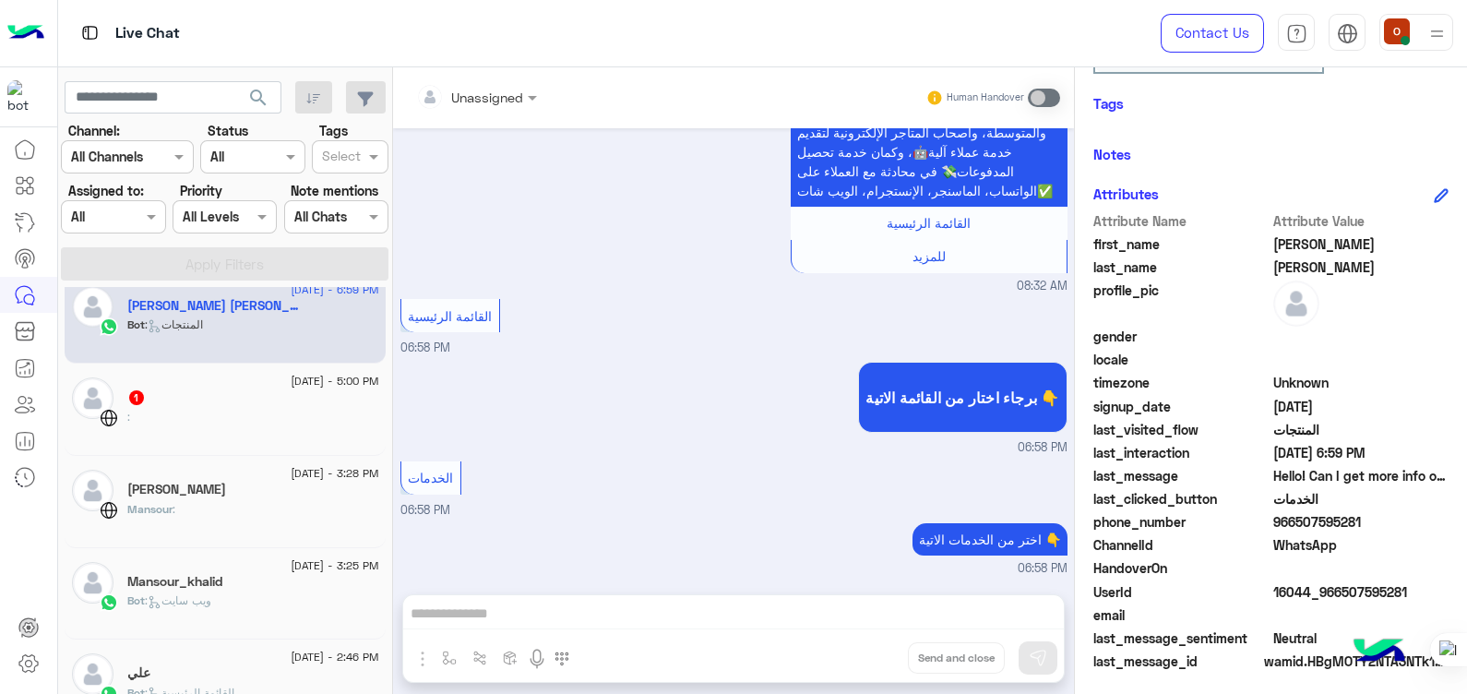
scroll to position [314, 0]
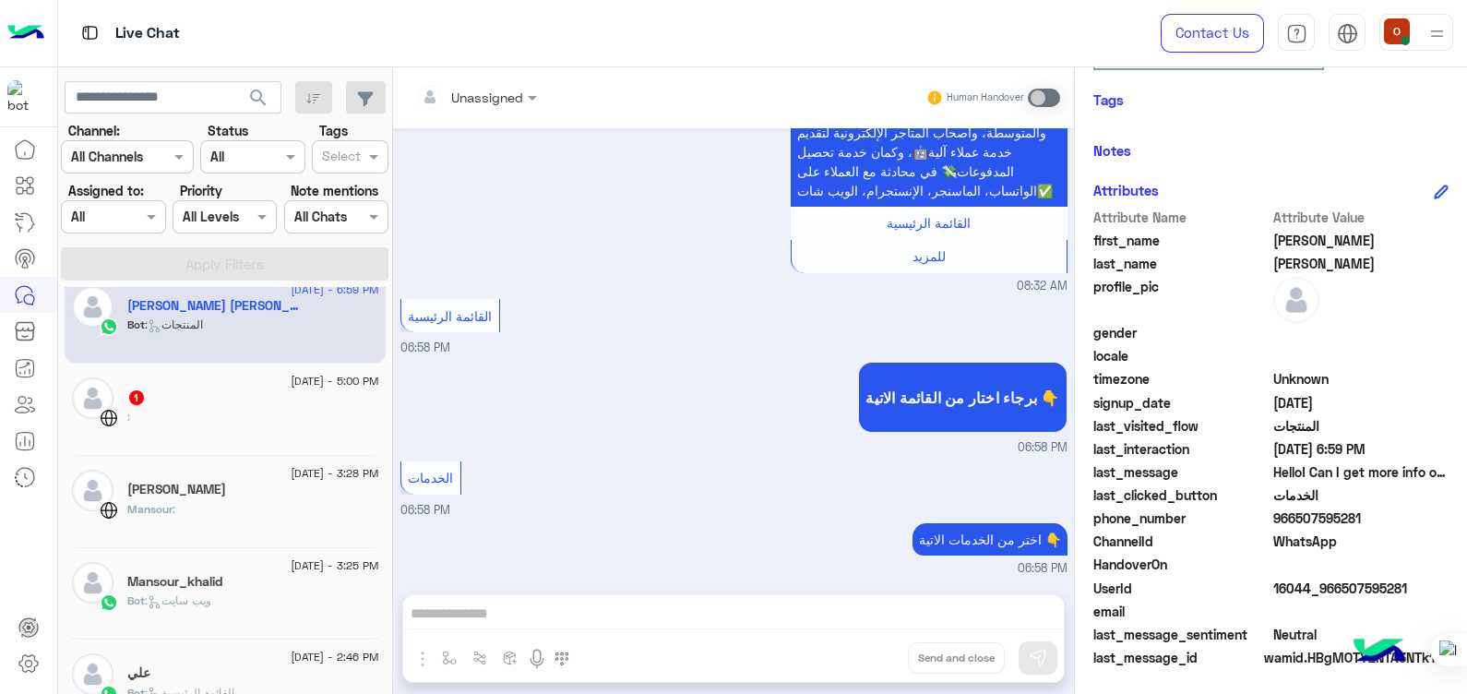
click at [211, 311] on h5 "[PERSON_NAME] [PERSON_NAME]" at bounding box center [215, 306] width 176 height 16
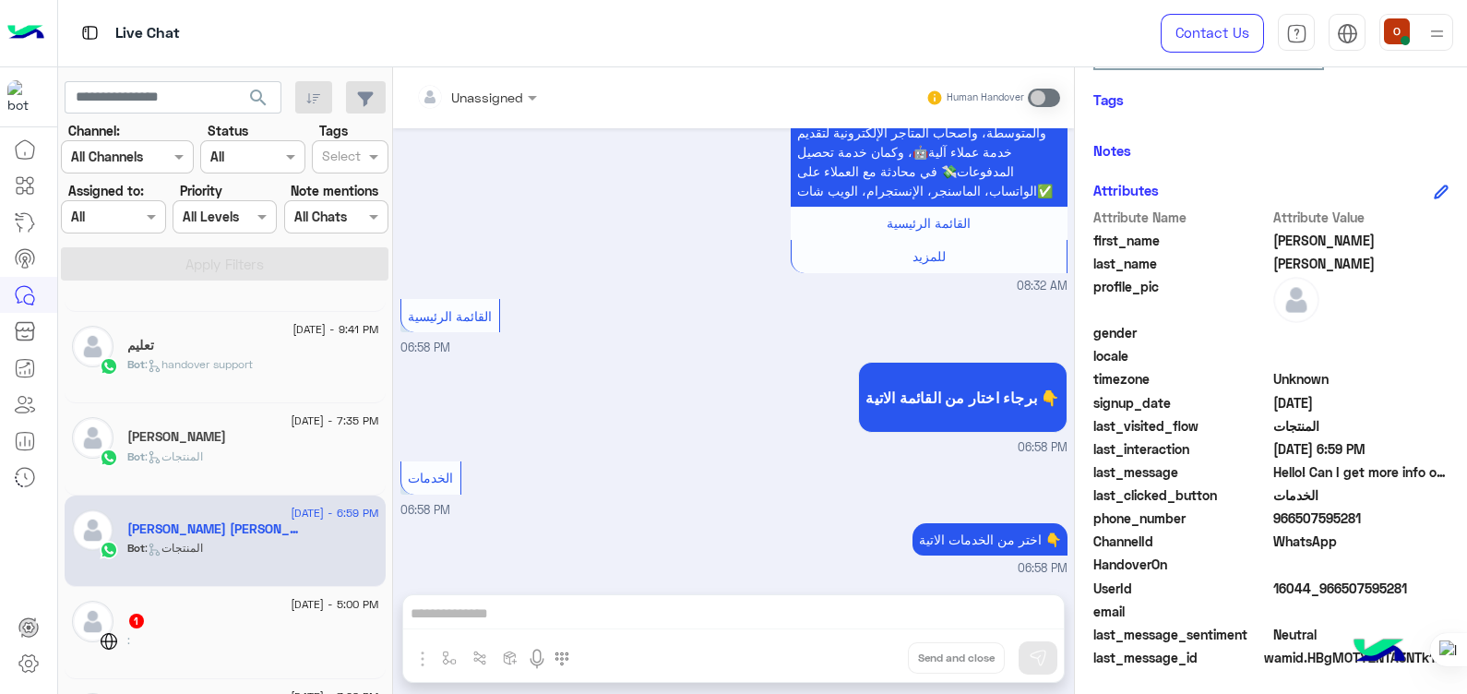
scroll to position [989, 0]
drag, startPoint x: 1356, startPoint y: 519, endPoint x: 1295, endPoint y: 516, distance: 61.0
click at [1295, 516] on span "966507595281" at bounding box center [1361, 517] width 176 height 19
copy span "507595281"
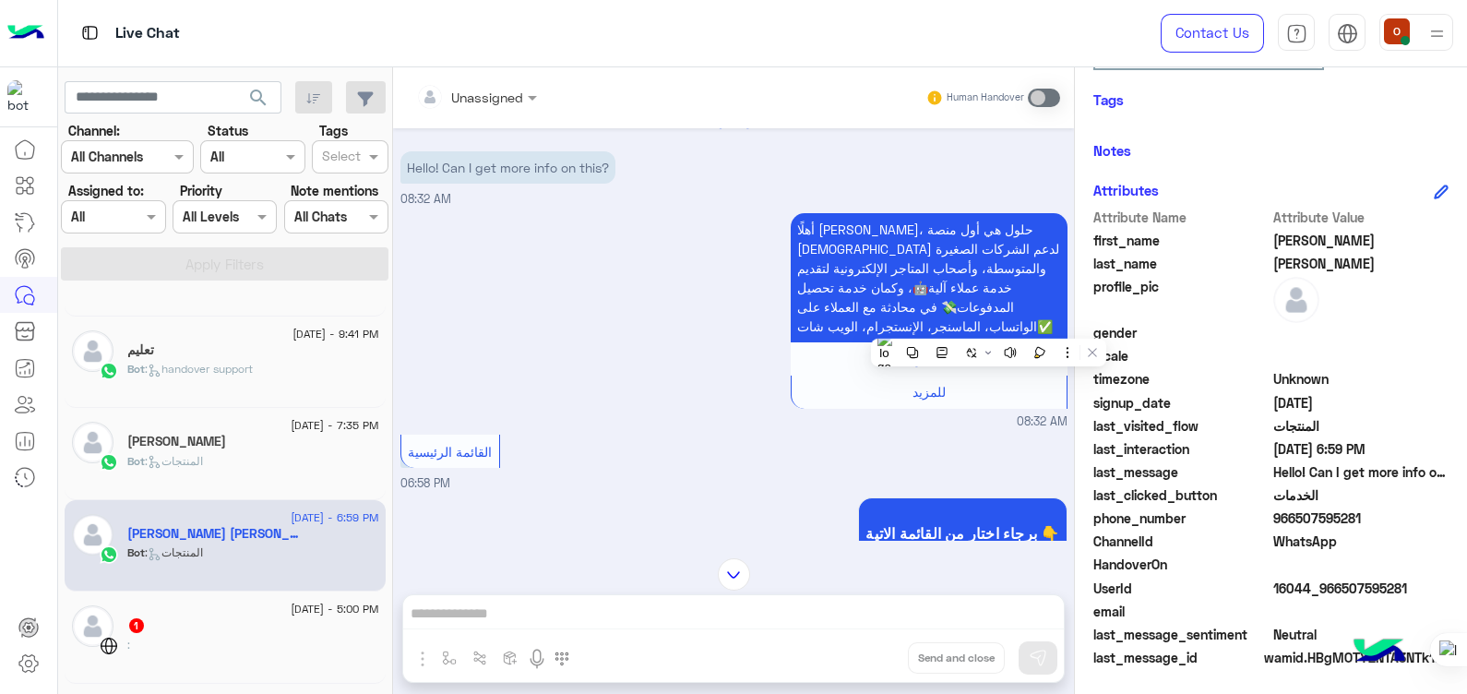
scroll to position [937, 0]
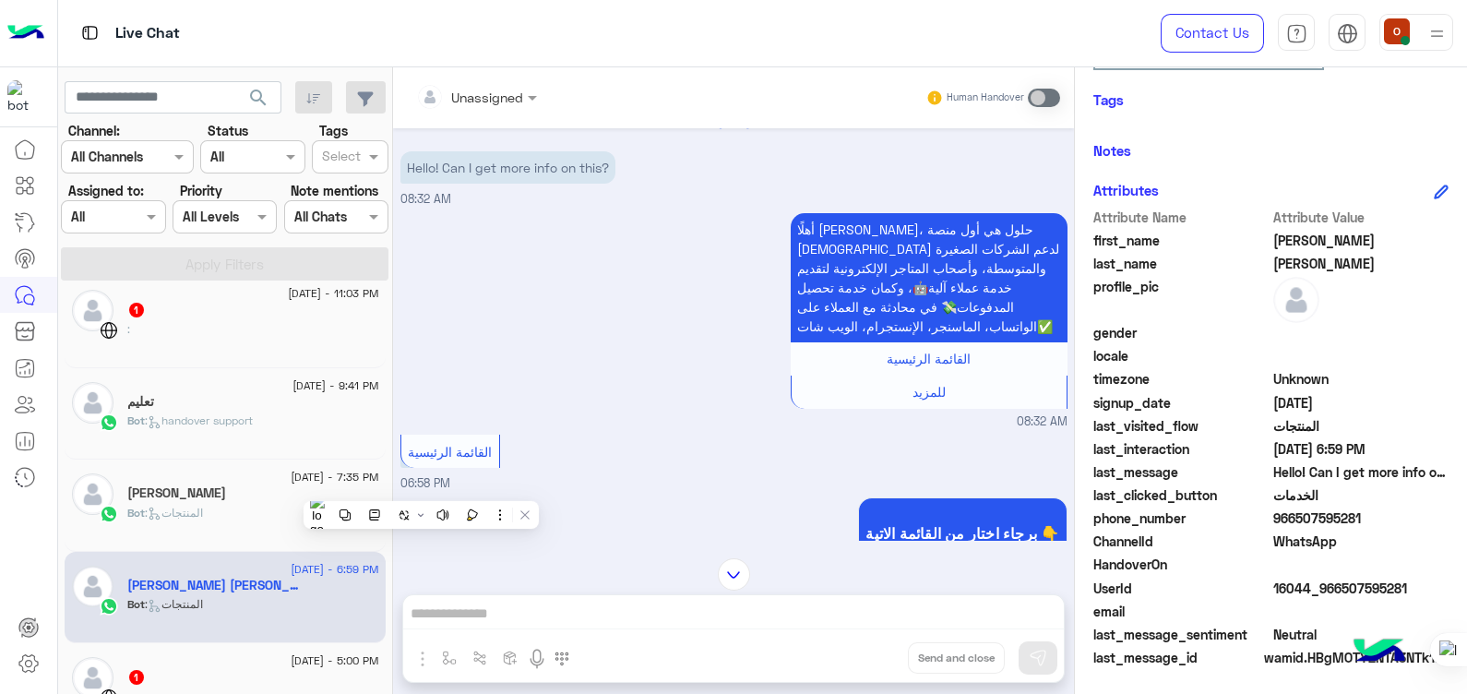
click at [541, 583] on div at bounding box center [733, 574] width 681 height 32
click at [194, 493] on h5 "[PERSON_NAME]" at bounding box center [176, 493] width 99 height 16
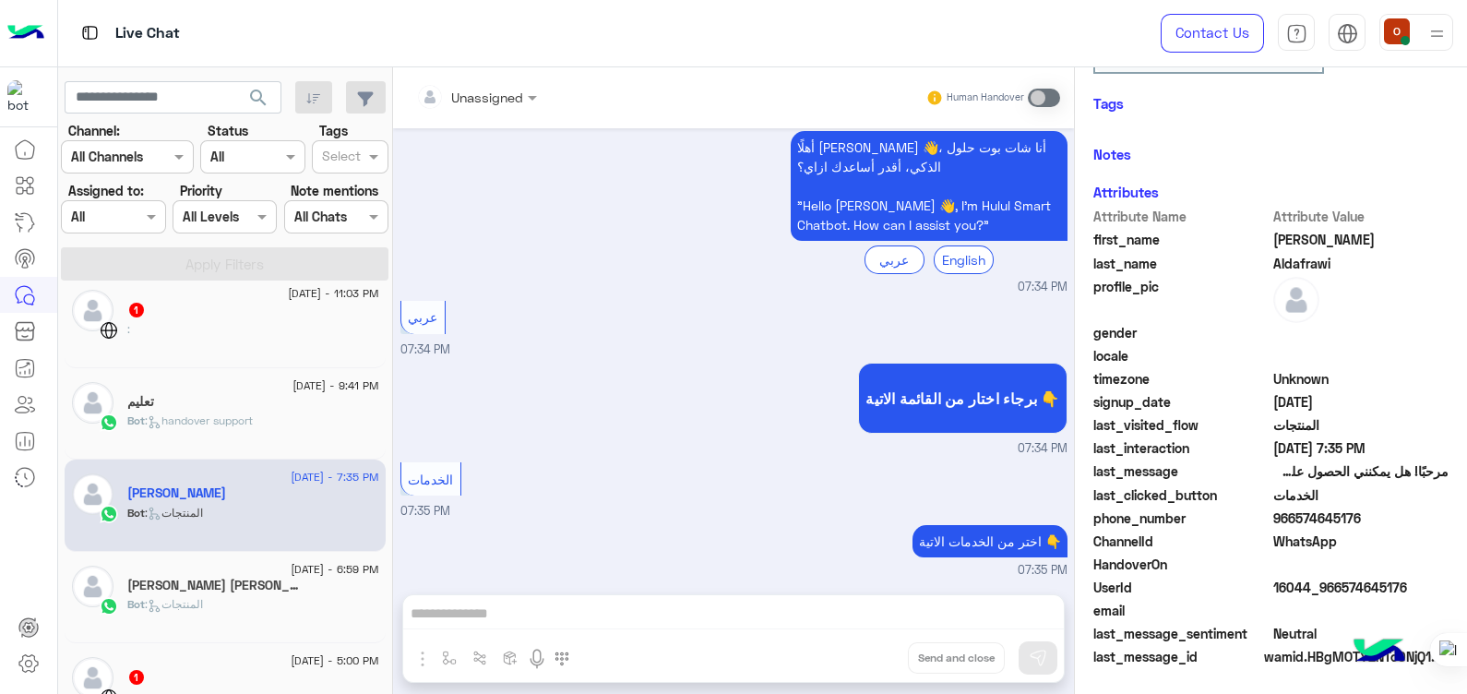
scroll to position [314, 0]
click at [1309, 265] on span "Aldafrawi" at bounding box center [1361, 263] width 176 height 19
copy span "Aldafrawi"
drag, startPoint x: 1354, startPoint y: 512, endPoint x: 1295, endPoint y: 512, distance: 59.1
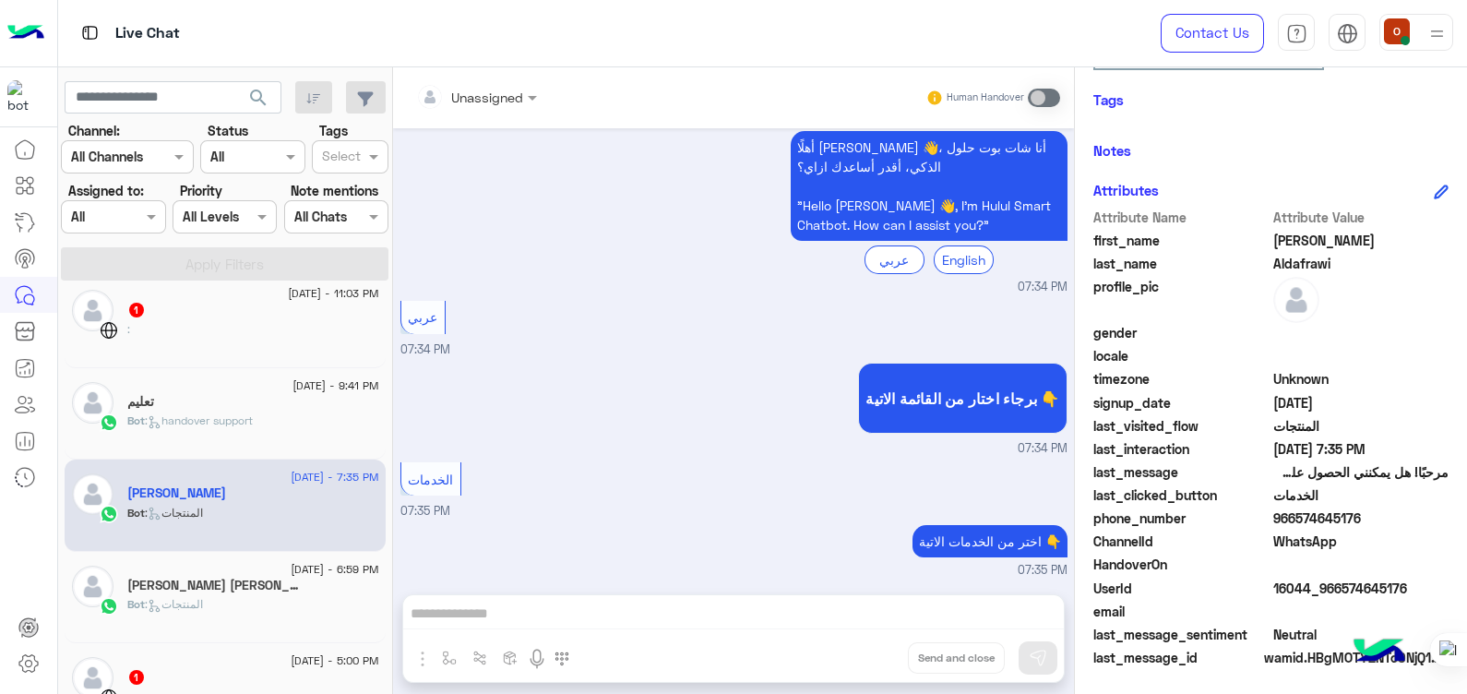
click at [1295, 512] on span "966574645176" at bounding box center [1361, 517] width 176 height 19
copy span "574645176"
click at [167, 411] on div "تعليم" at bounding box center [253, 403] width 252 height 19
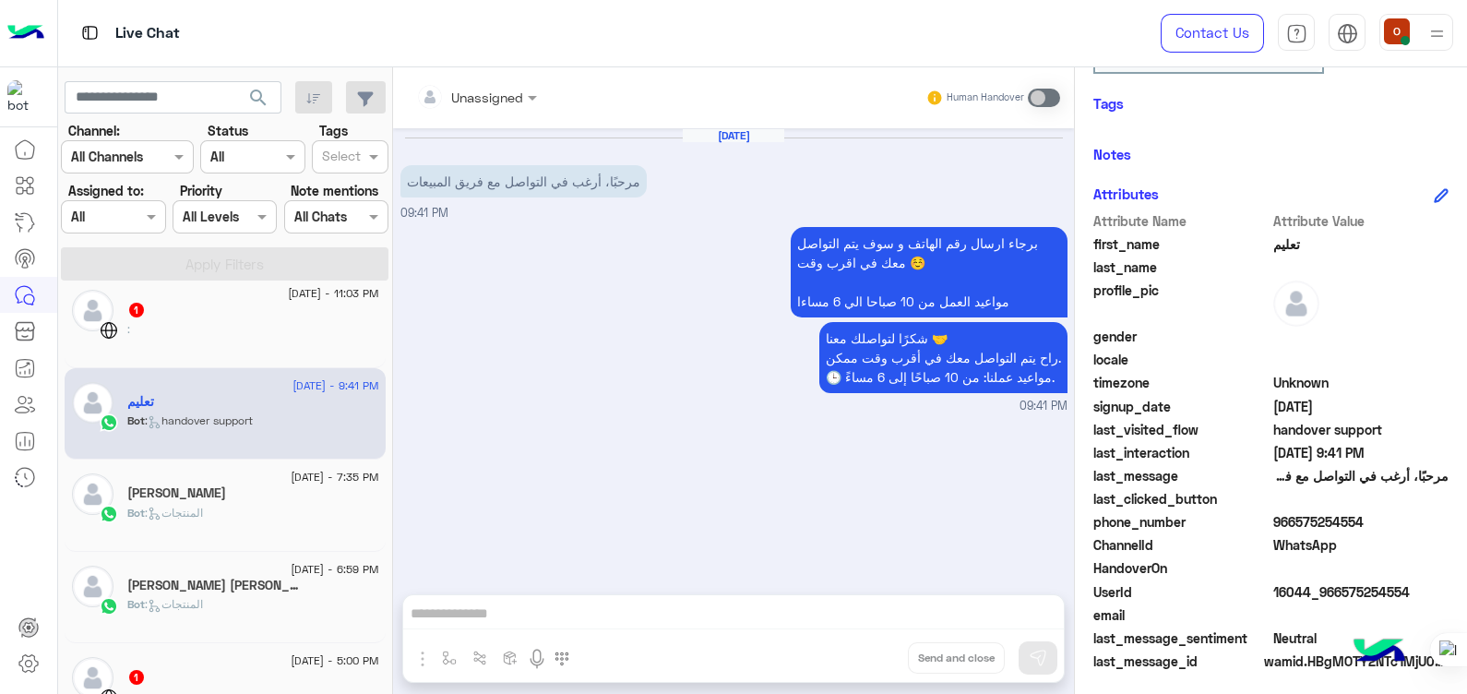
scroll to position [314, 0]
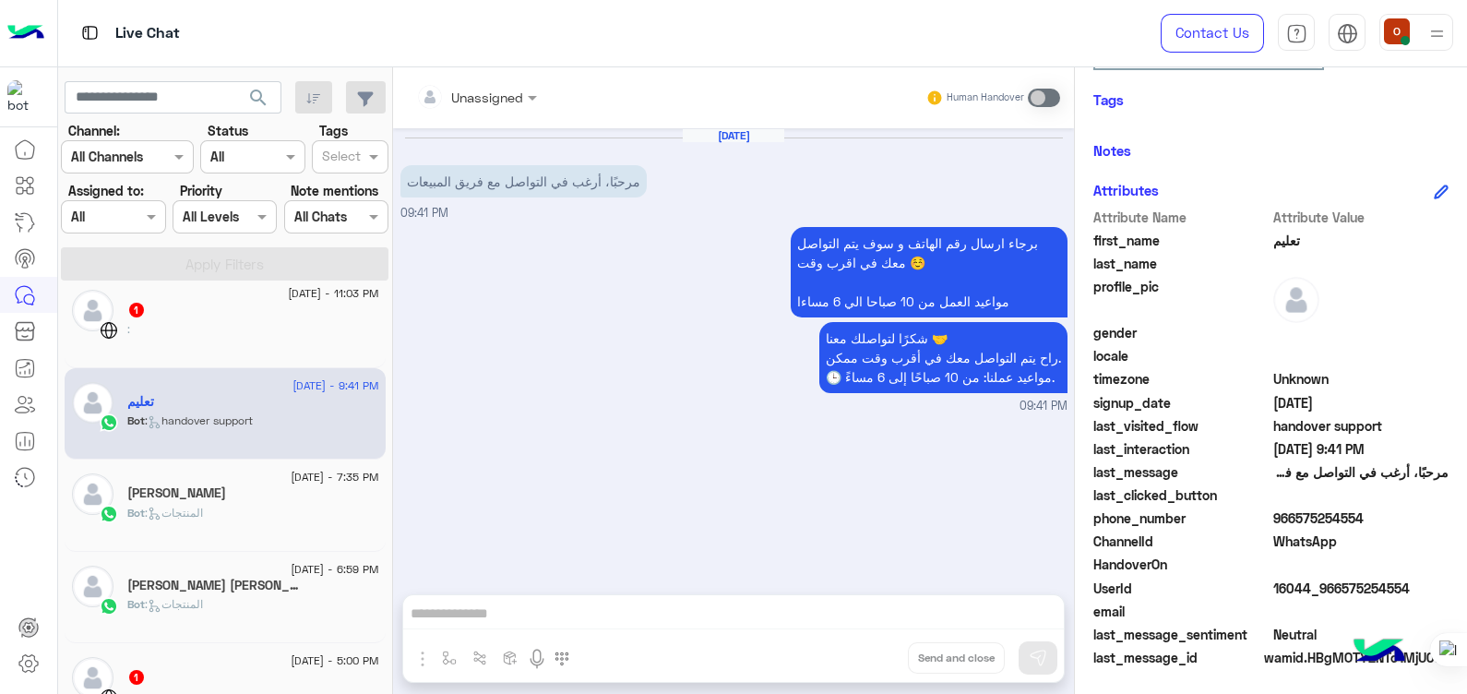
drag, startPoint x: 1358, startPoint y: 521, endPoint x: 1295, endPoint y: 518, distance: 62.8
click at [1295, 518] on span "966575254554" at bounding box center [1361, 517] width 176 height 19
copy span "575254554"
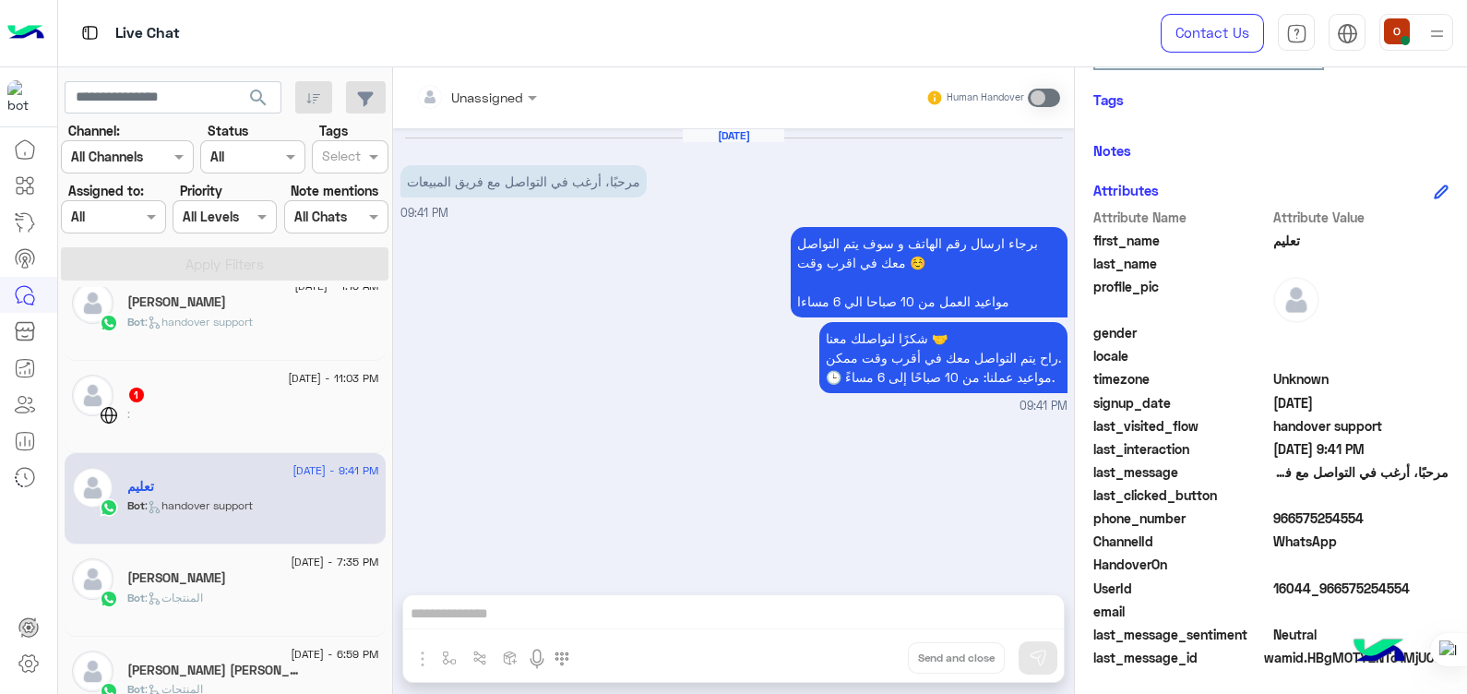
scroll to position [790, 0]
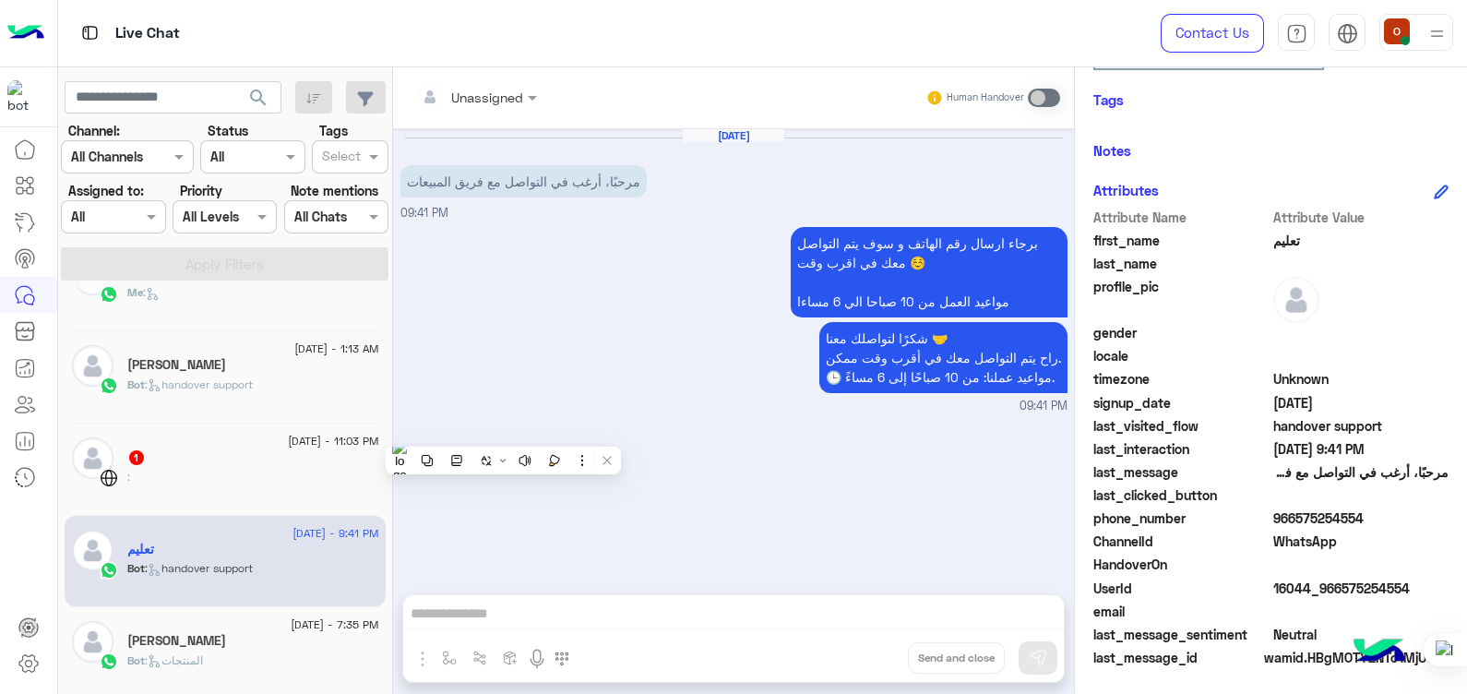
click at [231, 372] on div "[PERSON_NAME]" at bounding box center [253, 366] width 252 height 19
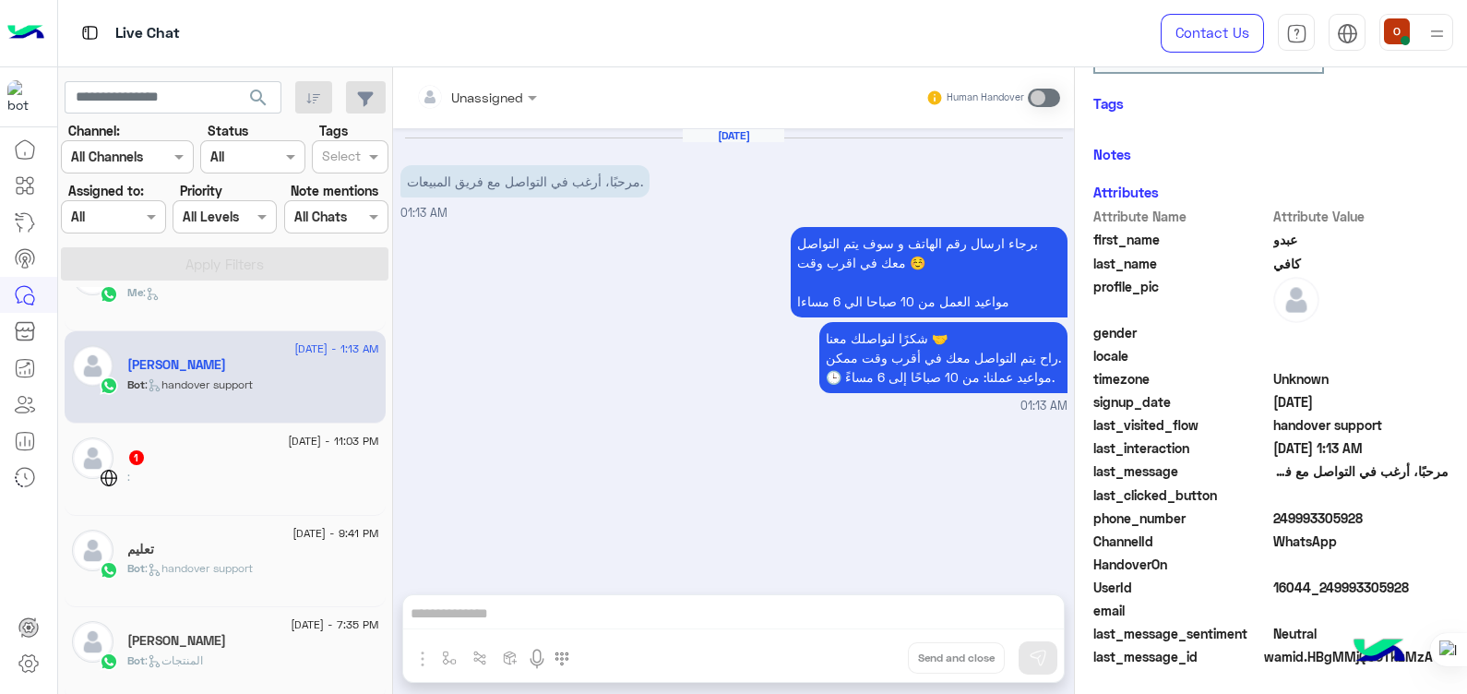
scroll to position [314, 0]
drag, startPoint x: 1361, startPoint y: 519, endPoint x: 1292, endPoint y: 511, distance: 69.6
click at [1292, 511] on span "249993305928" at bounding box center [1361, 517] width 176 height 19
copy span "993305928"
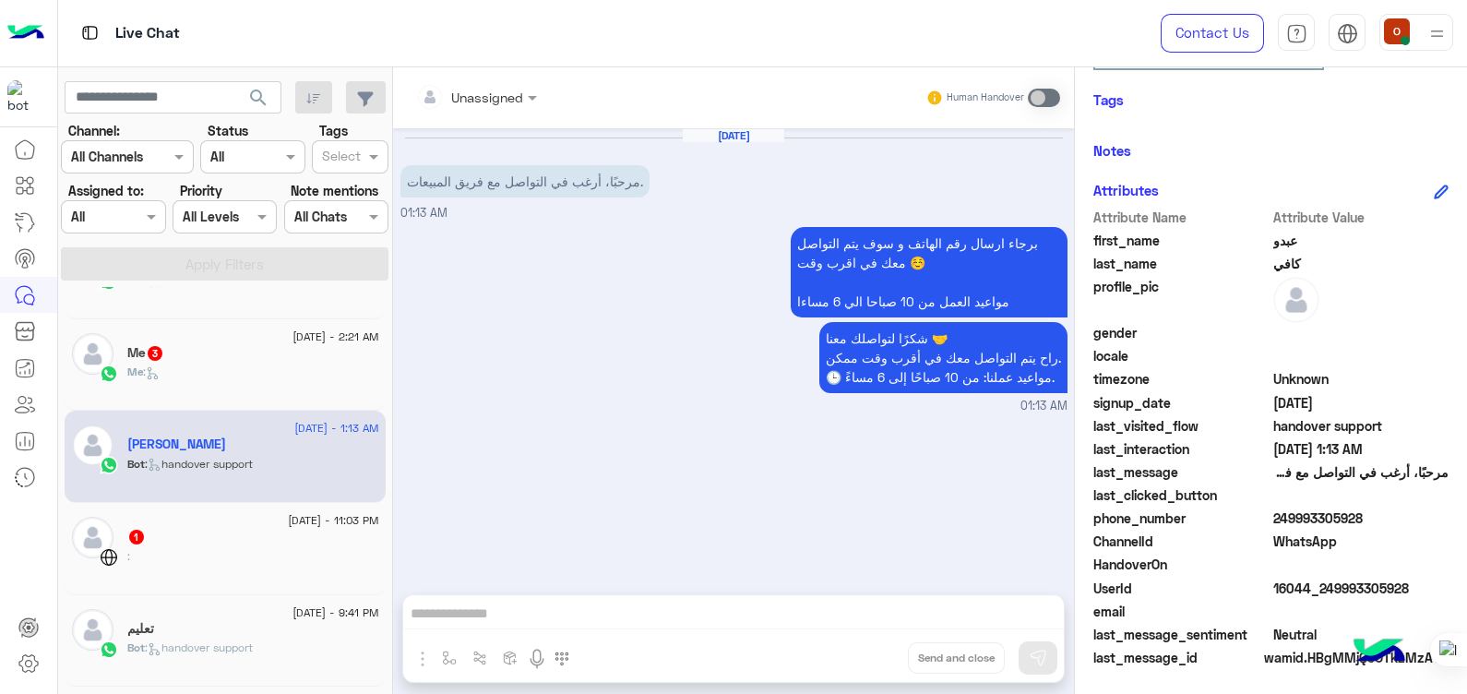
scroll to position [642, 0]
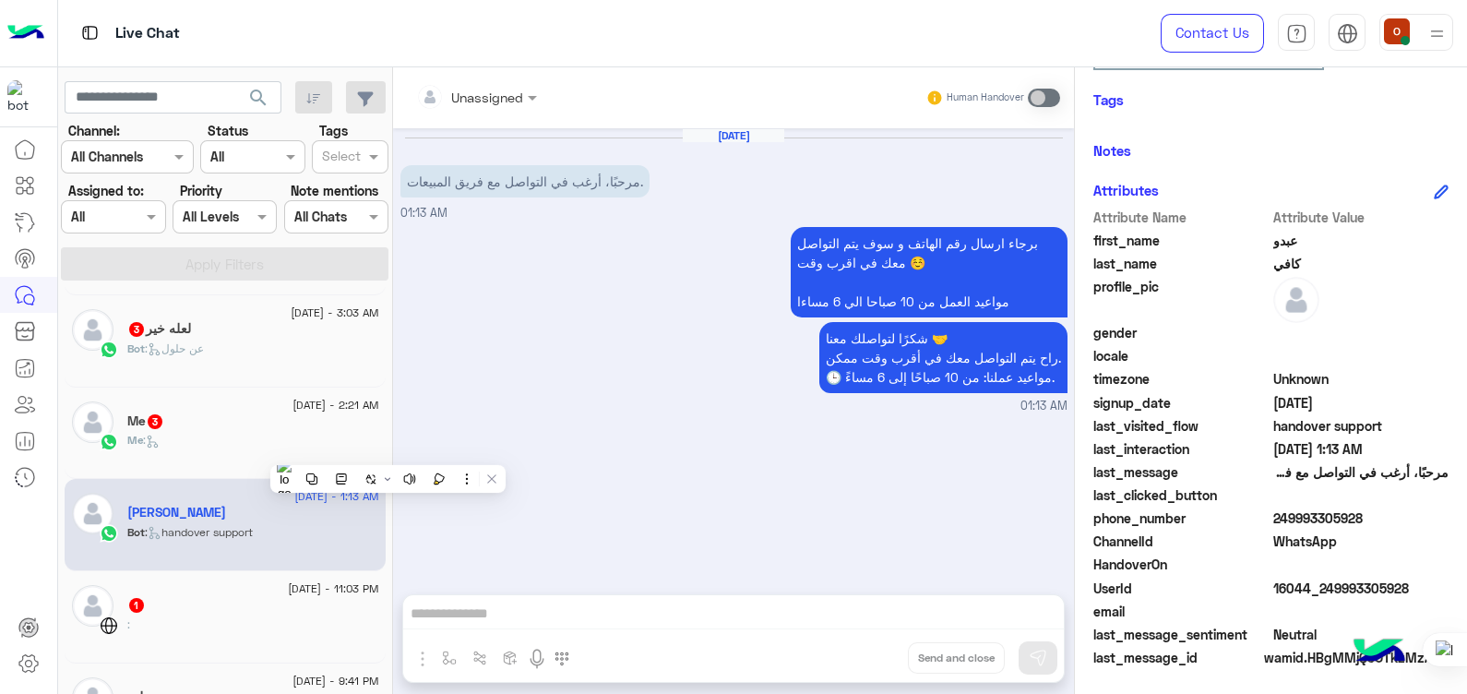
click at [209, 440] on div "Me :" at bounding box center [253, 448] width 252 height 32
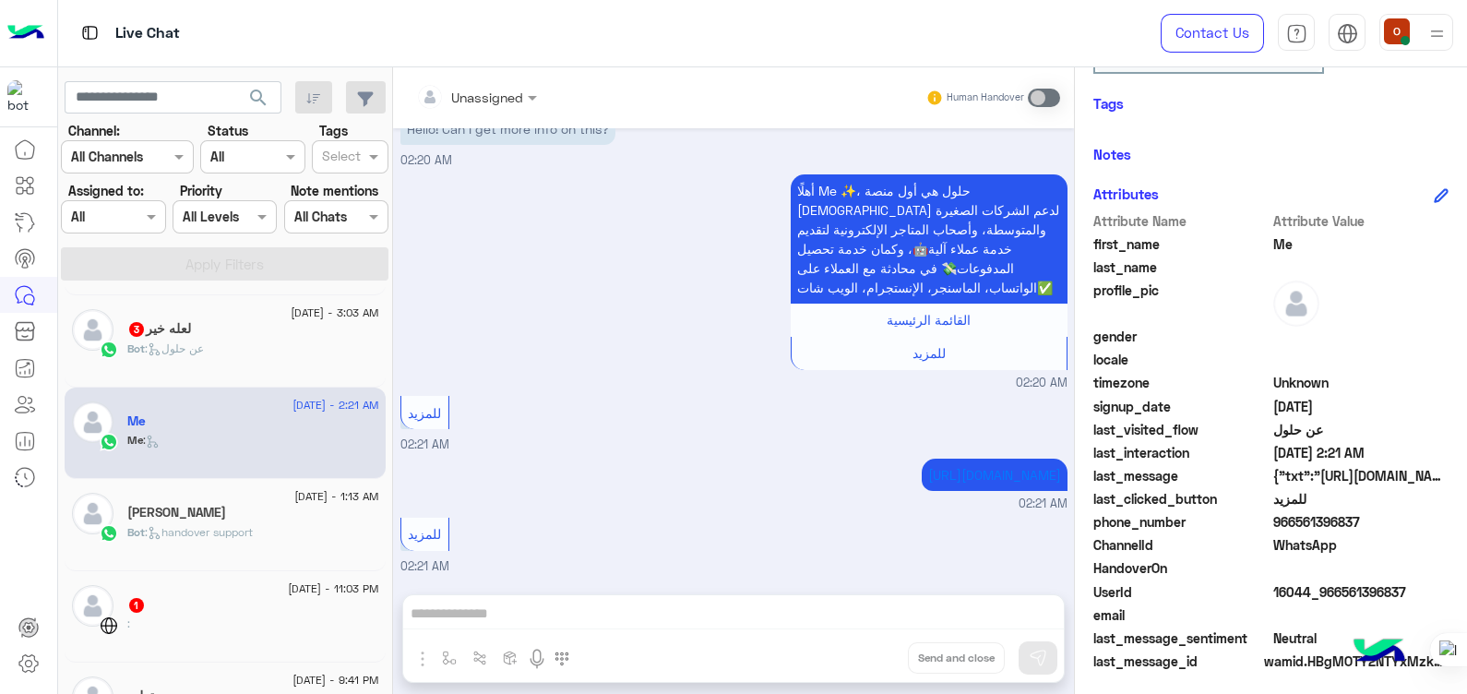
scroll to position [314, 0]
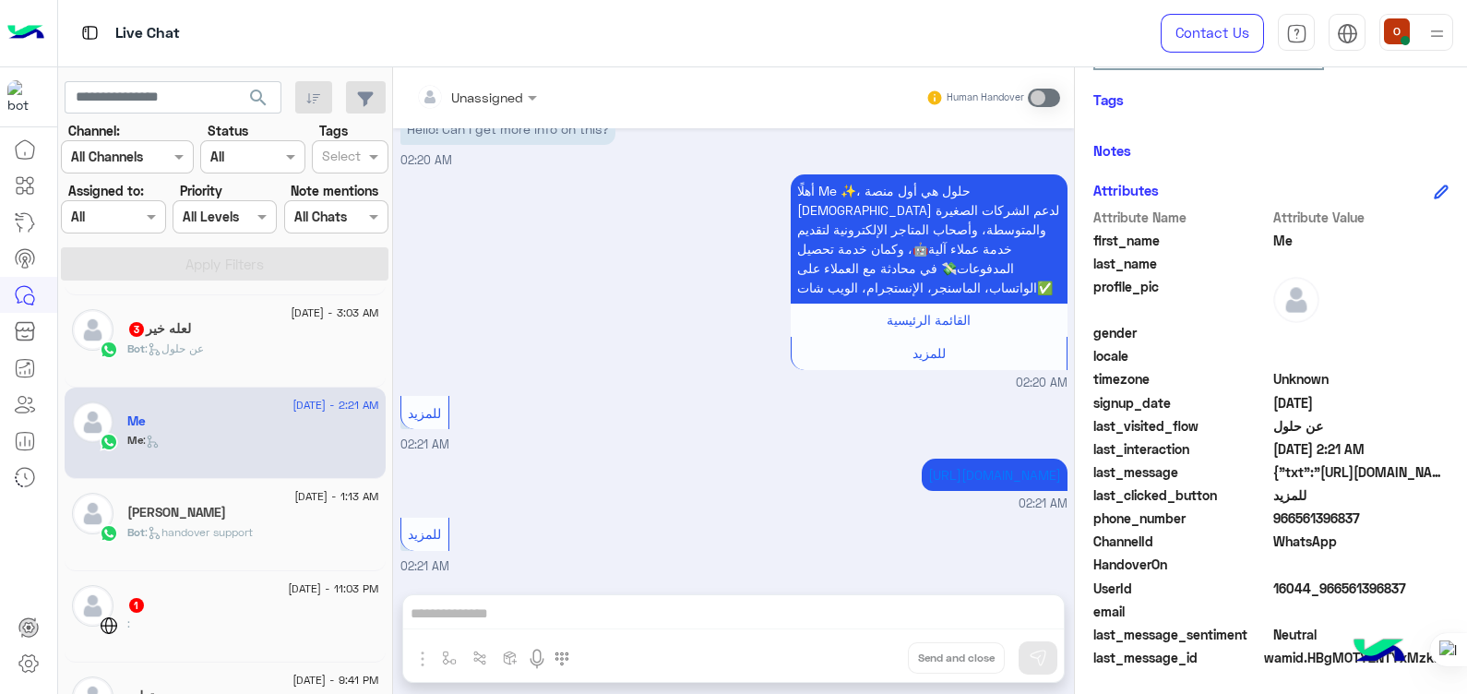
drag, startPoint x: 1359, startPoint y: 509, endPoint x: 1292, endPoint y: 519, distance: 68.1
click at [1292, 519] on span "966561396837" at bounding box center [1361, 517] width 176 height 19
copy span "561396837"
click at [197, 337] on div "لعله خير 3" at bounding box center [253, 330] width 252 height 19
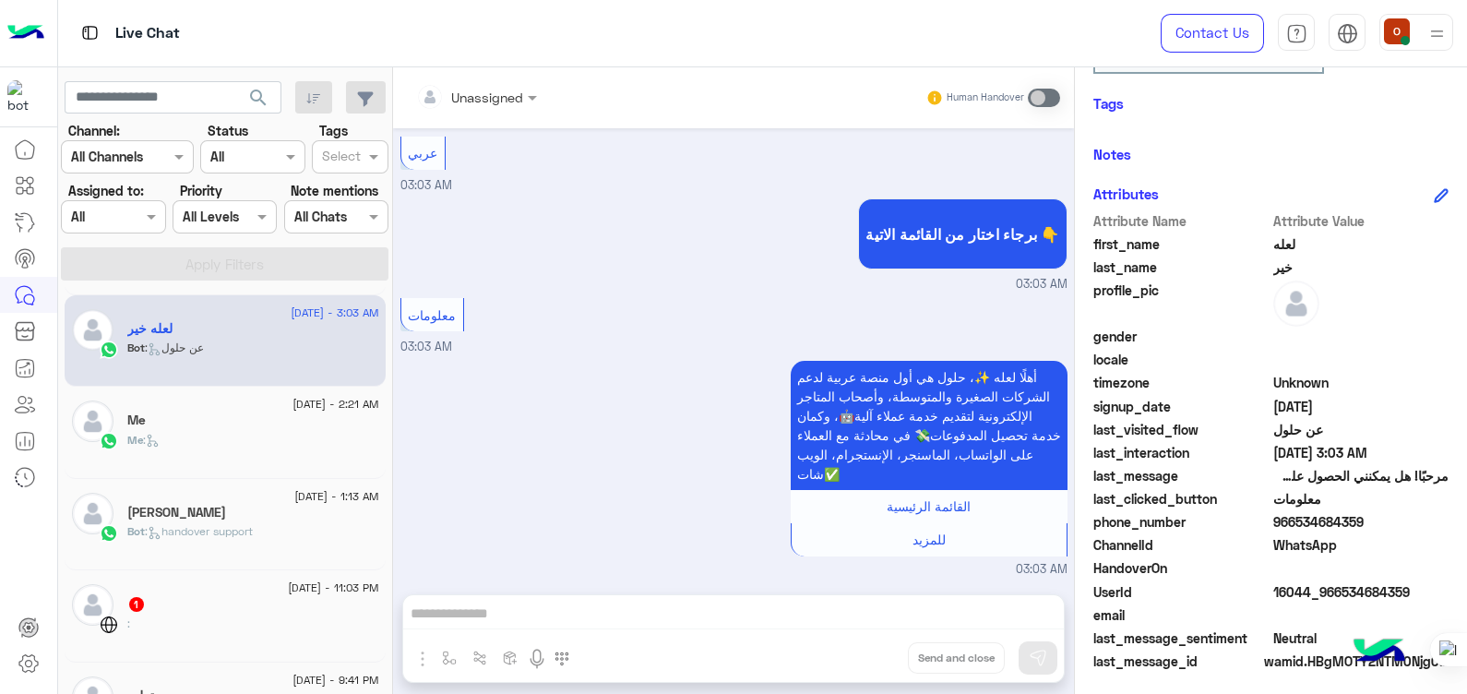
scroll to position [314, 0]
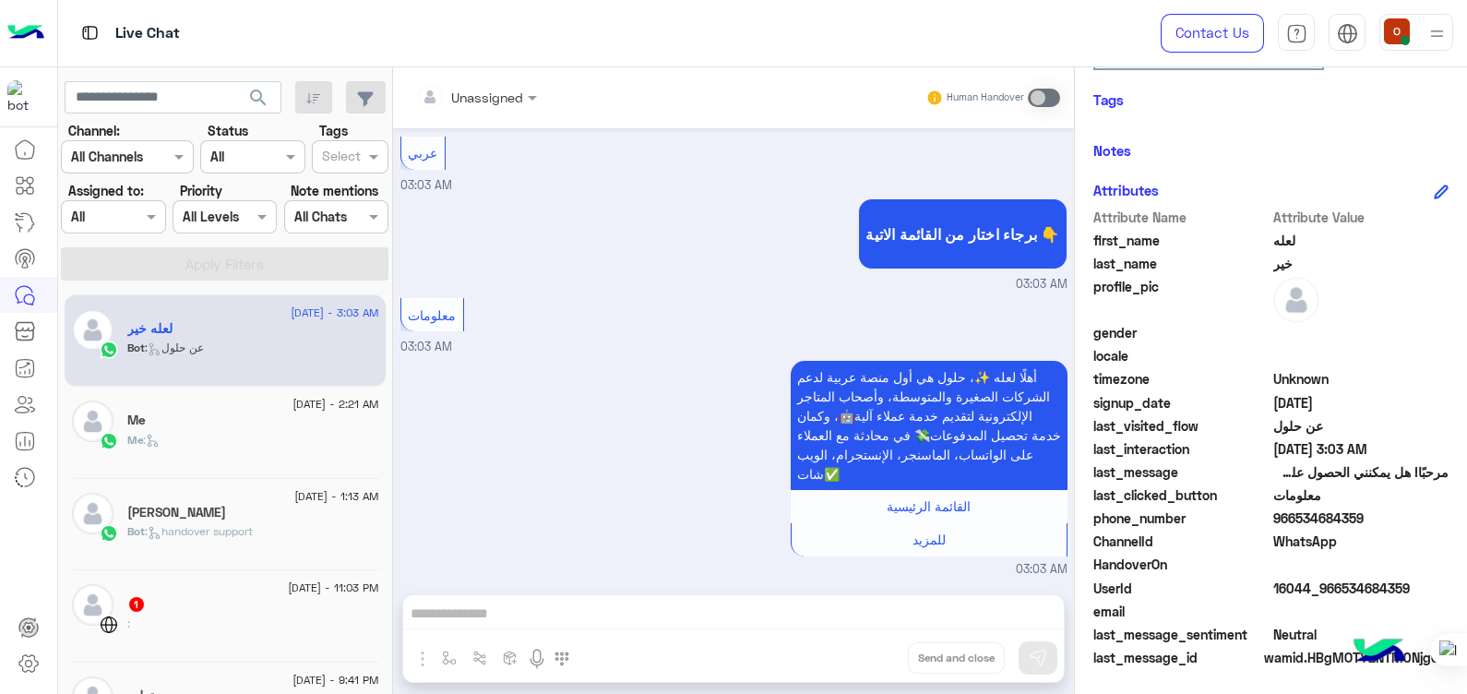
drag, startPoint x: 1362, startPoint y: 517, endPoint x: 1295, endPoint y: 515, distance: 66.5
click at [1295, 515] on span "966534684359" at bounding box center [1361, 517] width 176 height 19
copy span "534684359"
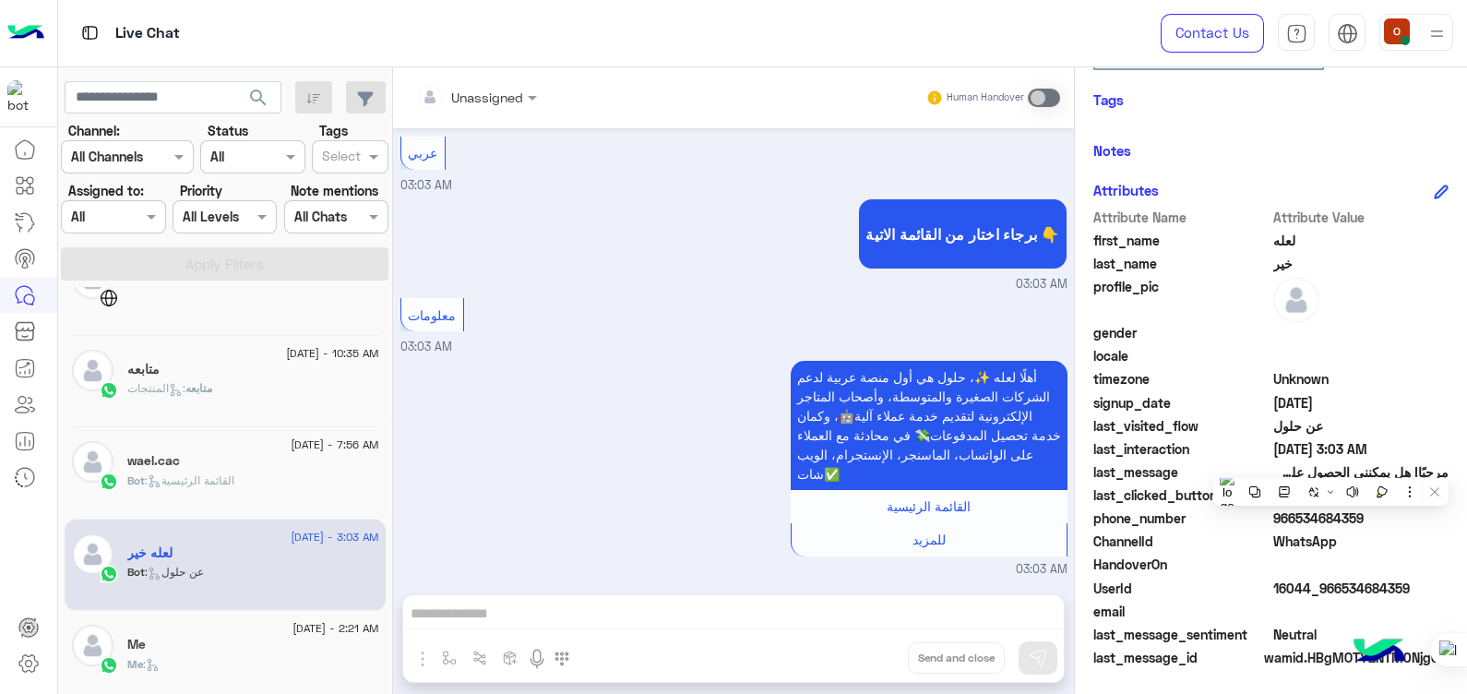
scroll to position [409, 0]
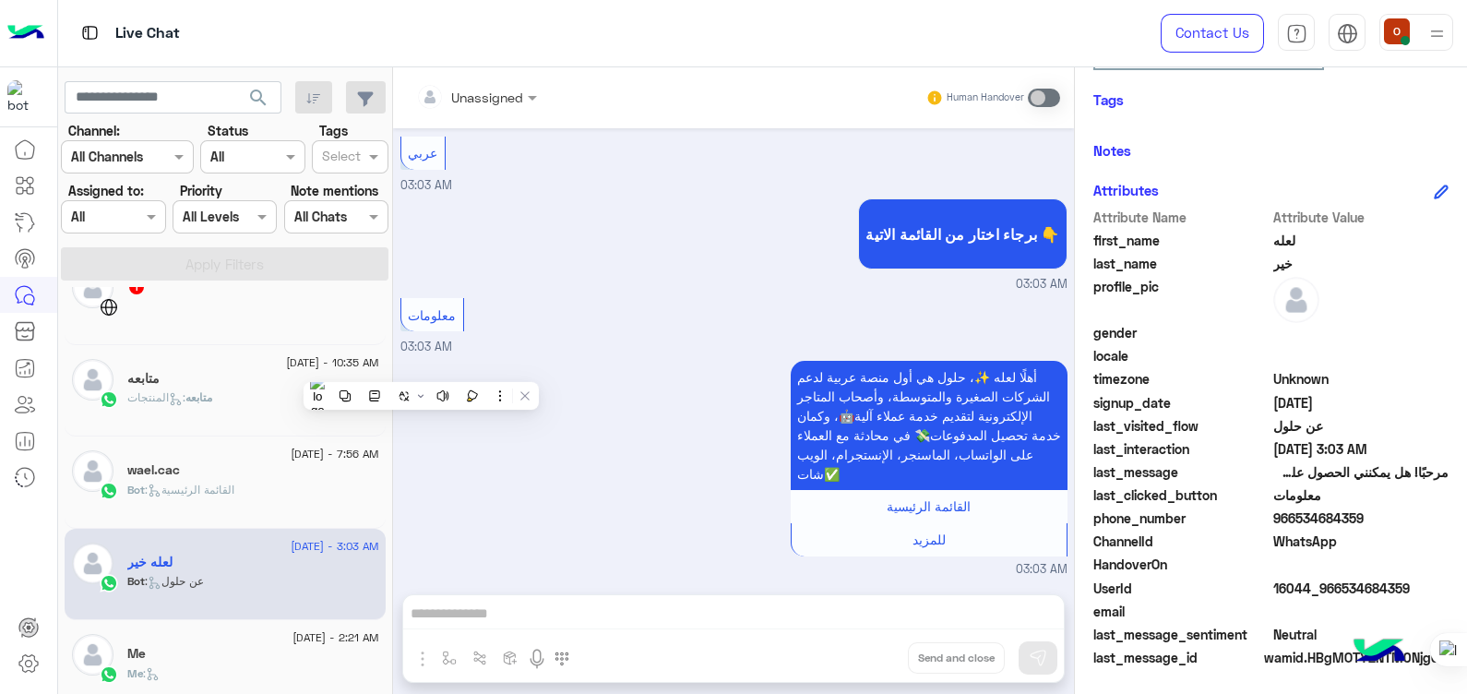
click at [243, 549] on div "[DATE] - 3:03 AM" at bounding box center [253, 549] width 252 height 12
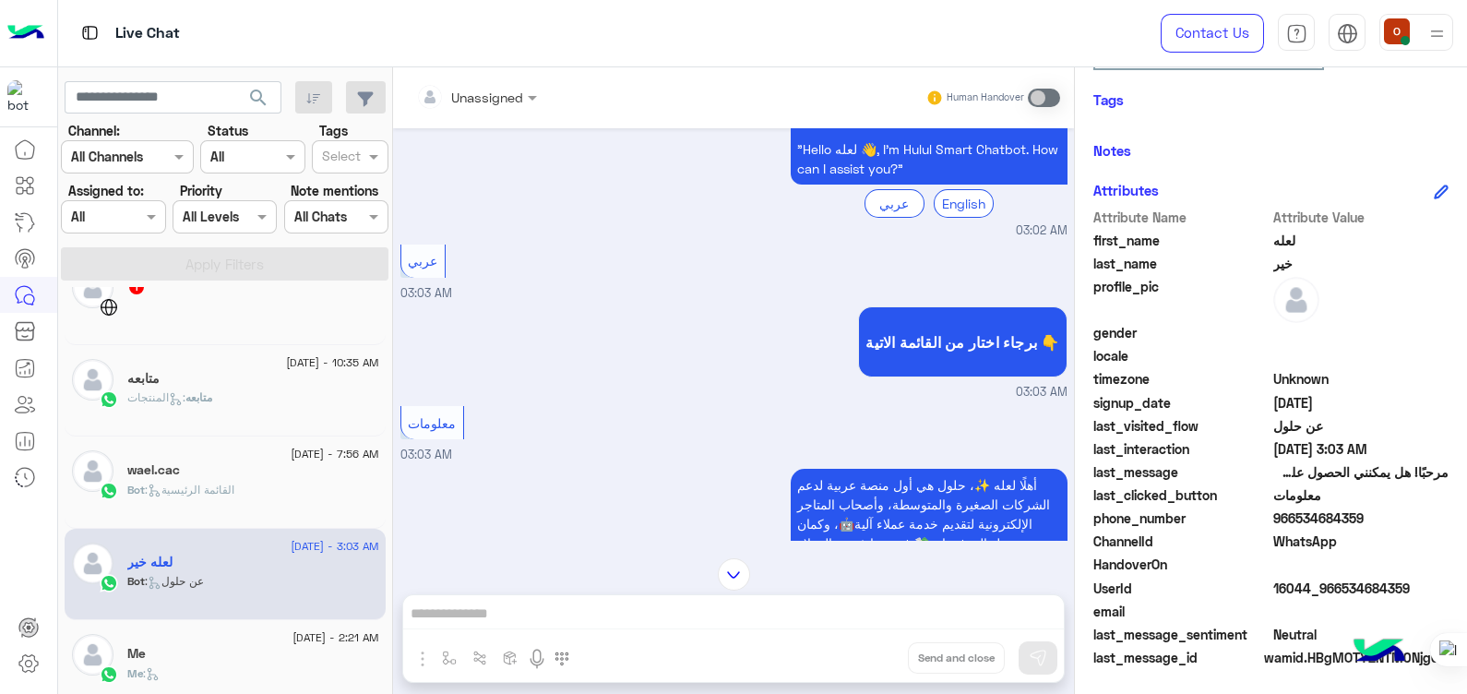
scroll to position [280, 0]
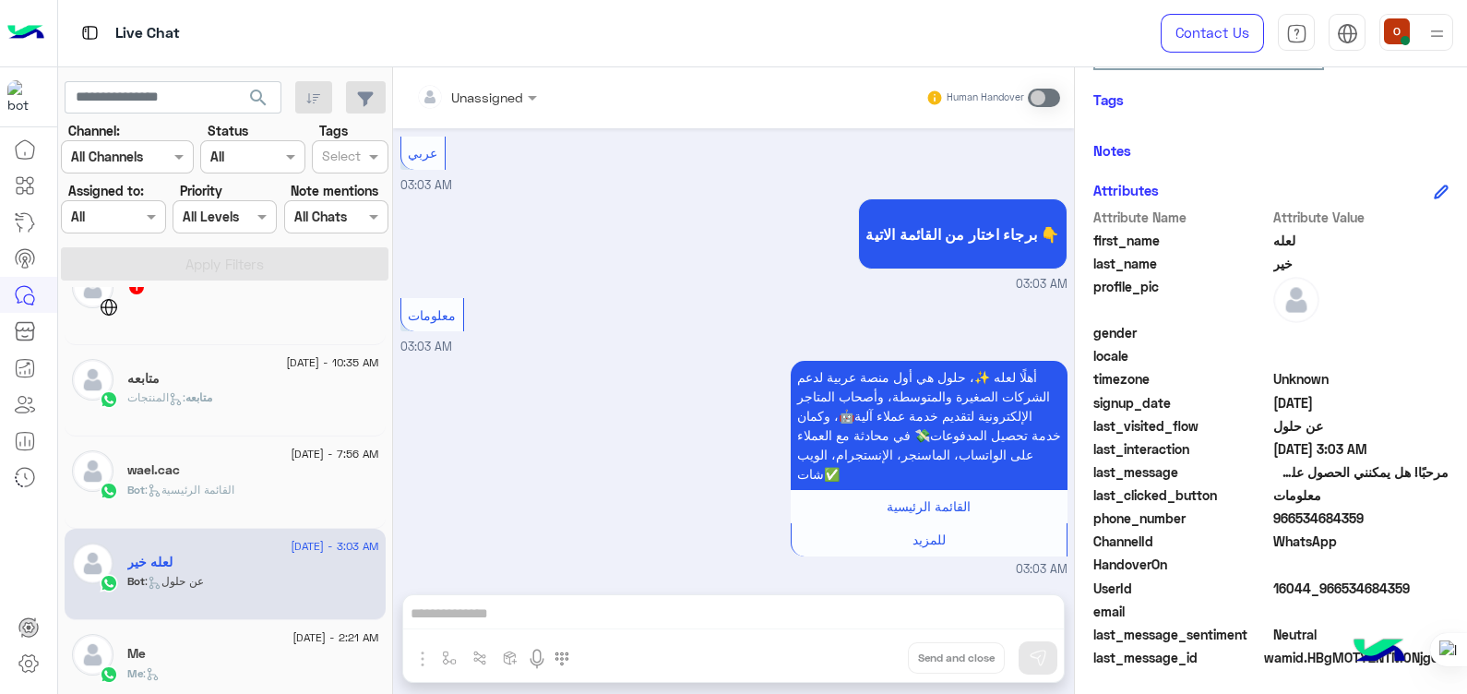
click at [199, 479] on div "wael.cac" at bounding box center [253, 471] width 252 height 19
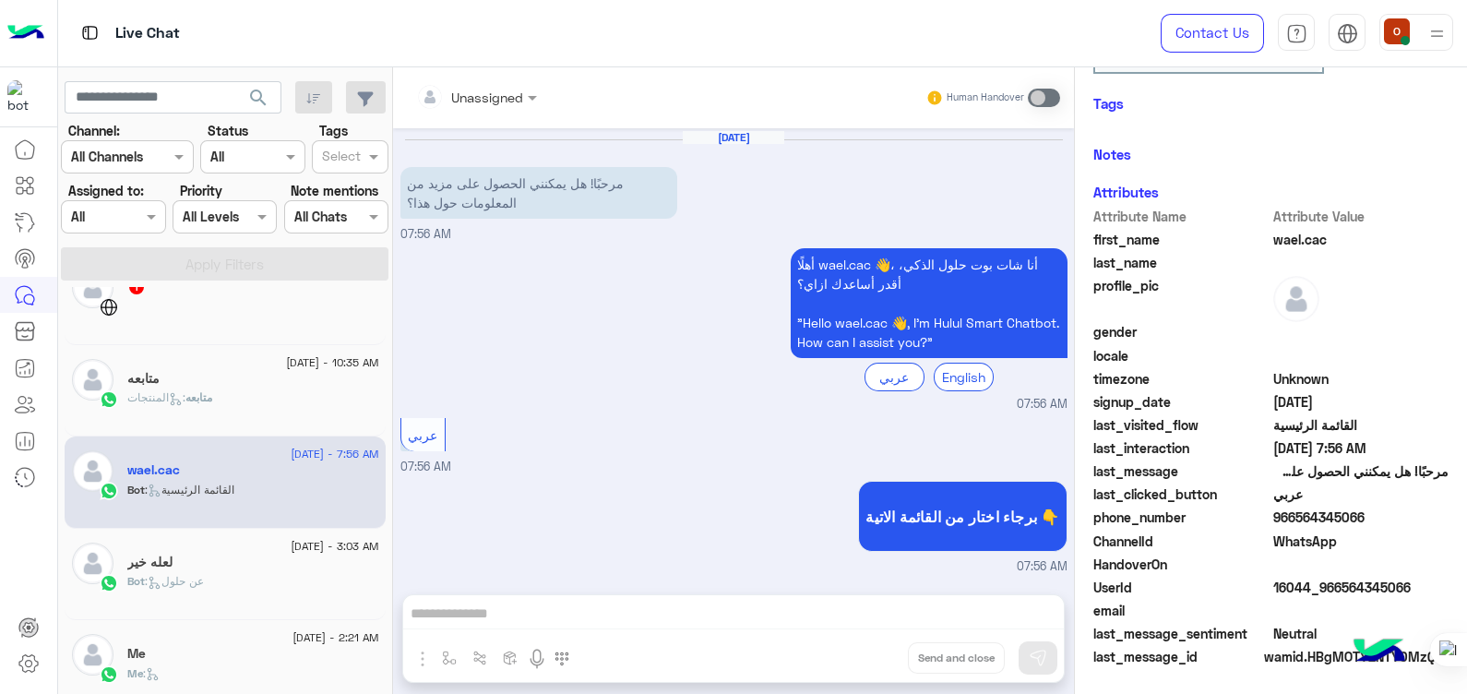
scroll to position [397, 0]
drag, startPoint x: 1363, startPoint y: 520, endPoint x: 1292, endPoint y: 519, distance: 71.1
click at [1292, 519] on span "966564345066" at bounding box center [1361, 517] width 176 height 19
click at [178, 383] on div "متابعه" at bounding box center [253, 380] width 252 height 19
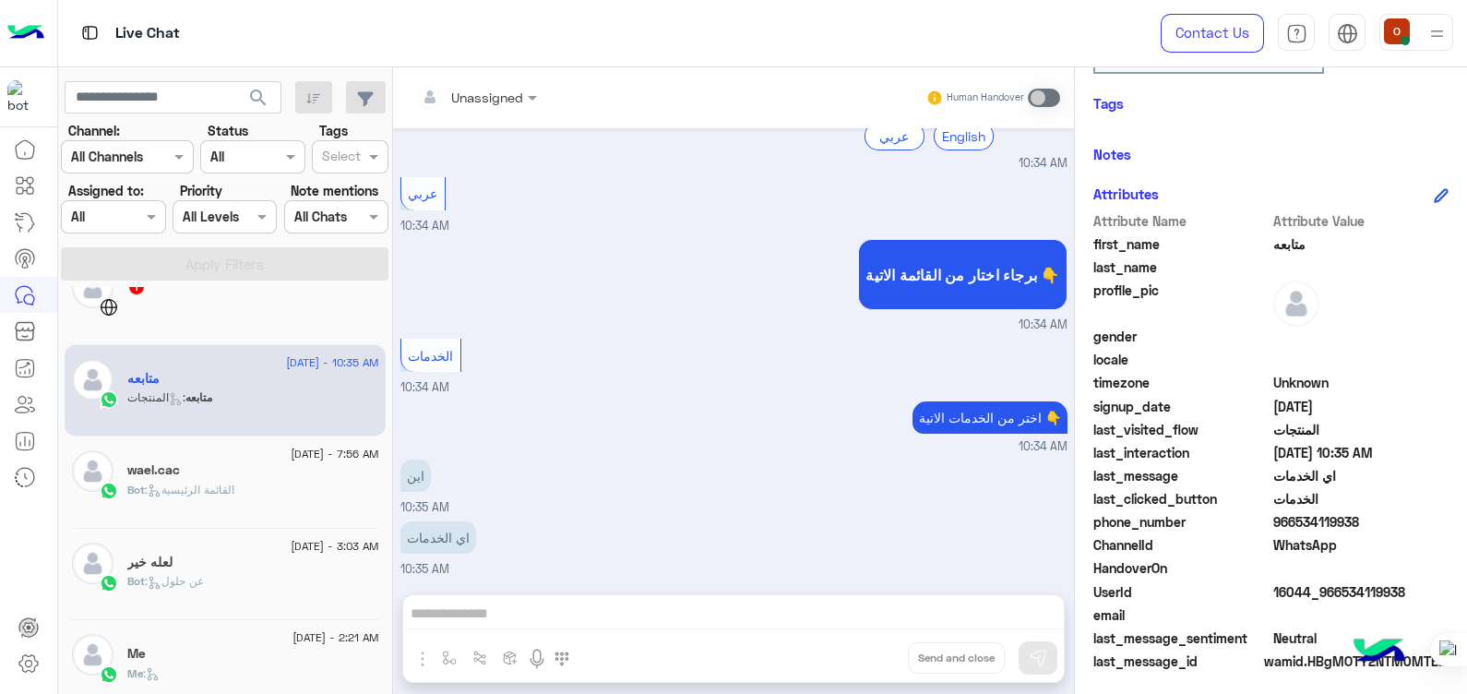
scroll to position [314, 0]
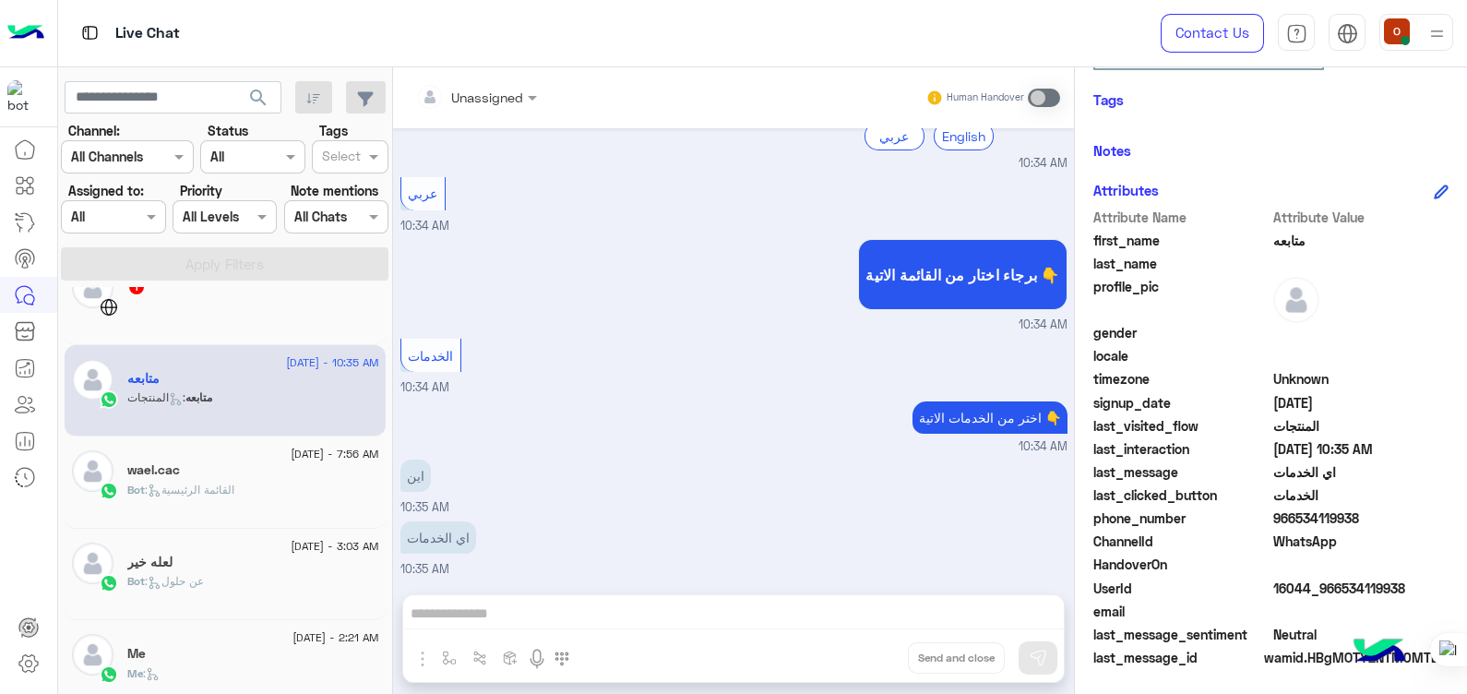
drag, startPoint x: 1358, startPoint y: 515, endPoint x: 1294, endPoint y: 517, distance: 63.7
click at [1294, 517] on span "966534119938" at bounding box center [1361, 517] width 176 height 19
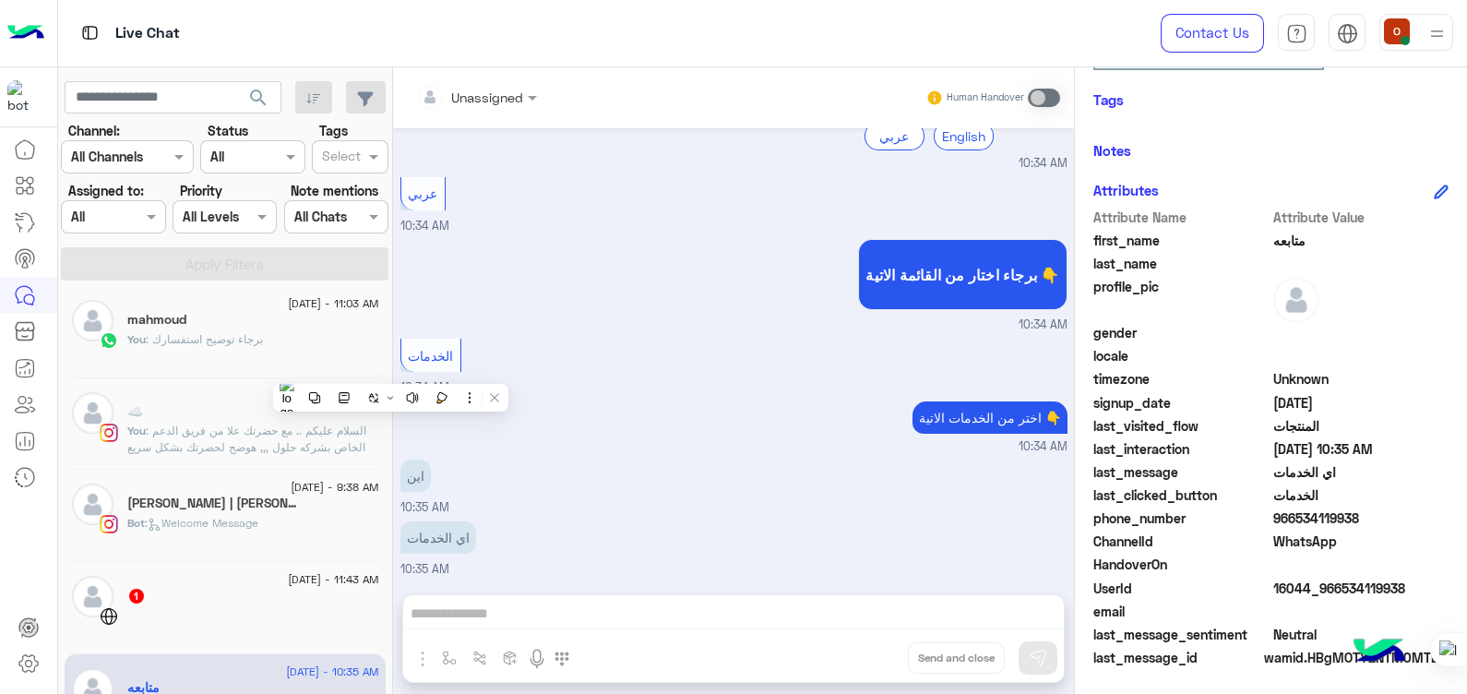
scroll to position [96, 0]
click at [175, 322] on h5 "mahmoud" at bounding box center [156, 324] width 59 height 16
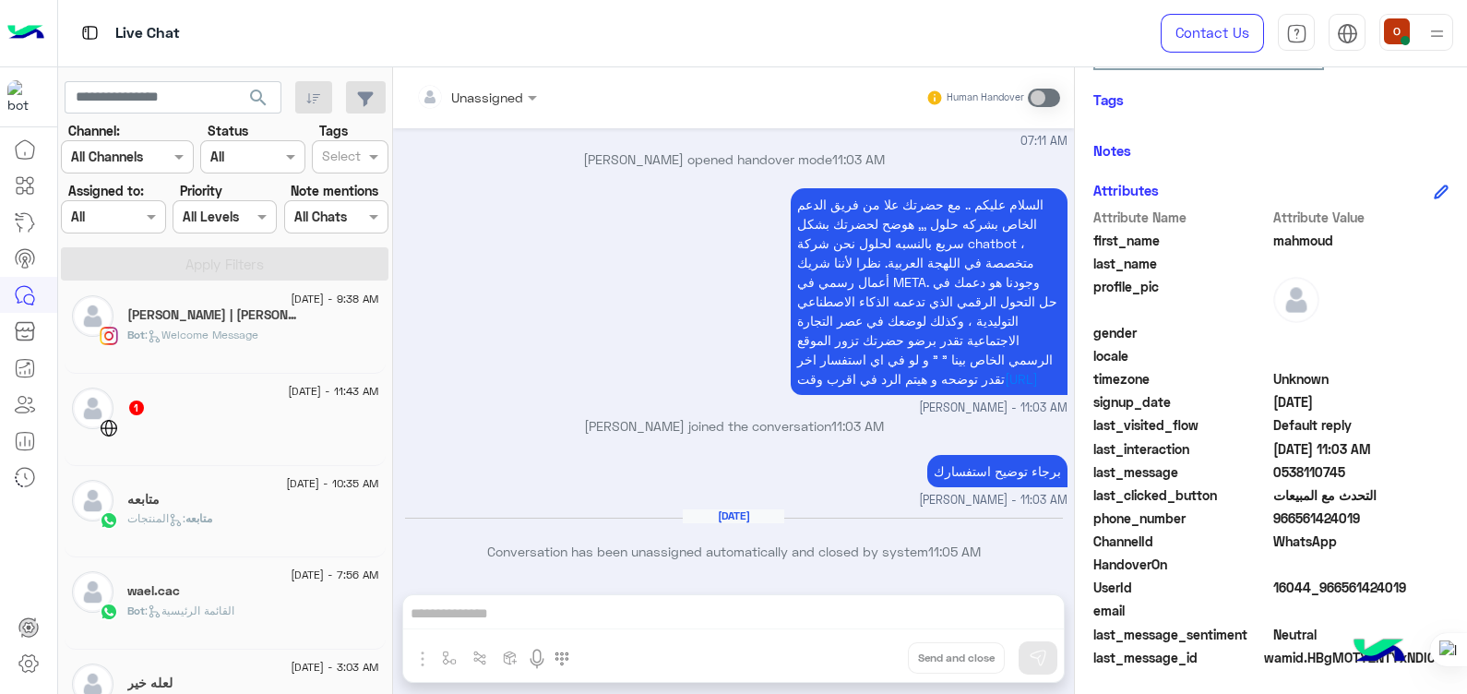
scroll to position [336, 0]
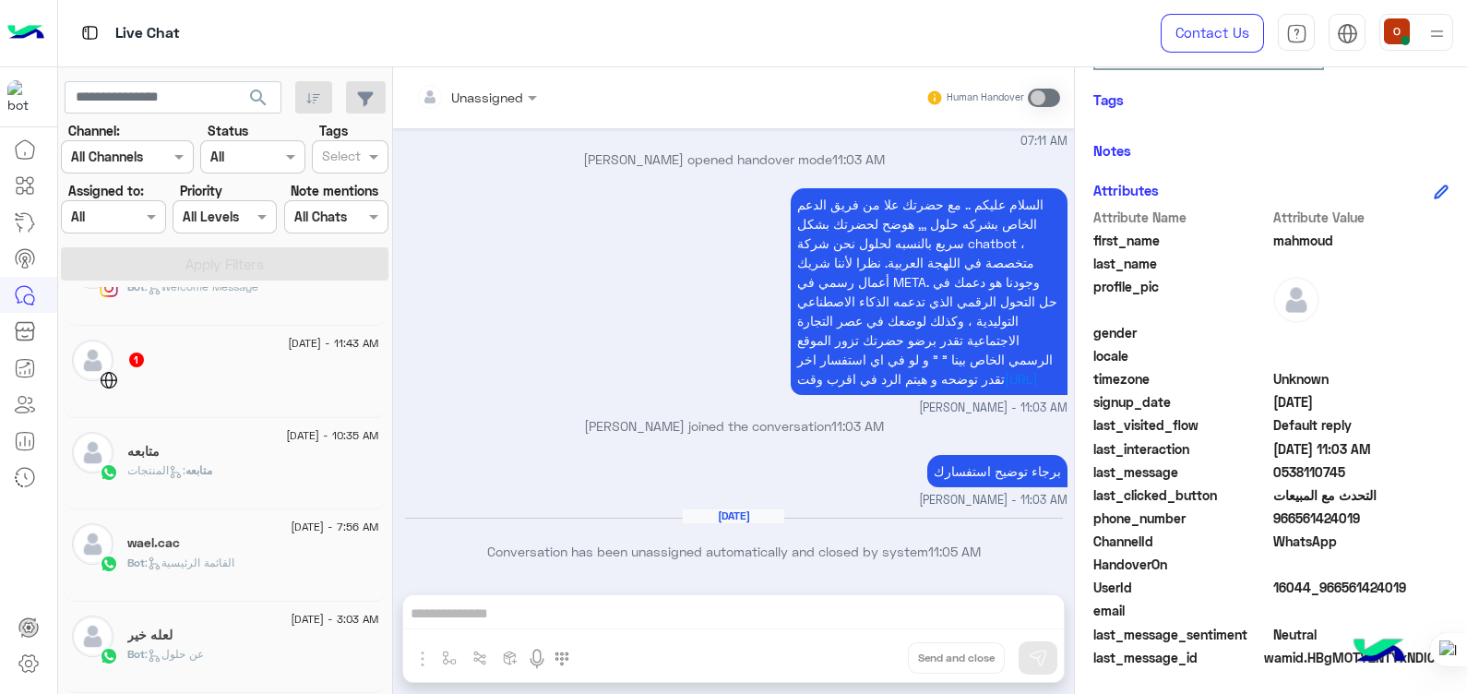
click at [247, 462] on div "متابعه : المنتجات" at bounding box center [253, 478] width 252 height 32
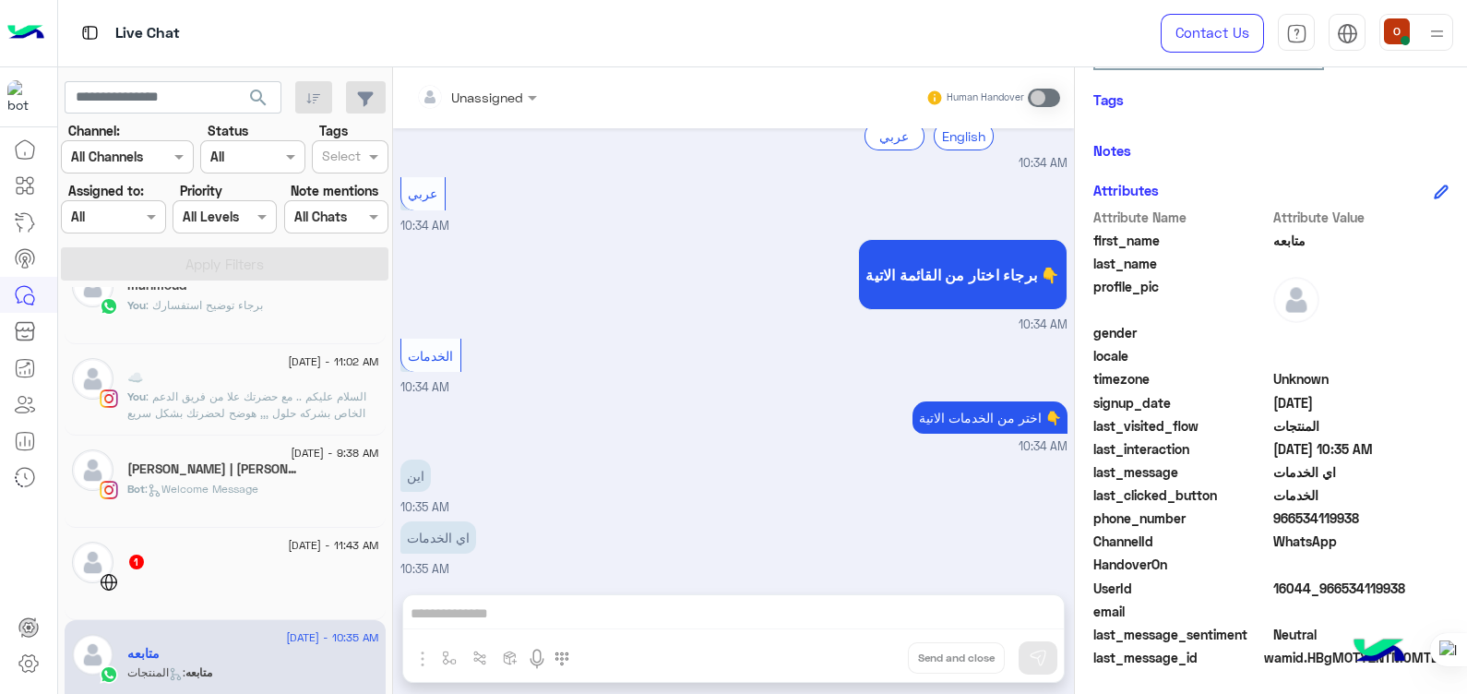
scroll to position [126, 0]
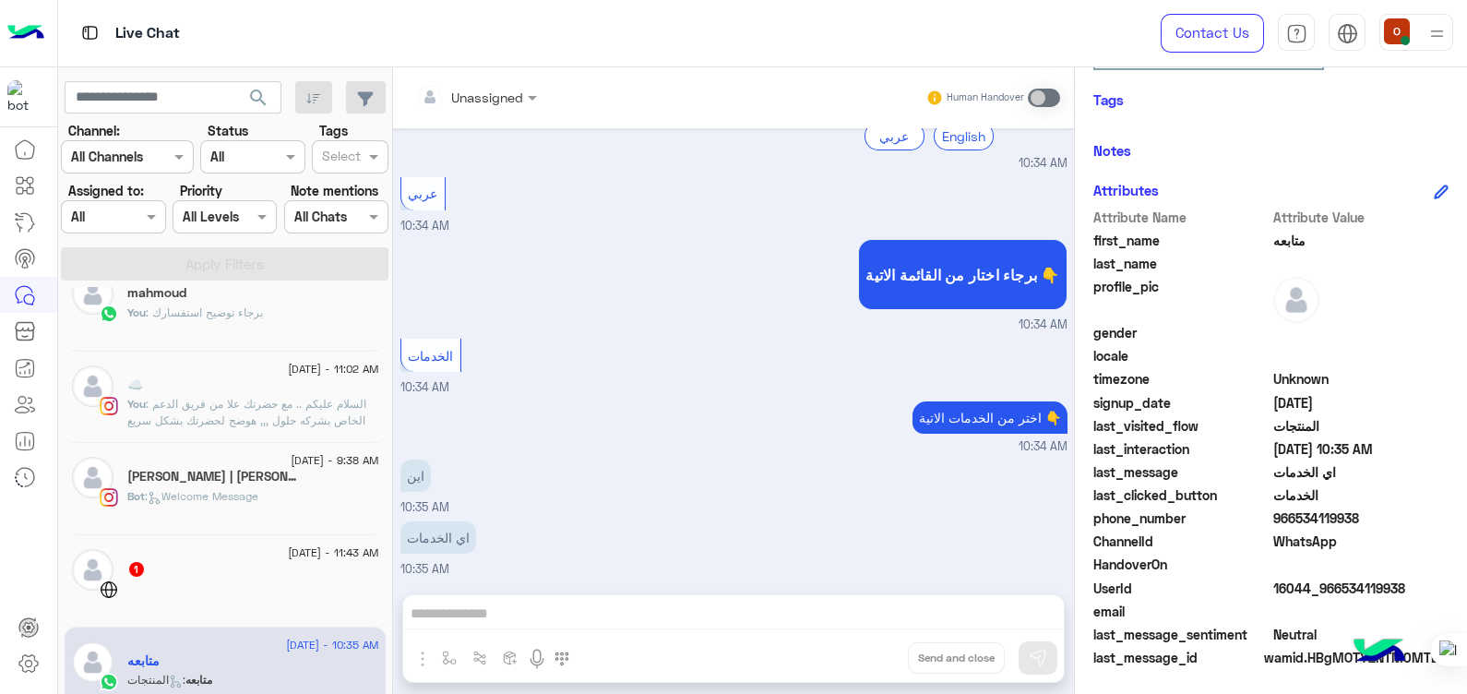
click at [238, 318] on p "You : برجاء توضيح استفسارك" at bounding box center [195, 312] width 136 height 17
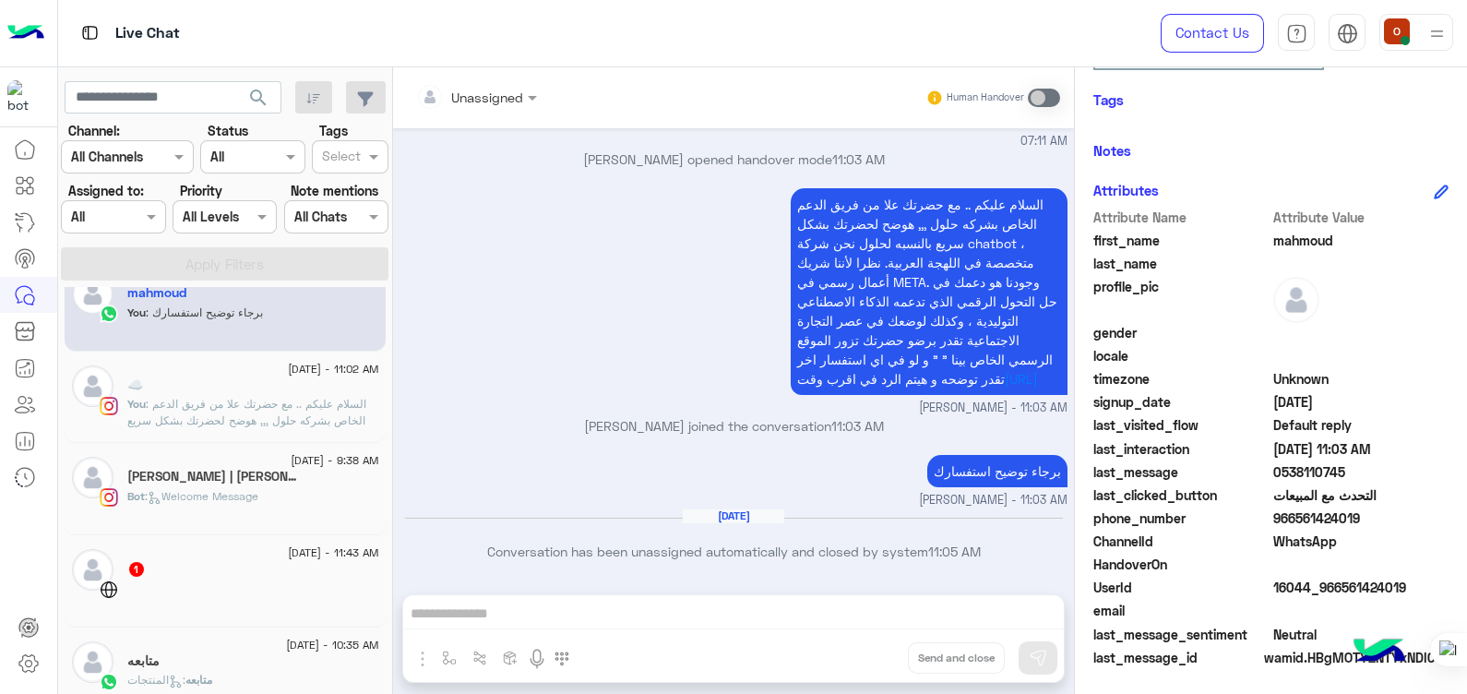
scroll to position [72, 0]
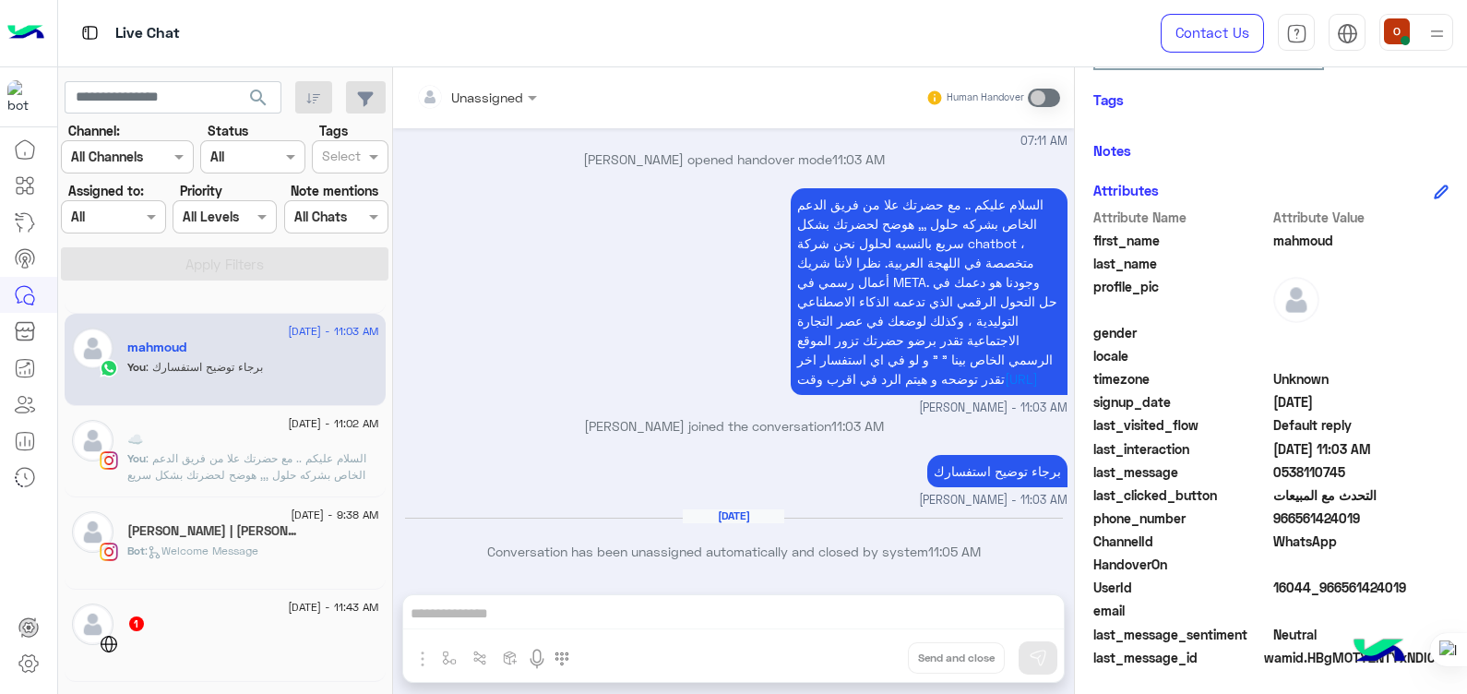
drag, startPoint x: 1338, startPoint y: 471, endPoint x: 1262, endPoint y: 469, distance: 75.7
click at [1262, 469] on div "last_message 0538110745" at bounding box center [1270, 473] width 355 height 23
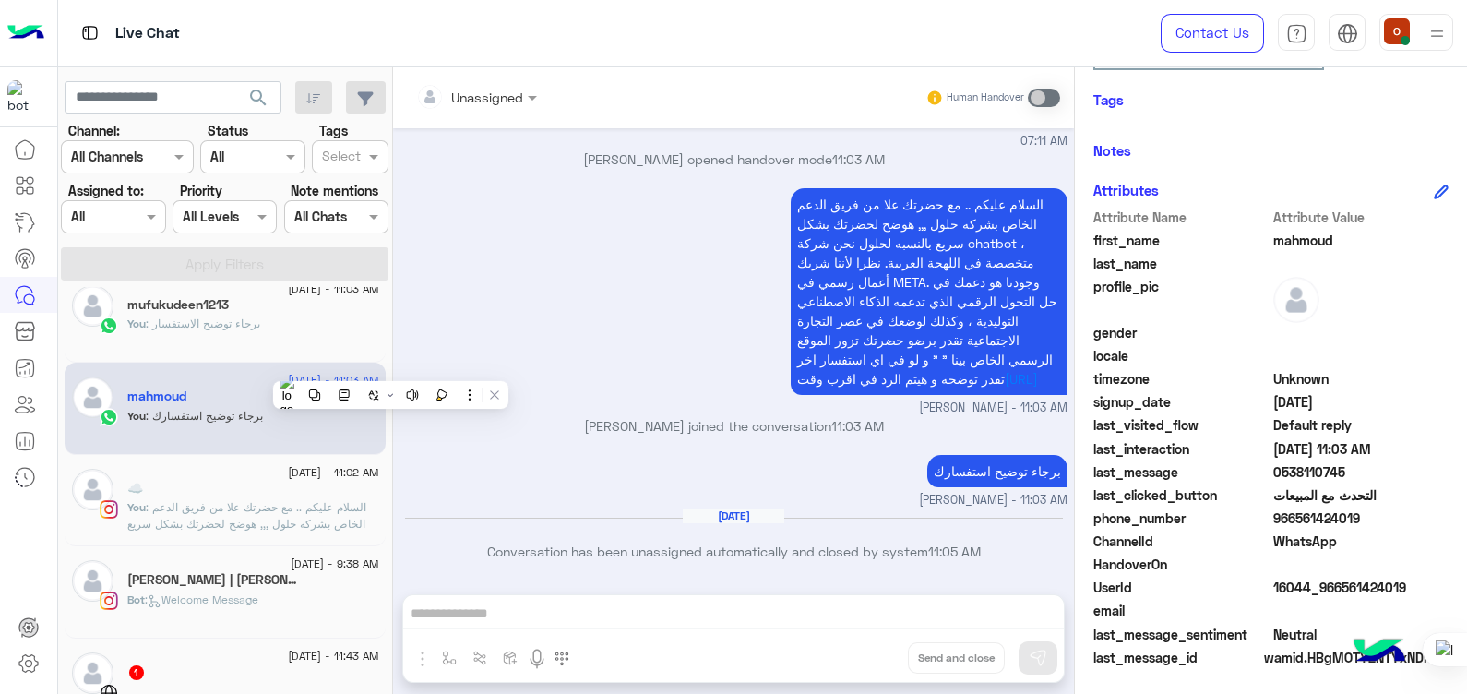
click at [214, 312] on div "mufukudeen1213" at bounding box center [253, 306] width 252 height 19
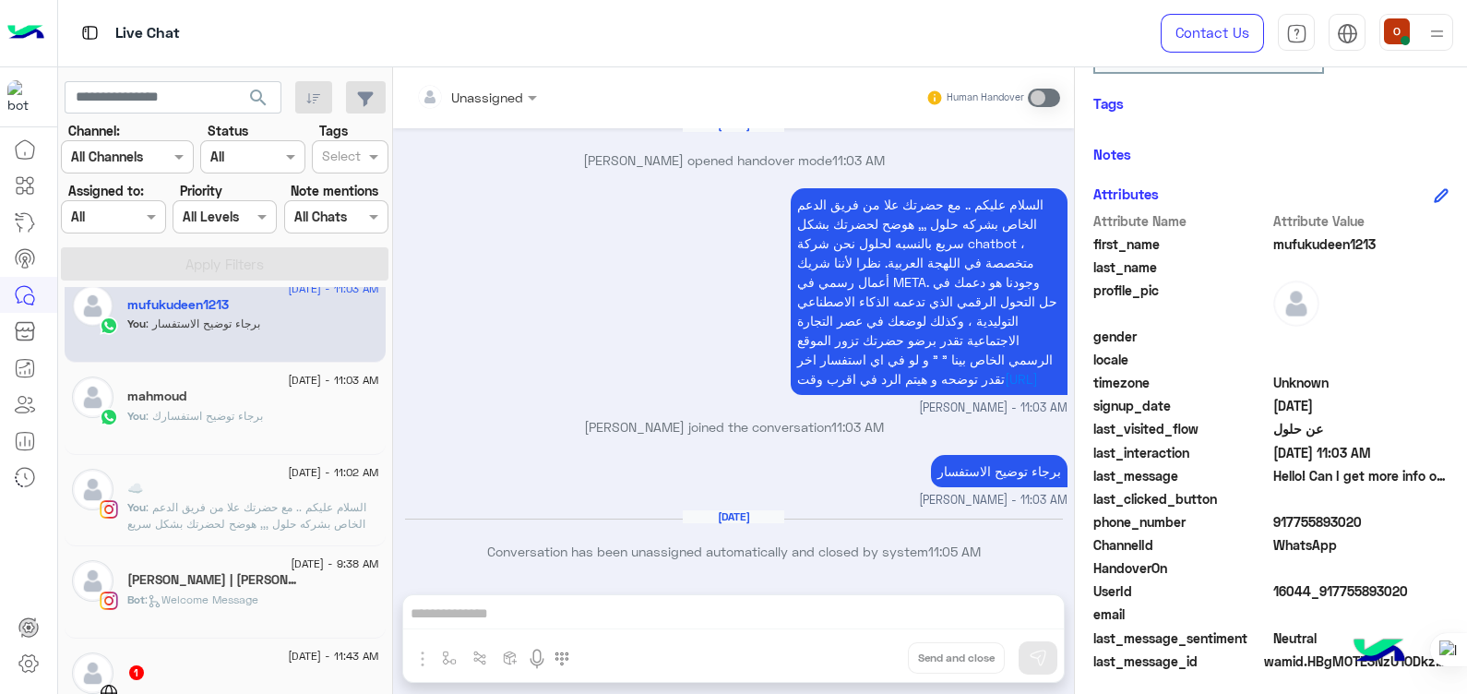
scroll to position [397, 0]
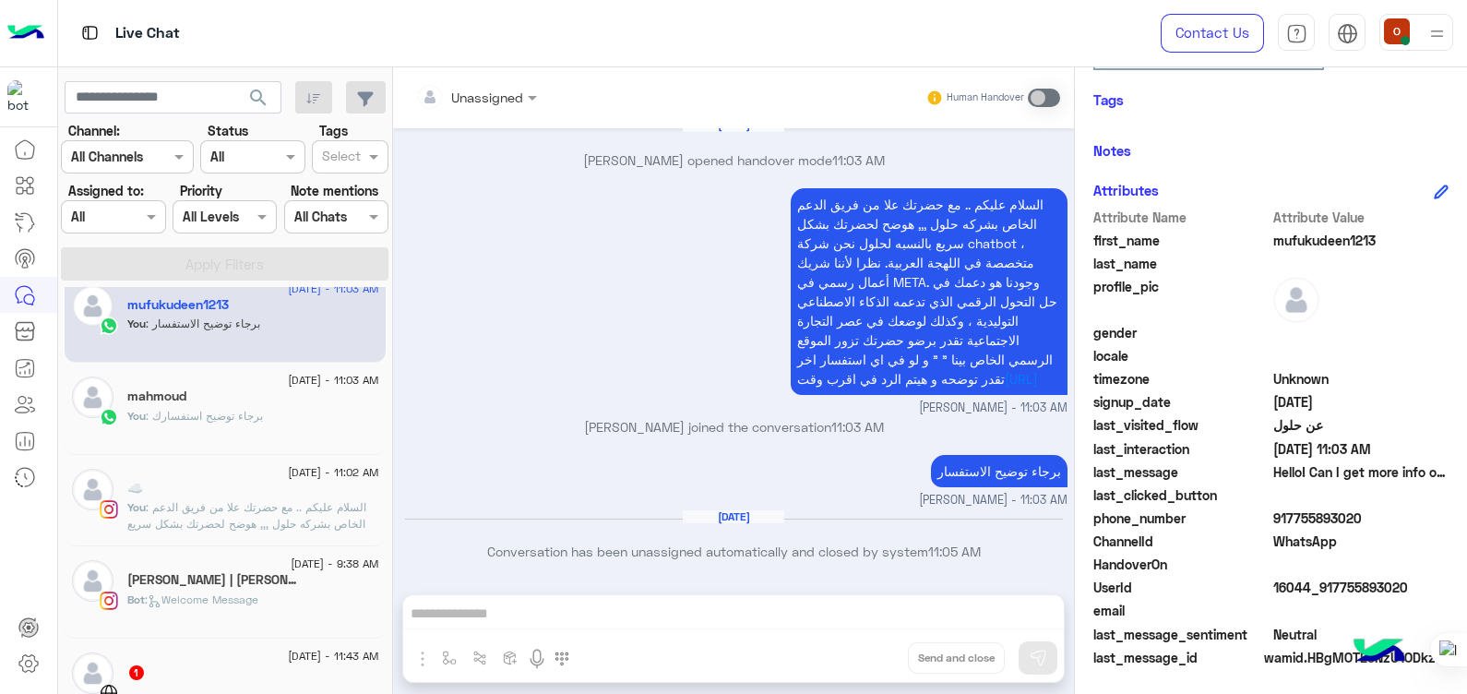
click at [1325, 247] on span "mufukudeen1213" at bounding box center [1361, 240] width 176 height 19
drag, startPoint x: 1226, startPoint y: 498, endPoint x: 1426, endPoint y: 557, distance: 207.9
click at [1426, 557] on div "Attribute Name Attribute Value first_name mufukudeen1213 last_name profile_pic …" at bounding box center [1270, 439] width 355 height 463
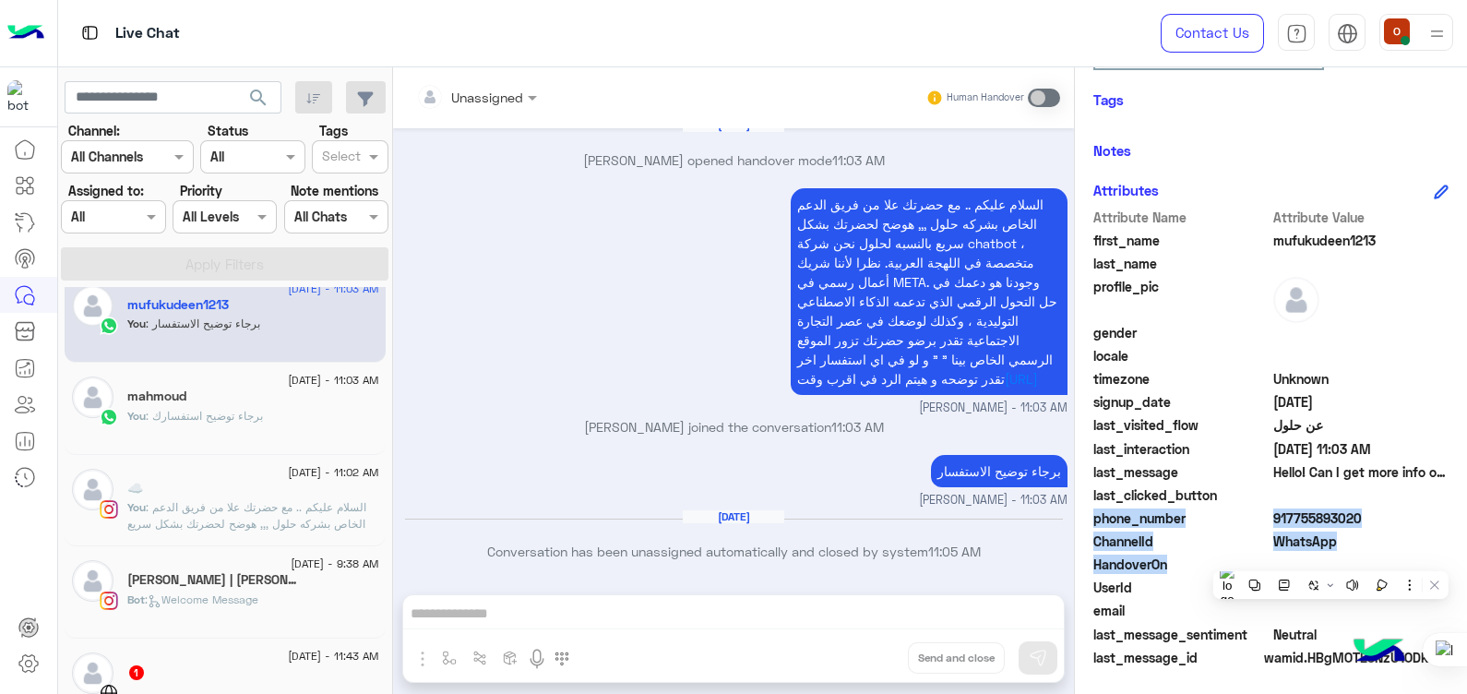
click at [1426, 557] on span at bounding box center [1361, 564] width 176 height 19
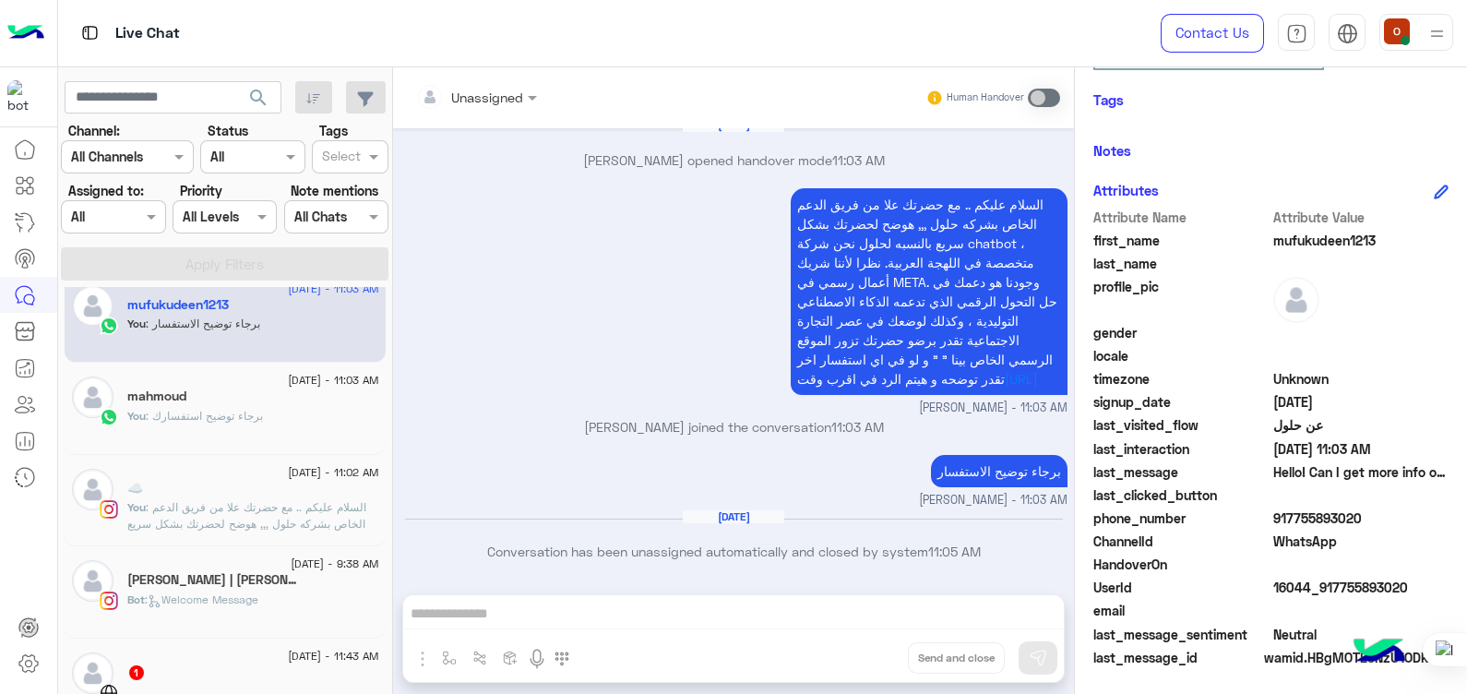
click at [1426, 557] on span at bounding box center [1361, 564] width 176 height 19
drag, startPoint x: 1360, startPoint y: 517, endPoint x: 1293, endPoint y: 519, distance: 67.4
click at [1293, 519] on span "917755893020" at bounding box center [1361, 517] width 176 height 19
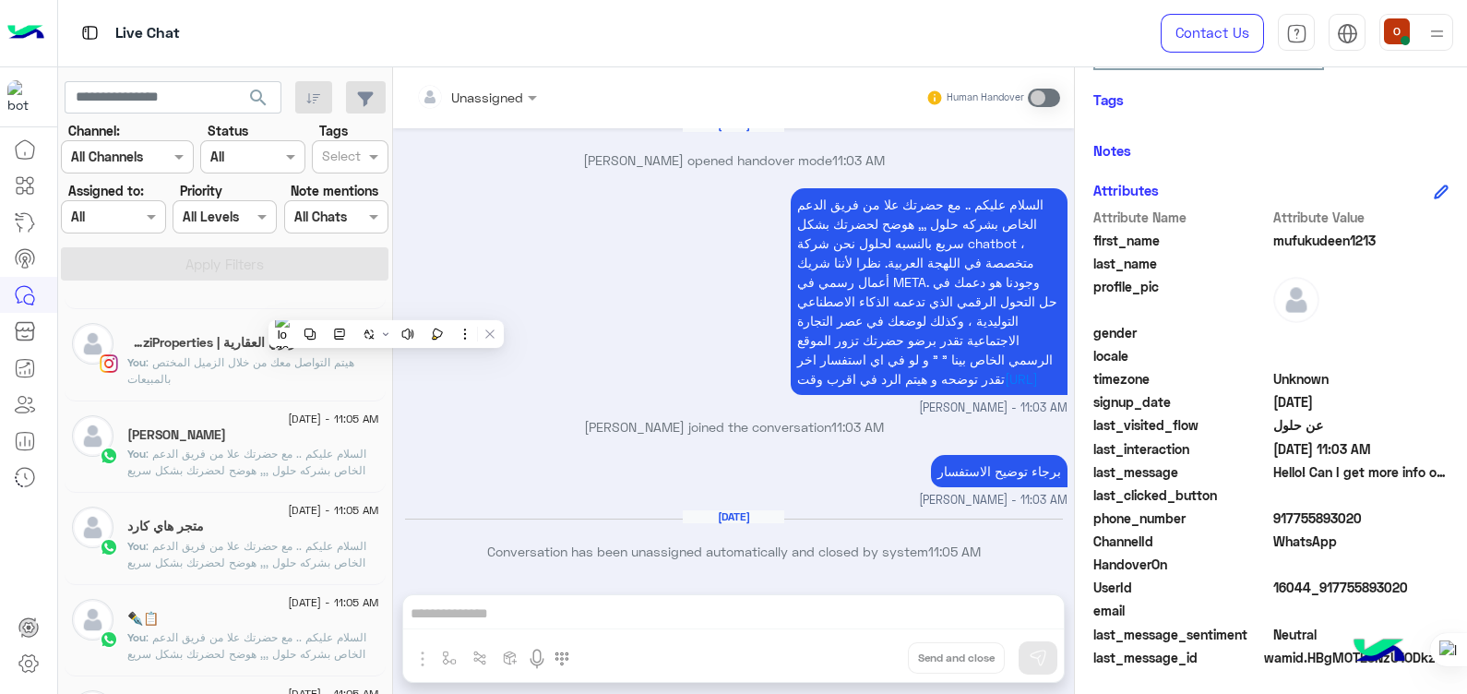
scroll to position [1121, 0]
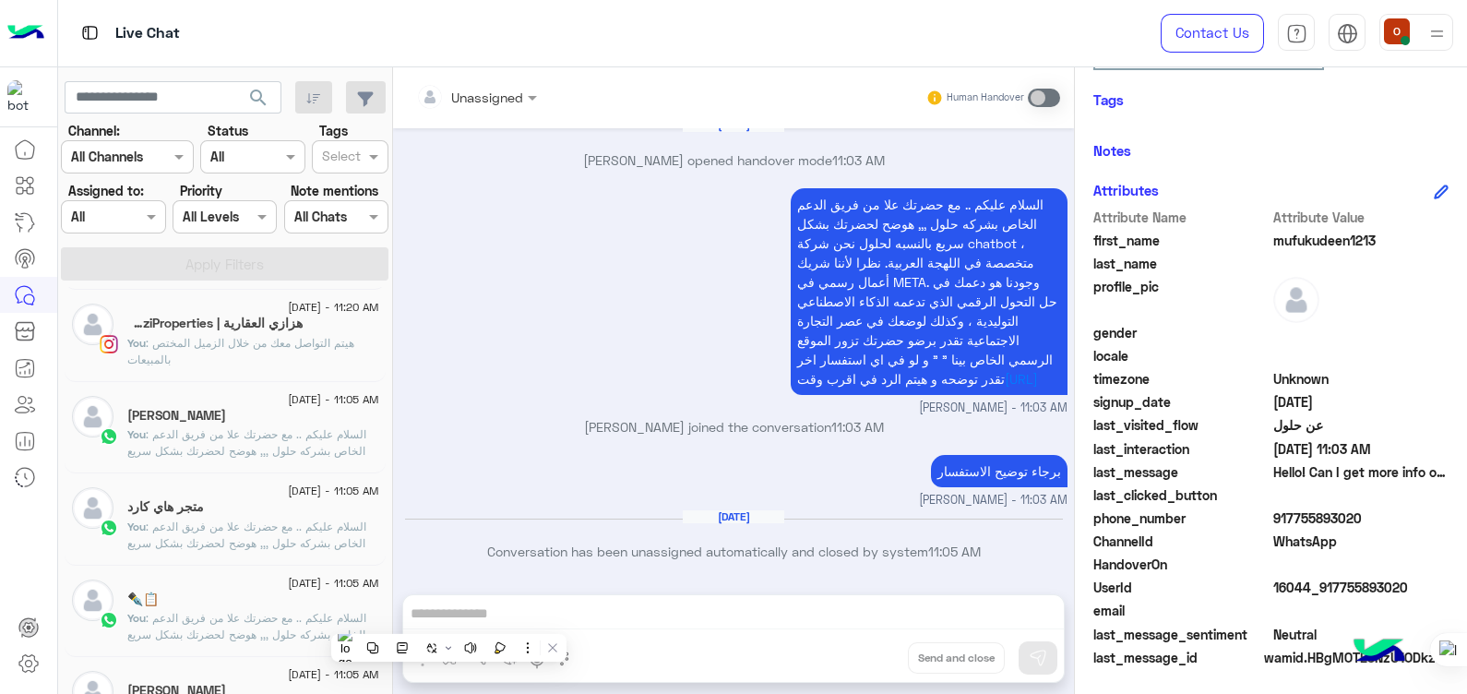
click at [393, 586] on div "[DATE] - 1:24 PM fé 𓂀 You : اتفضلي [DATE] - 1:24 PM عُلّا You : [URL][DOMAIN_NA…" at bounding box center [225, 493] width 335 height 413
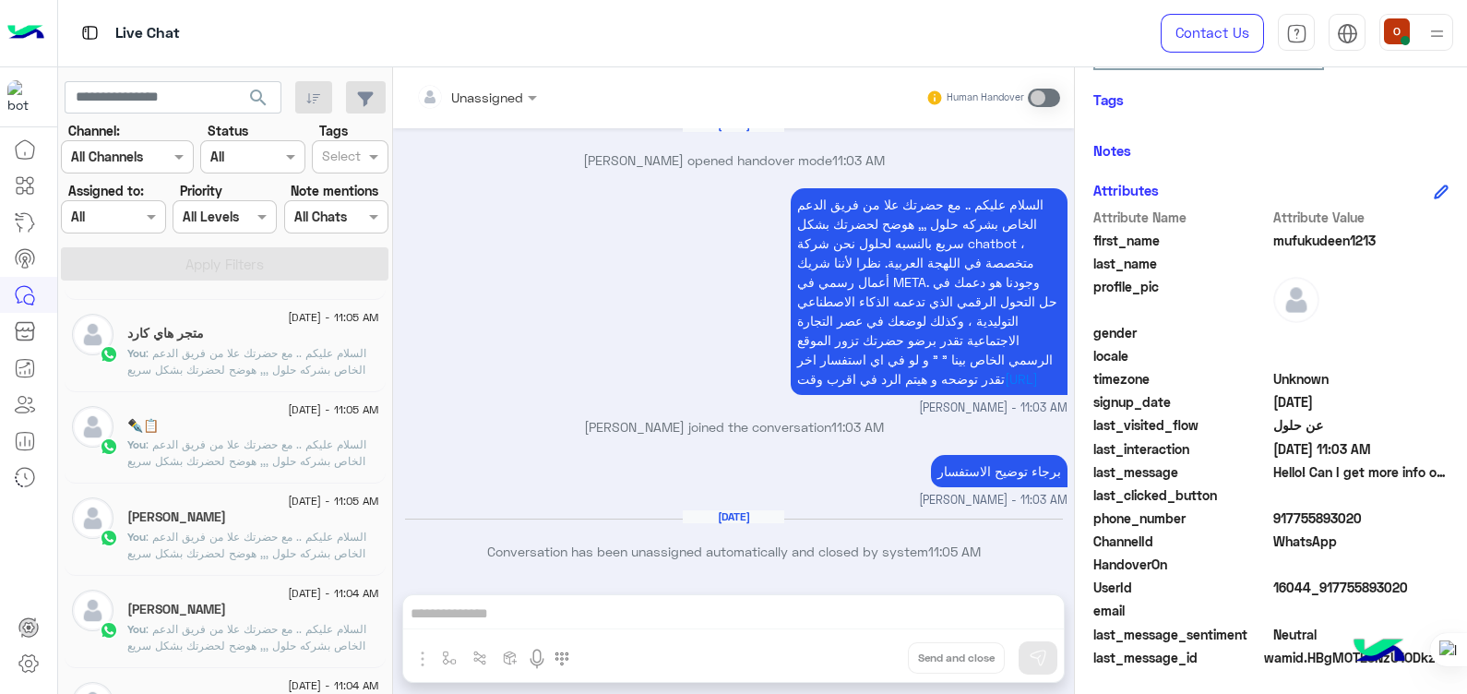
scroll to position [1311, 0]
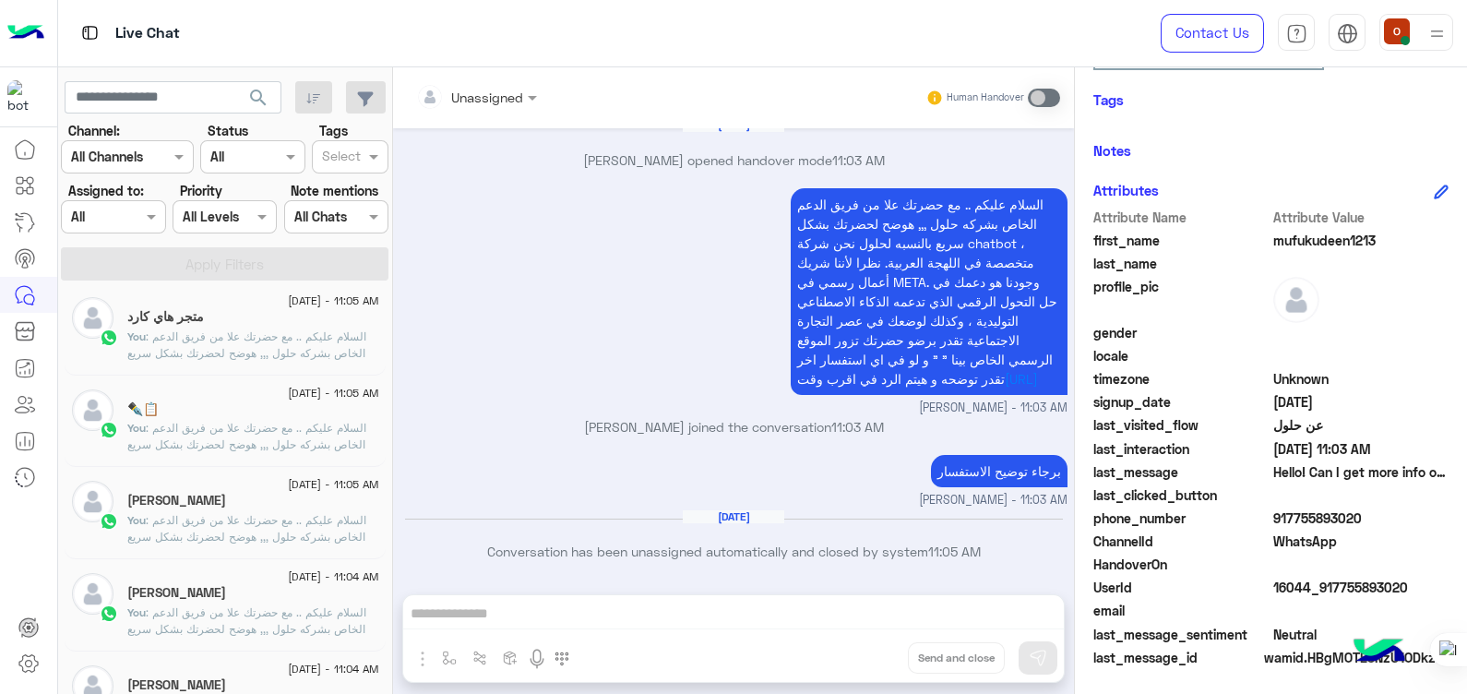
click at [268, 677] on div "[PERSON_NAME]" at bounding box center [253, 686] width 252 height 19
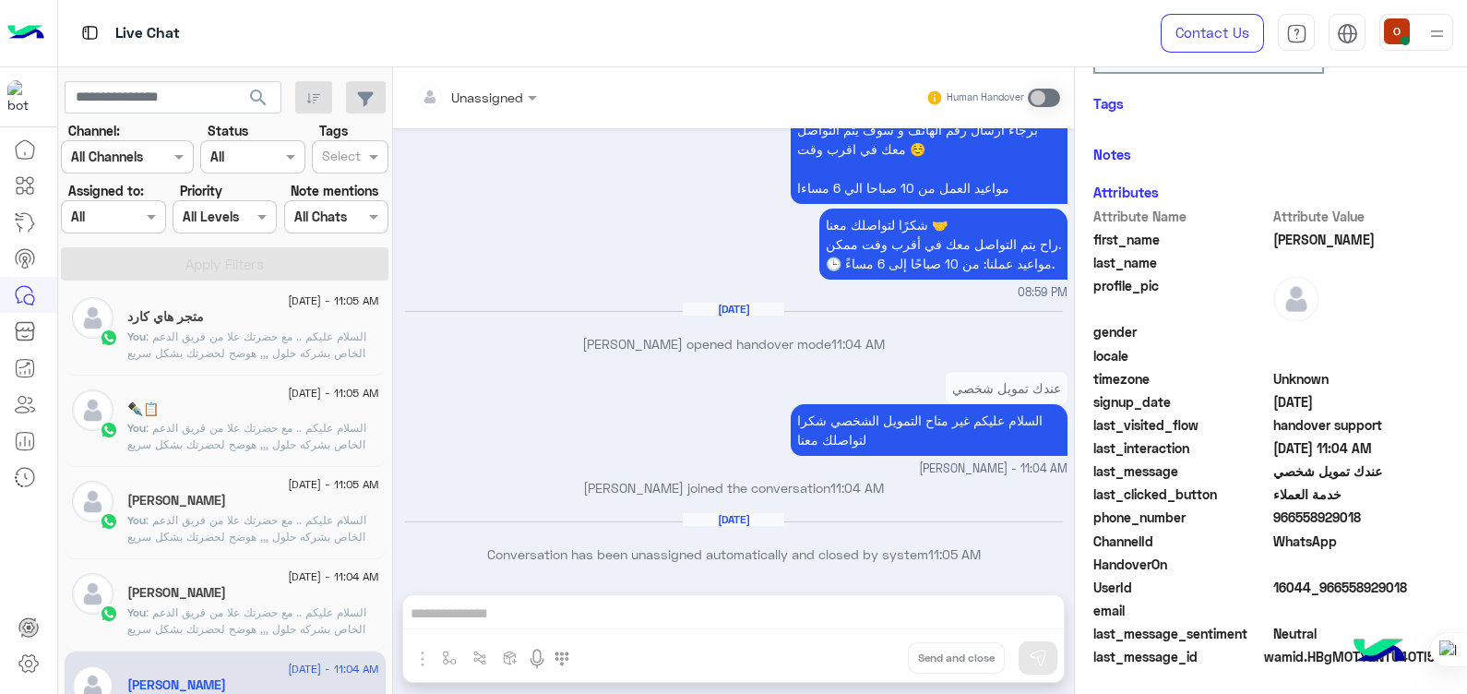
scroll to position [397, 0]
click at [1340, 235] on span "[PERSON_NAME]" at bounding box center [1361, 240] width 176 height 19
click at [1378, 521] on span "966558929018" at bounding box center [1361, 517] width 176 height 19
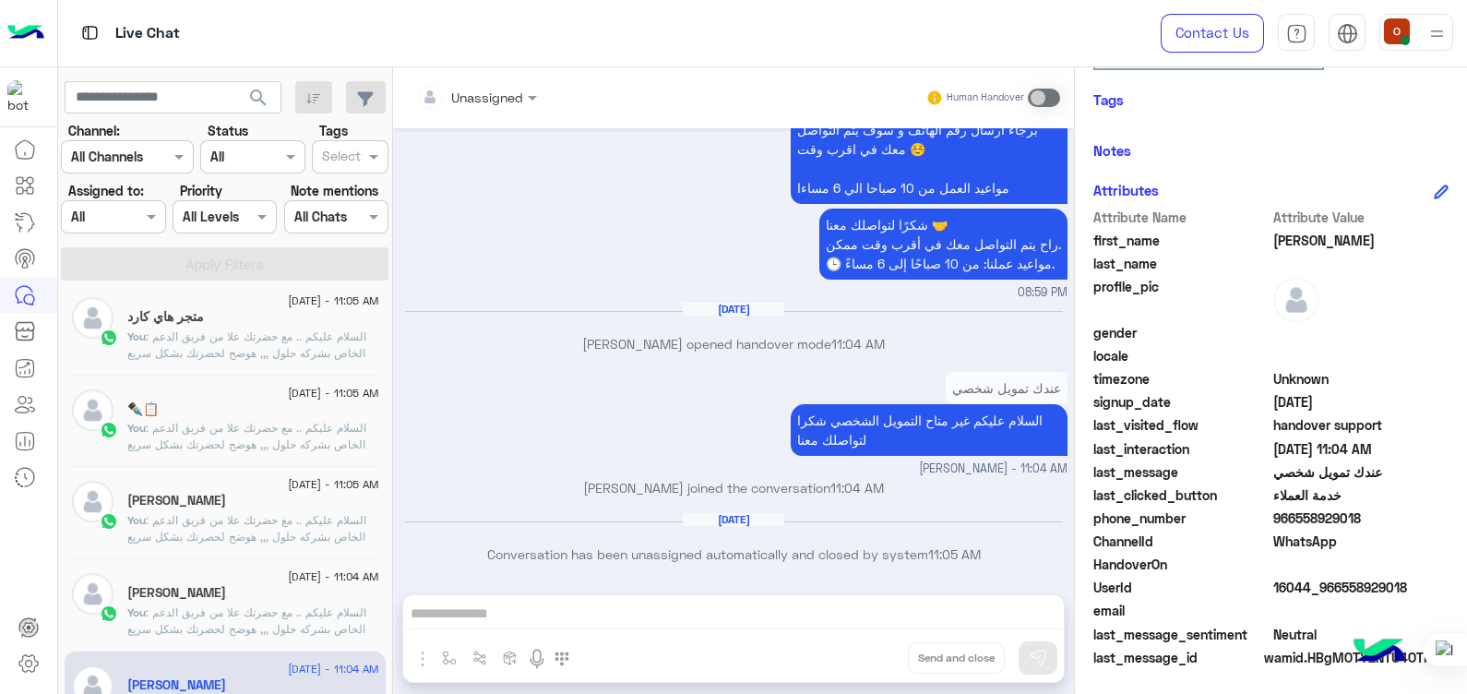
drag, startPoint x: 1378, startPoint y: 521, endPoint x: 1428, endPoint y: 527, distance: 50.1
click at [1428, 527] on div "phone_number [PHONE_NUMBER]" at bounding box center [1270, 519] width 355 height 23
click at [1410, 513] on span "966558929018" at bounding box center [1361, 517] width 176 height 19
drag, startPoint x: 1414, startPoint y: 513, endPoint x: 1349, endPoint y: 514, distance: 64.6
click at [1349, 514] on span "966558929018" at bounding box center [1361, 517] width 176 height 19
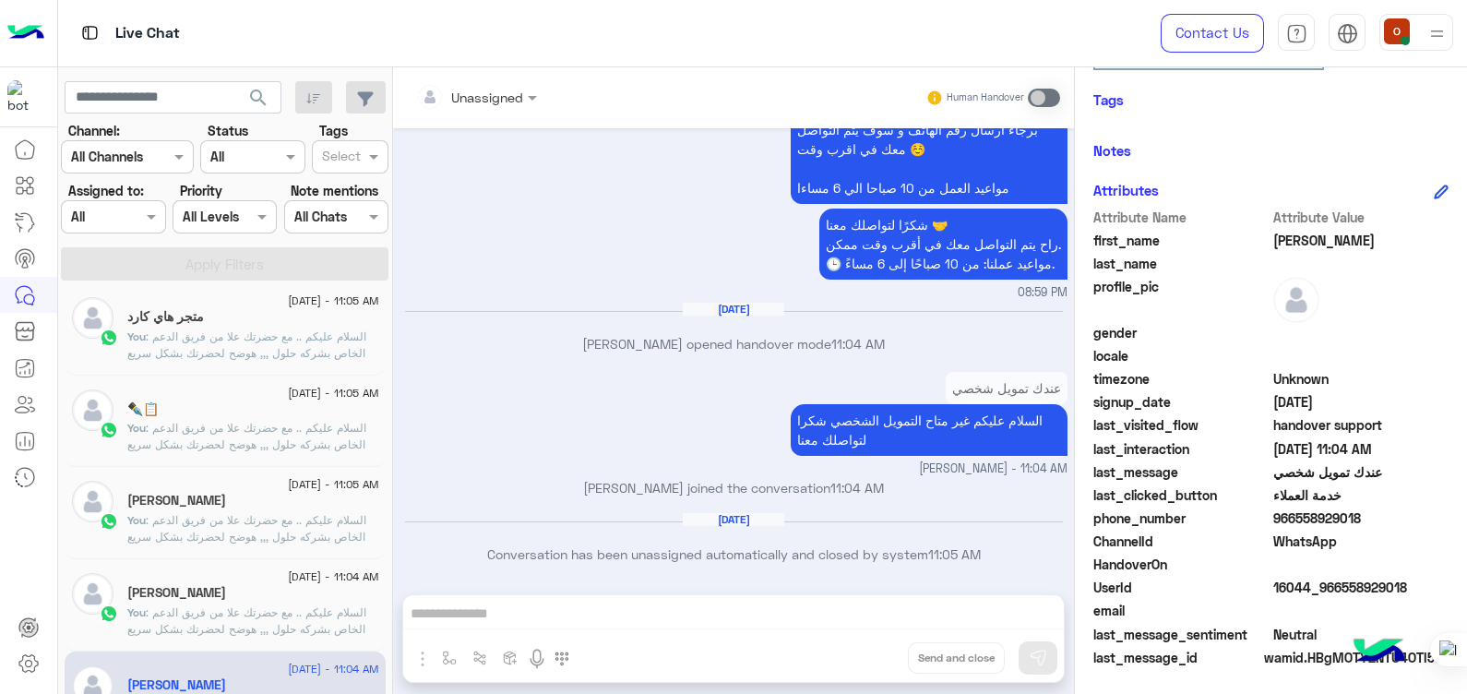
click at [239, 619] on span ": السلام عليكم .. مع حضرتك علا من فريق الدعم الخاص بشركه حلول ,,, هوضح لحضرتك ب…" at bounding box center [251, 678] width 248 height 147
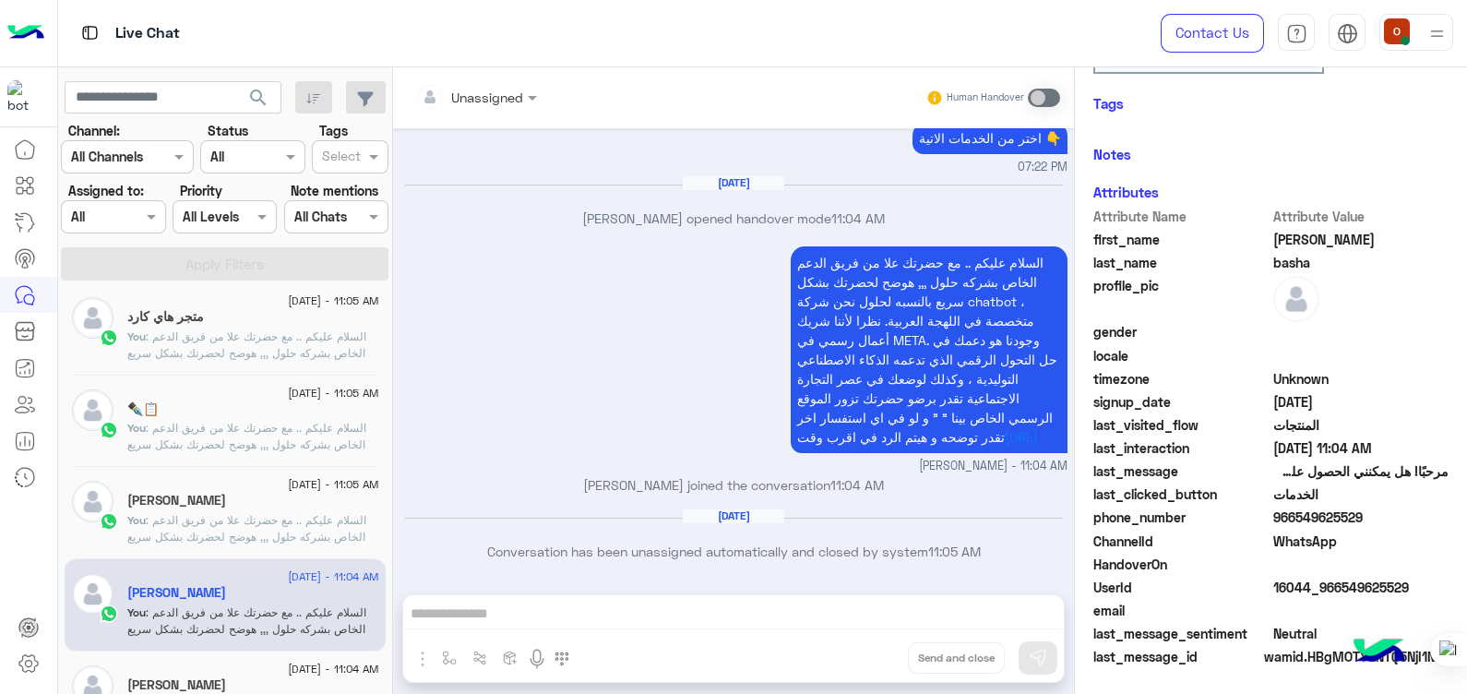
scroll to position [397, 0]
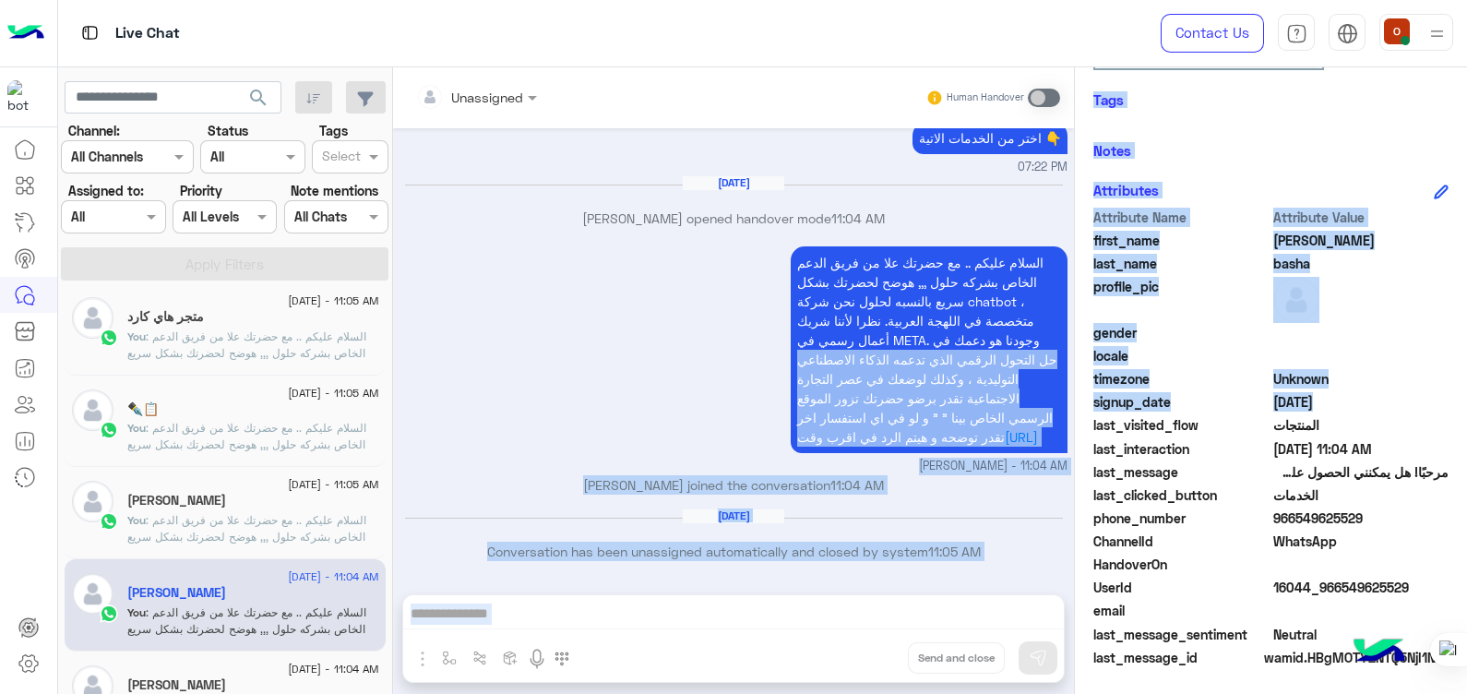
drag, startPoint x: 1130, startPoint y: 419, endPoint x: 1126, endPoint y: 323, distance: 96.1
click at [1126, 323] on mat-drawer-container "Unassigned Human Handover [DATE] مرحبًا! هل يمكنني الحصول على مزيد من المعلومات…" at bounding box center [930, 384] width 1074 height 634
click at [632, 413] on div "السلام عليكم .. مع حضرتك علا من فريق الدعم الخاص بشركه حلول ,,, هوضح لحضرتك بشك…" at bounding box center [733, 358] width 667 height 233
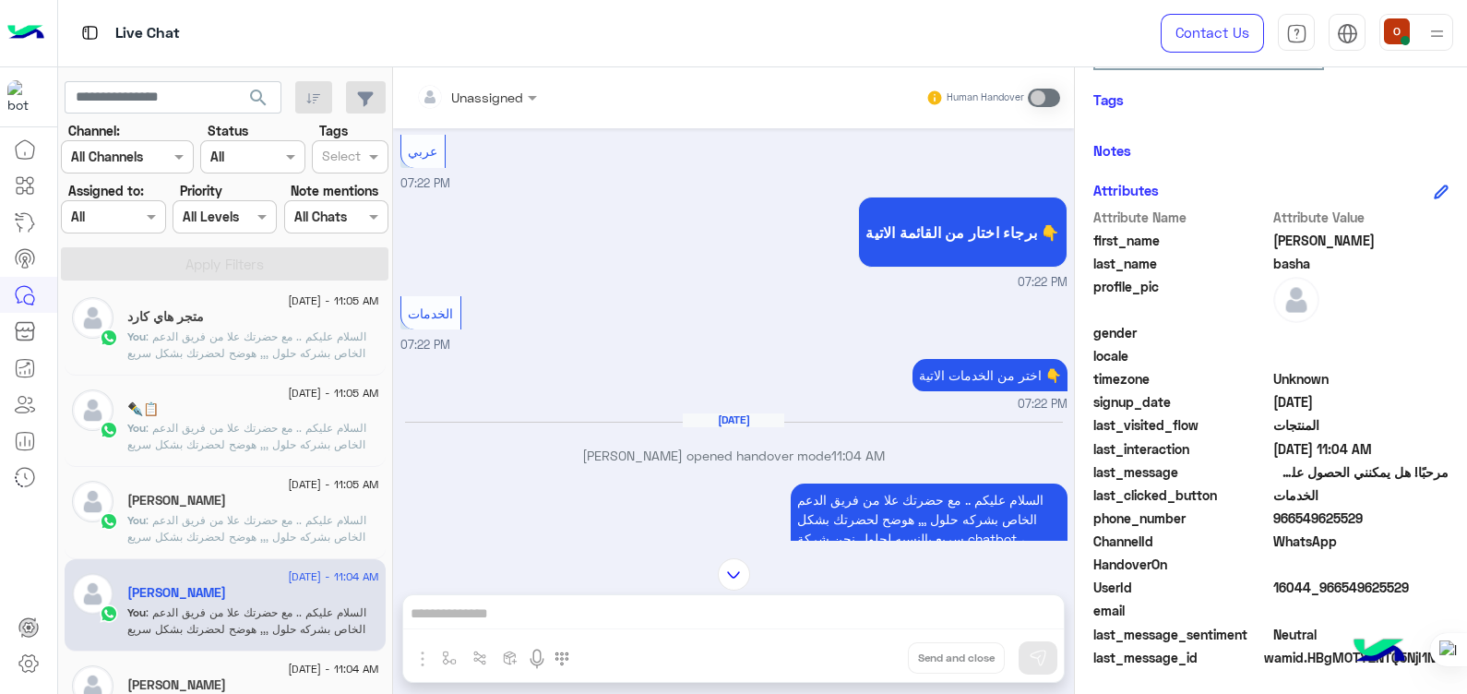
scroll to position [179, 0]
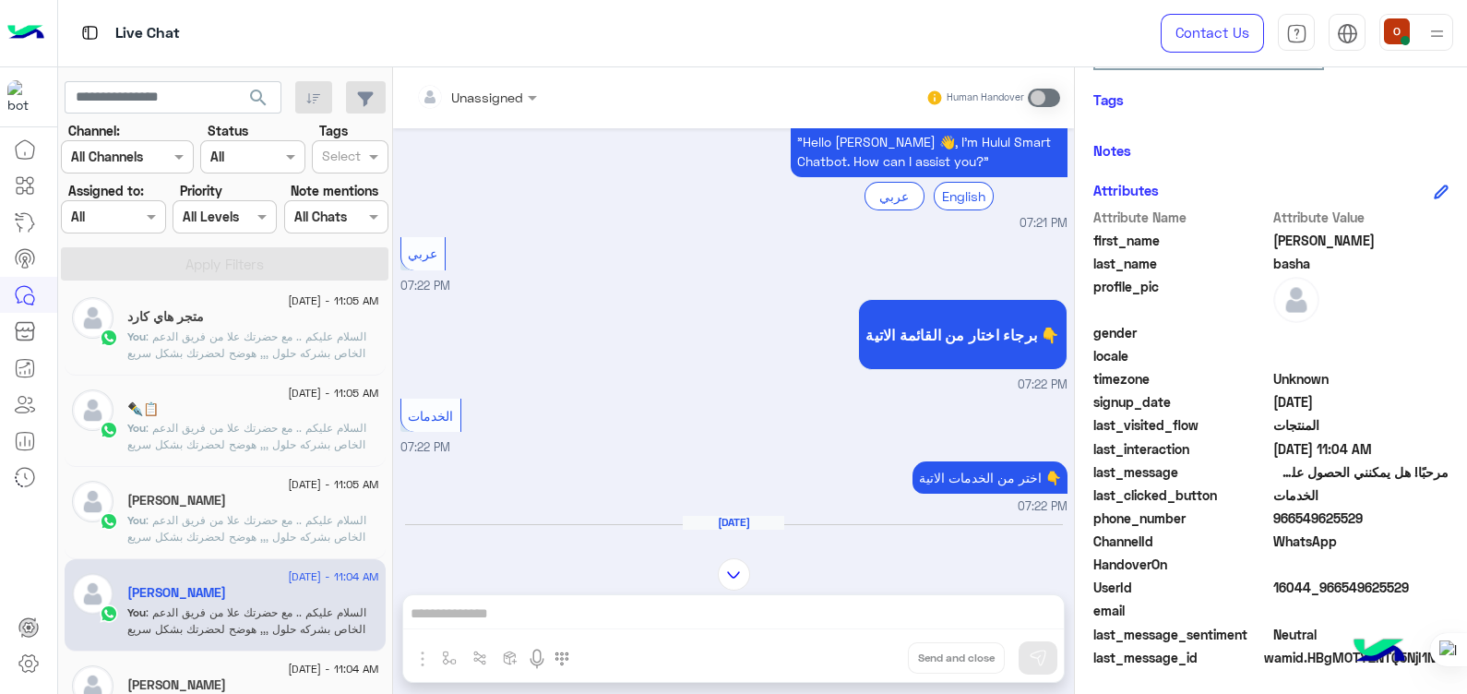
drag, startPoint x: 1418, startPoint y: 515, endPoint x: 1351, endPoint y: 518, distance: 67.4
click at [1351, 518] on span "966549625529" at bounding box center [1361, 517] width 176 height 19
click at [300, 483] on span "[DATE] - 11:05 AM" at bounding box center [333, 484] width 90 height 17
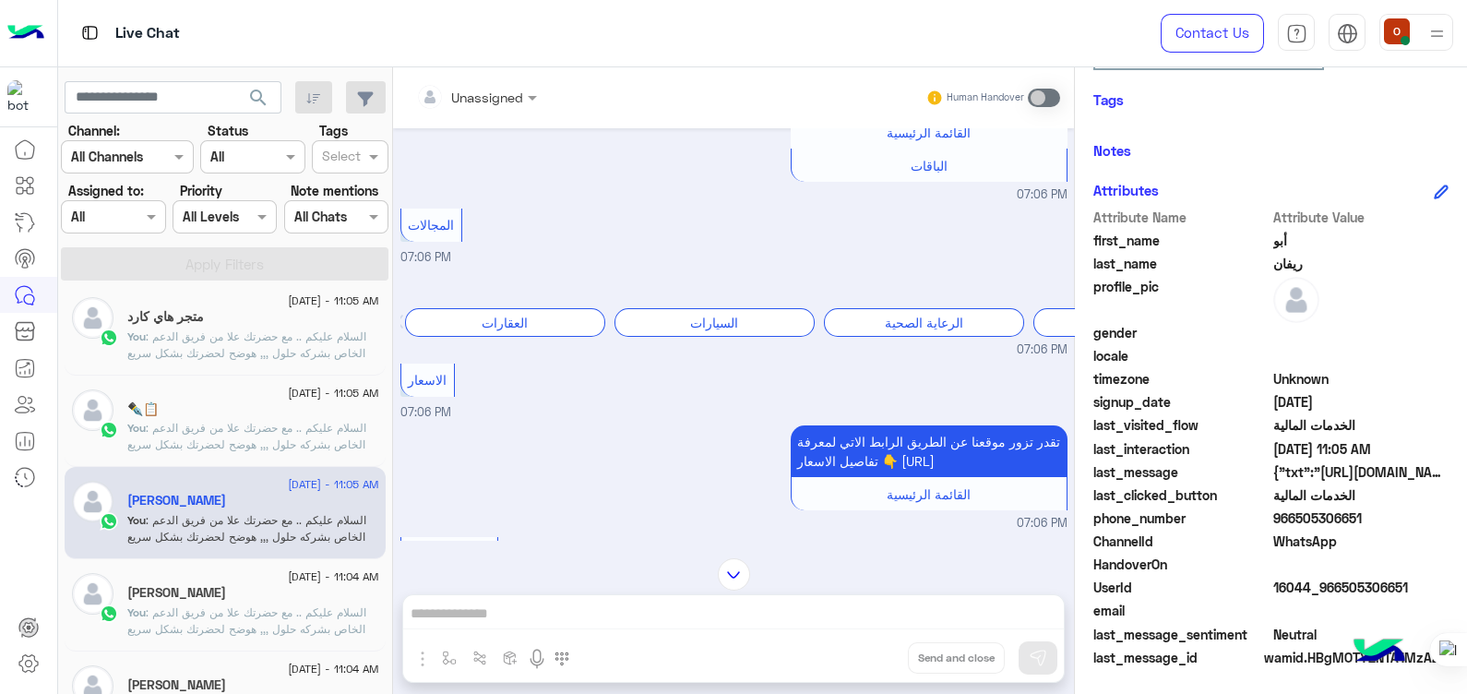
scroll to position [899, 0]
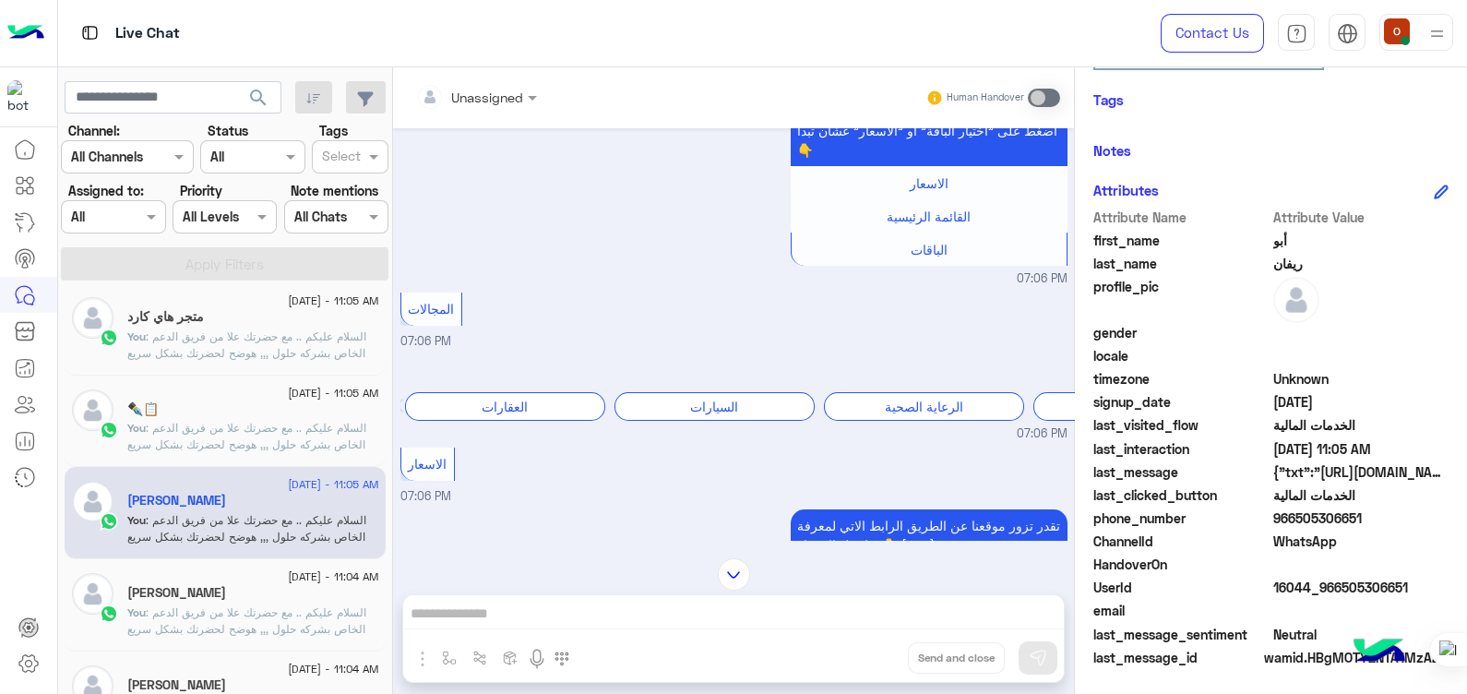
drag, startPoint x: 1415, startPoint y: 522, endPoint x: 1353, endPoint y: 519, distance: 62.8
click at [1353, 519] on span "966505306651" at bounding box center [1361, 517] width 176 height 19
click at [326, 442] on span ": السلام عليكم .. مع حضرتك علا من فريق الدعم الخاص بشركه حلول ,,, هوضح لحضرتك ب…" at bounding box center [251, 494] width 248 height 147
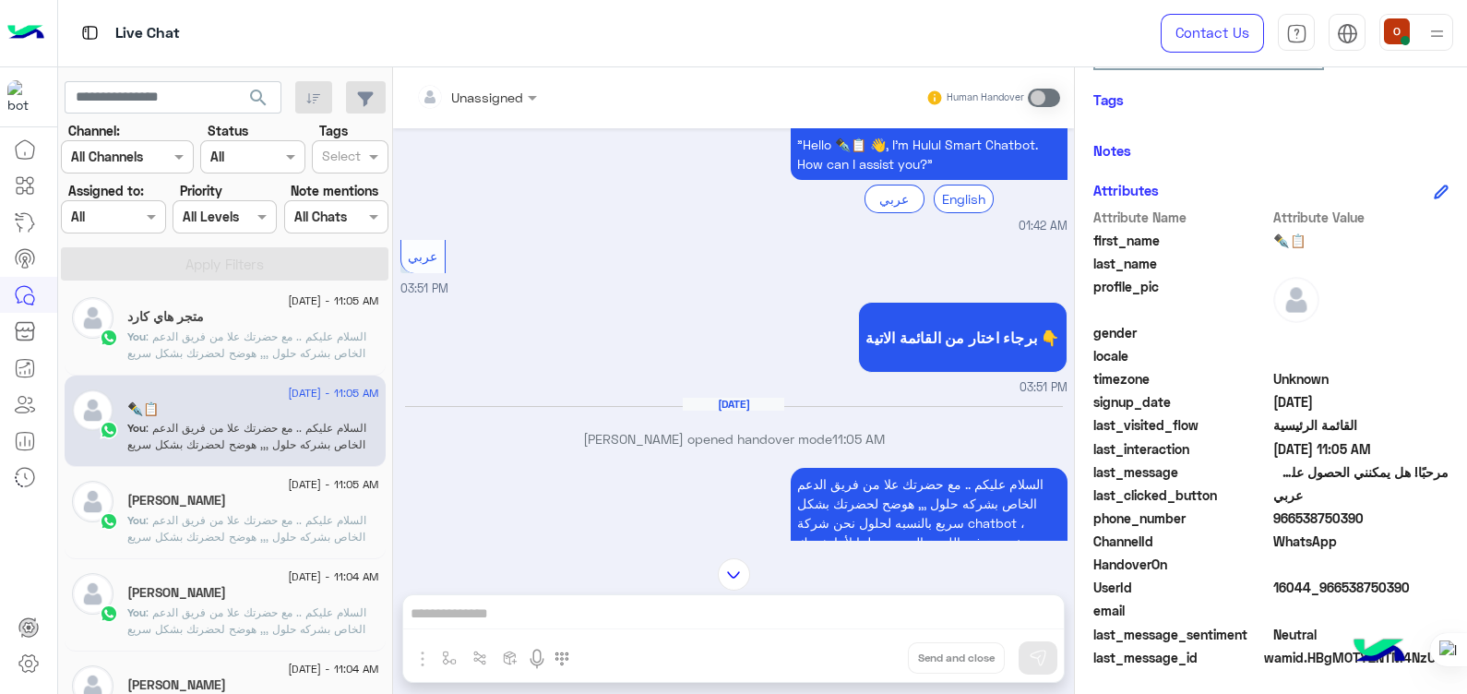
scroll to position [159, 0]
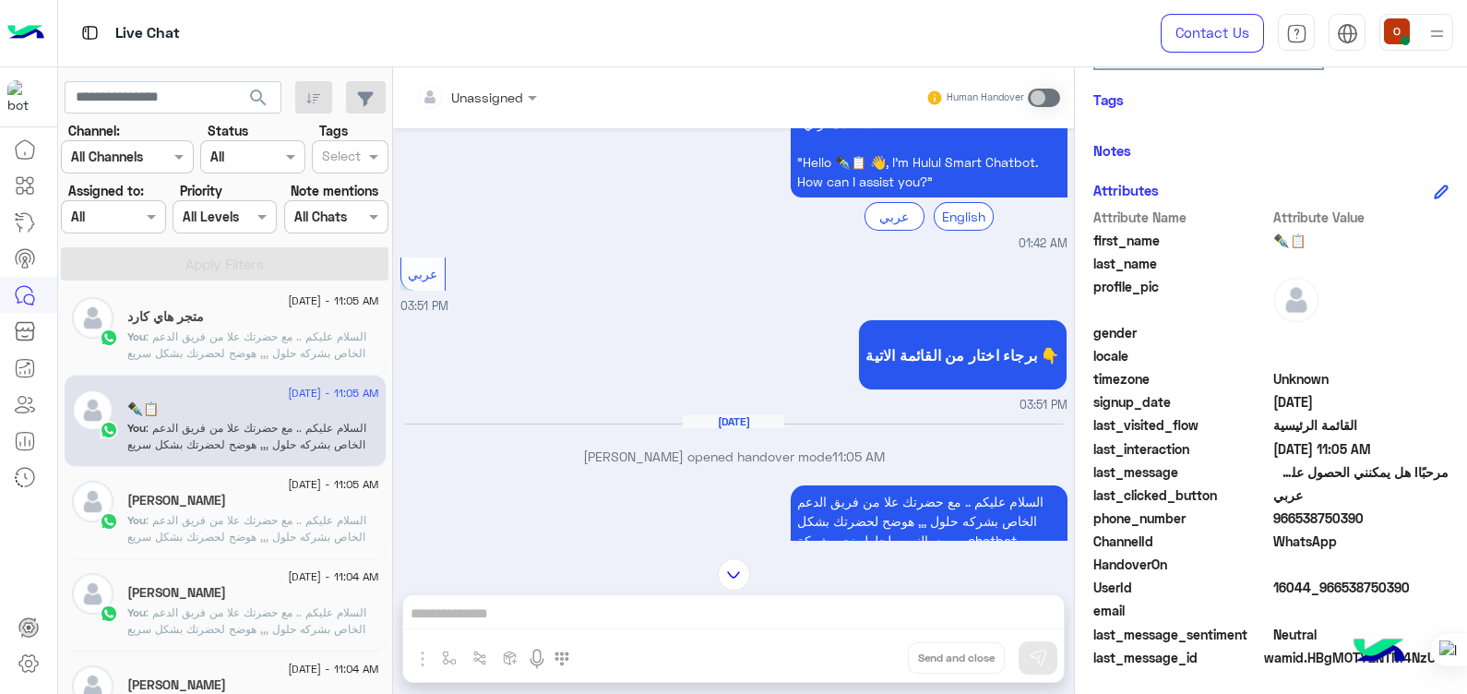
drag, startPoint x: 1413, startPoint y: 515, endPoint x: 1353, endPoint y: 519, distance: 60.1
click at [1353, 519] on span "966538750390" at bounding box center [1361, 517] width 176 height 19
click at [240, 341] on p "You : السلام عليكم .. مع حضرتك علا من فريق الدعم الخاص بشركه حلول ,,, هوضح لحضر…" at bounding box center [253, 402] width 252 height 149
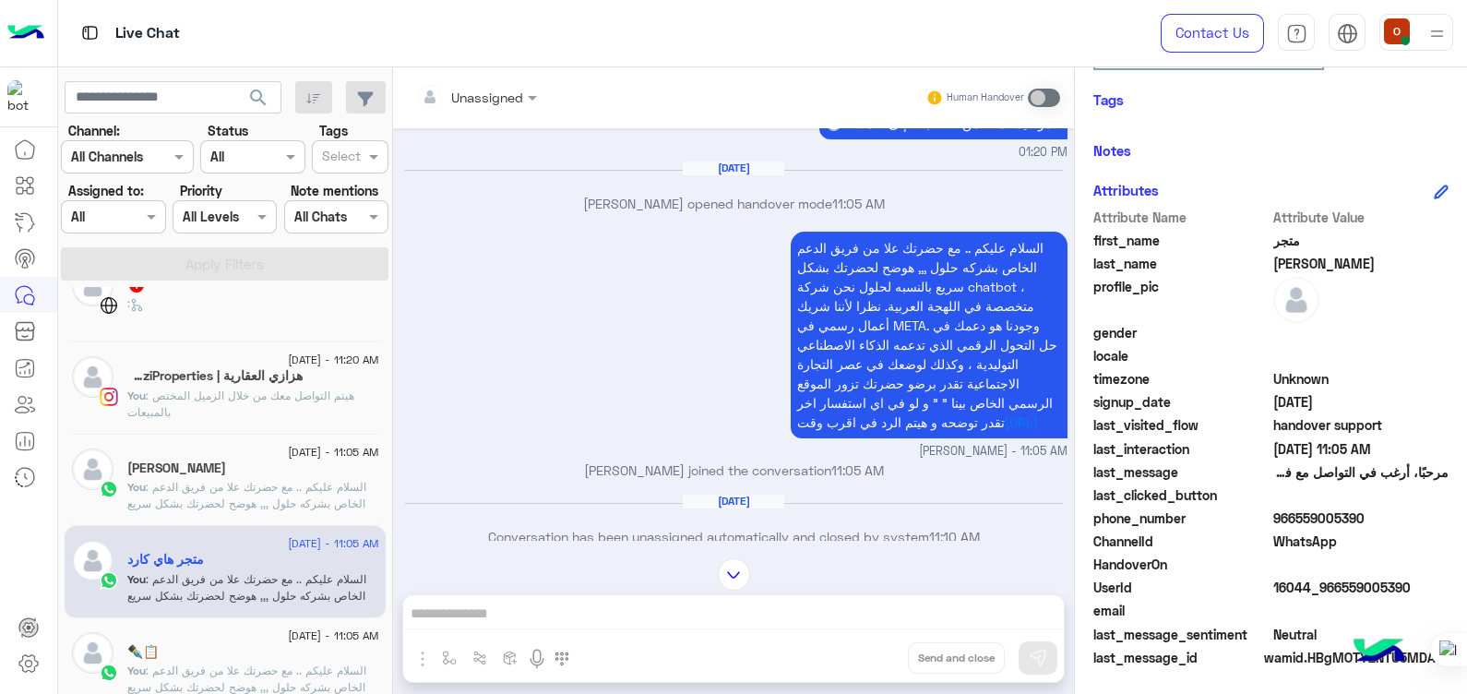
scroll to position [256, 0]
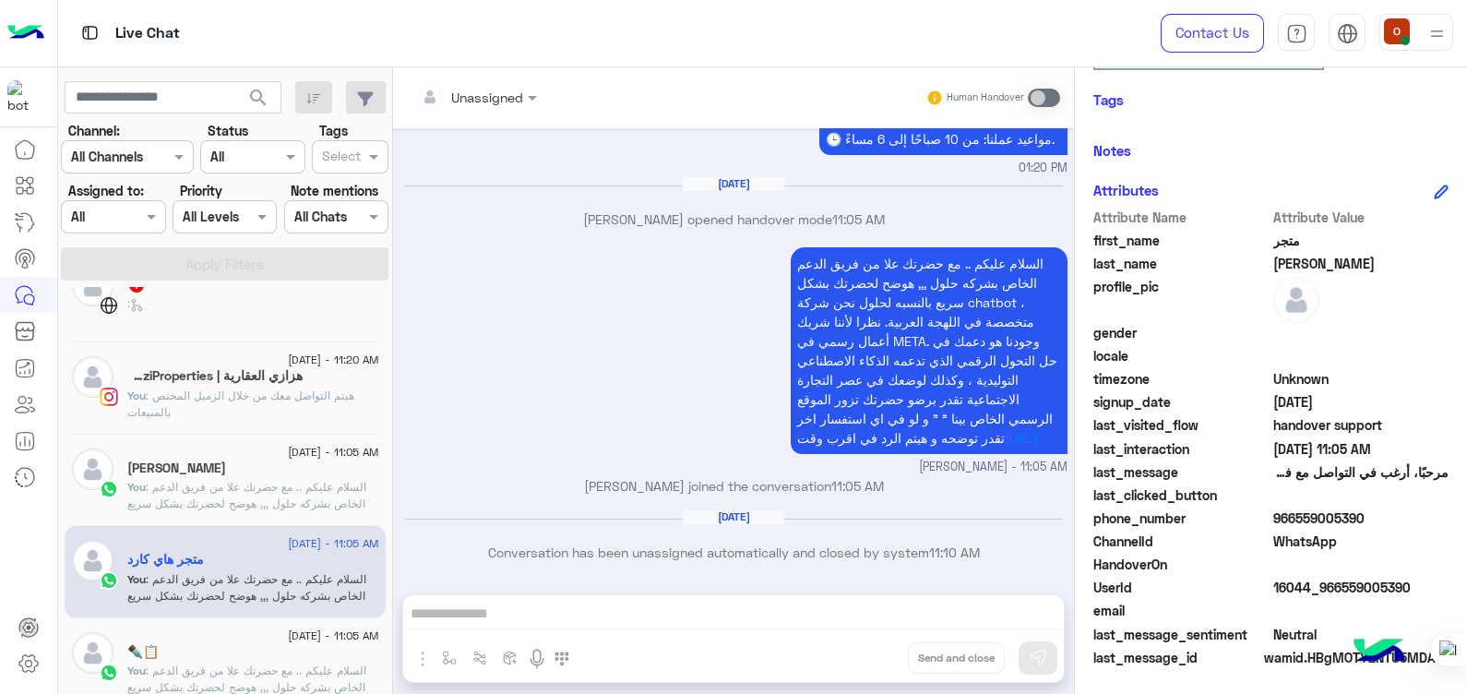
drag, startPoint x: 1420, startPoint y: 513, endPoint x: 1350, endPoint y: 512, distance: 70.1
click at [1350, 512] on span "966559005390" at bounding box center [1361, 517] width 176 height 19
click at [185, 467] on h5 "[PERSON_NAME]" at bounding box center [176, 468] width 99 height 16
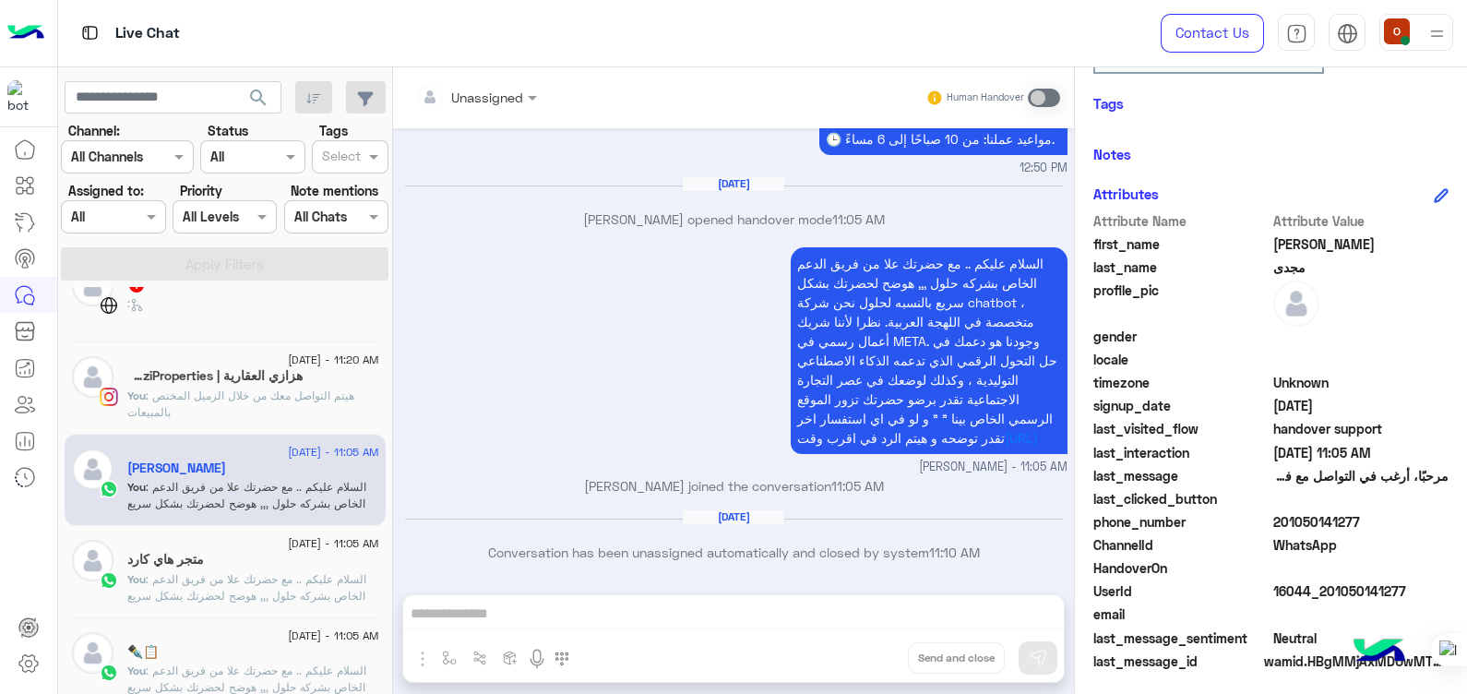
scroll to position [397, 0]
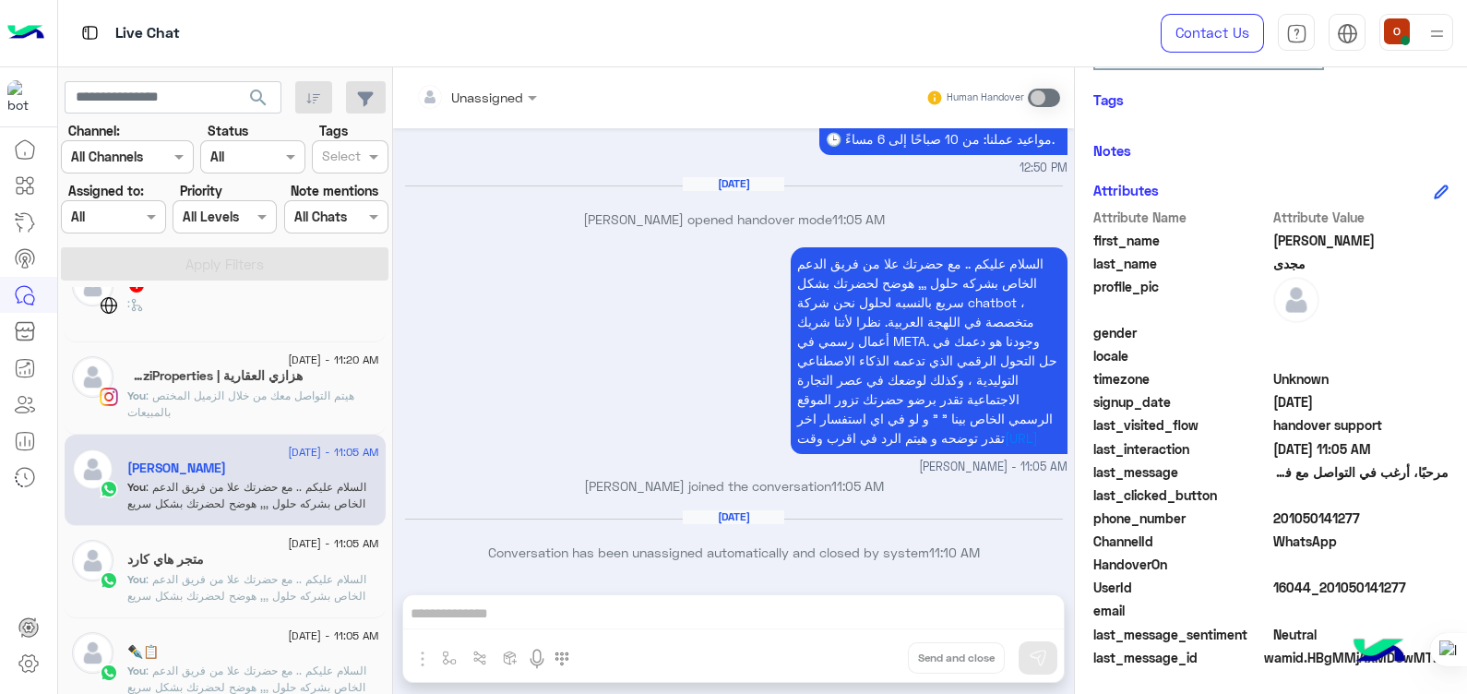
click at [297, 368] on h5 "هزازي العقارية | HzaziProperties" at bounding box center [215, 376] width 176 height 16
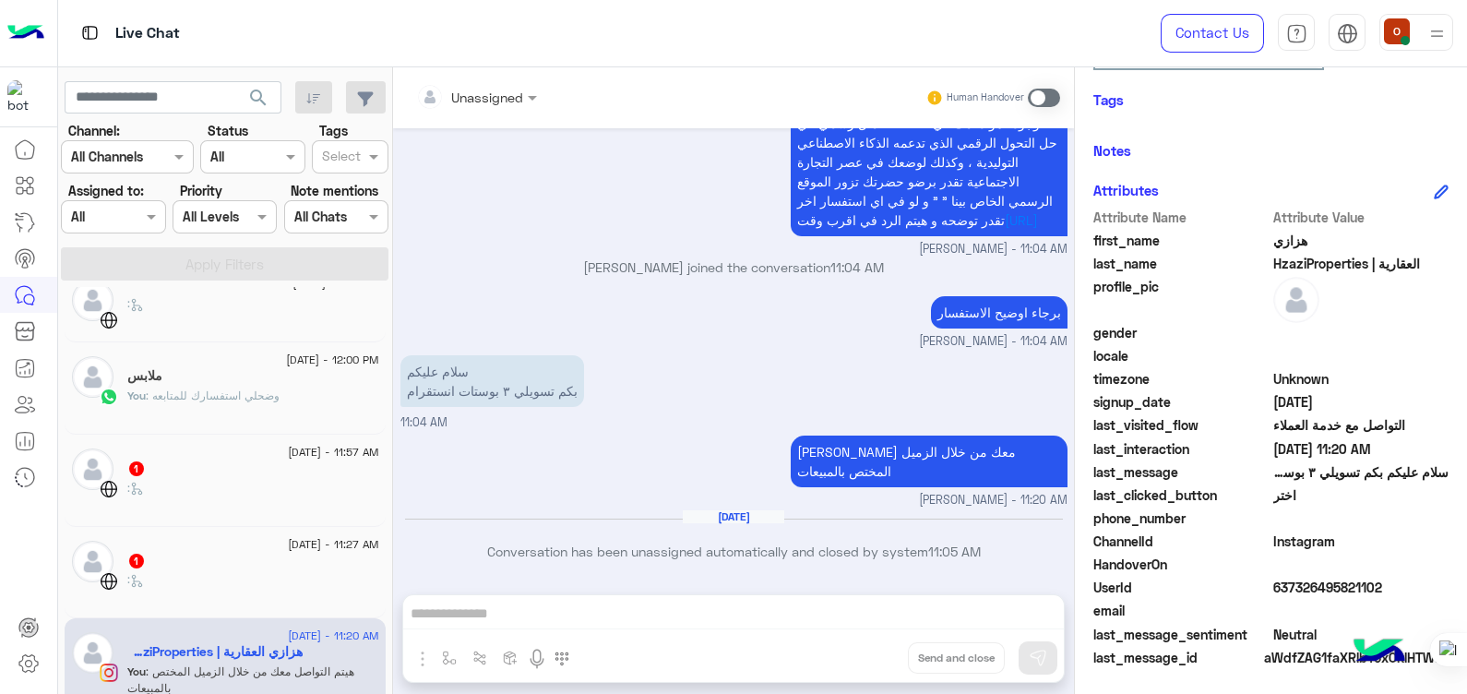
scroll to position [748, 0]
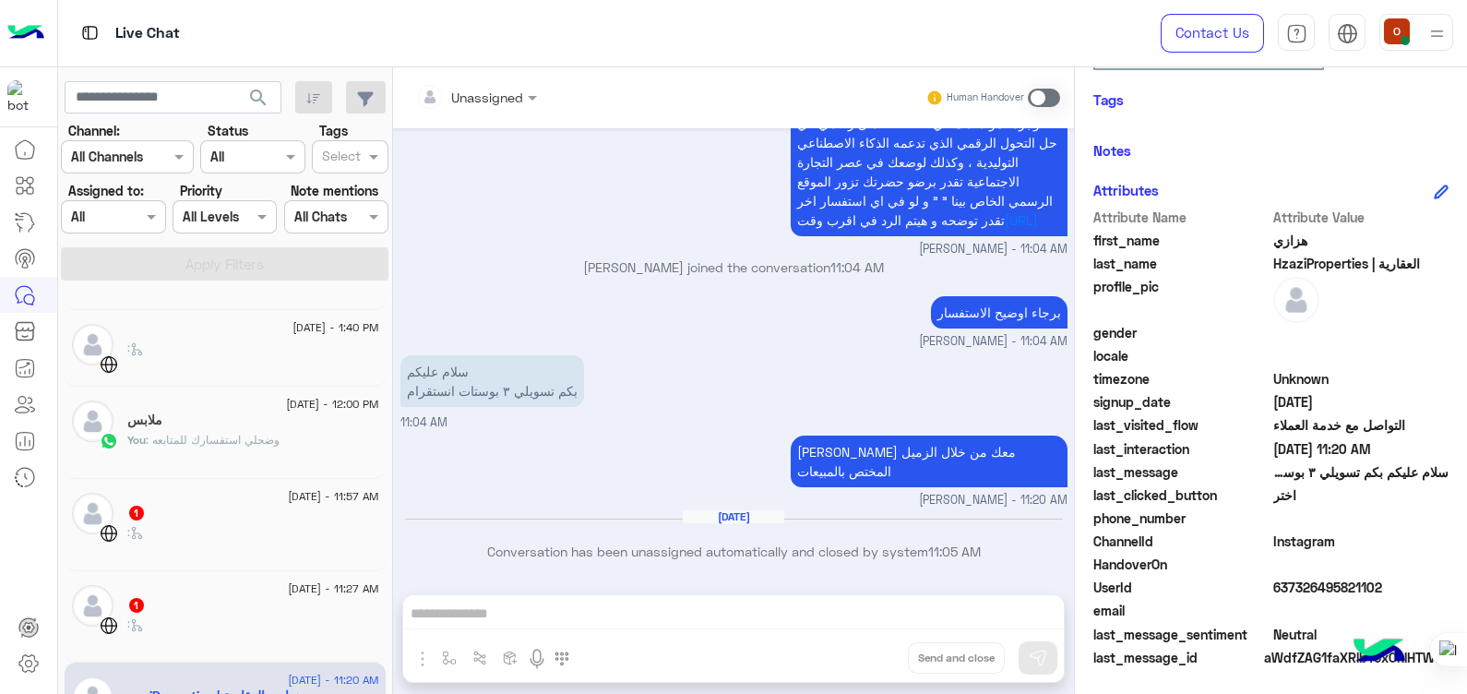
click at [298, 438] on div "You : وضحلي استفسارك للمتابعه" at bounding box center [253, 448] width 252 height 32
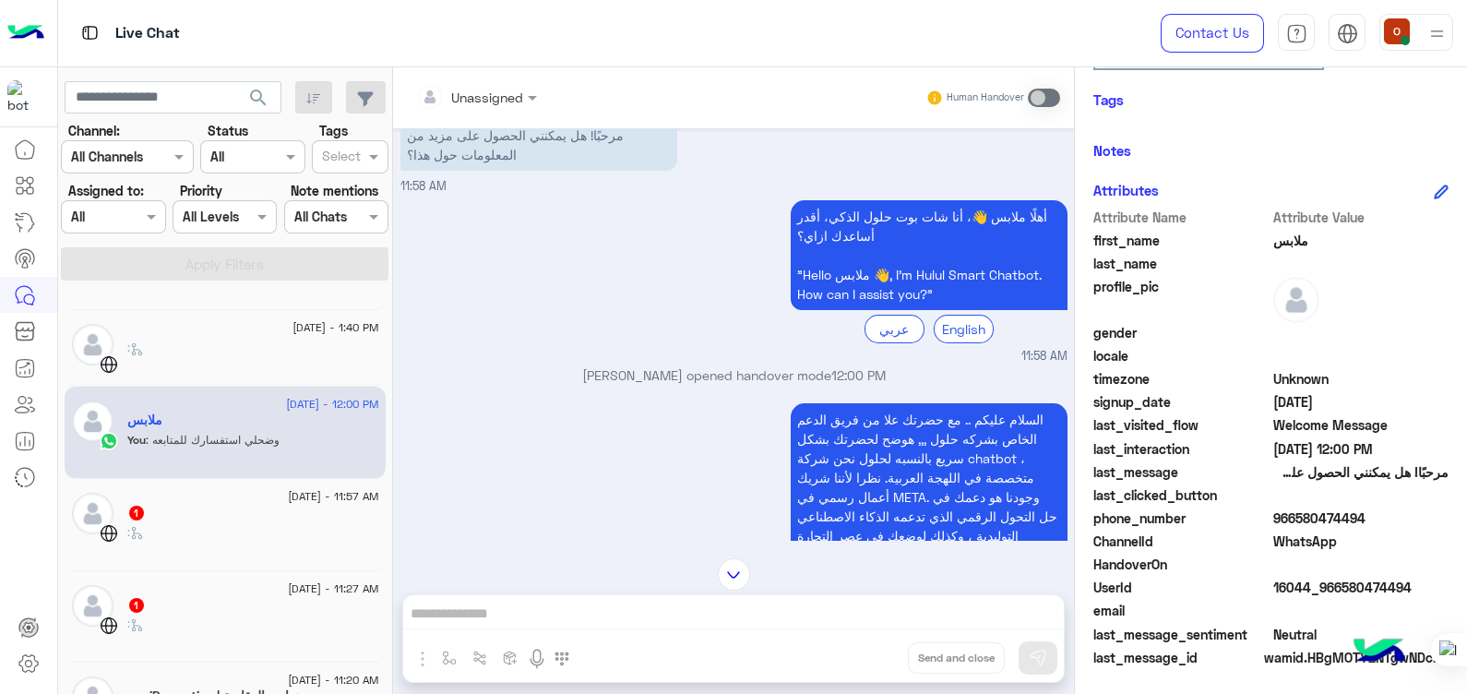
scroll to position [4, 0]
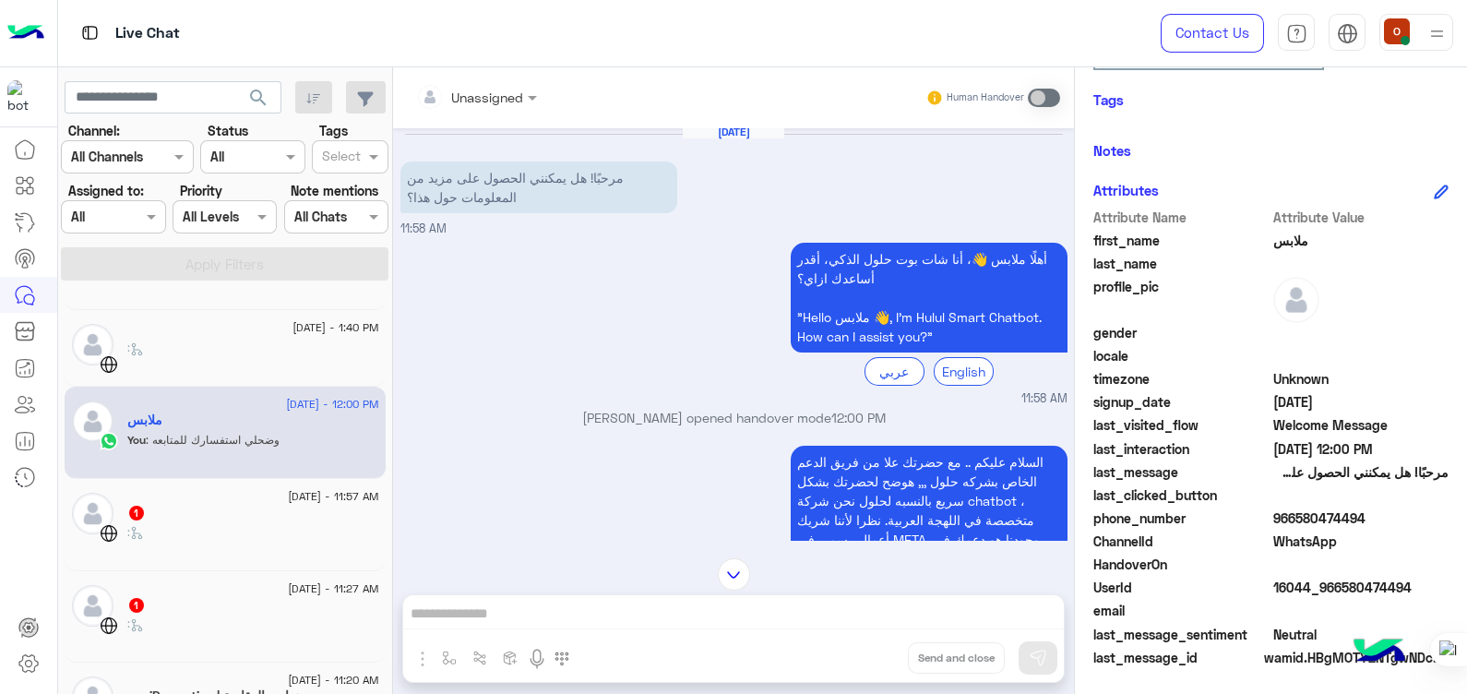
drag, startPoint x: 1416, startPoint y: 511, endPoint x: 1352, endPoint y: 517, distance: 64.8
click at [1352, 517] on span "966580474494" at bounding box center [1361, 517] width 176 height 19
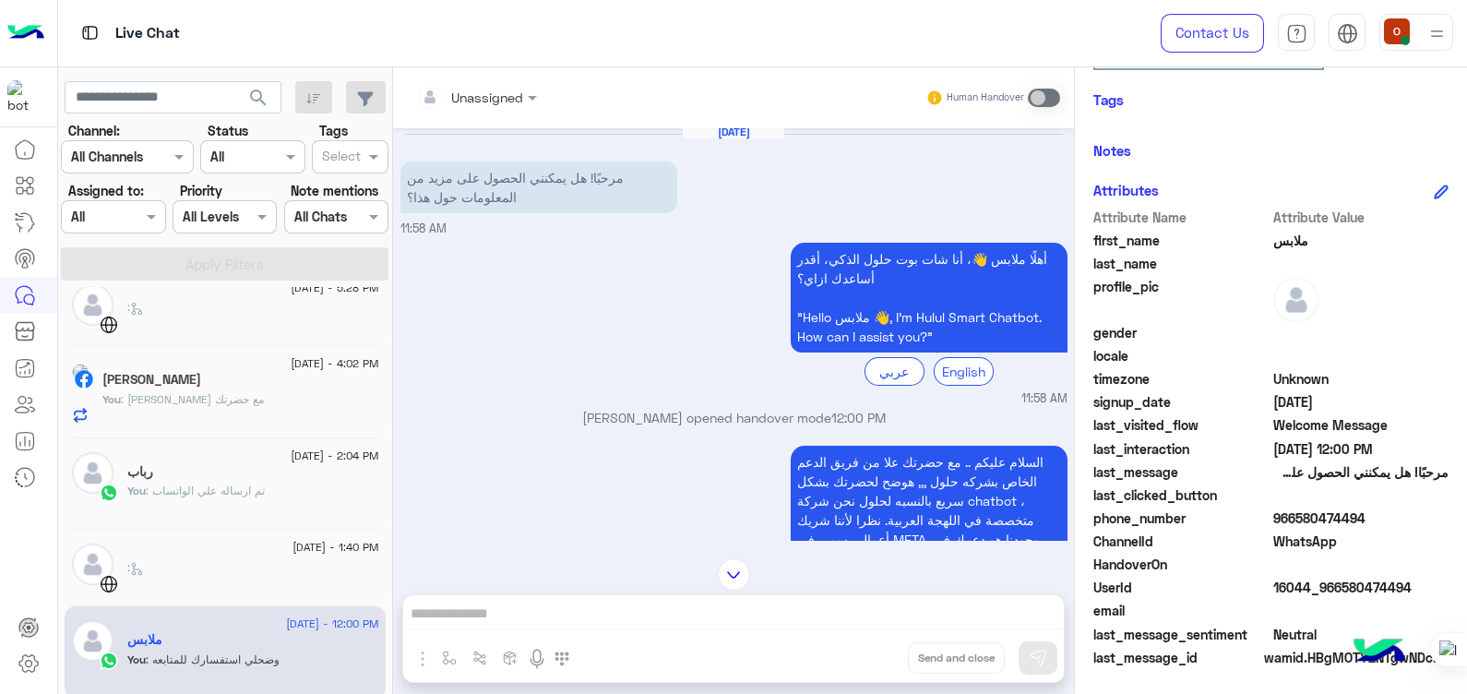
scroll to position [516, 0]
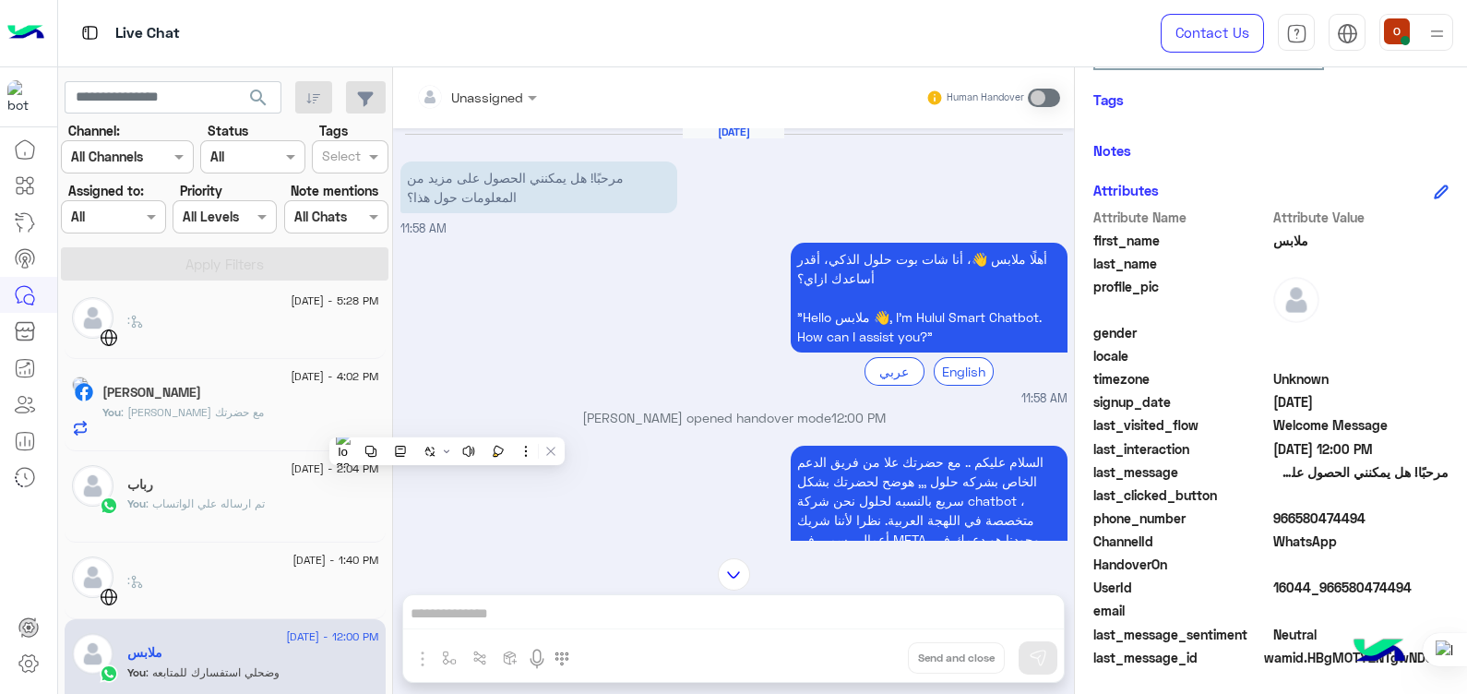
click at [224, 495] on p "You : تم ارساله علي الواتساب" at bounding box center [195, 503] width 137 height 17
